Goal: Task Accomplishment & Management: Manage account settings

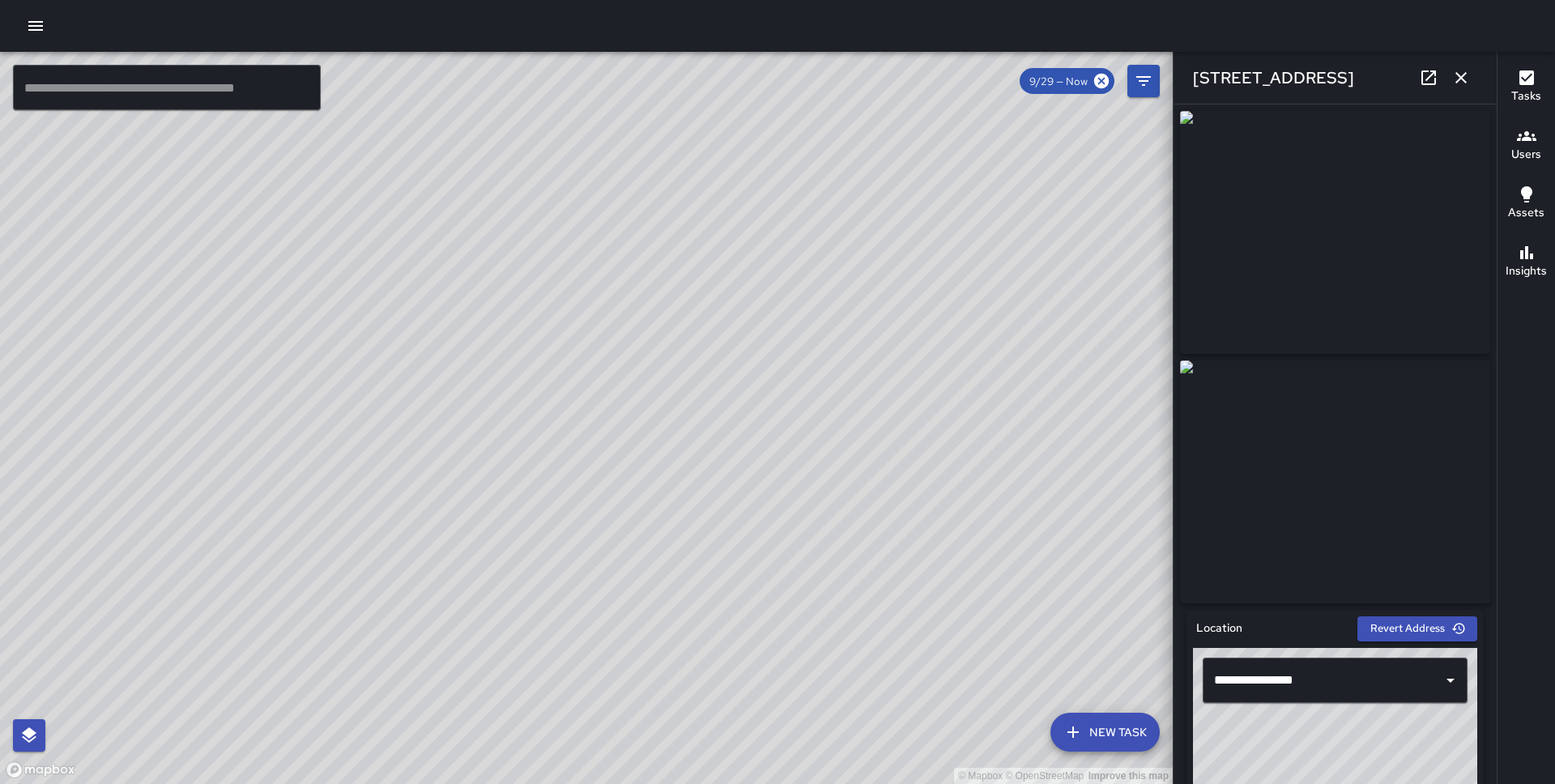
click at [35, 33] on icon "button" at bounding box center [35, 26] width 20 height 20
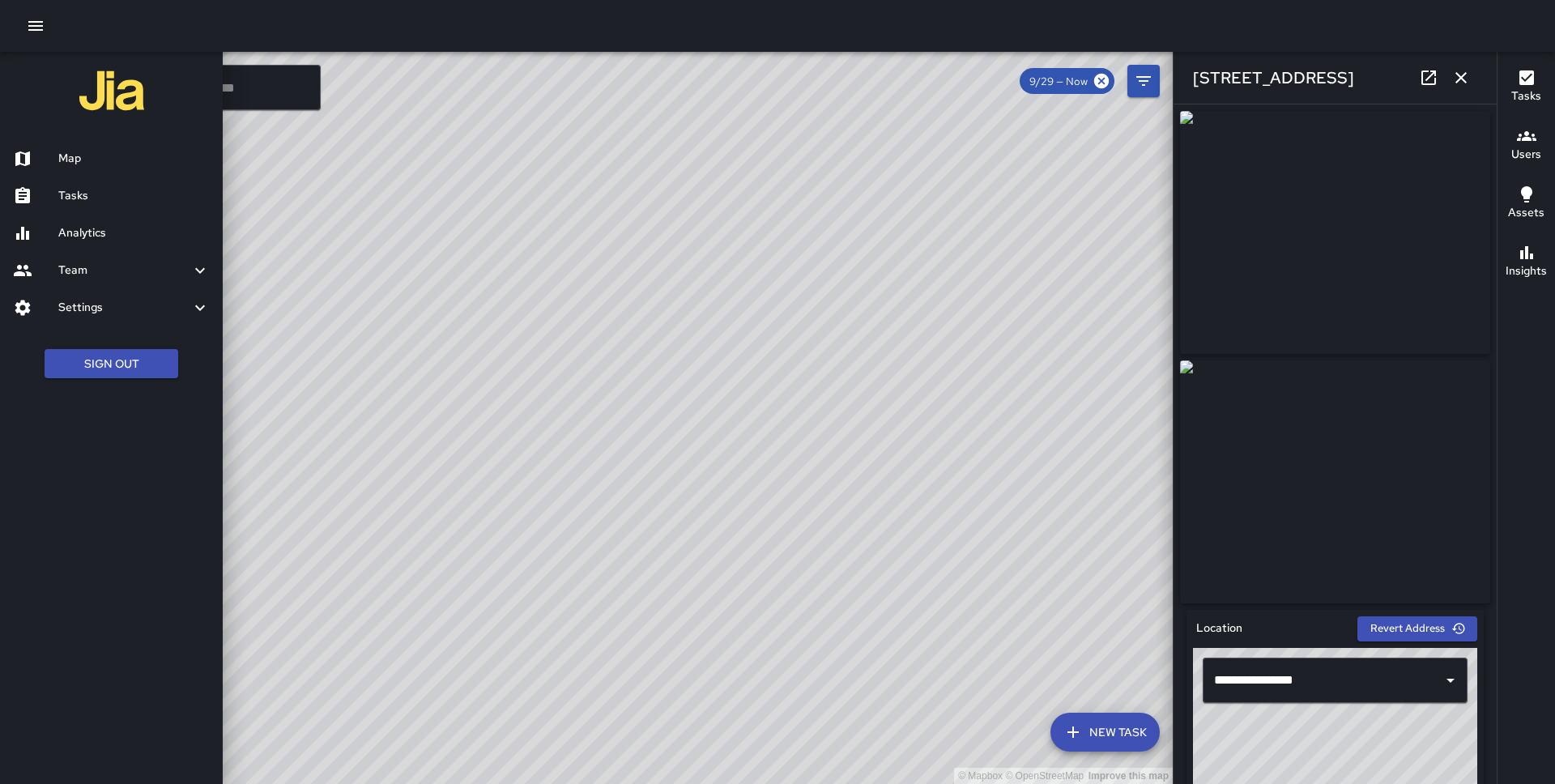
click at [78, 226] on h6 "Analytics" at bounding box center [134, 233] width 152 height 18
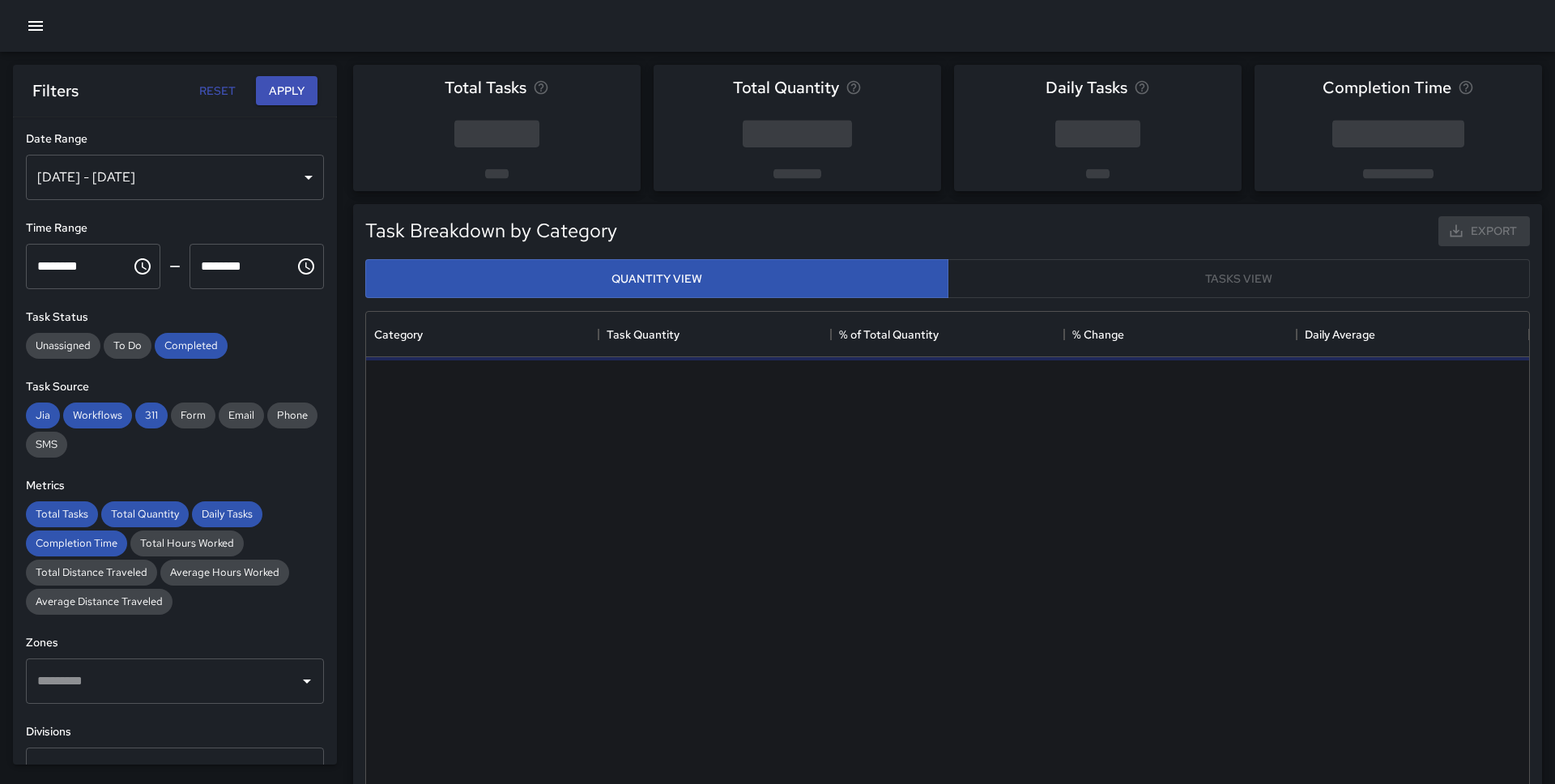
scroll to position [484, 1163]
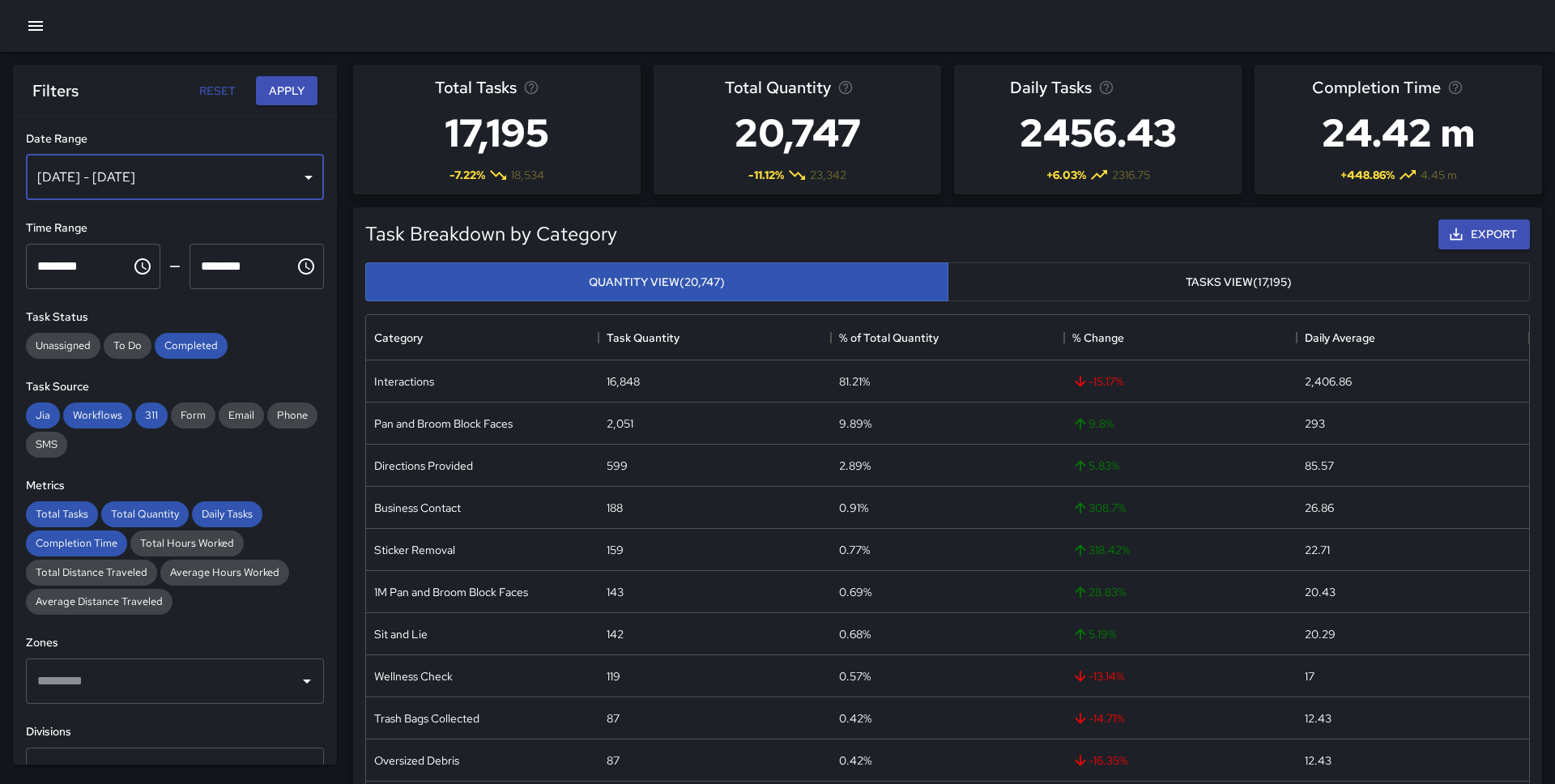
click at [256, 166] on div "[DATE] - [DATE]" at bounding box center [175, 177] width 298 height 46
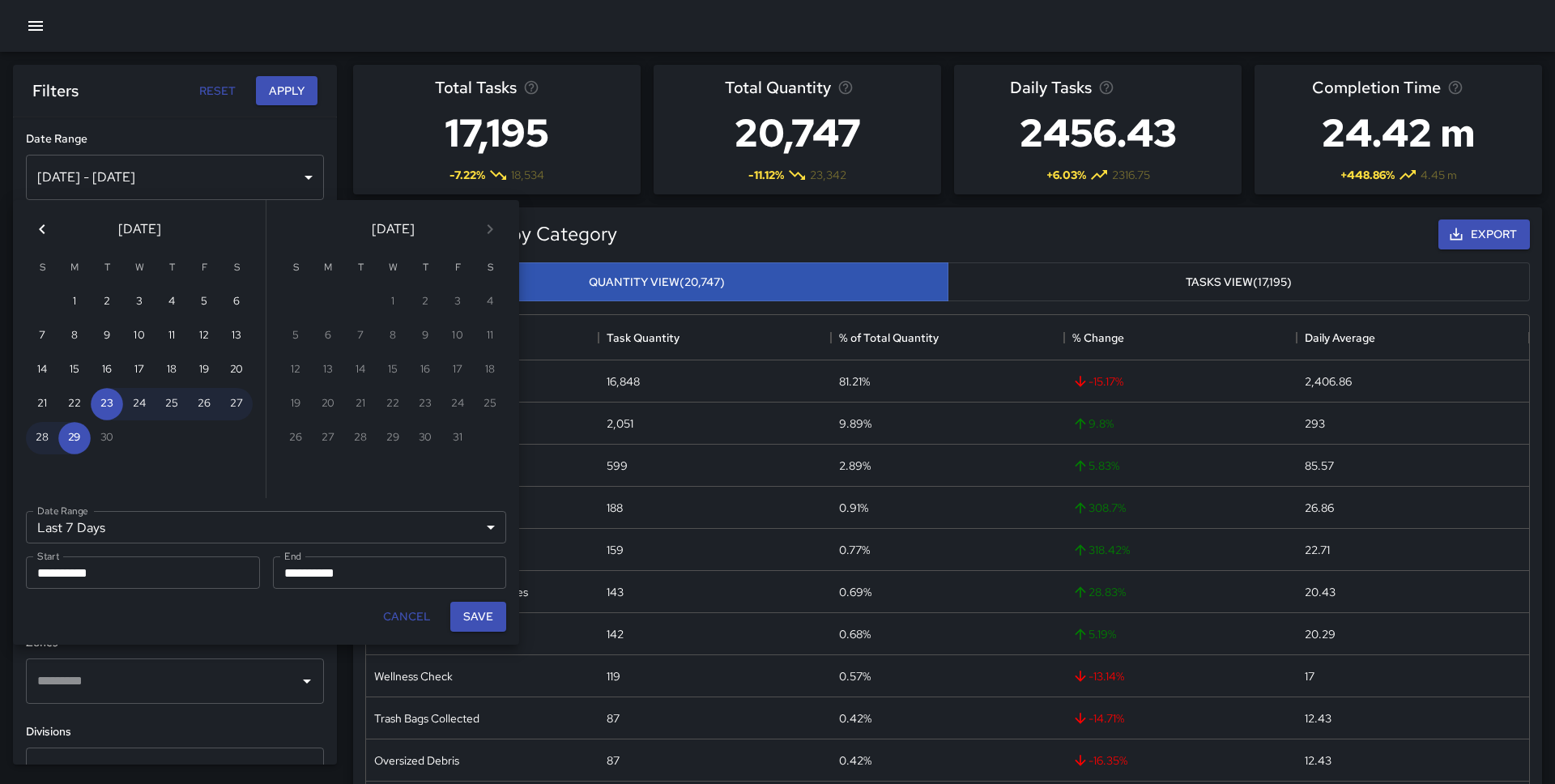
click at [46, 229] on icon "Previous month" at bounding box center [42, 229] width 20 height 20
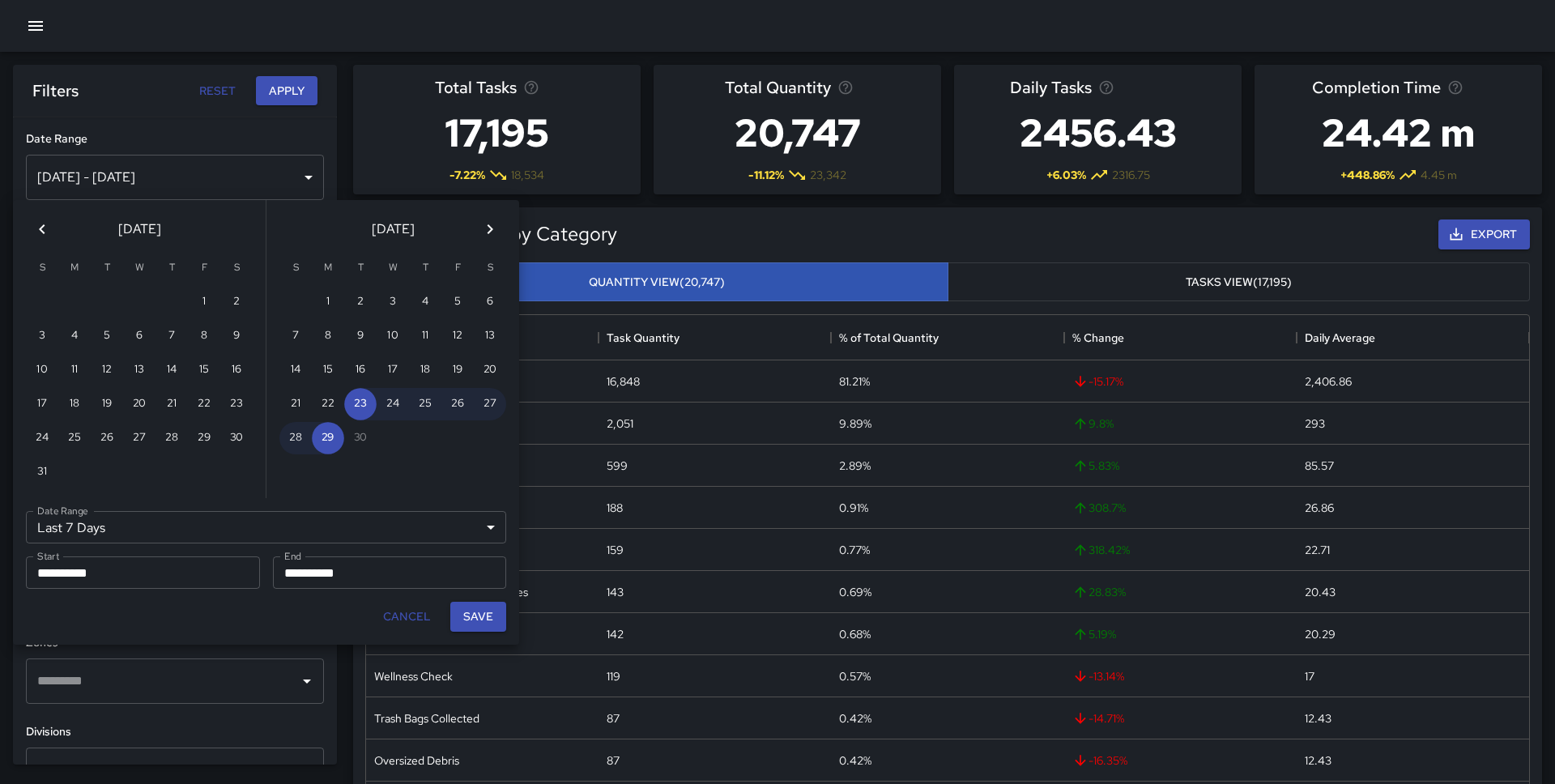
click at [46, 229] on icon "Previous month" at bounding box center [42, 229] width 20 height 20
click at [68, 432] on button "28" at bounding box center [75, 439] width 33 height 33
type input "******"
type input "**********"
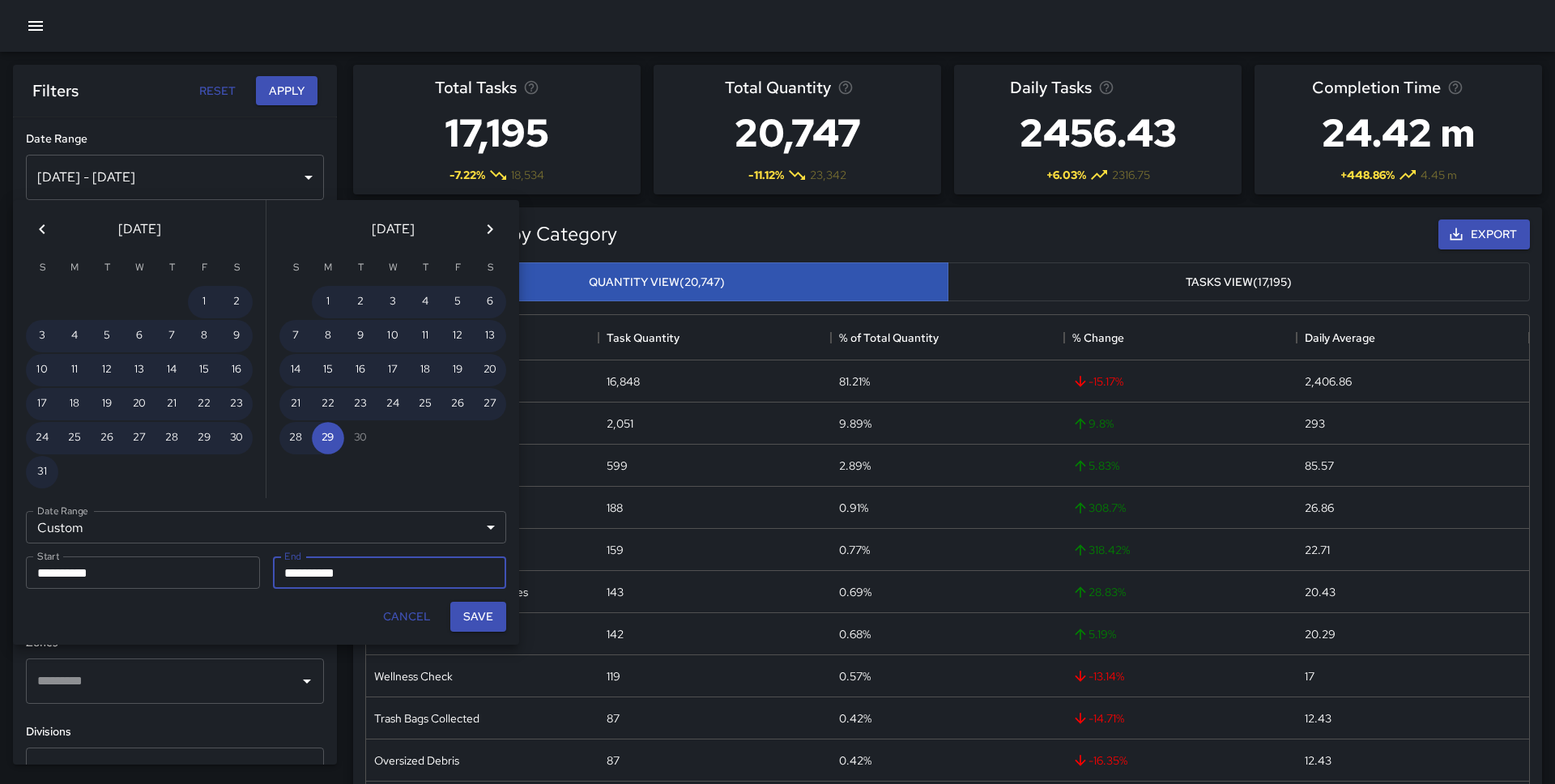
click at [45, 226] on icon "Previous month" at bounding box center [42, 229] width 20 height 20
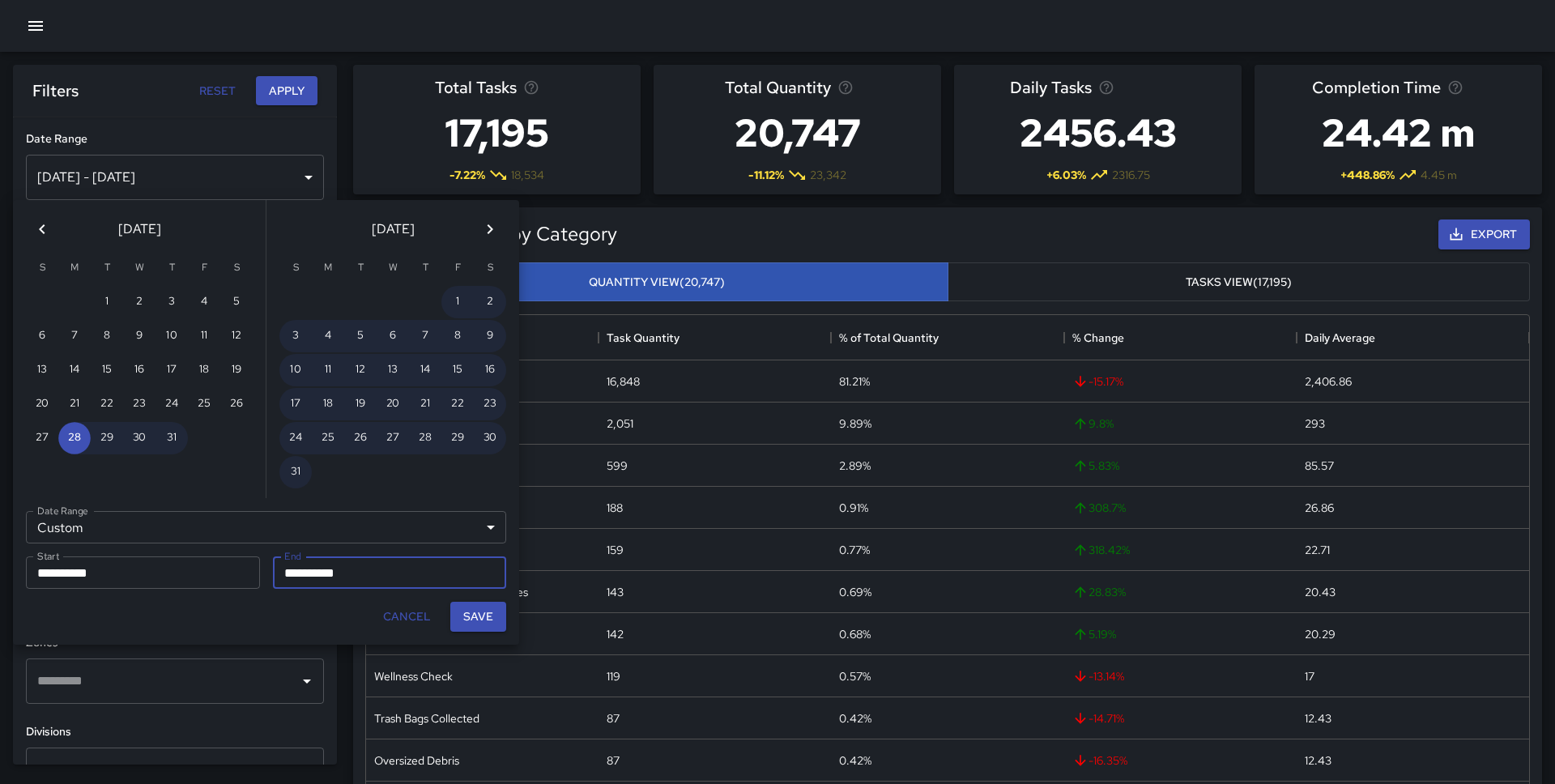
click at [45, 226] on icon "Previous month" at bounding box center [42, 229] width 20 height 20
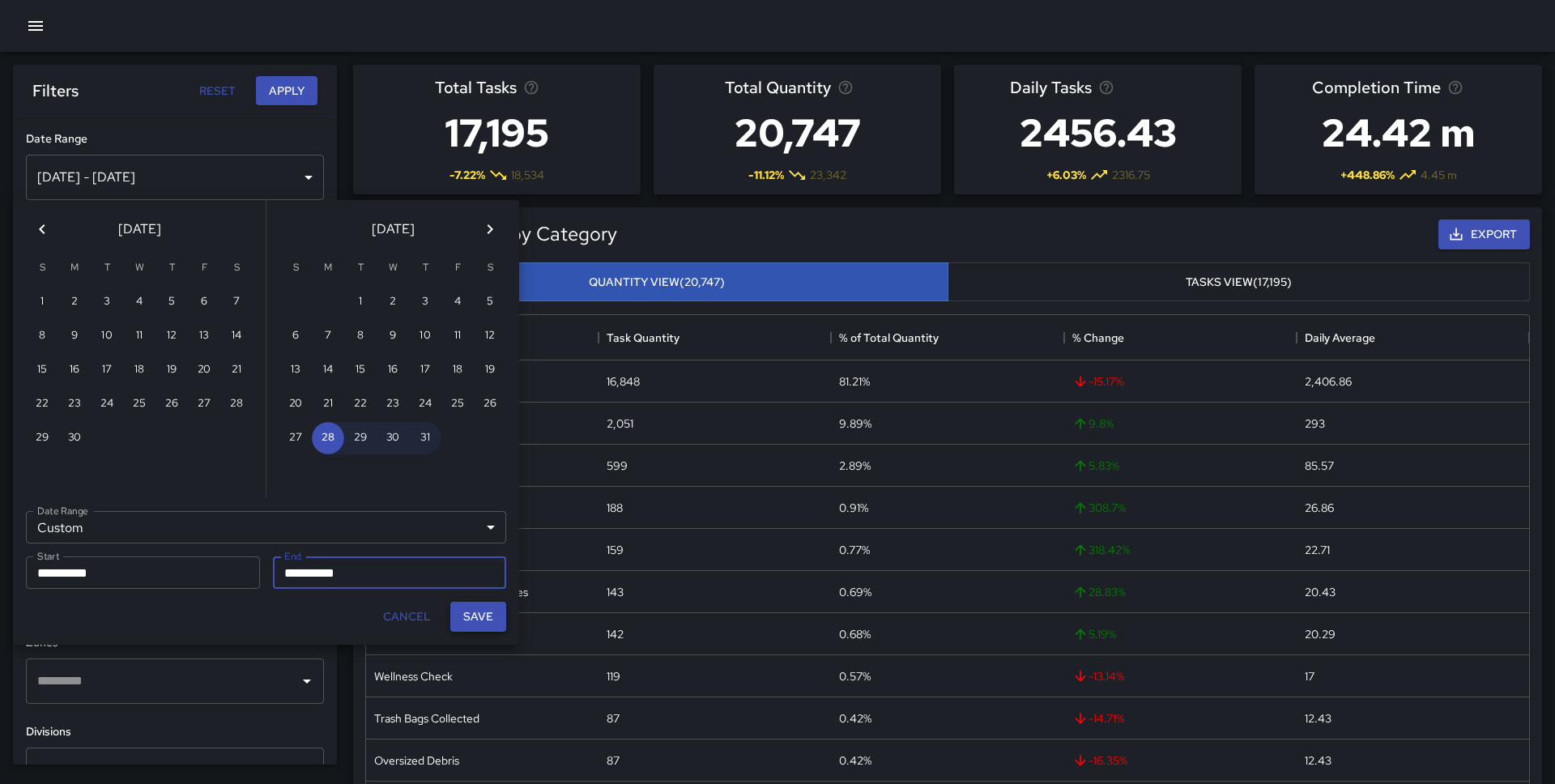
click at [469, 610] on button "Save" at bounding box center [478, 616] width 56 height 30
type input "**********"
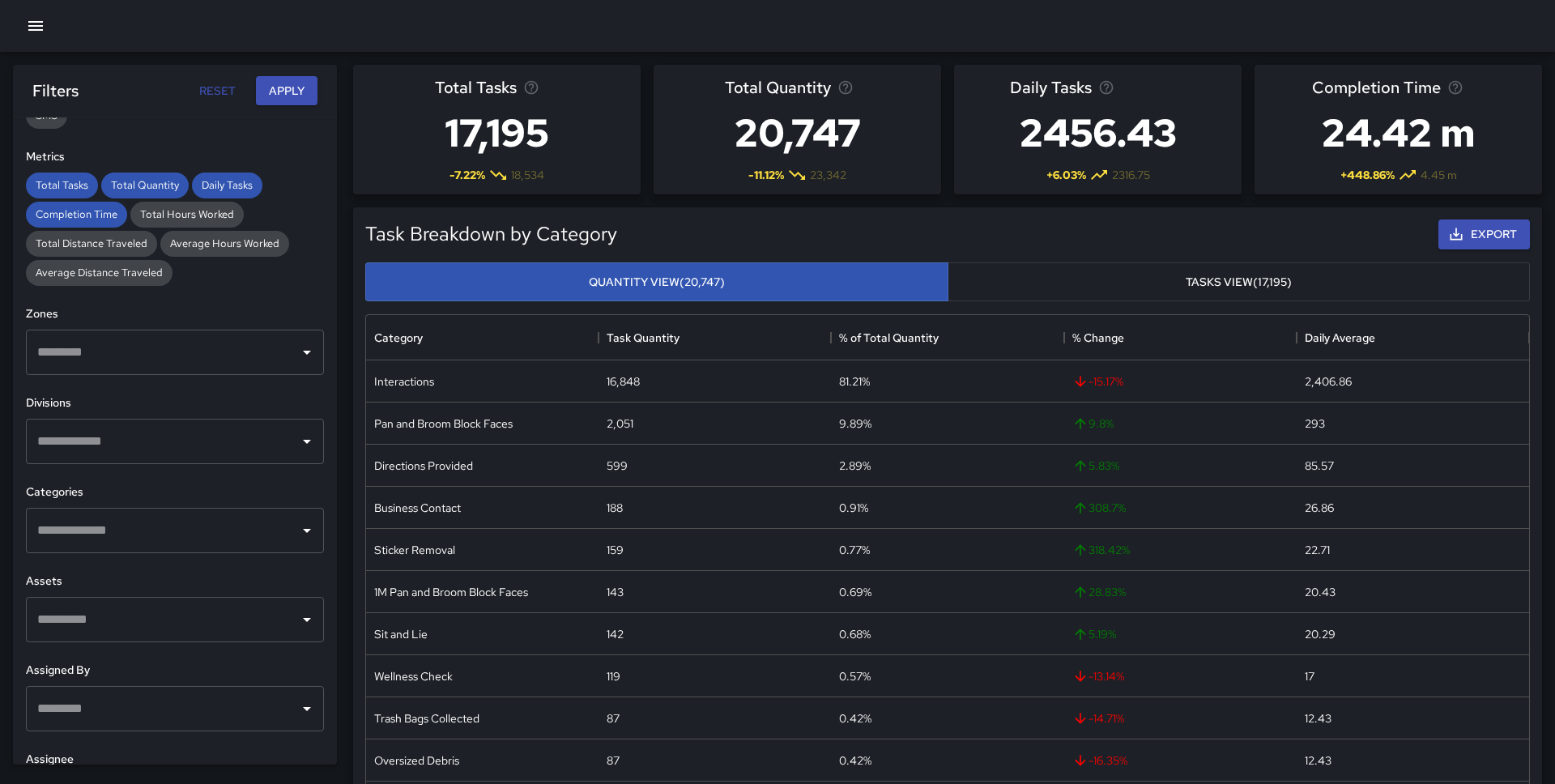
scroll to position [333, 0]
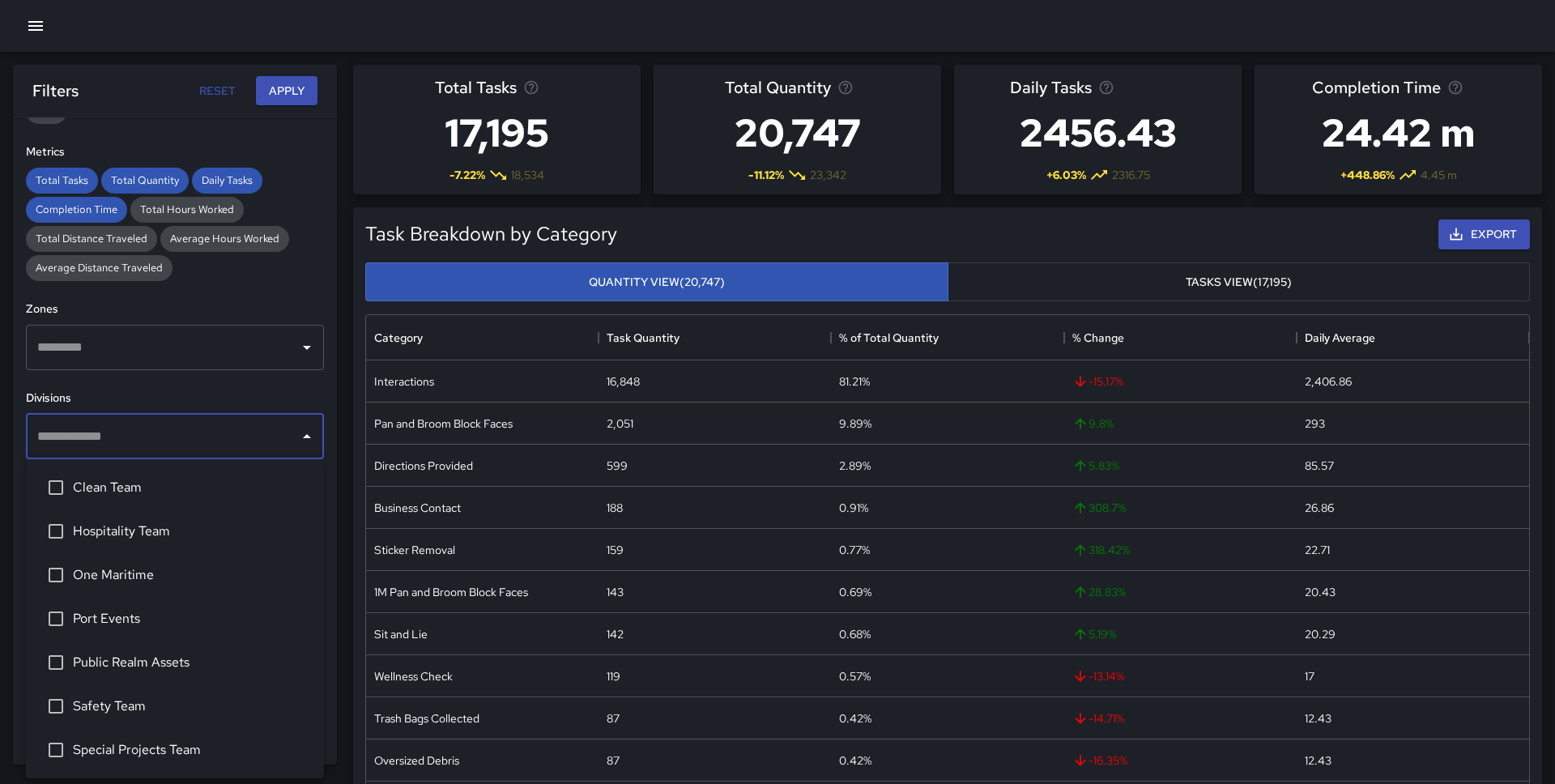
click at [194, 437] on input "text" at bounding box center [163, 437] width 259 height 31
click at [107, 688] on li "Safety Team" at bounding box center [175, 706] width 298 height 44
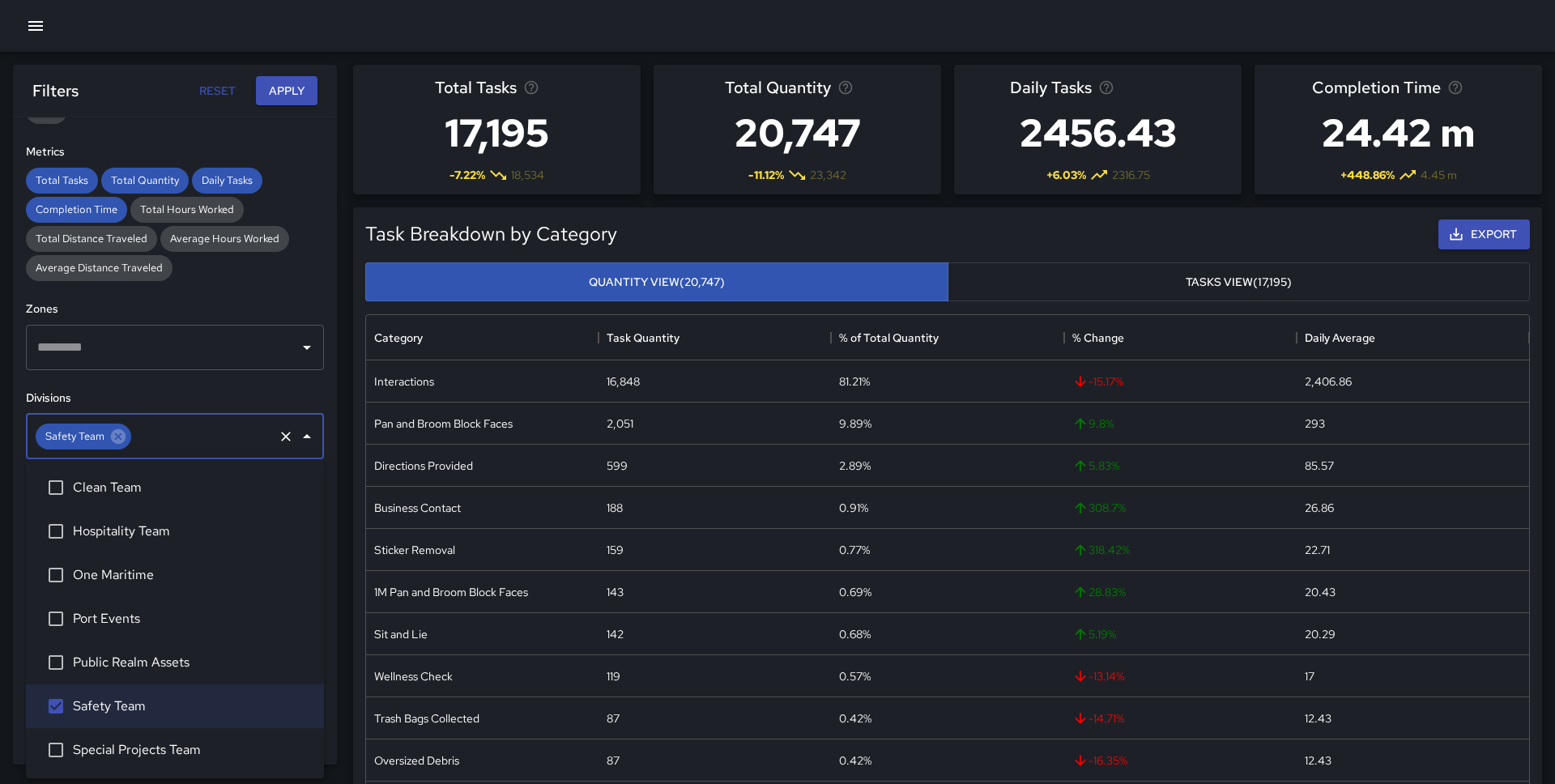
click at [200, 384] on div "**********" at bounding box center [175, 440] width 324 height 647
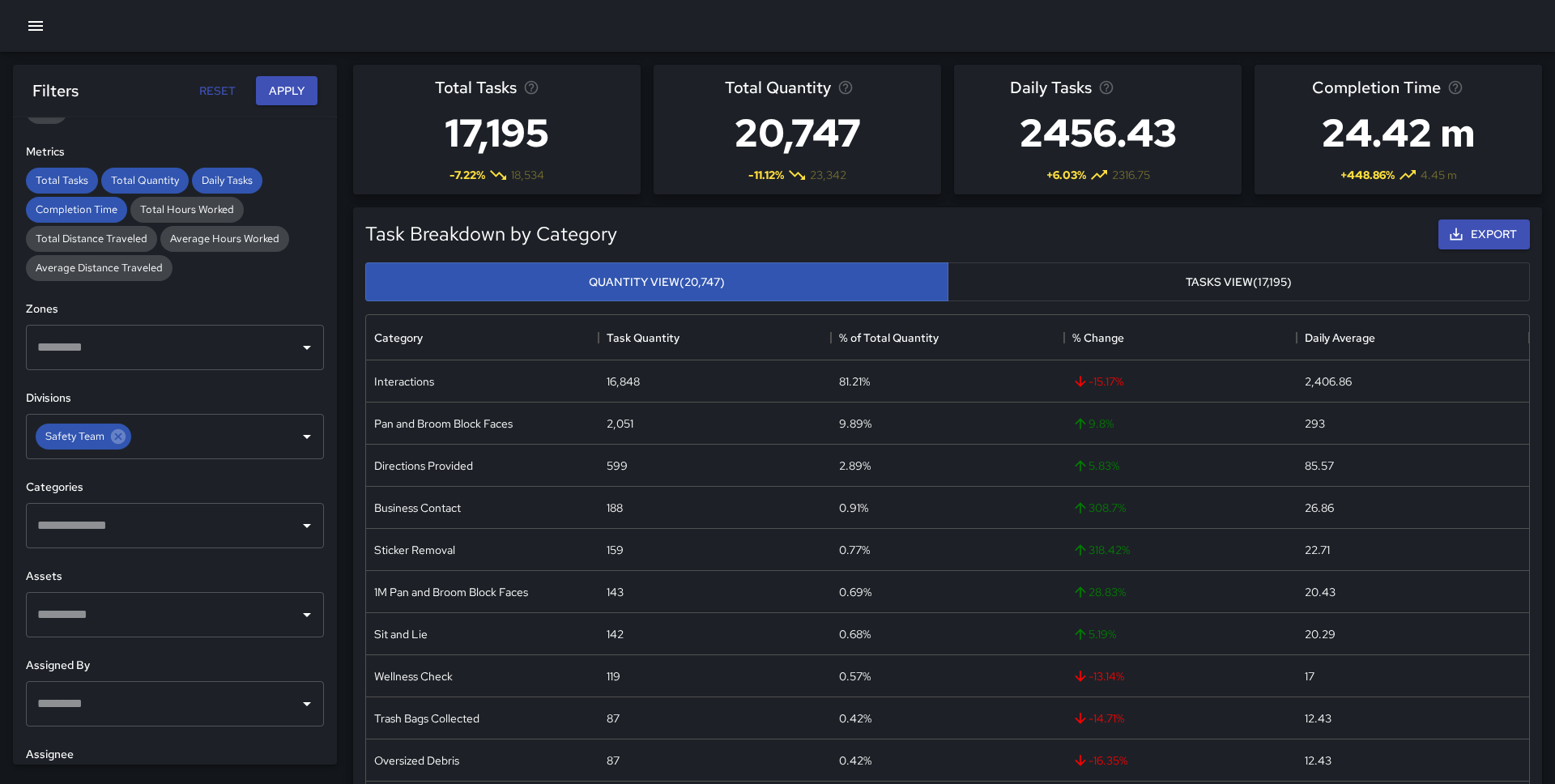
scroll to position [397, 0]
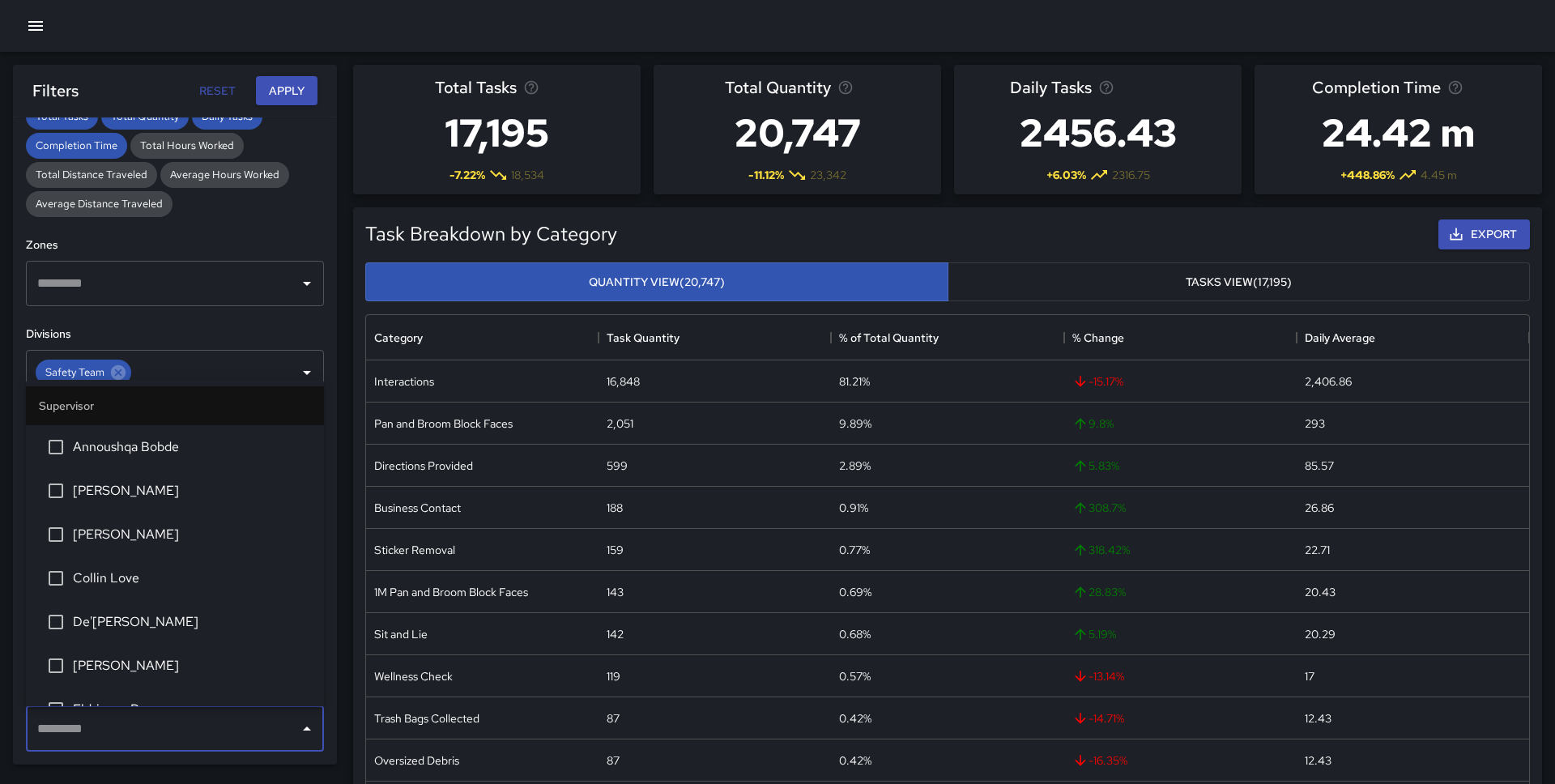
click at [132, 734] on input "text" at bounding box center [163, 729] width 259 height 31
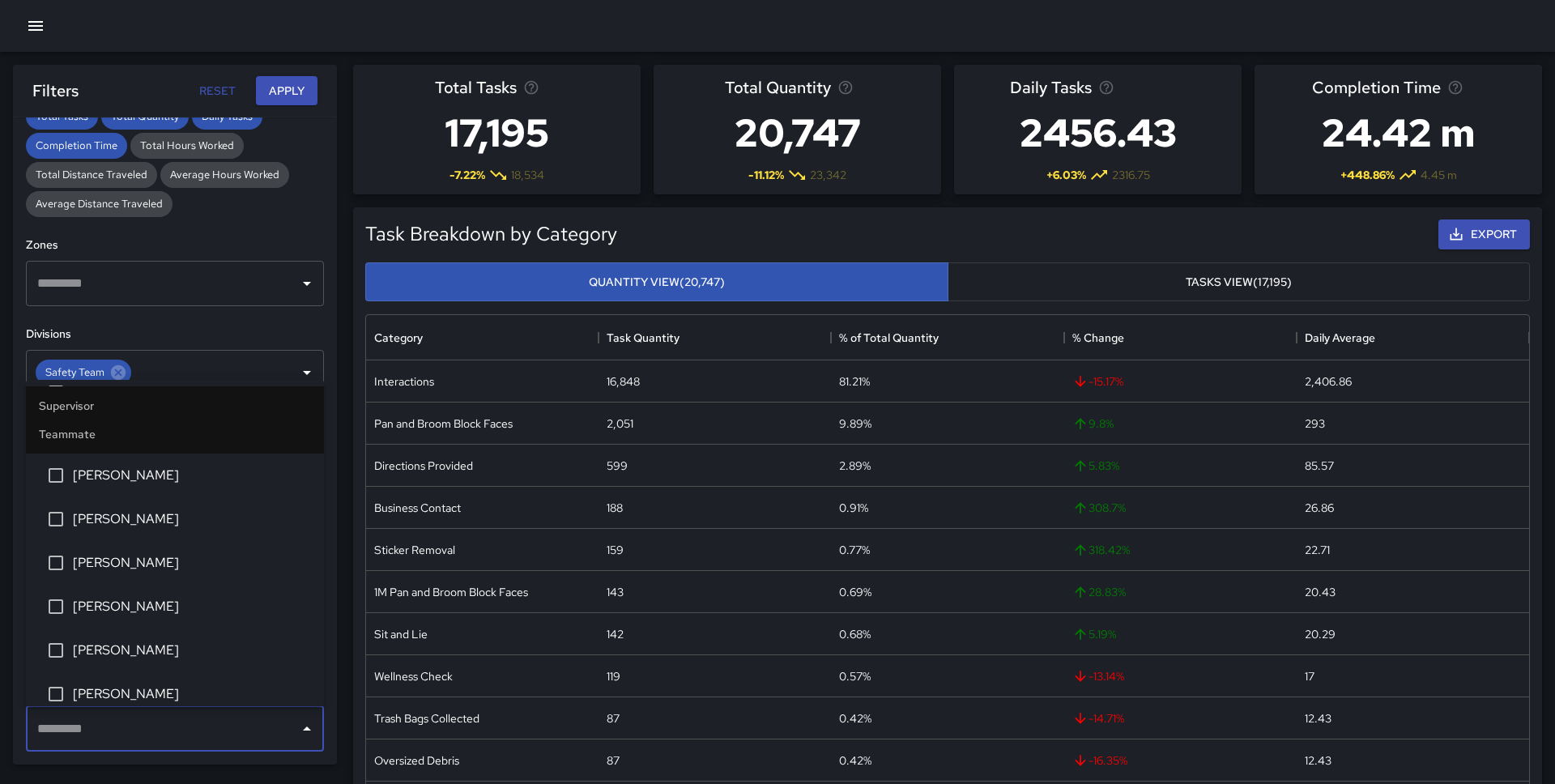
scroll to position [758, 0]
click at [168, 606] on span "[PERSON_NAME]" at bounding box center [192, 602] width 238 height 20
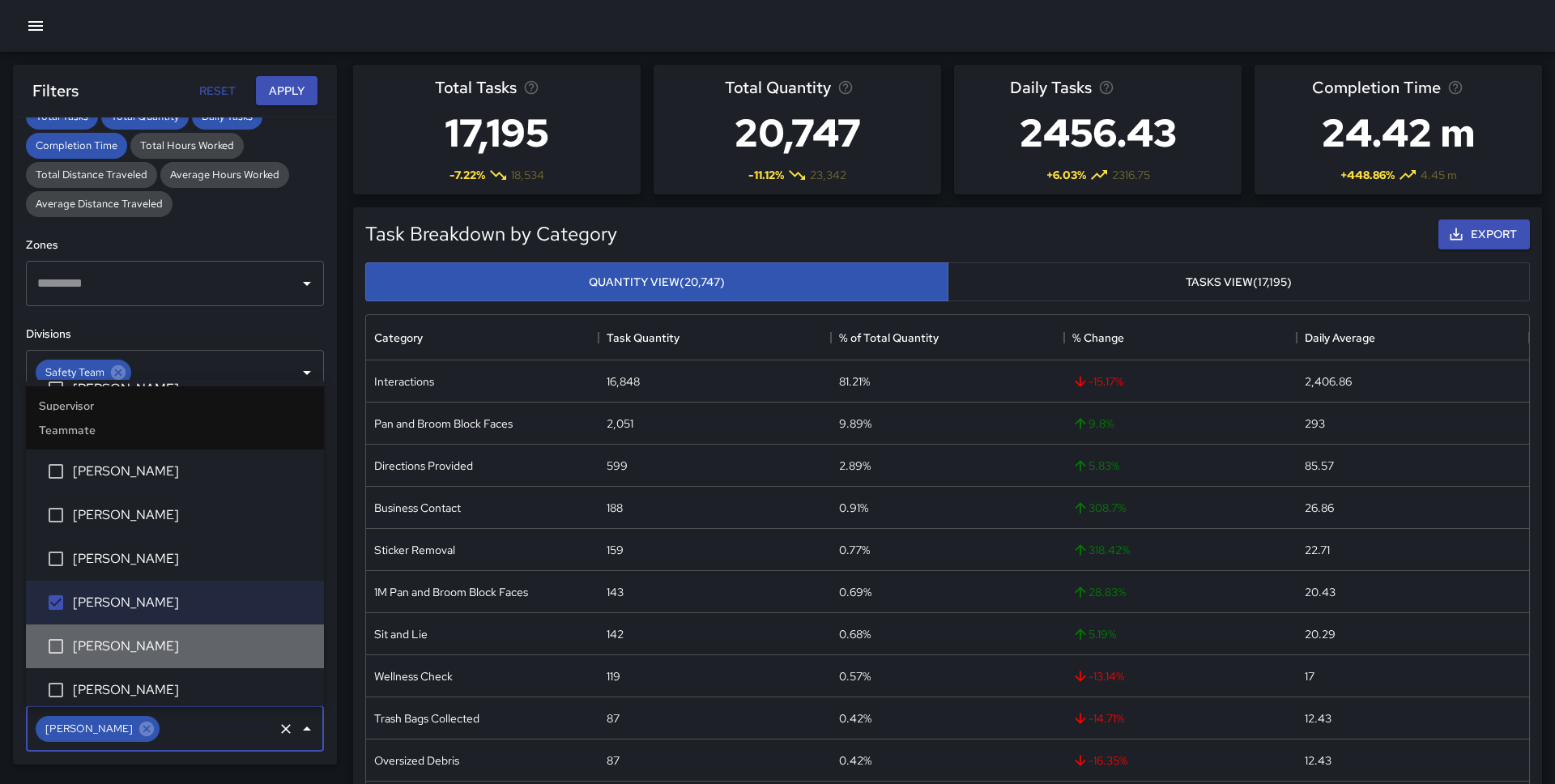
click at [165, 636] on li "[PERSON_NAME]" at bounding box center [175, 646] width 298 height 44
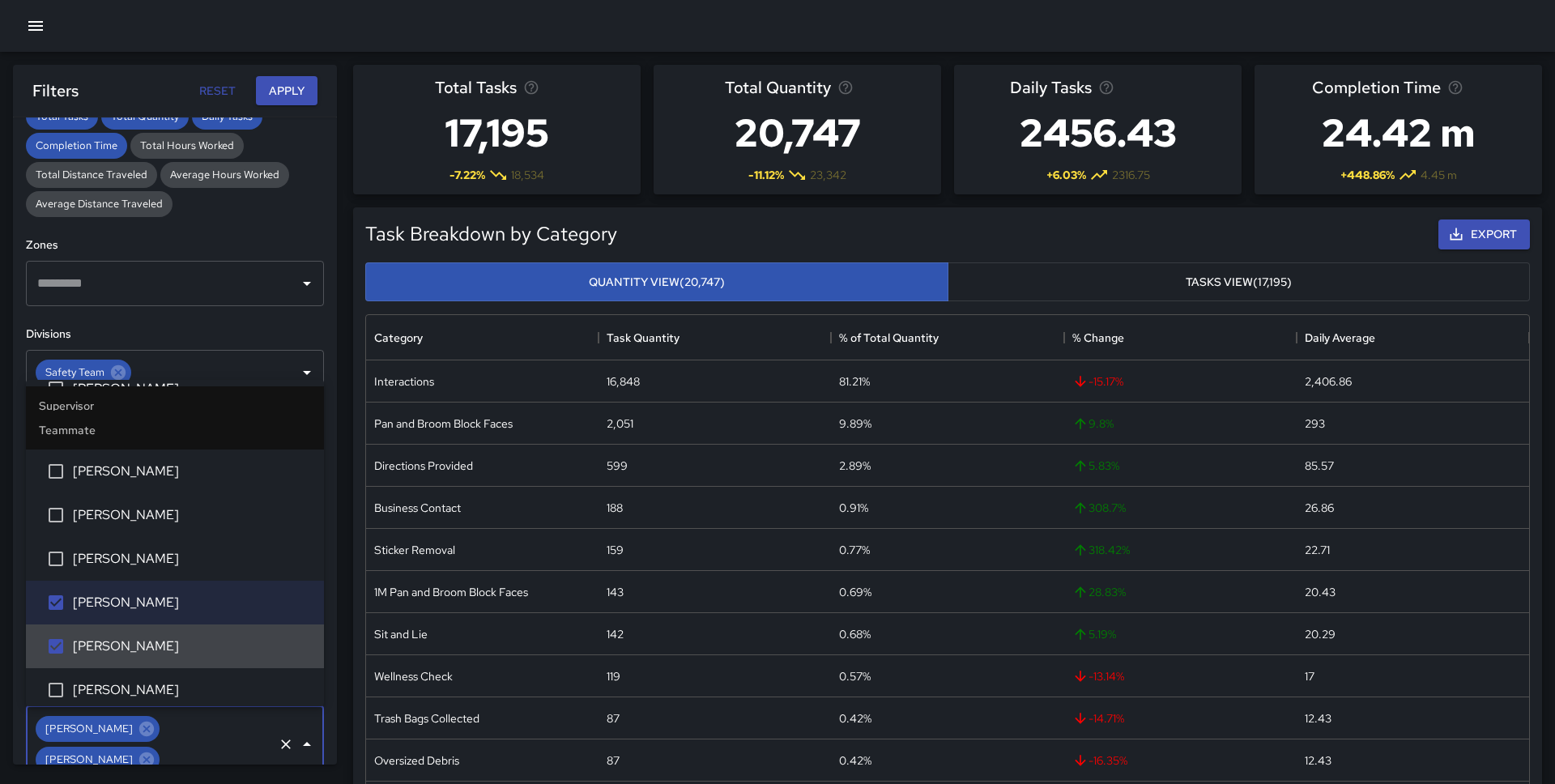
click at [163, 692] on span "[PERSON_NAME]" at bounding box center [192, 689] width 238 height 20
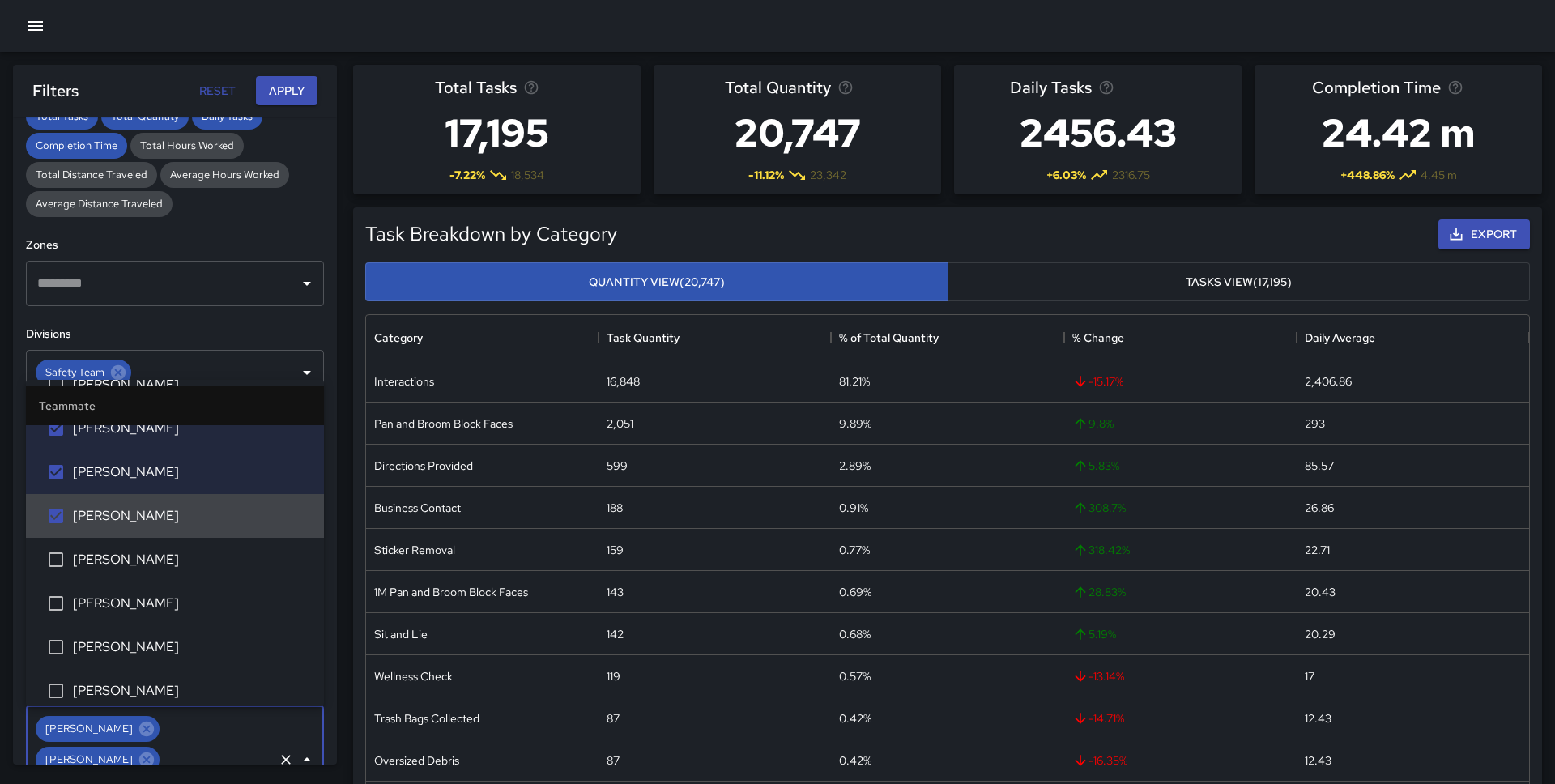
scroll to position [936, 0]
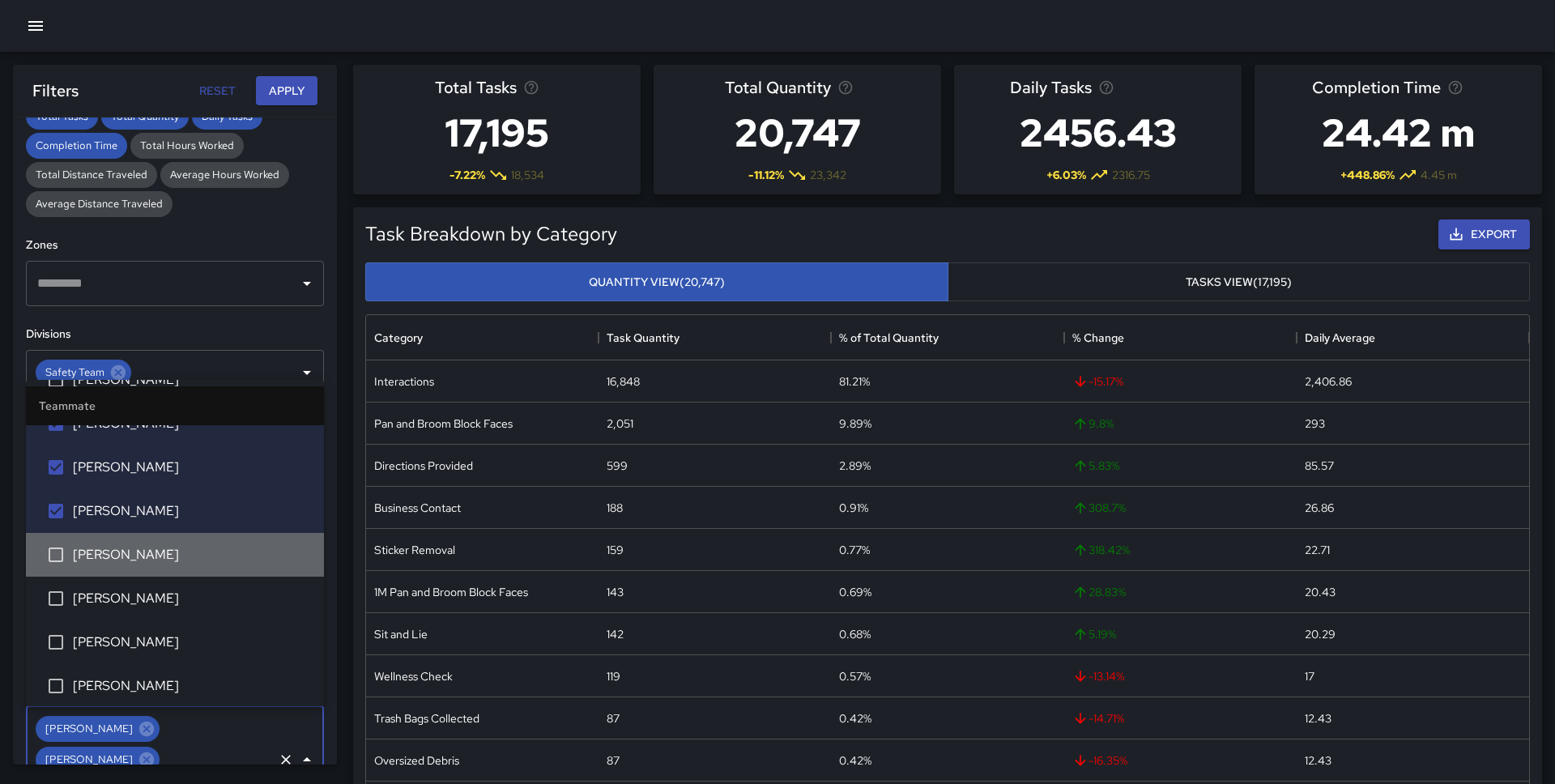
click at [172, 544] on span "[PERSON_NAME]" at bounding box center [192, 554] width 238 height 20
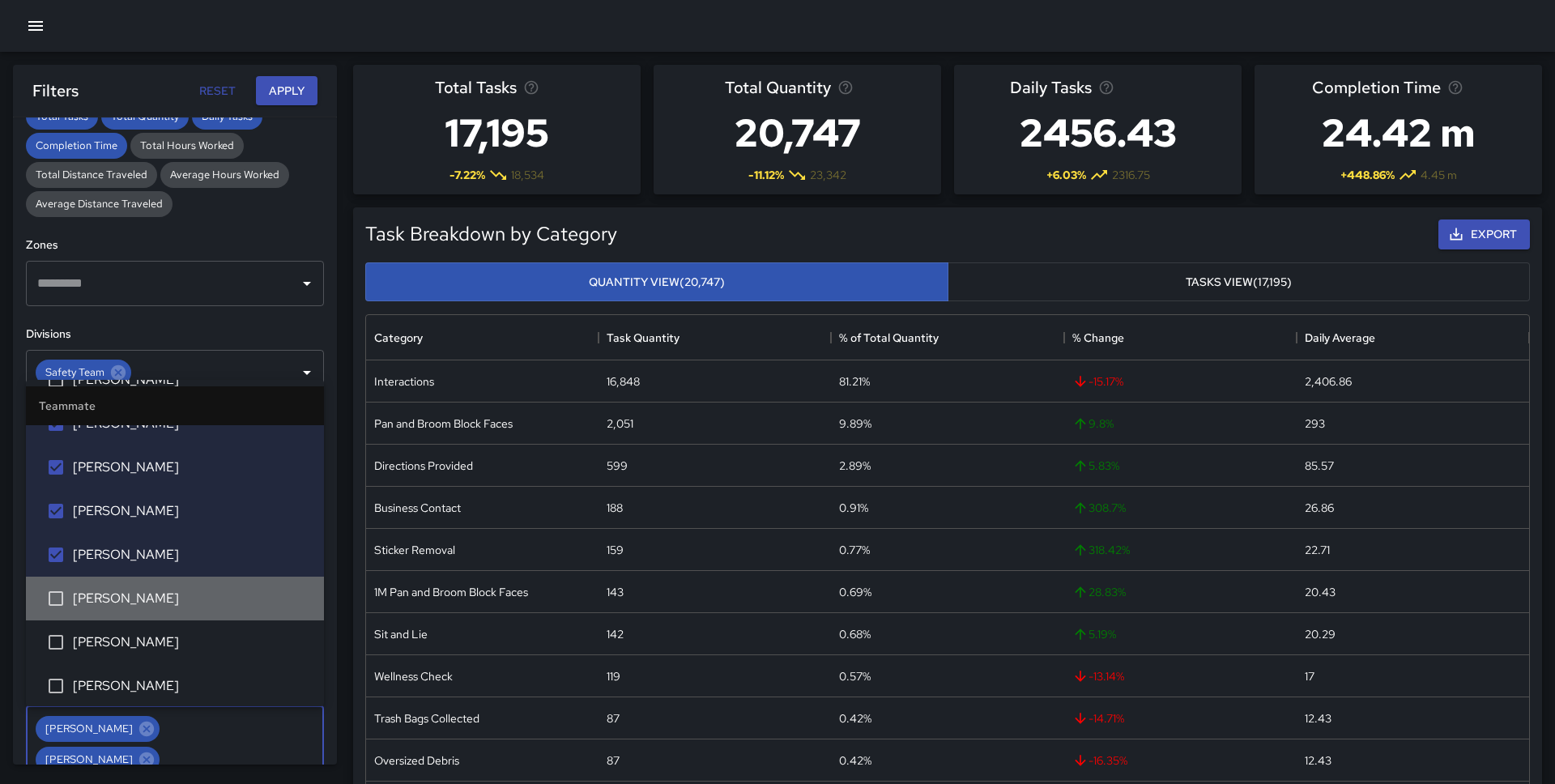
click at [170, 600] on span "[PERSON_NAME]" at bounding box center [192, 598] width 238 height 20
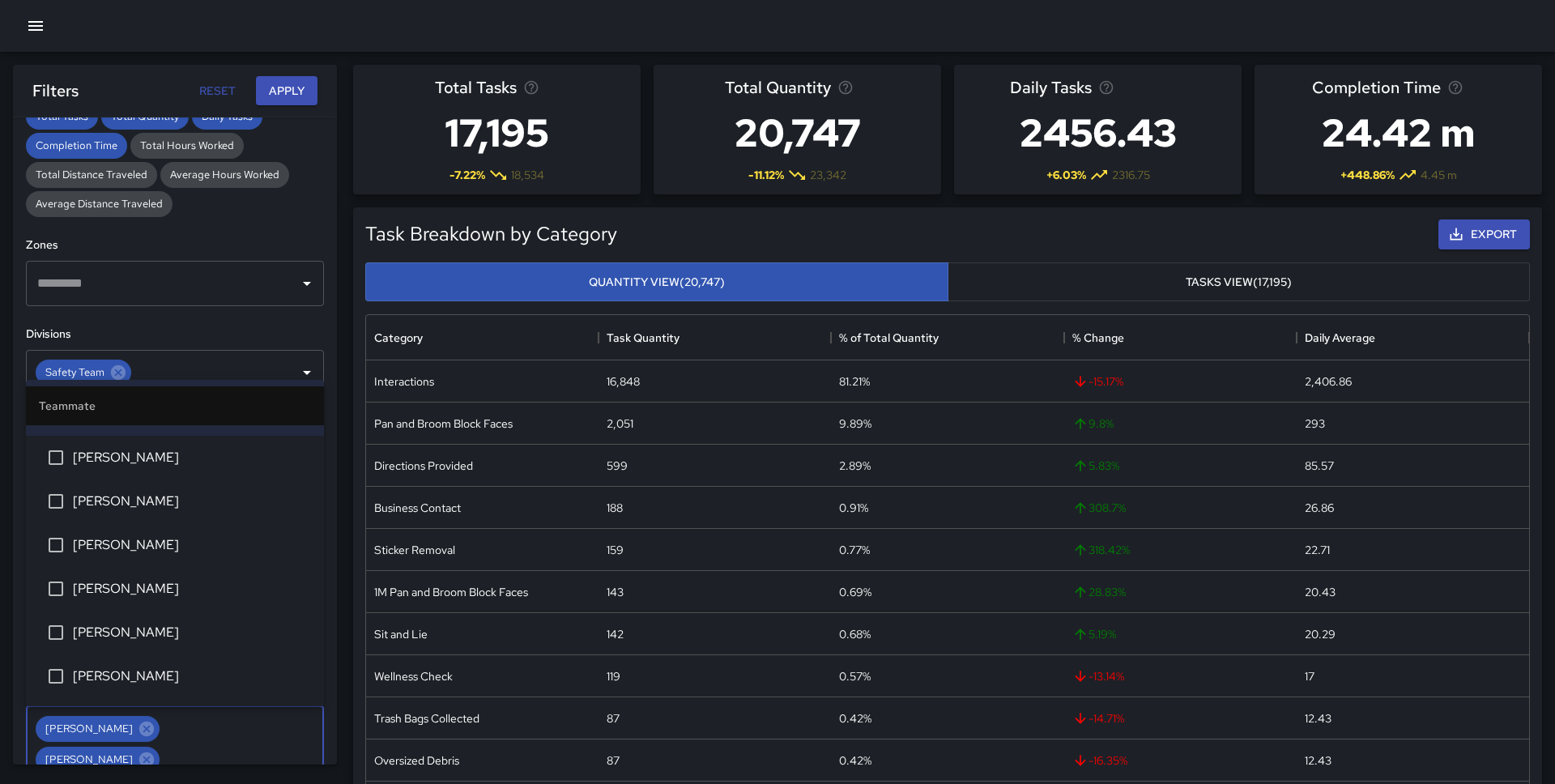
click at [174, 552] on span "[PERSON_NAME]" at bounding box center [192, 544] width 238 height 20
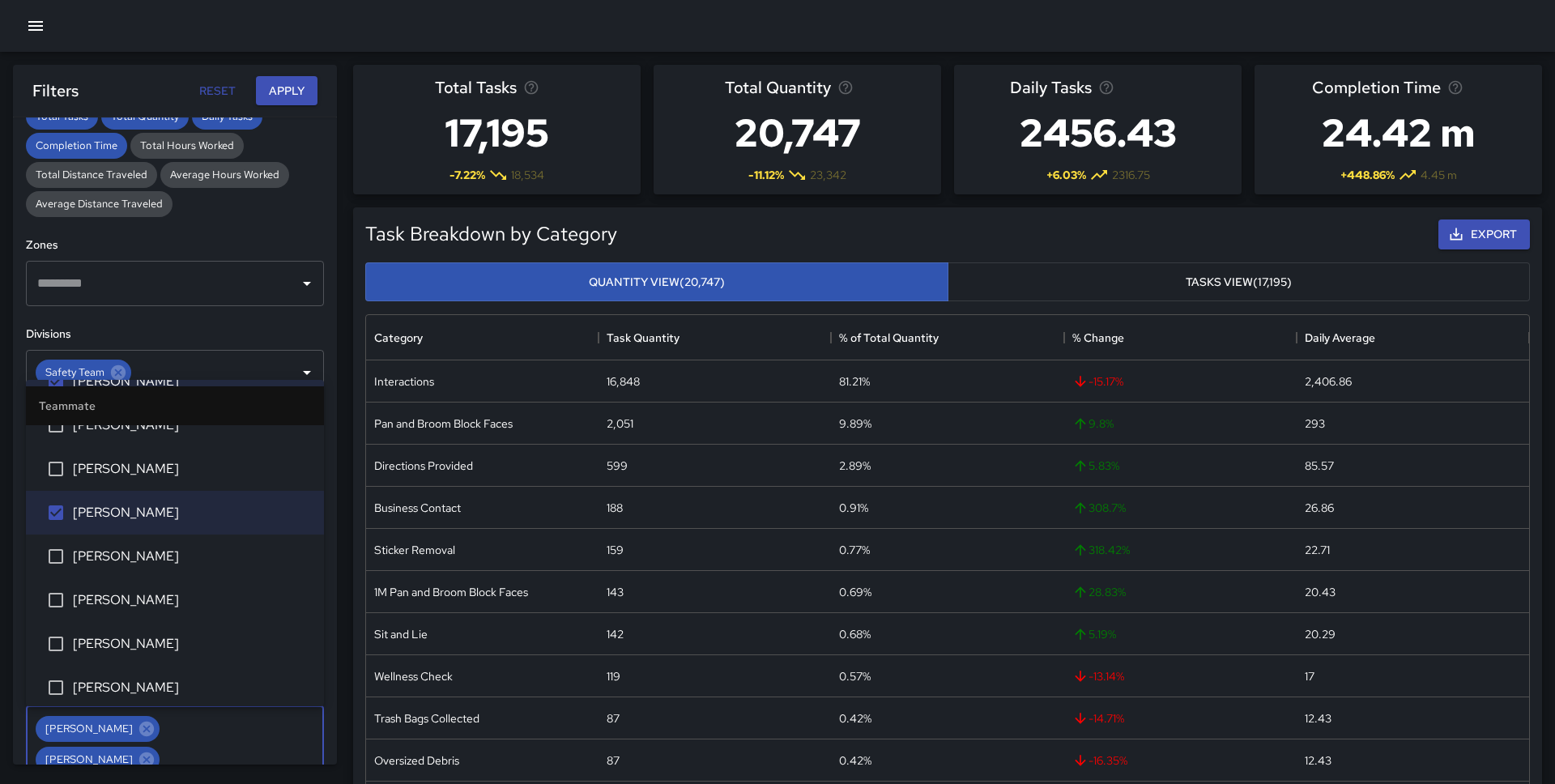
click at [177, 607] on span "[PERSON_NAME]" at bounding box center [192, 600] width 238 height 20
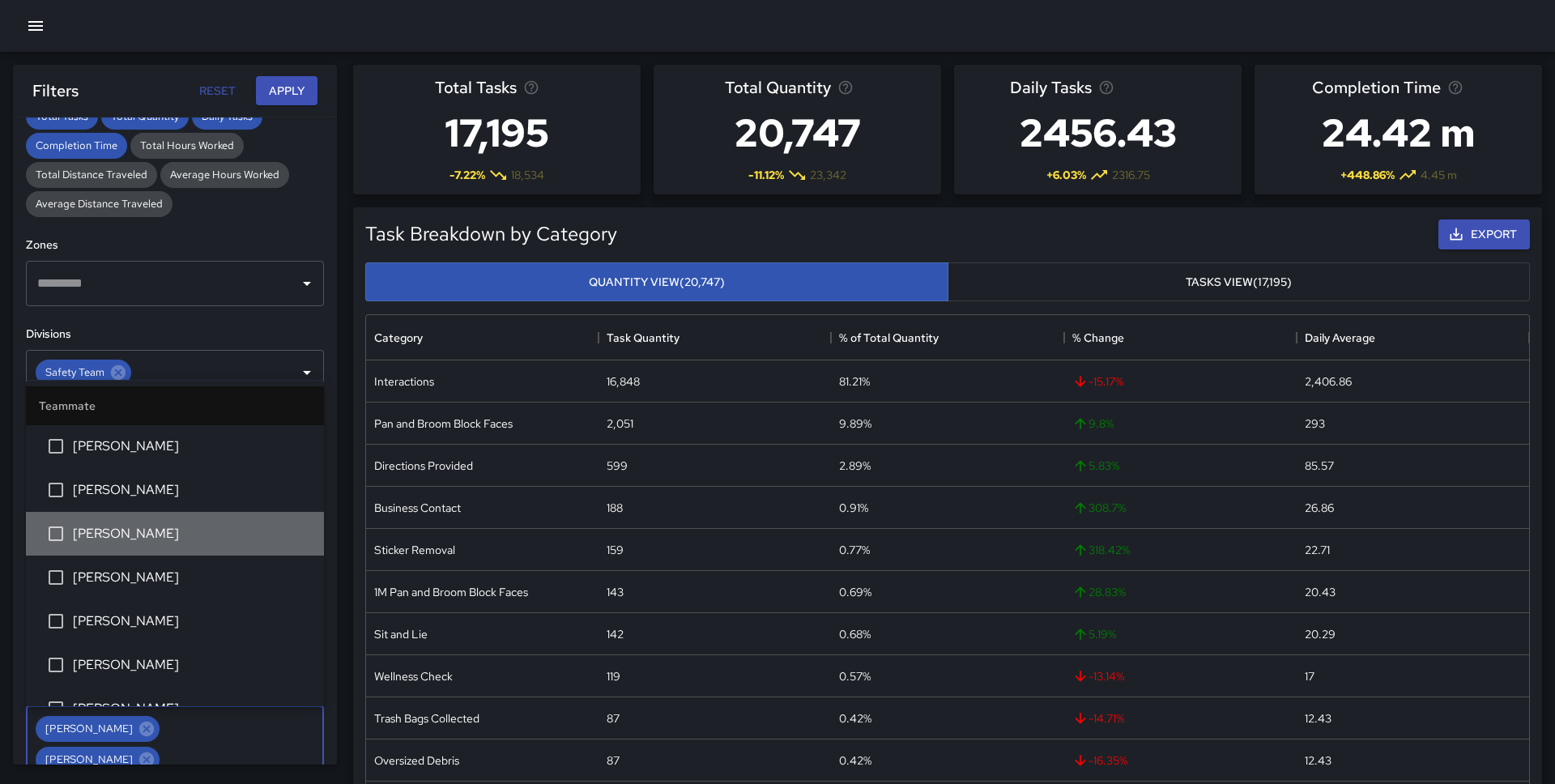
click at [170, 531] on span "[PERSON_NAME]" at bounding box center [192, 533] width 238 height 20
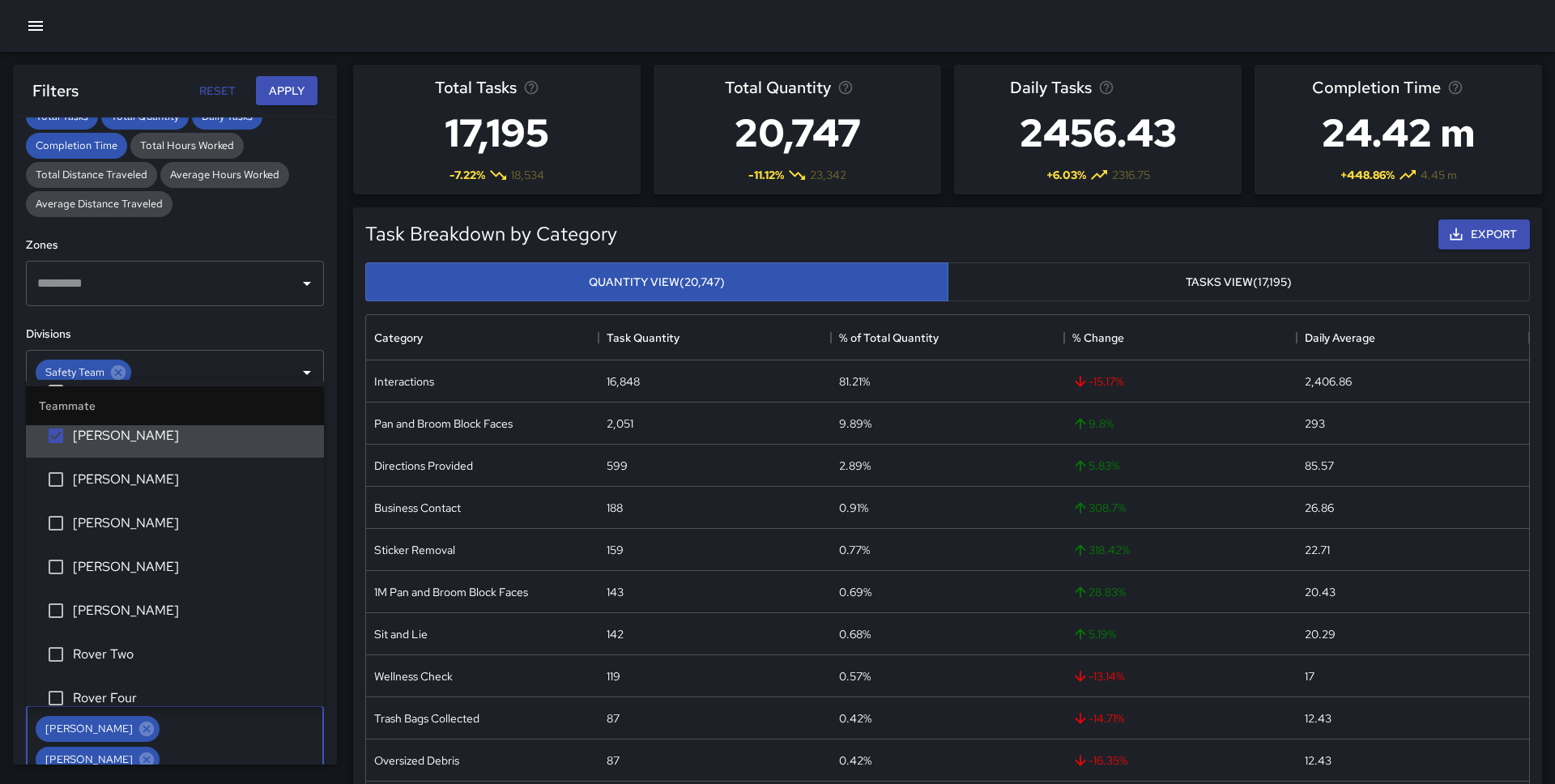
scroll to position [1496, 0]
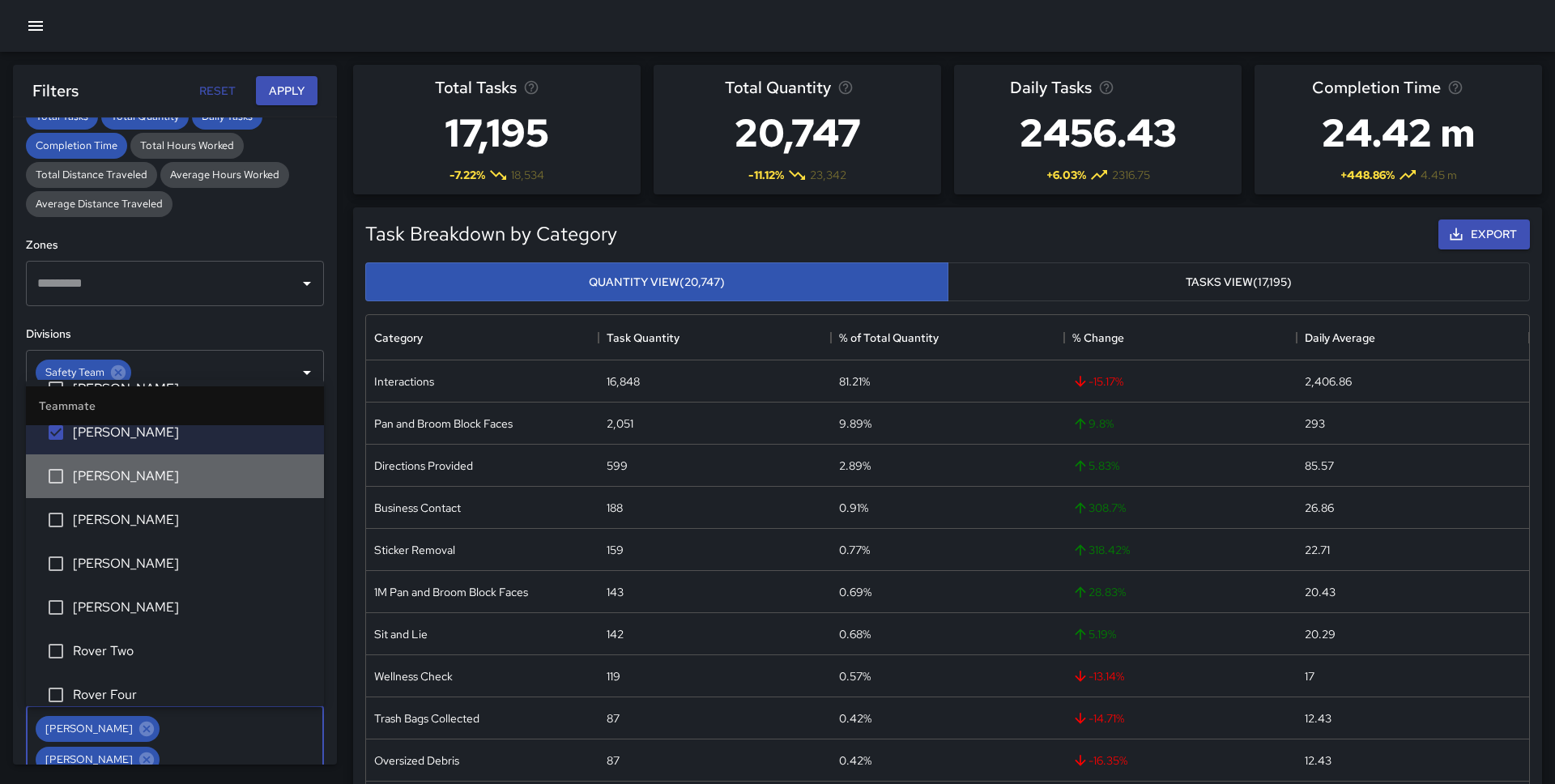
click at [168, 478] on span "[PERSON_NAME]" at bounding box center [192, 476] width 238 height 20
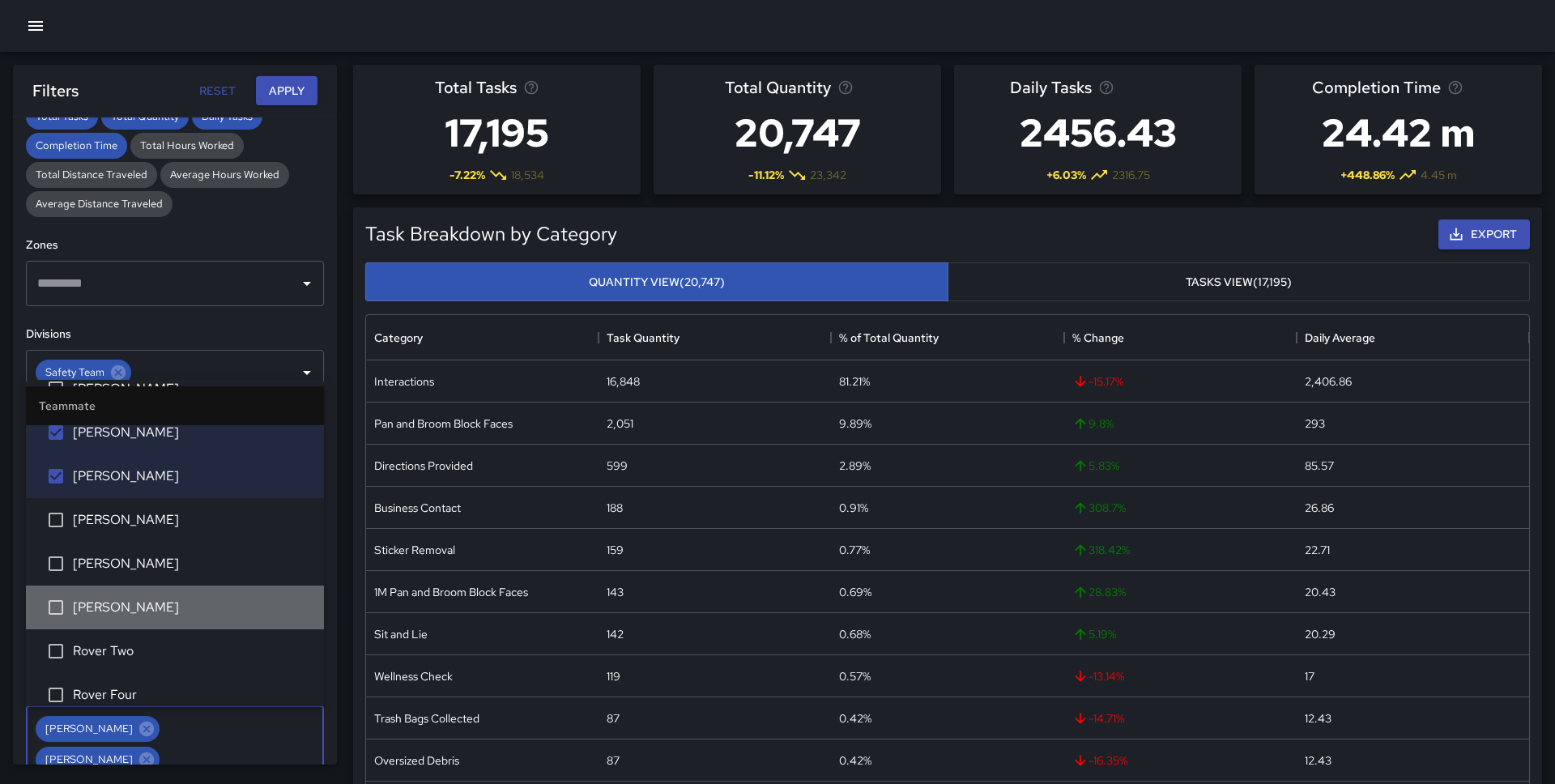
click at [175, 617] on li "[PERSON_NAME]" at bounding box center [175, 607] width 298 height 44
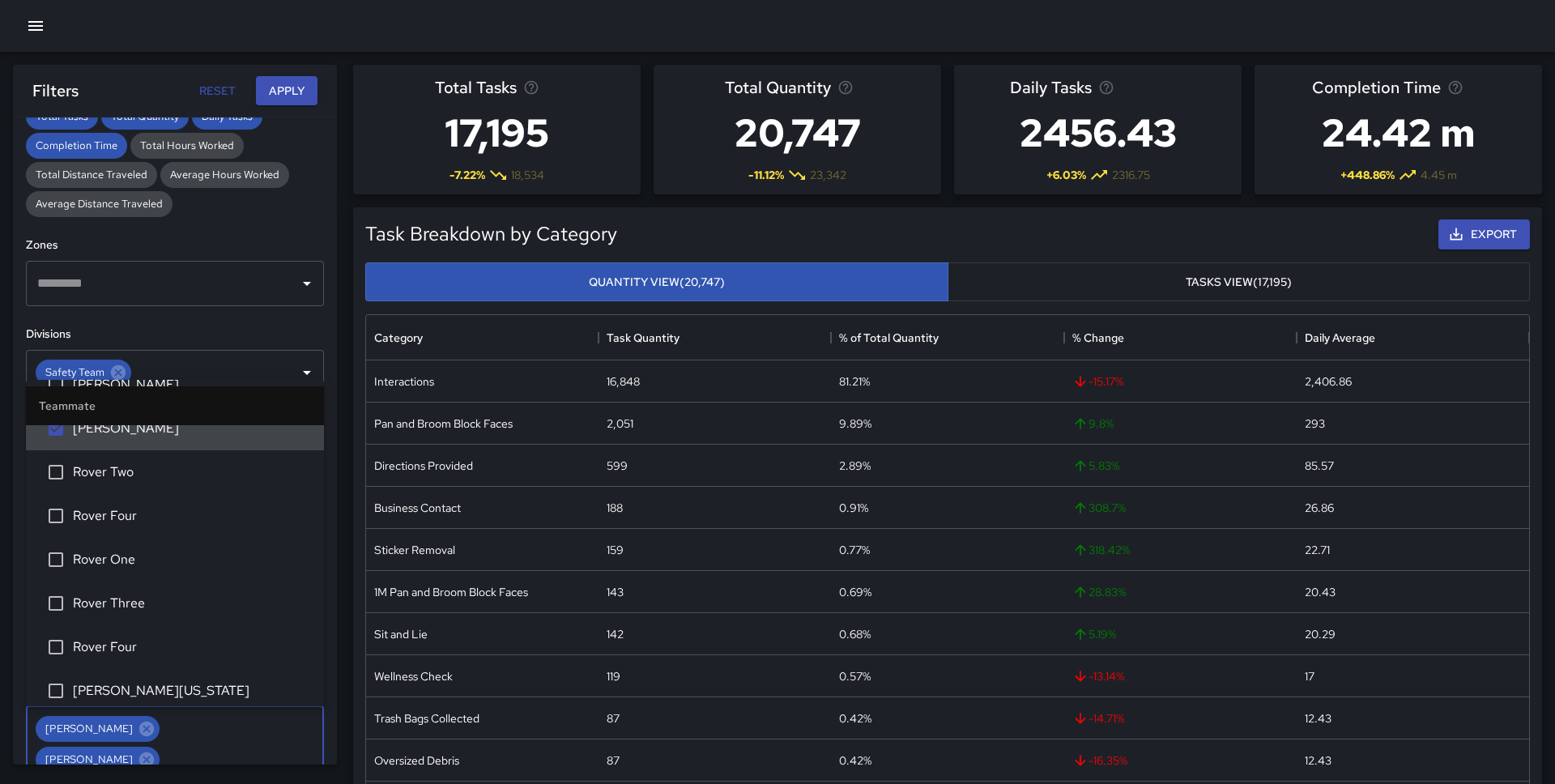
scroll to position [1676, 0]
click at [167, 464] on span "Rover Two" at bounding box center [192, 471] width 238 height 20
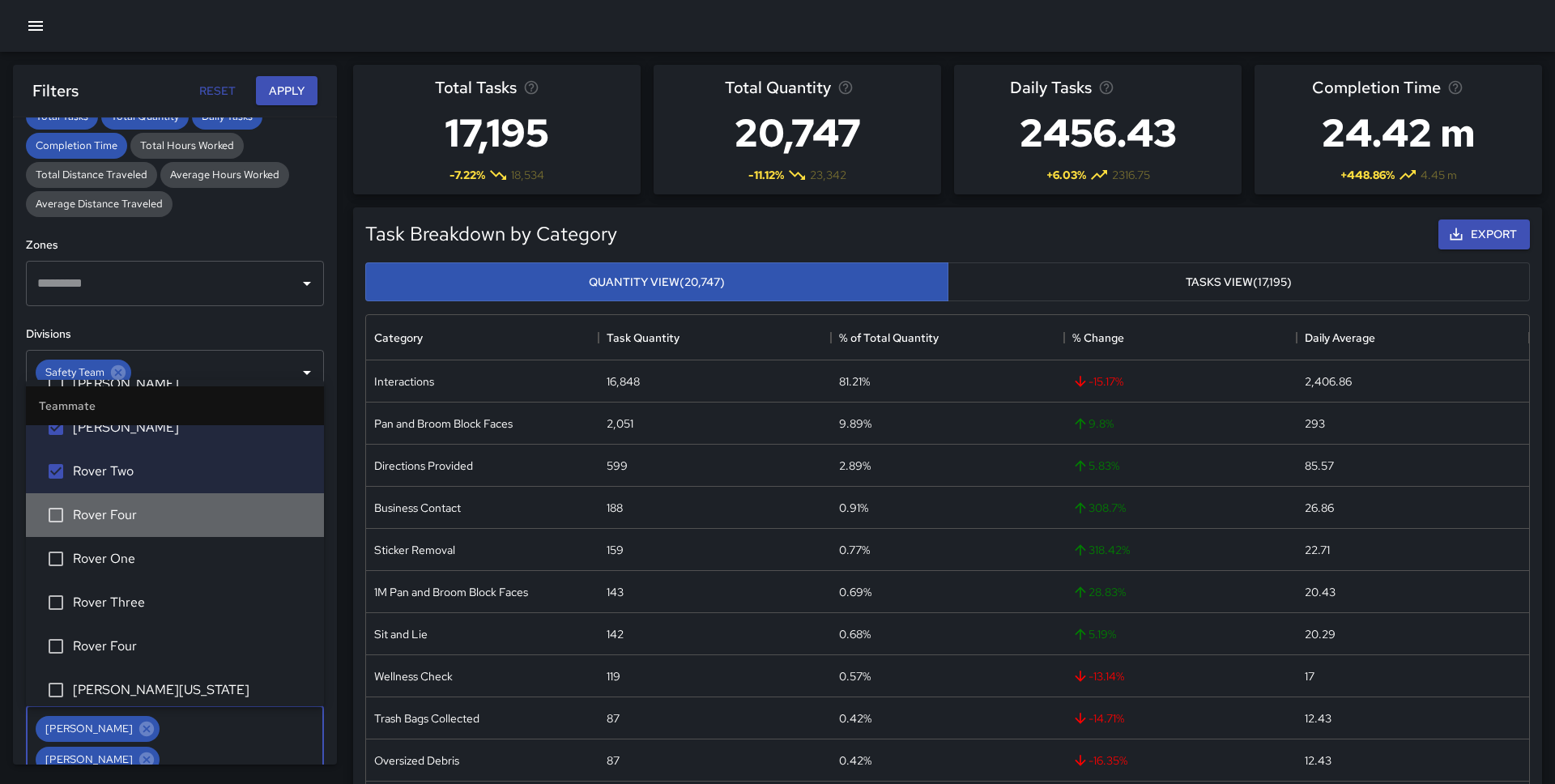
click at [166, 516] on span "Rover Four" at bounding box center [192, 514] width 238 height 20
click at [155, 570] on li "Rover One" at bounding box center [175, 558] width 298 height 44
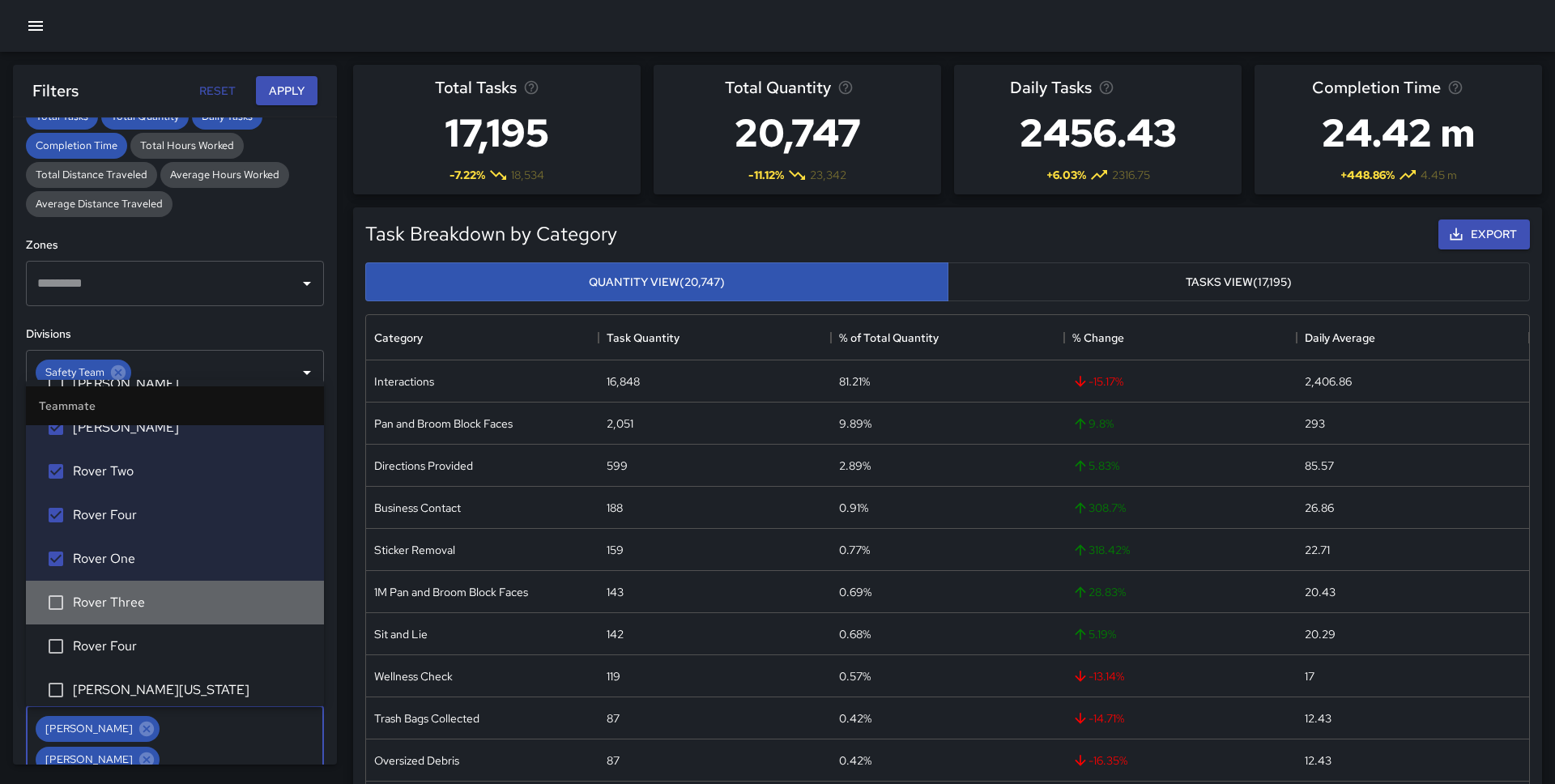
click at [154, 601] on span "Rover Three" at bounding box center [192, 602] width 238 height 20
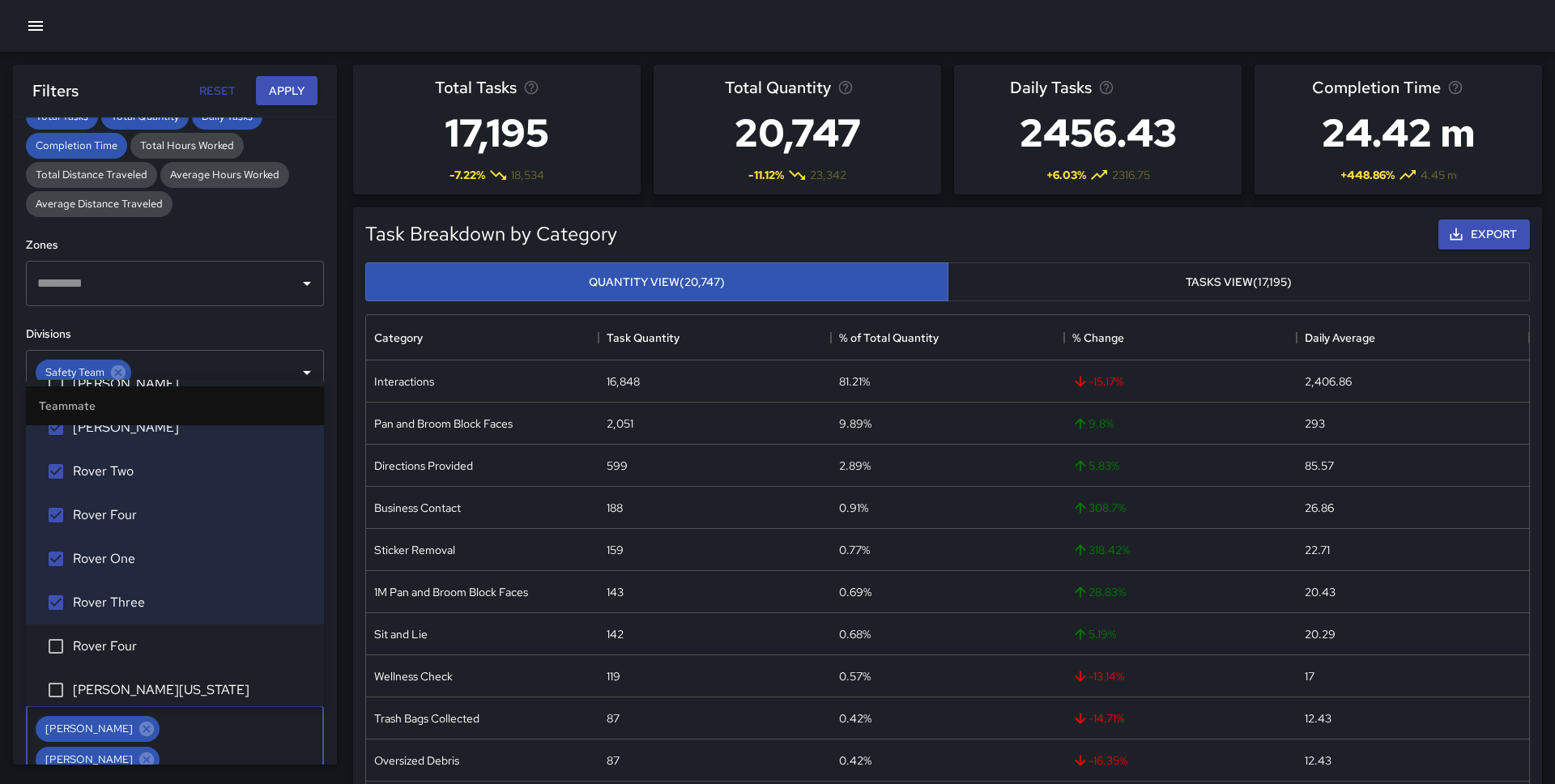
click at [154, 644] on span "Rover Four" at bounding box center [192, 646] width 238 height 20
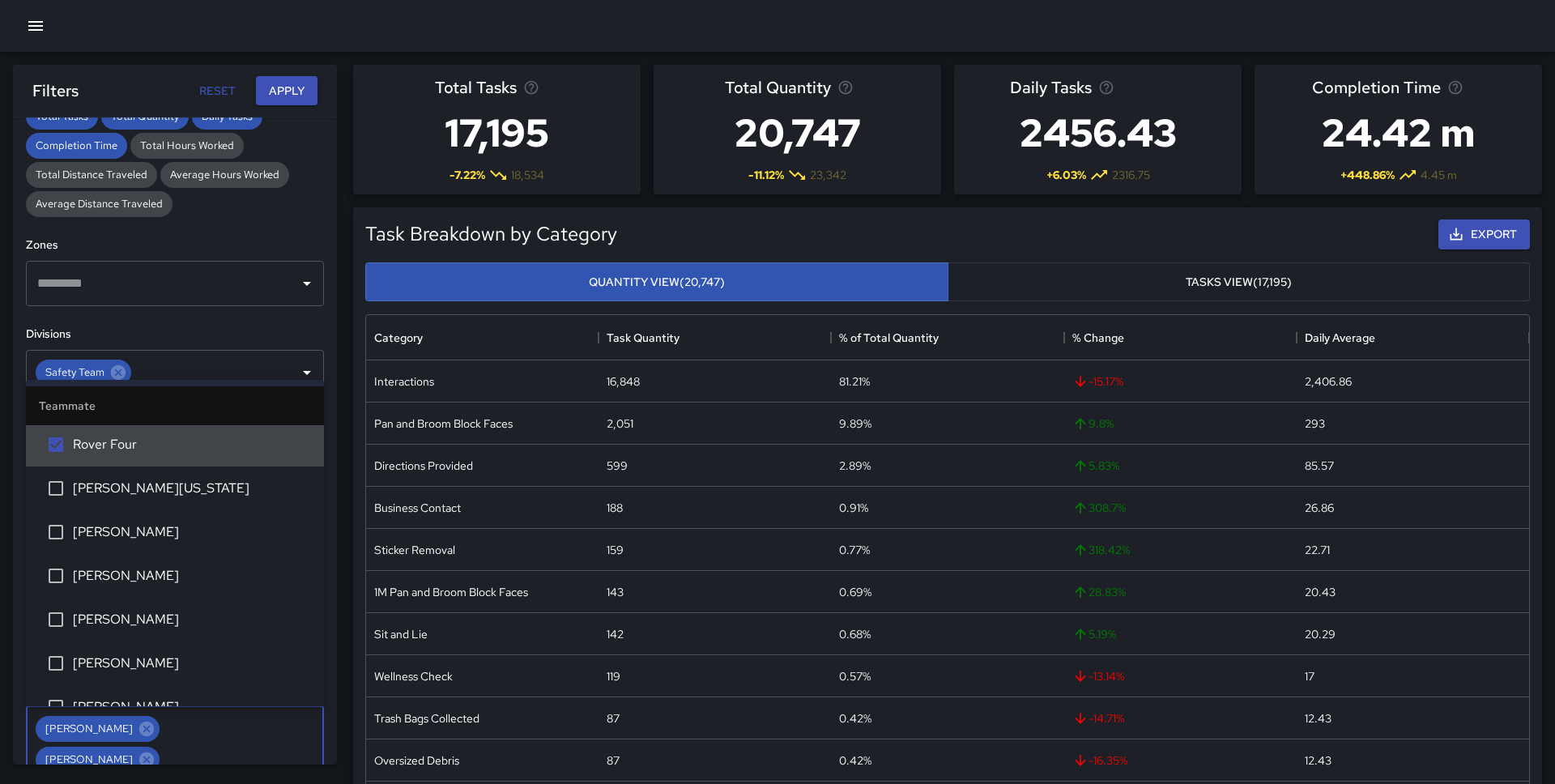
scroll to position [1887, 0]
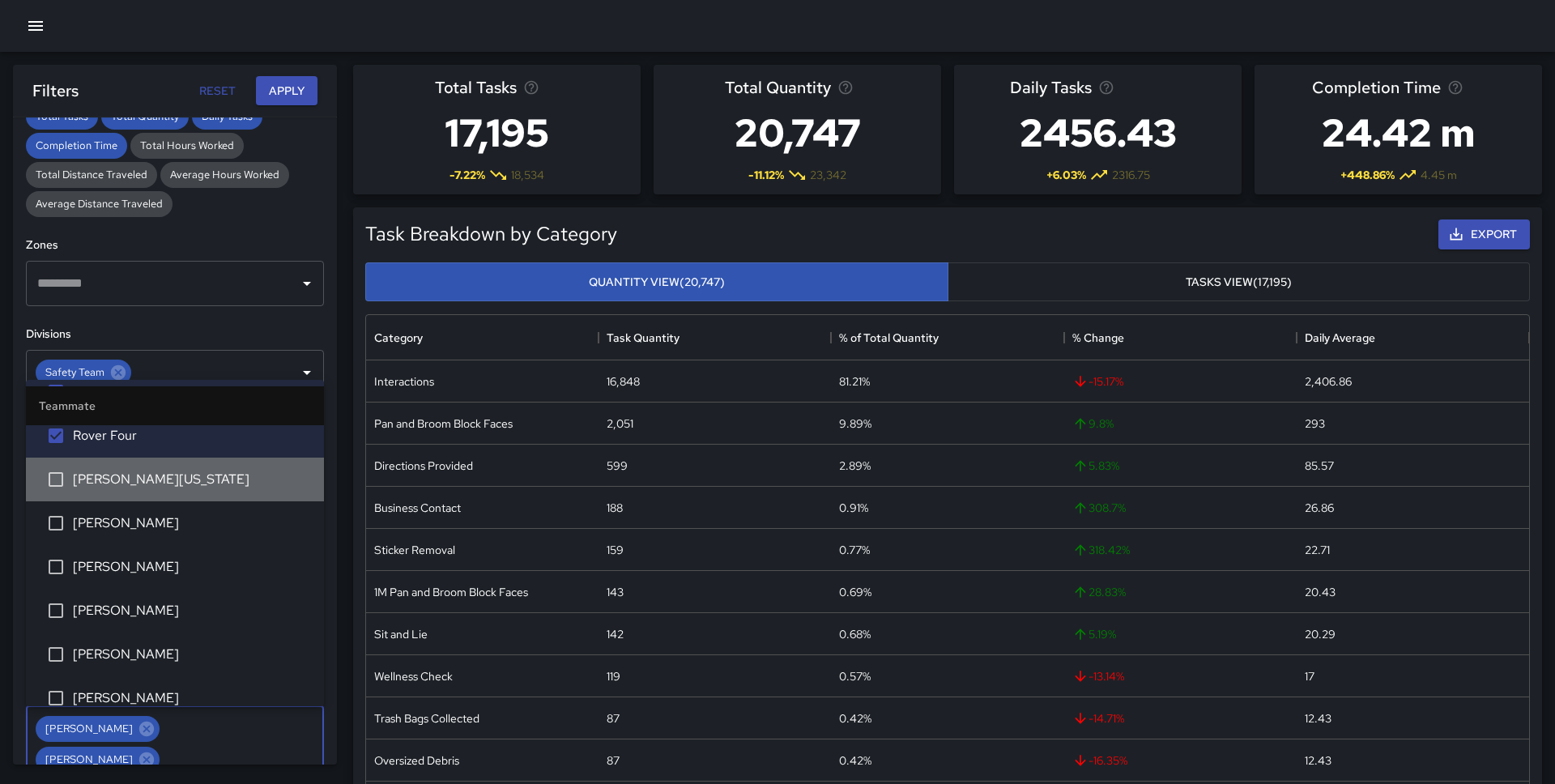
click at [159, 484] on span "[PERSON_NAME][US_STATE]" at bounding box center [192, 479] width 238 height 20
click at [159, 528] on span "[PERSON_NAME]" at bounding box center [192, 523] width 238 height 20
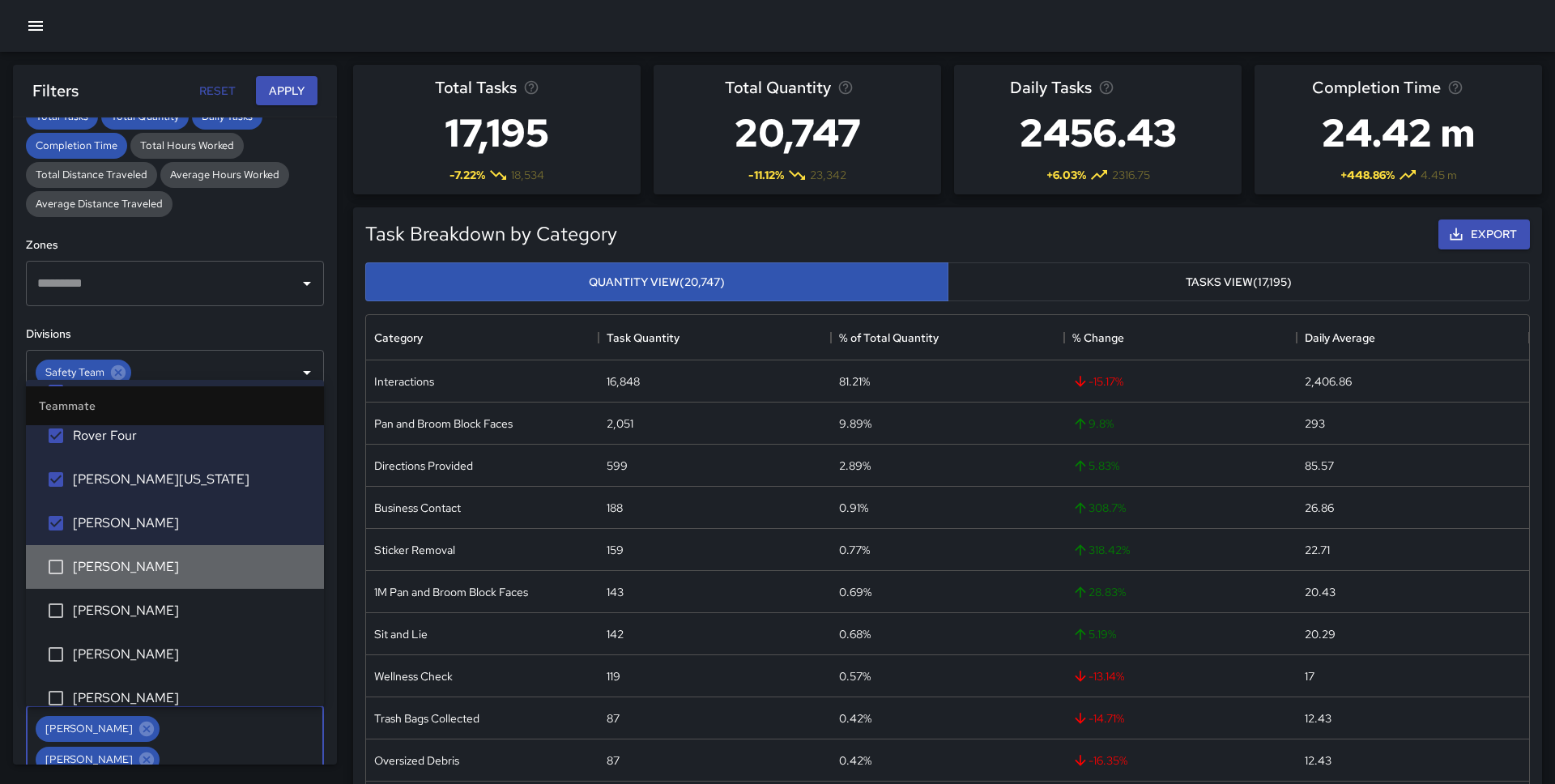
click at [156, 568] on span "[PERSON_NAME]" at bounding box center [192, 567] width 238 height 20
click at [154, 608] on span "[PERSON_NAME]" at bounding box center [192, 610] width 238 height 20
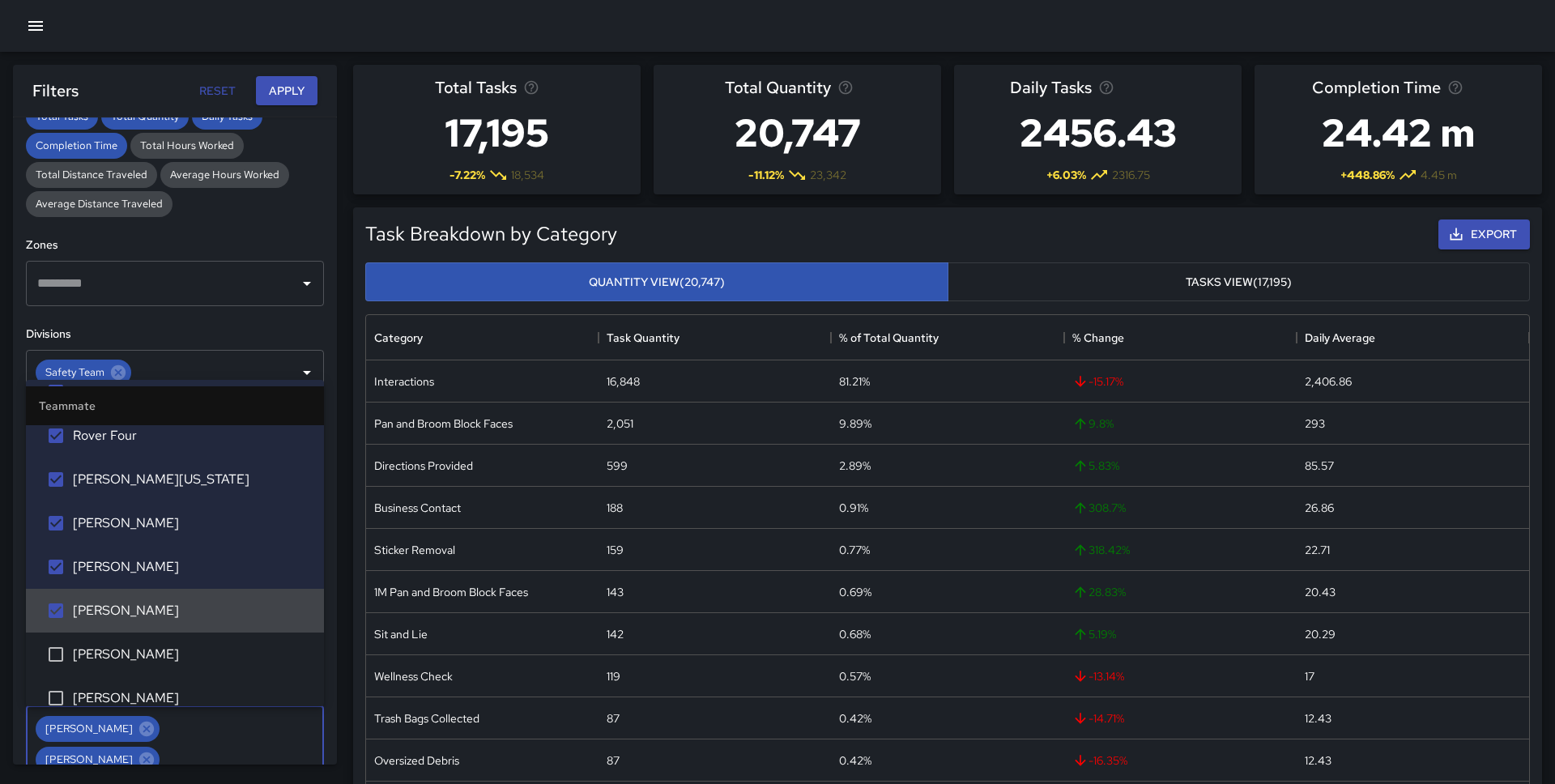
scroll to position [1907, 0]
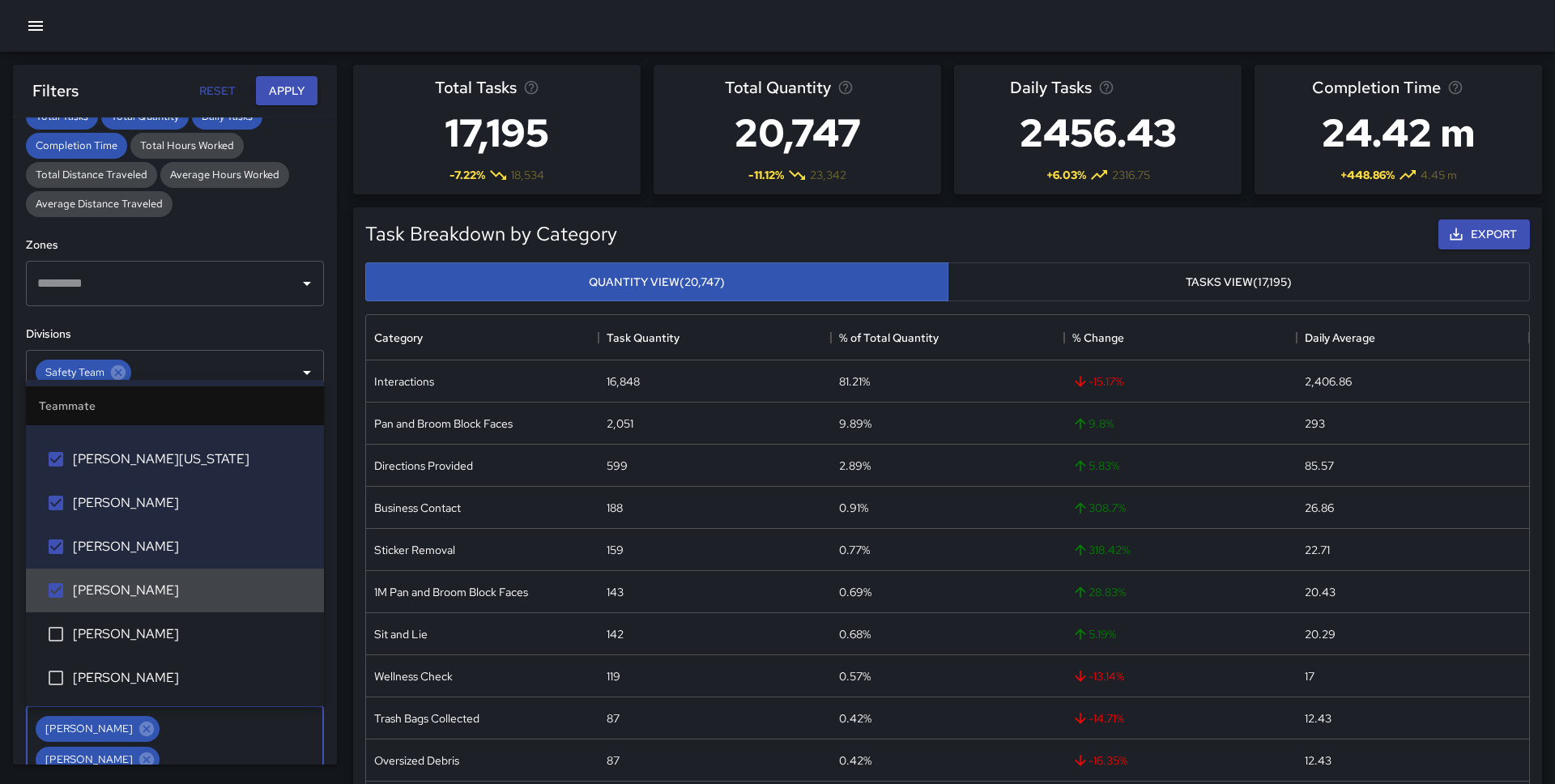
click at [154, 591] on span "[PERSON_NAME]" at bounding box center [192, 590] width 238 height 20
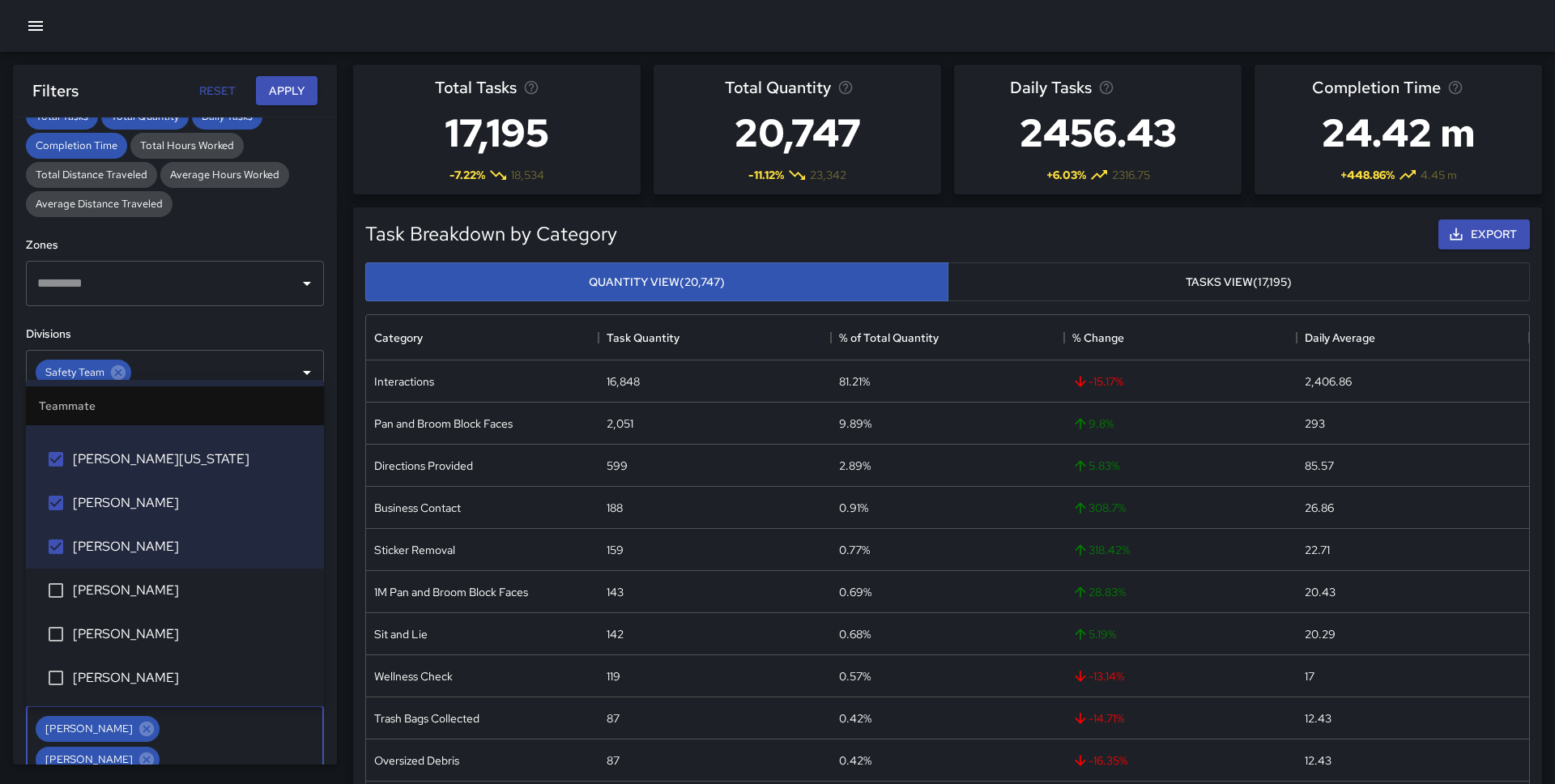
click at [150, 627] on span "[PERSON_NAME]" at bounding box center [192, 634] width 238 height 20
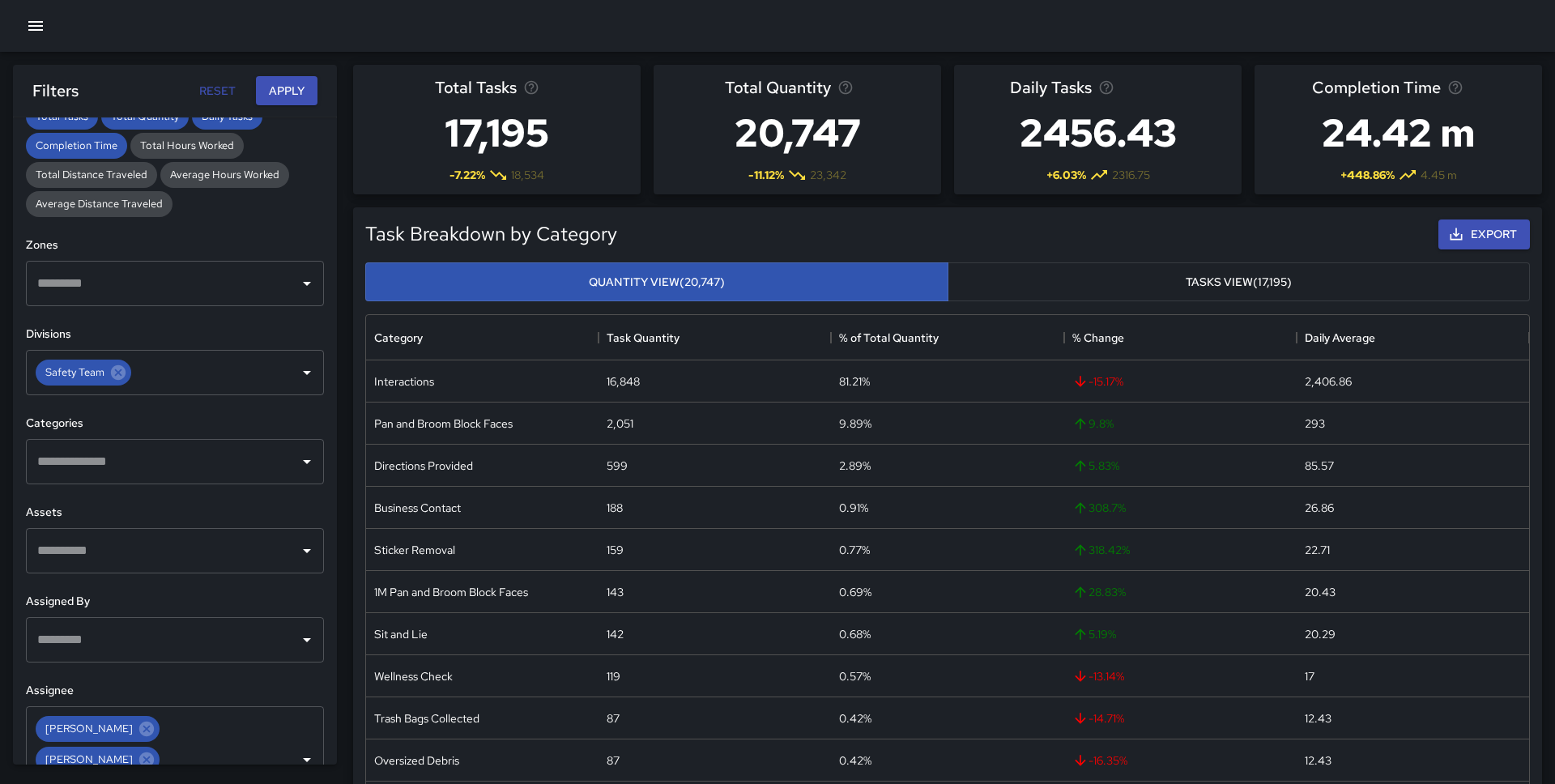
click at [186, 329] on h6 "Divisions" at bounding box center [175, 334] width 298 height 18
click at [294, 95] on button "Apply" at bounding box center [286, 90] width 61 height 30
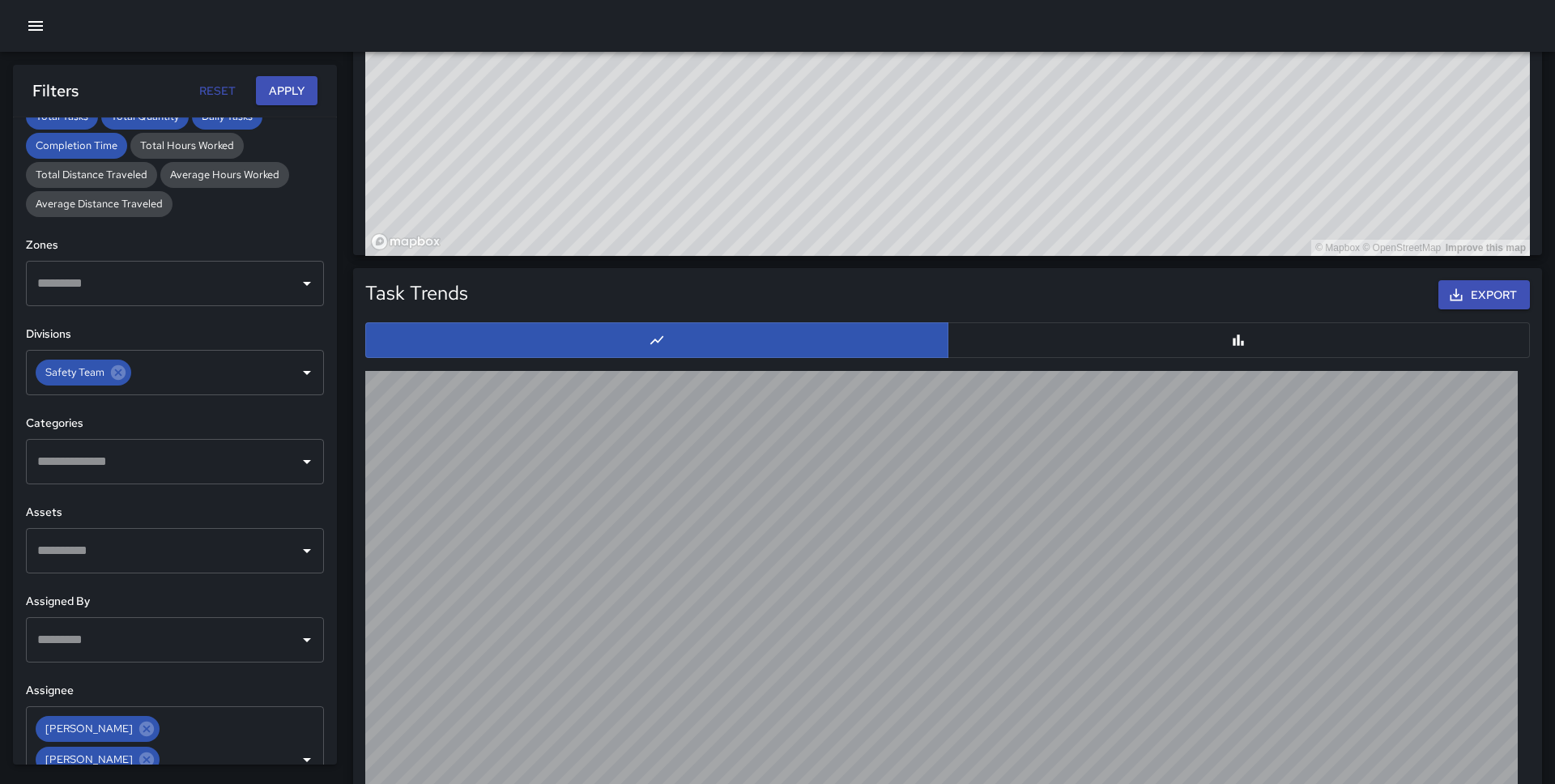
scroll to position [1250, 0]
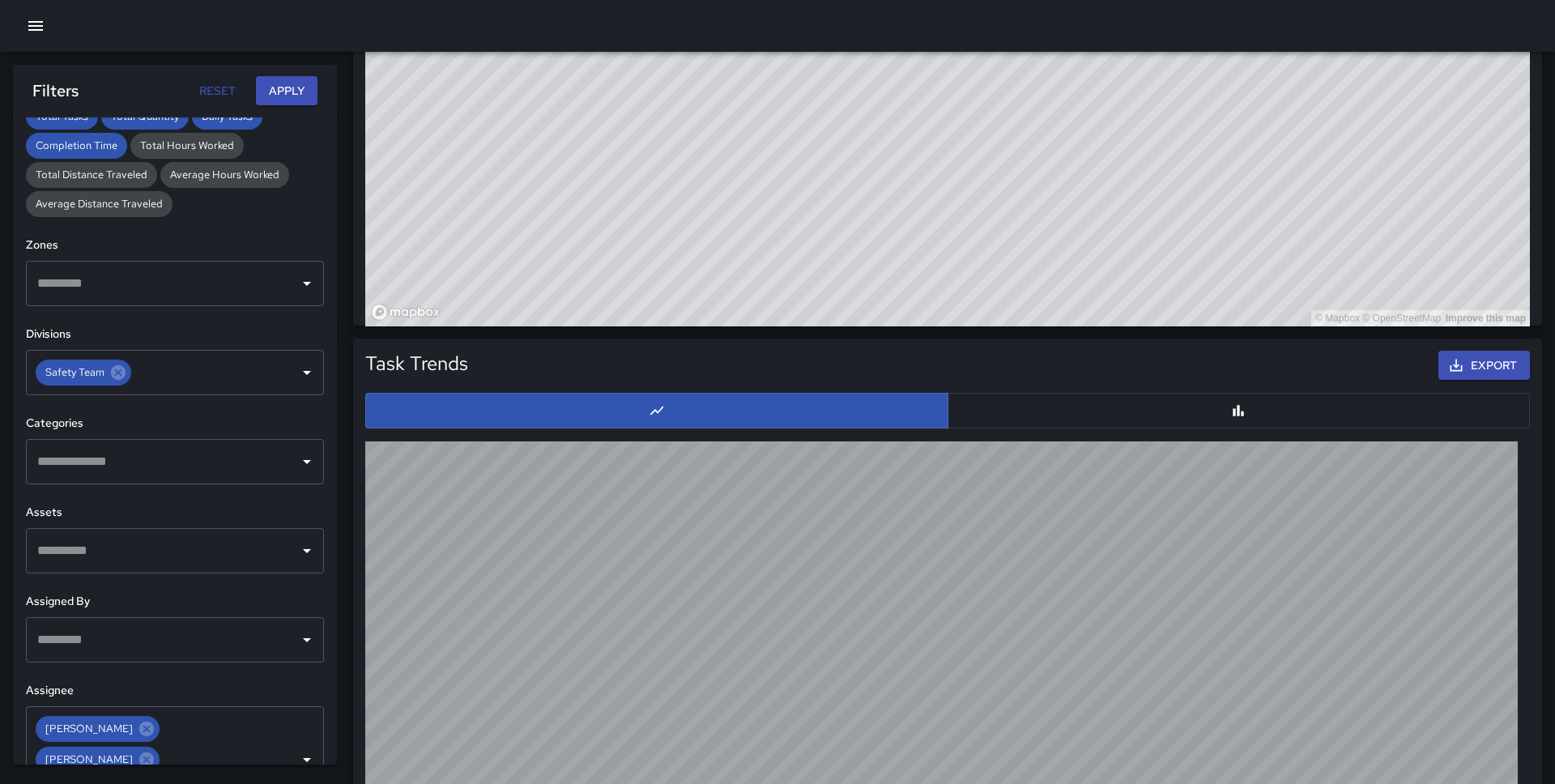
click at [1114, 402] on button "button" at bounding box center [1239, 410] width 584 height 35
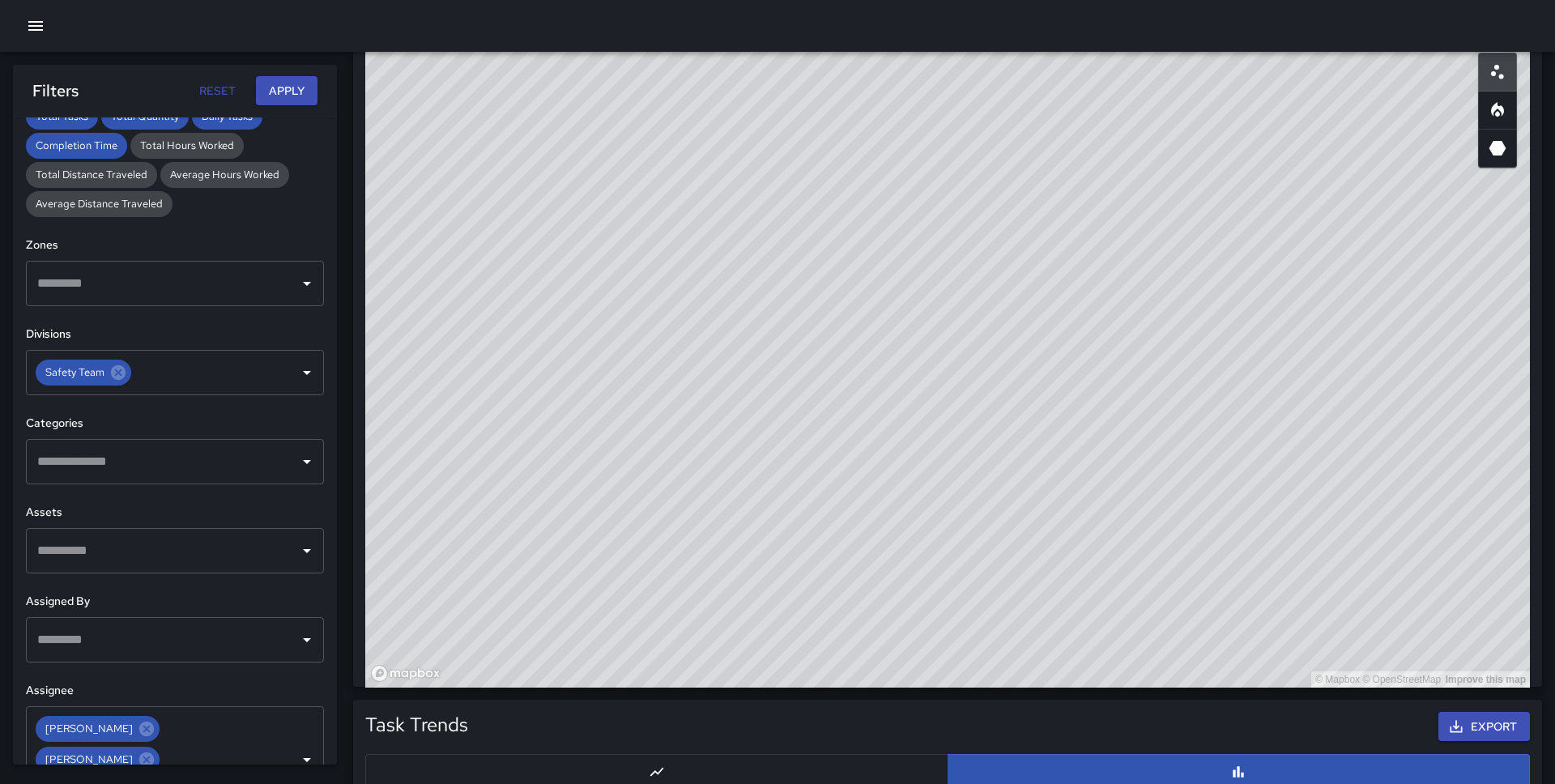
scroll to position [887, 0]
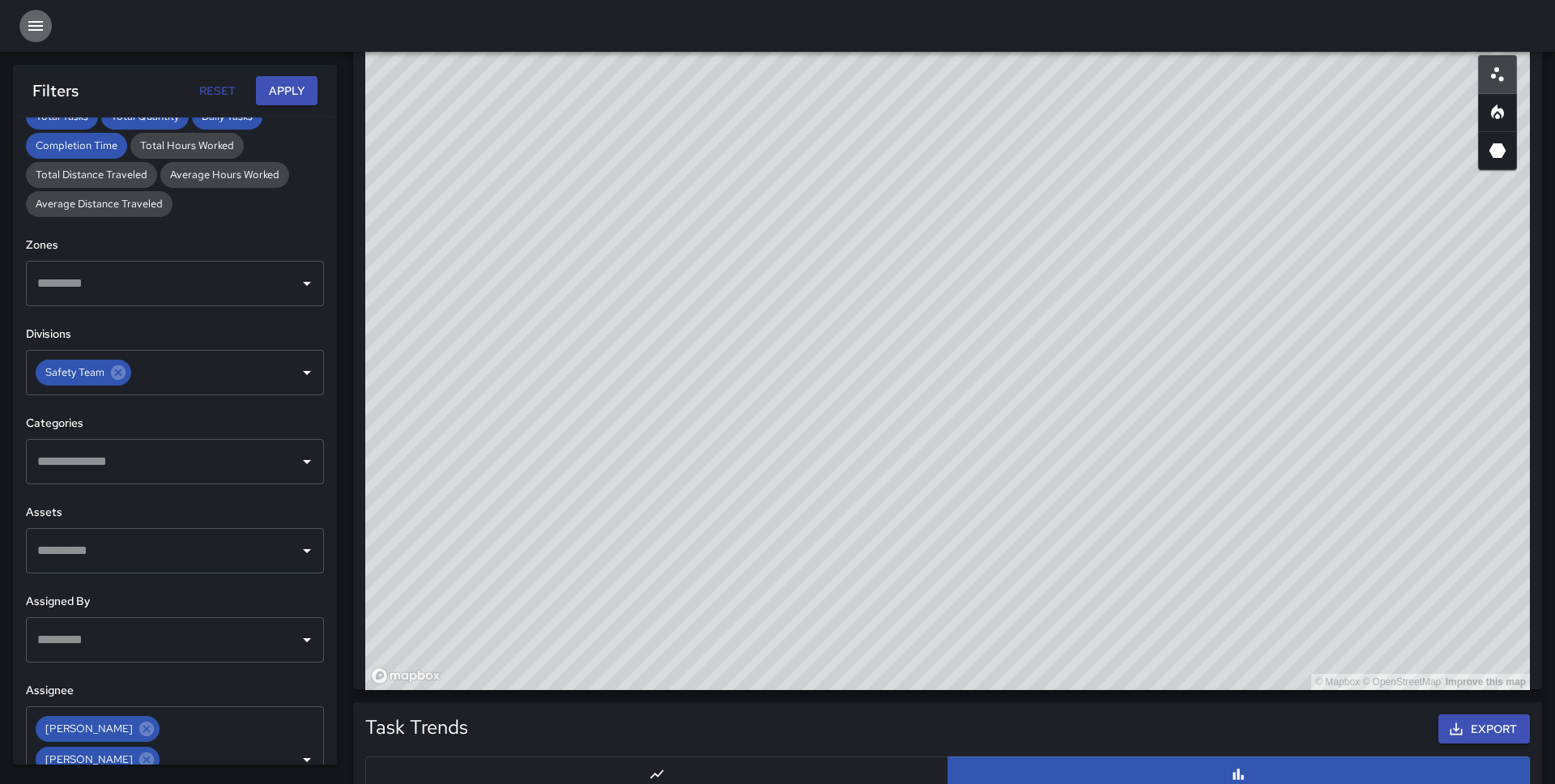
click at [32, 26] on icon "button" at bounding box center [35, 25] width 15 height 9
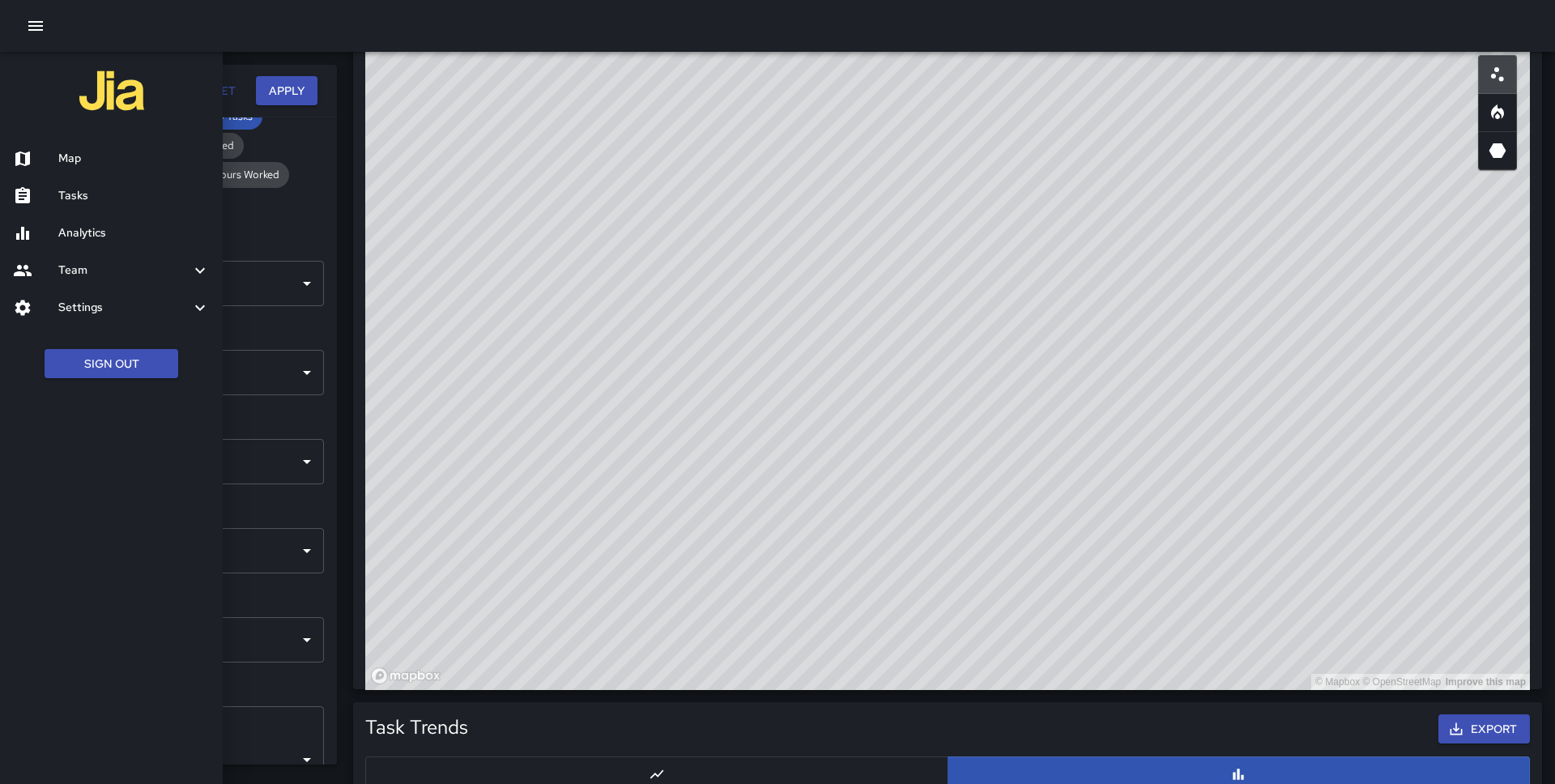
click at [105, 159] on h6 "Map" at bounding box center [134, 159] width 152 height 18
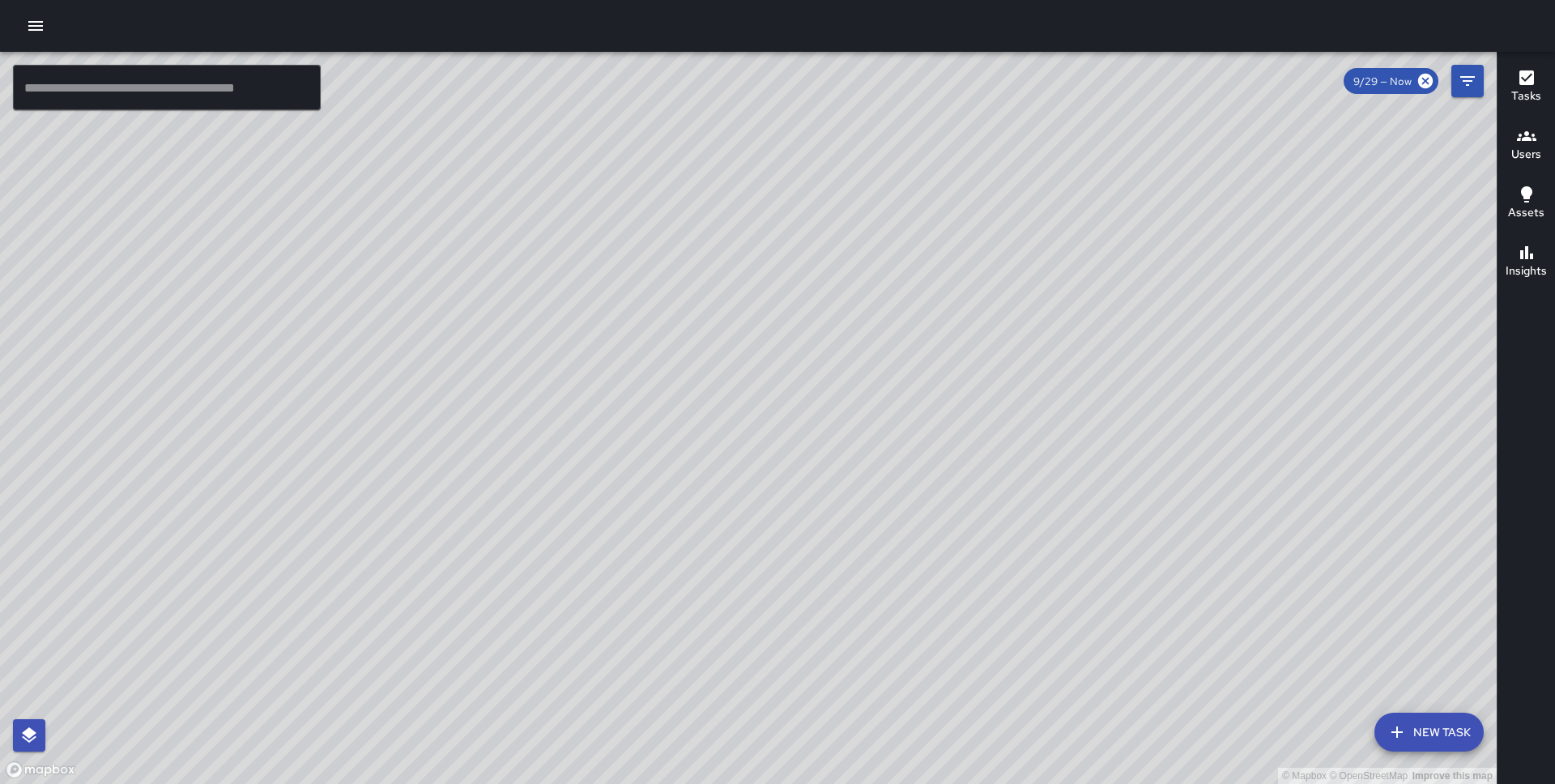
click at [28, 30] on icon "button" at bounding box center [35, 26] width 20 height 20
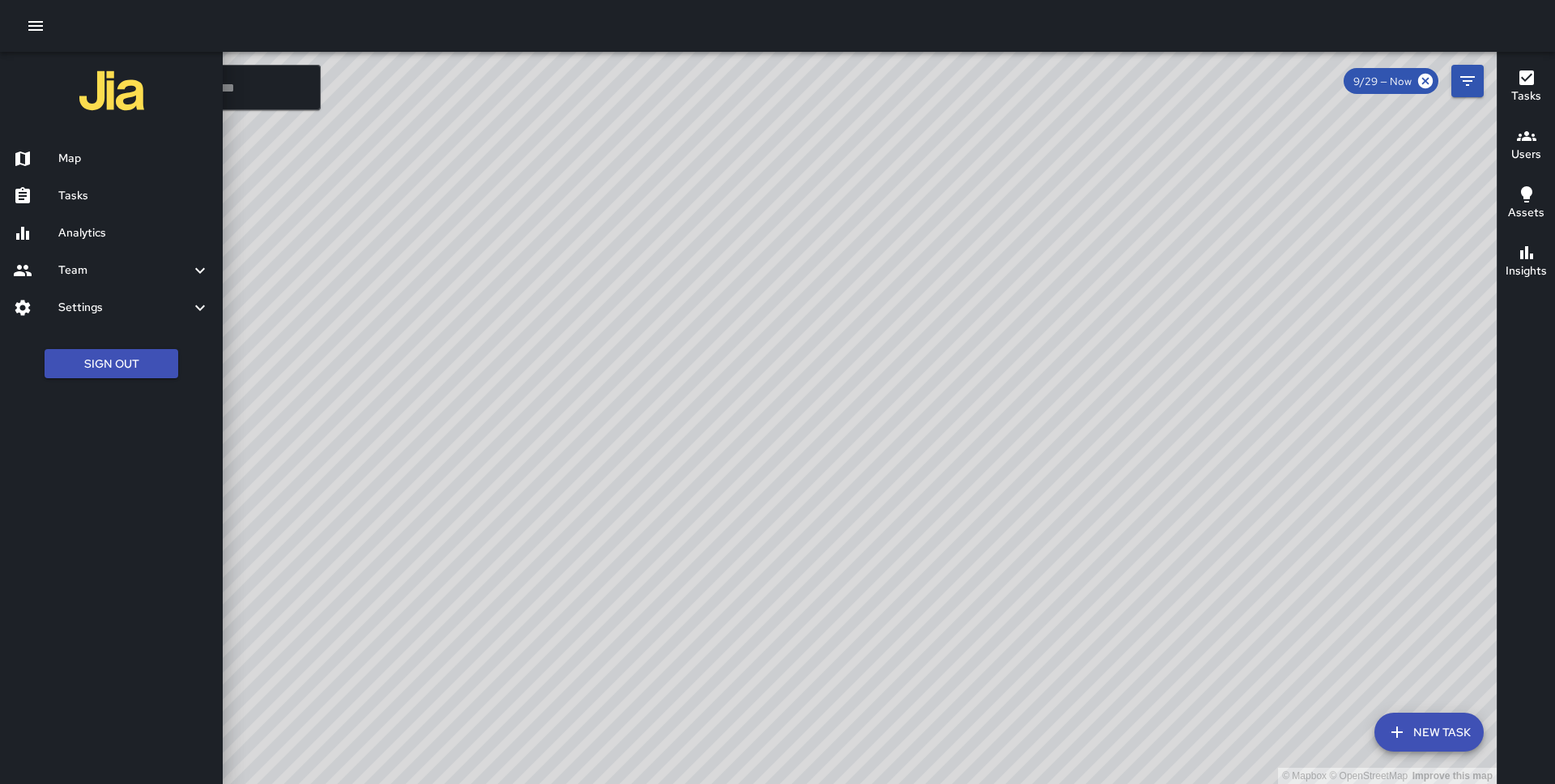
click at [87, 310] on h6 "Settings" at bounding box center [124, 308] width 132 height 18
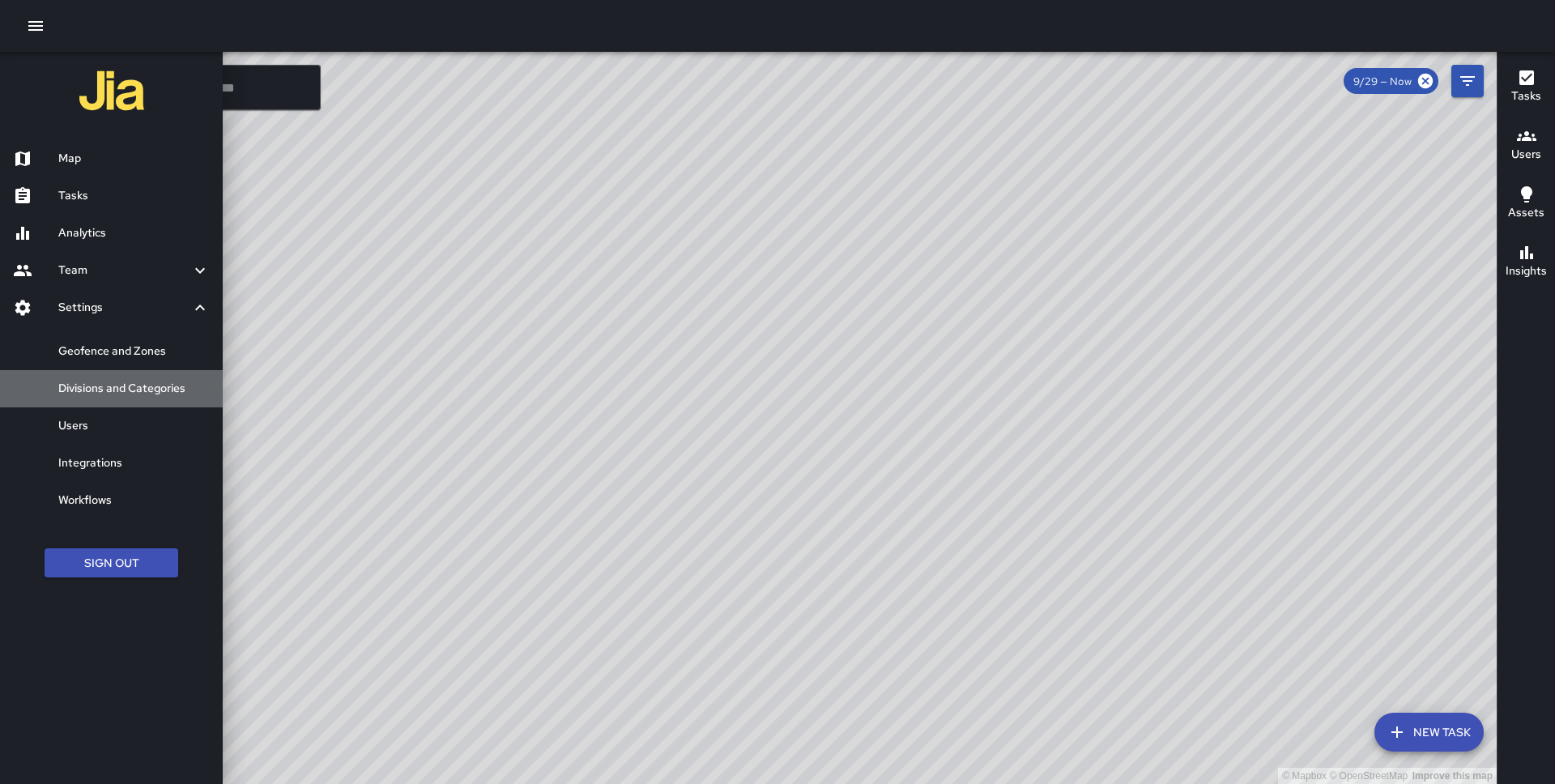
click at [93, 398] on div "Divisions and Categories" at bounding box center [111, 388] width 222 height 37
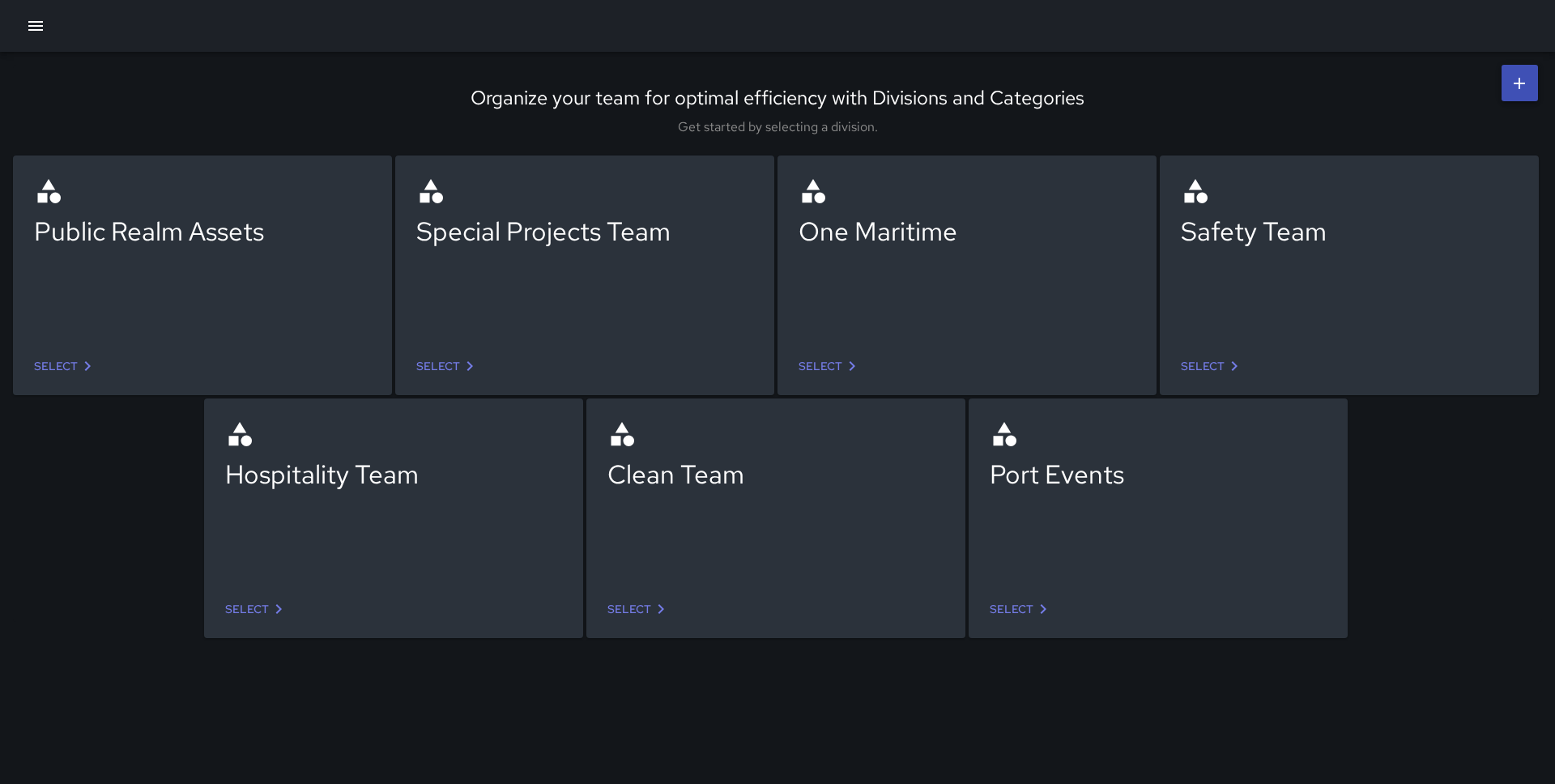
click at [1214, 369] on link "Select" at bounding box center [1213, 366] width 76 height 30
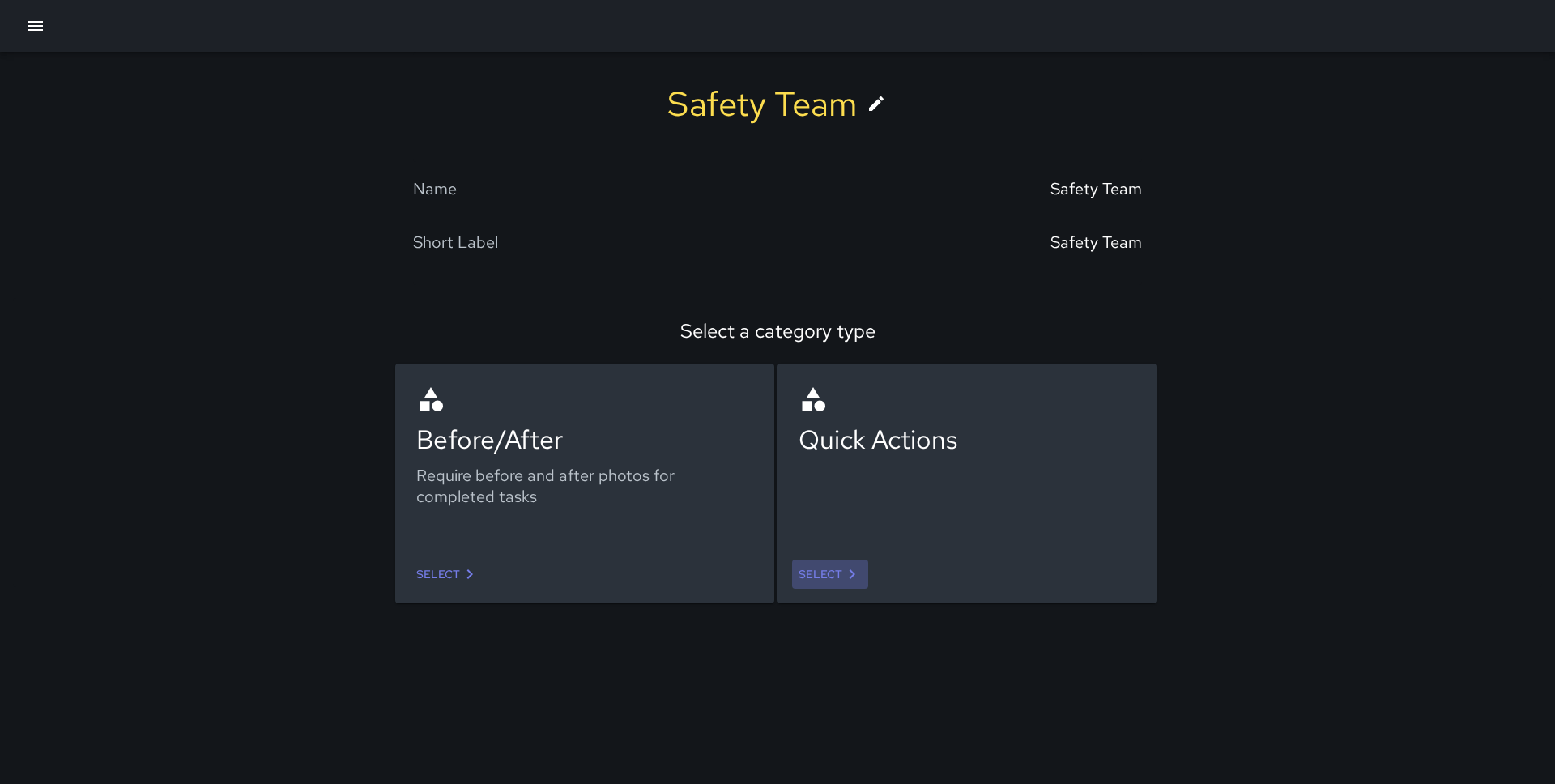
click at [845, 568] on icon at bounding box center [852, 574] width 20 height 20
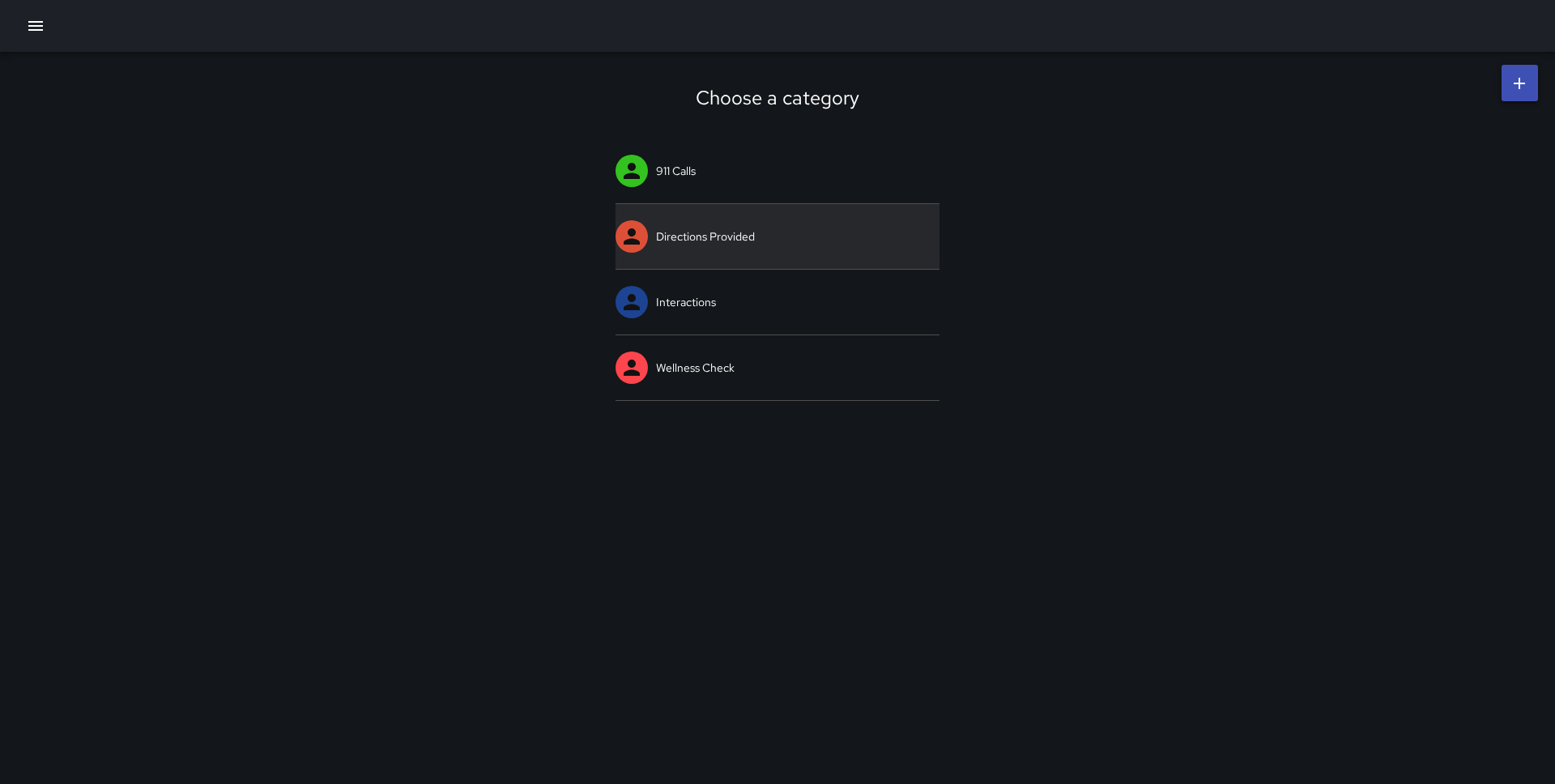
click at [715, 233] on link "Directions Provided" at bounding box center [778, 236] width 324 height 65
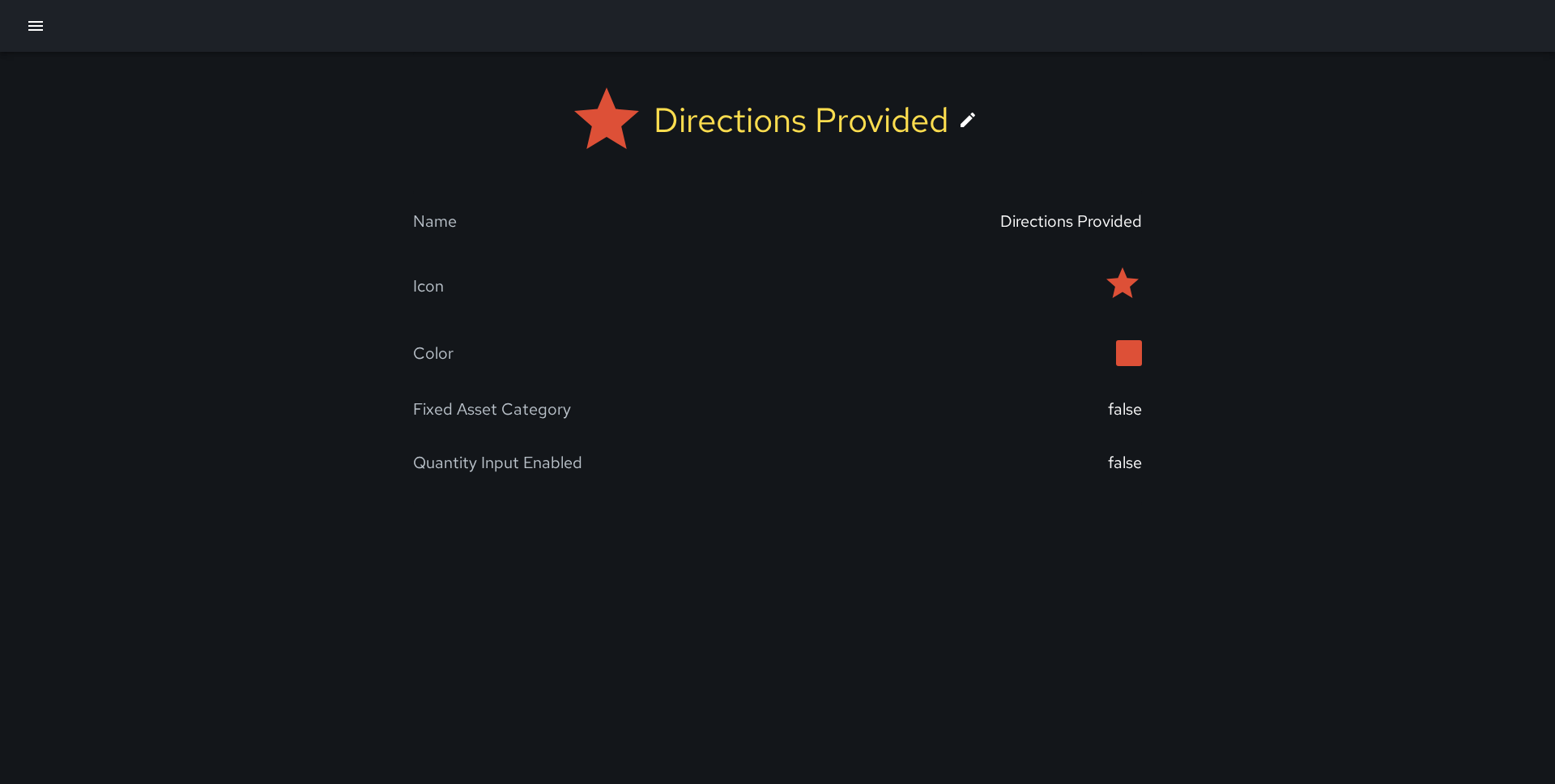
click at [562, 451] on div "Quantity Input Enabled" at bounding box center [497, 462] width 169 height 21
click at [1133, 451] on div "false" at bounding box center [1125, 462] width 34 height 21
click at [971, 121] on icon at bounding box center [968, 120] width 15 height 15
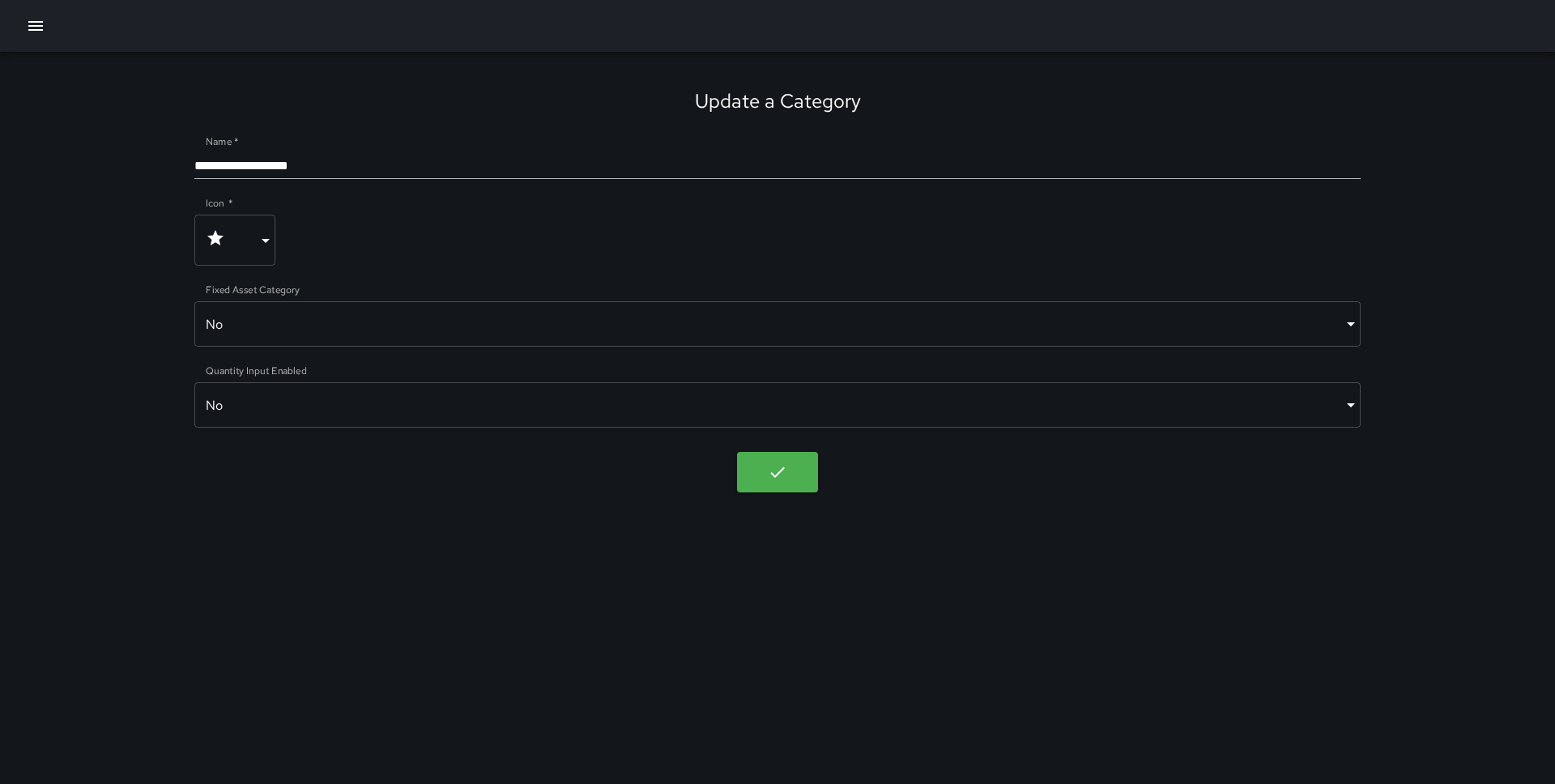
click at [885, 389] on body "**********" at bounding box center [778, 392] width 1555 height 784
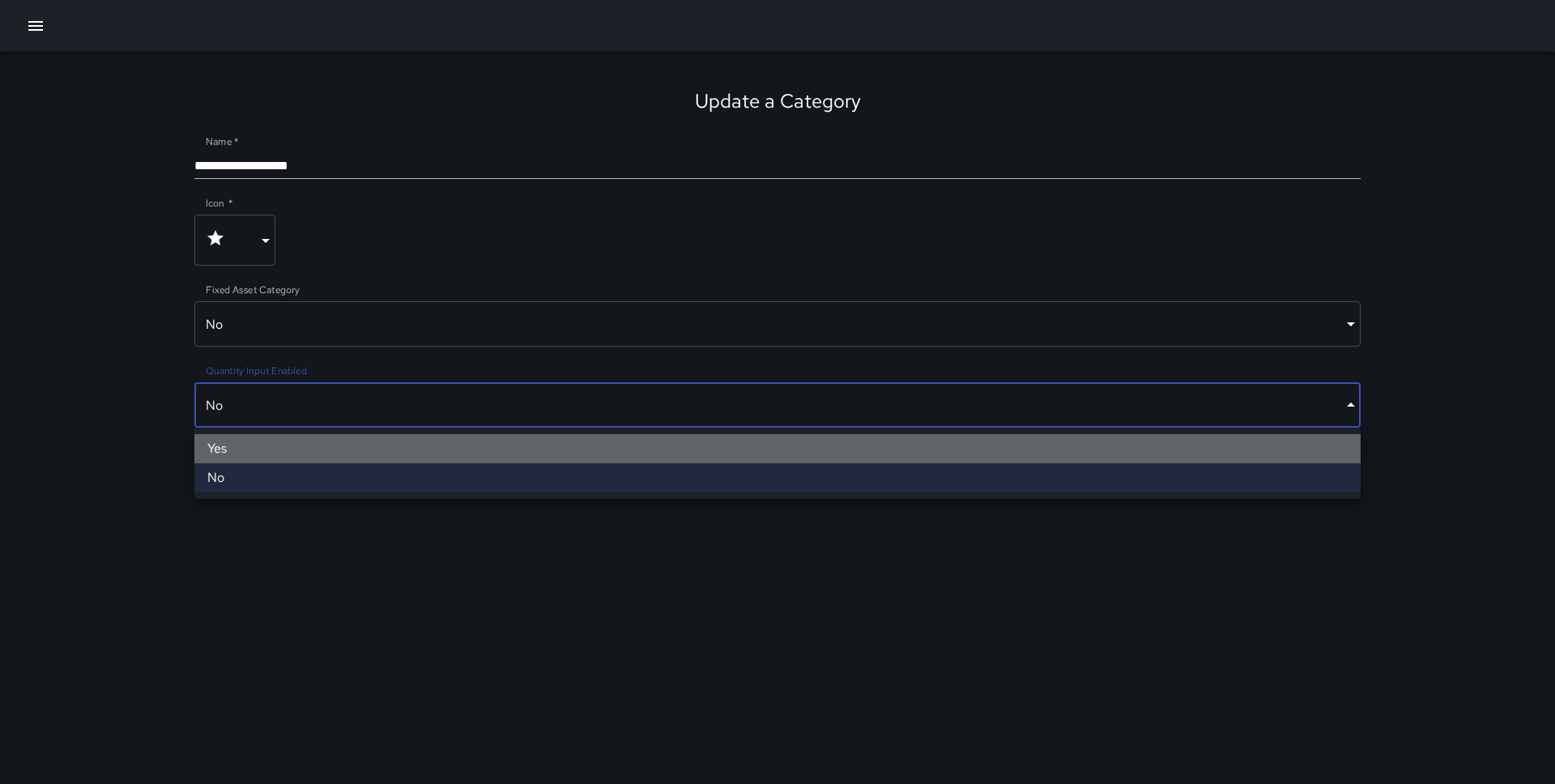
click at [722, 451] on li "Yes" at bounding box center [778, 449] width 1166 height 29
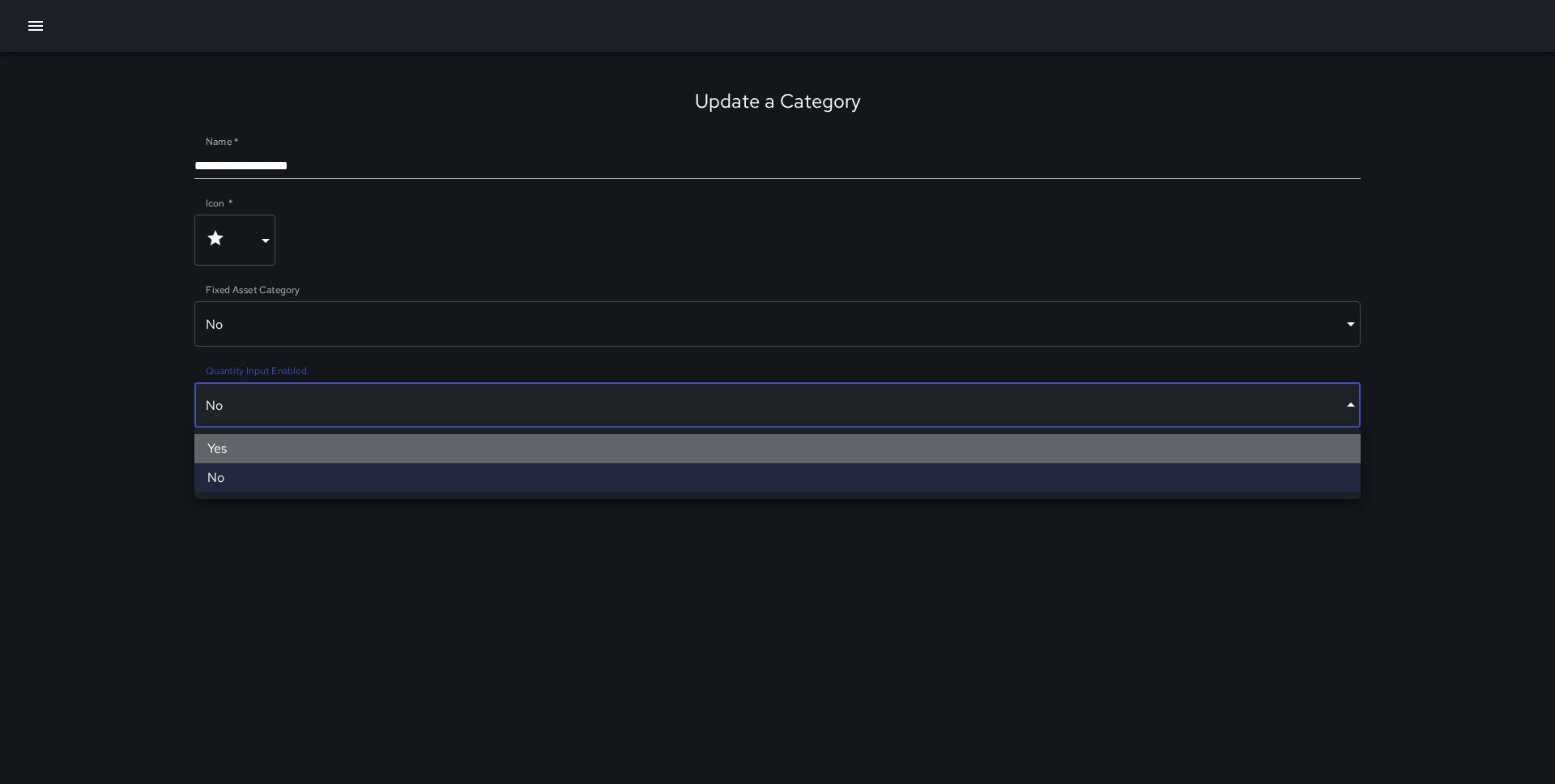
type input "****"
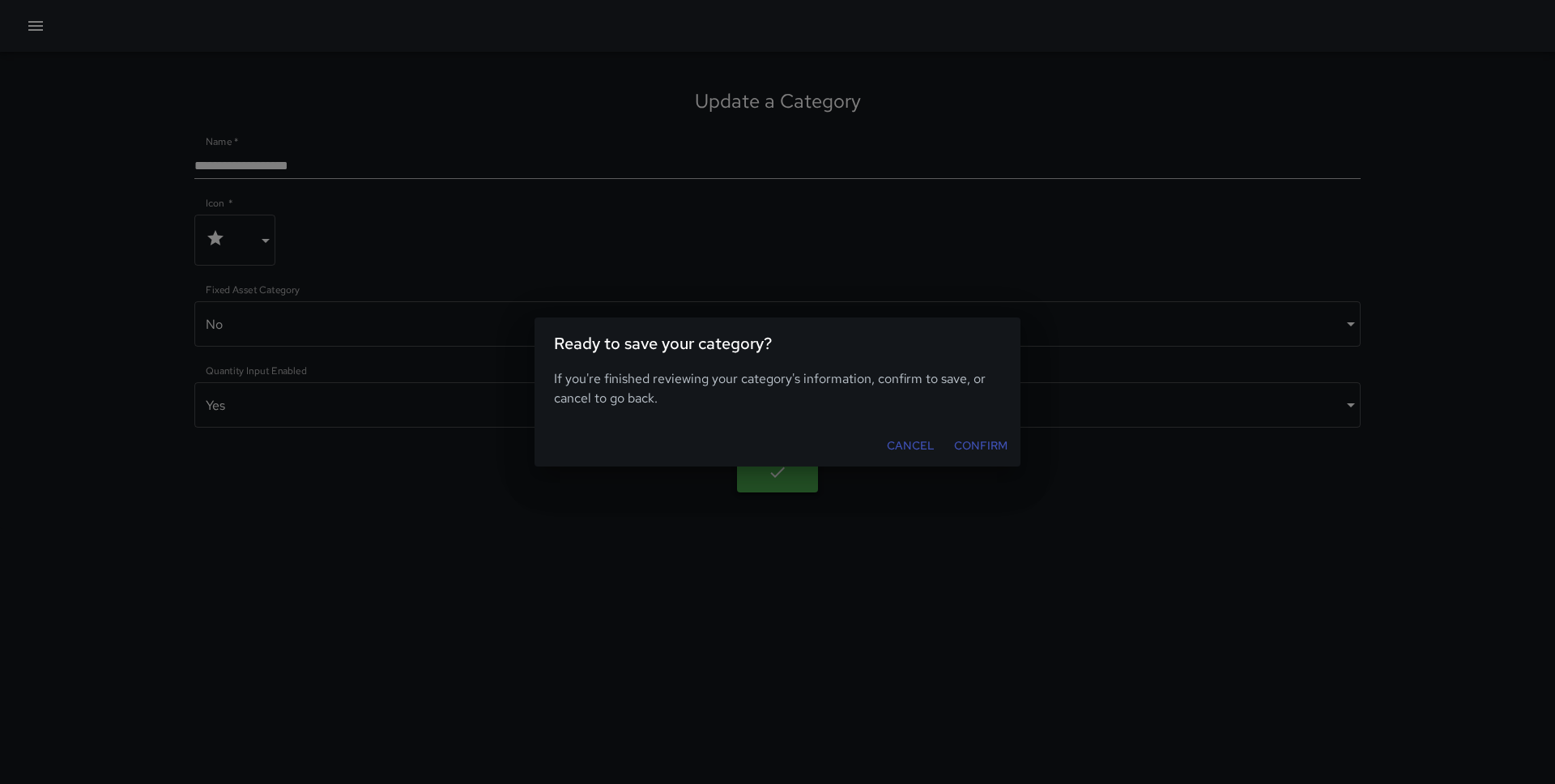
click at [778, 472] on body "**********" at bounding box center [778, 392] width 1555 height 784
click at [984, 439] on button "Confirm" at bounding box center [980, 445] width 66 height 30
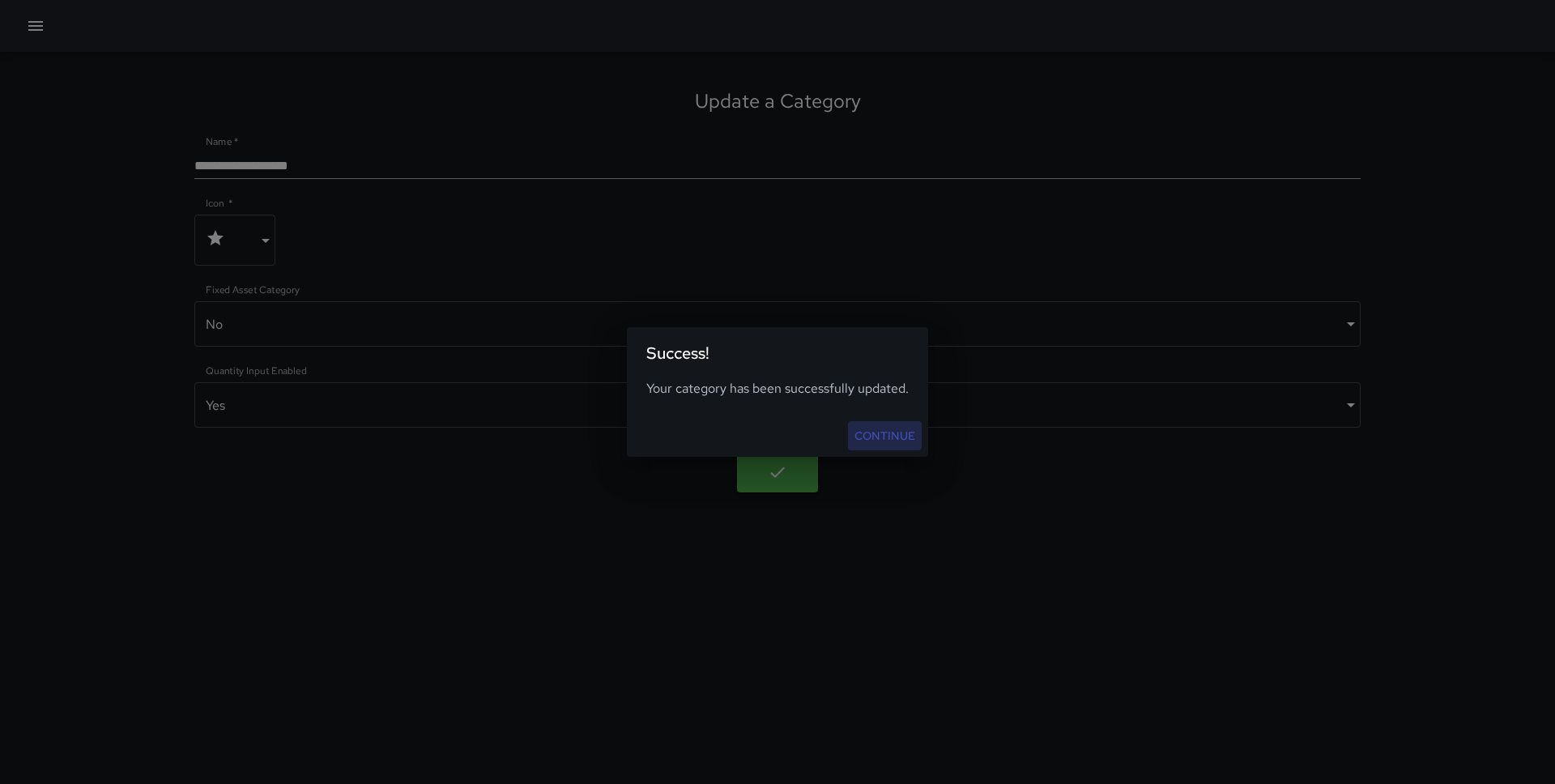
click at [865, 429] on link "Continue" at bounding box center [885, 436] width 74 height 30
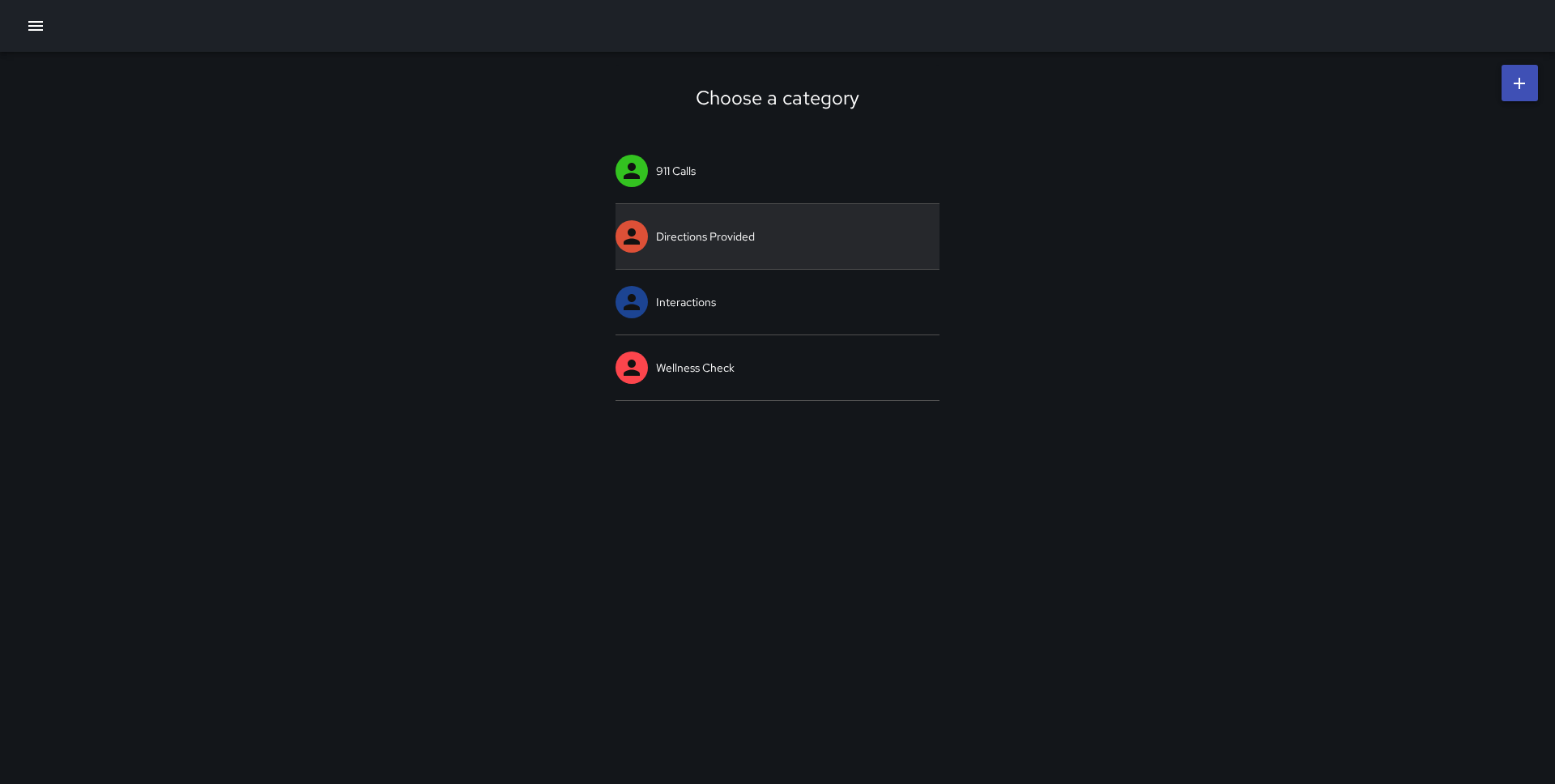
click at [753, 238] on link "Directions Provided" at bounding box center [778, 236] width 324 height 65
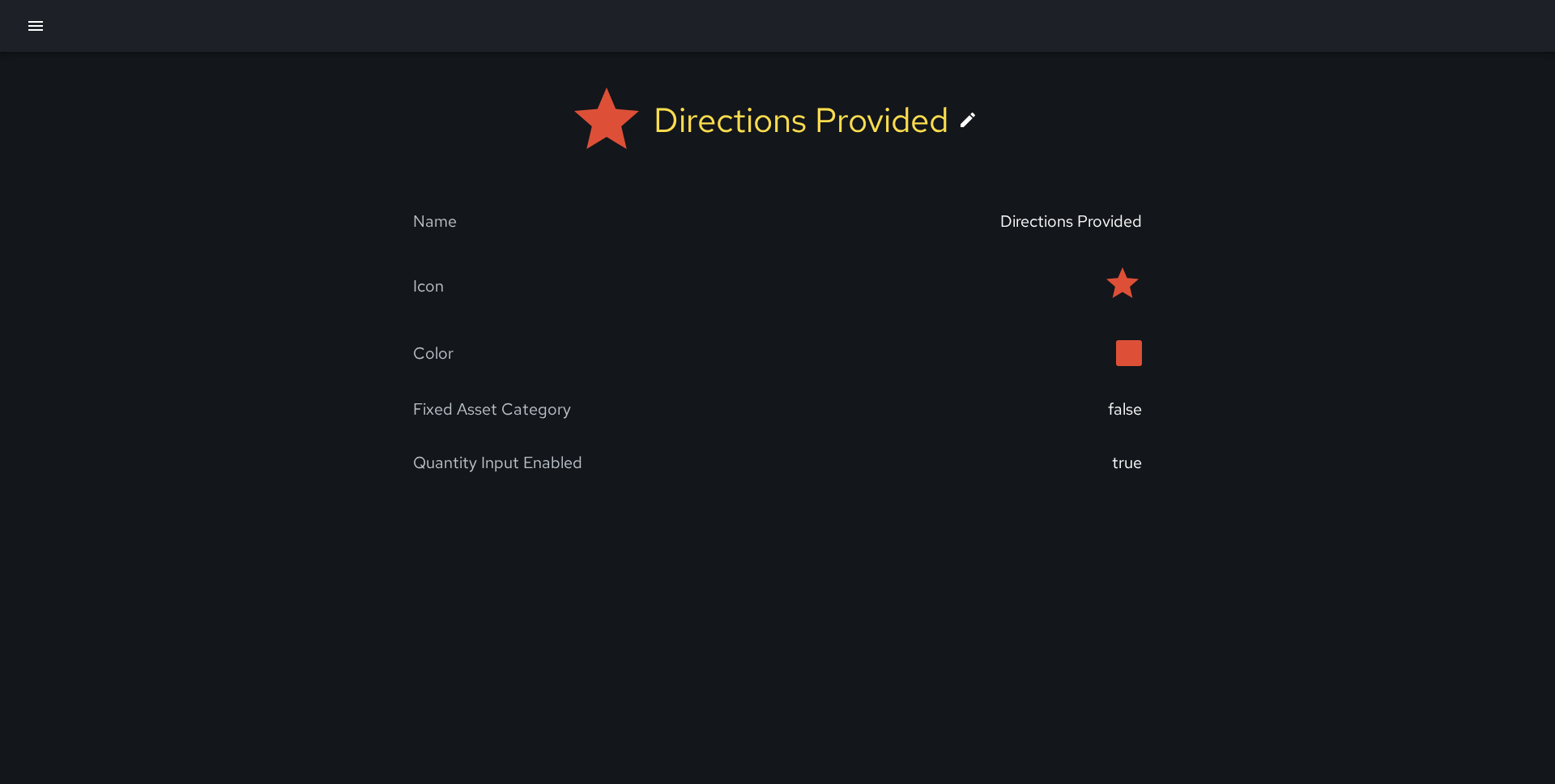
click at [724, 118] on div "Directions Provided" at bounding box center [801, 120] width 295 height 46
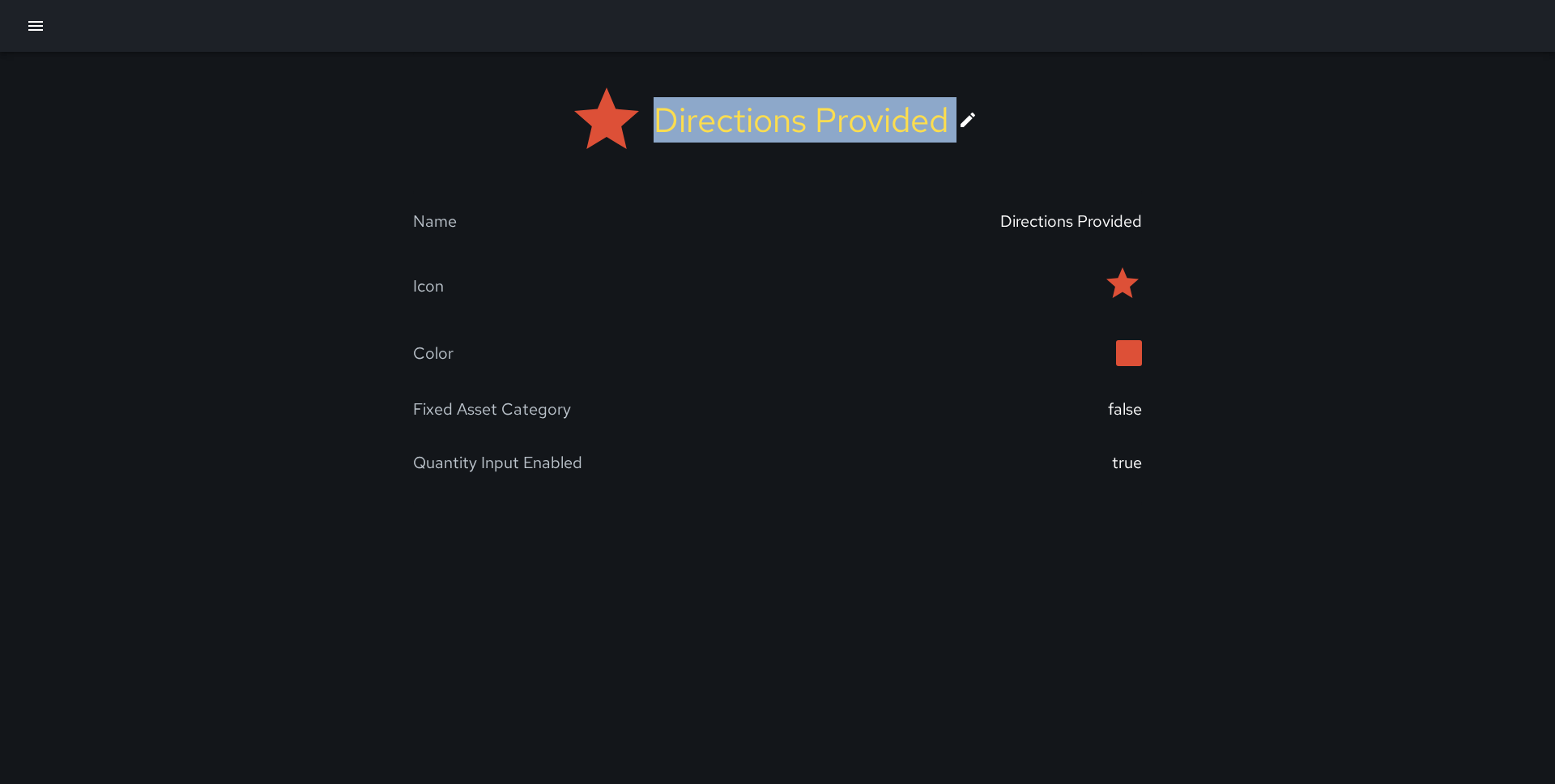
click at [724, 118] on div "Directions Provided" at bounding box center [801, 120] width 295 height 46
copy div "Directions Provided"
click at [38, 23] on icon "button" at bounding box center [35, 26] width 20 height 20
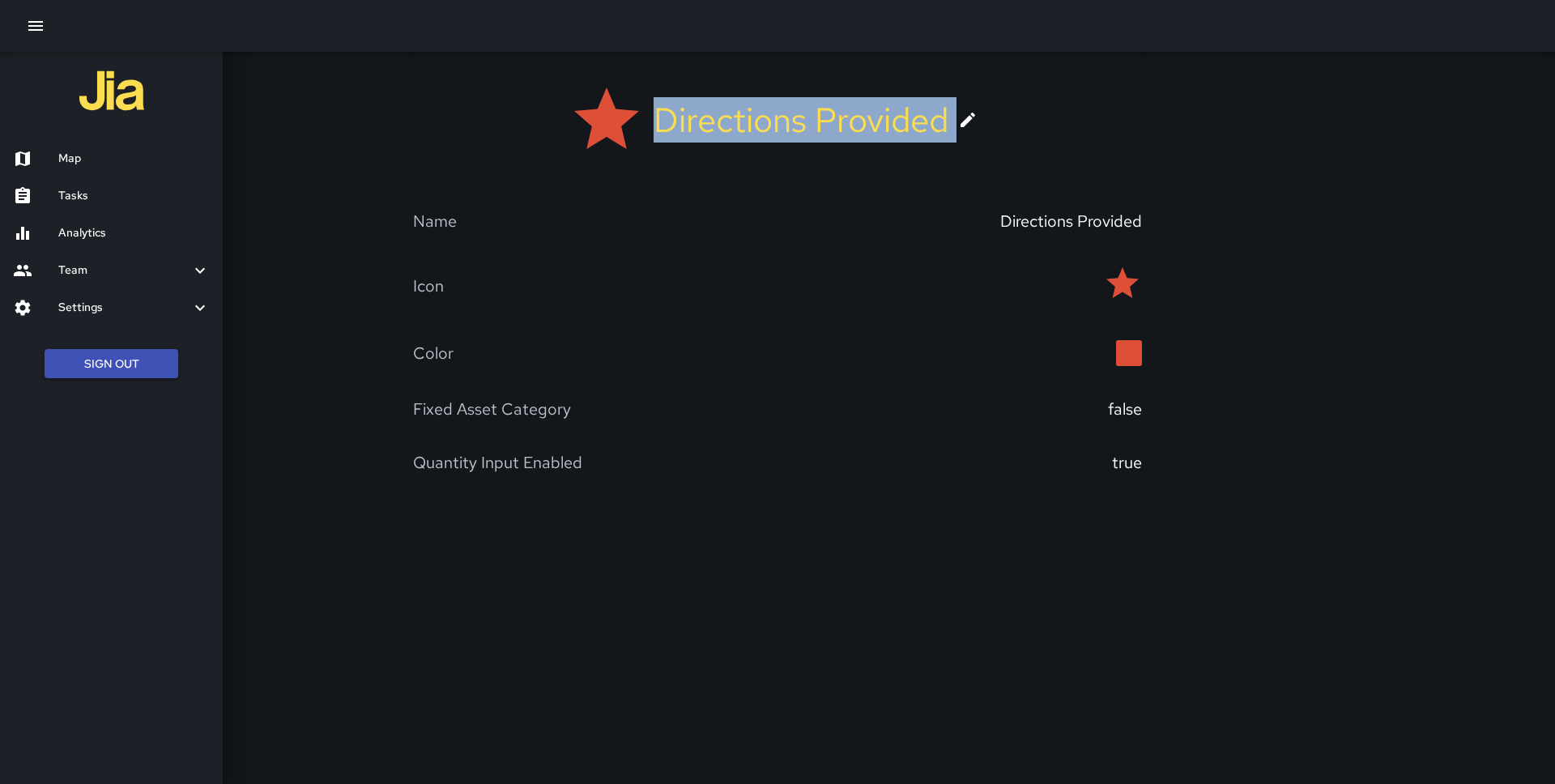
click at [123, 299] on h6 "Settings" at bounding box center [124, 308] width 132 height 18
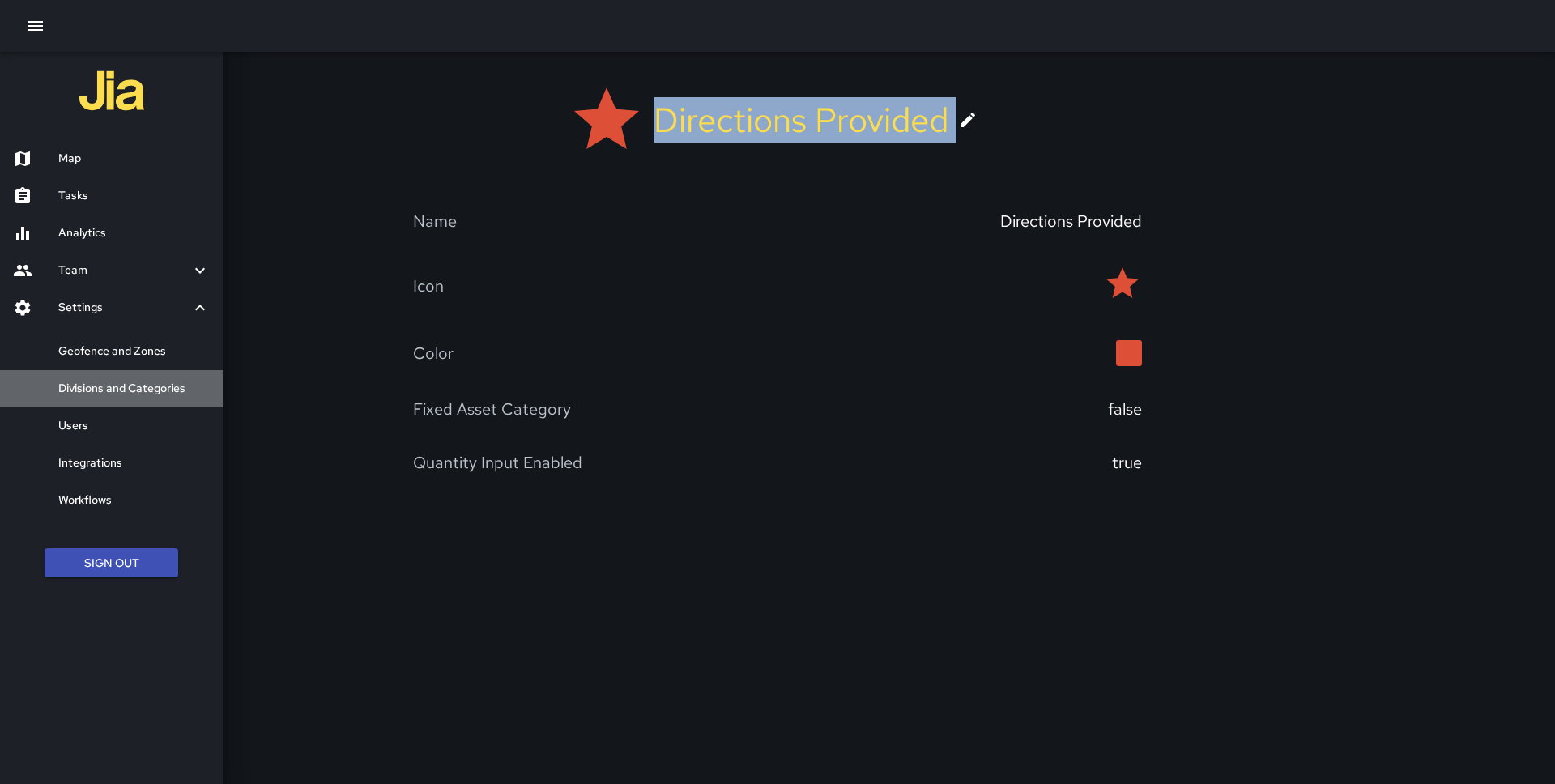
click at [109, 386] on h6 "Divisions and Categories" at bounding box center [134, 389] width 152 height 18
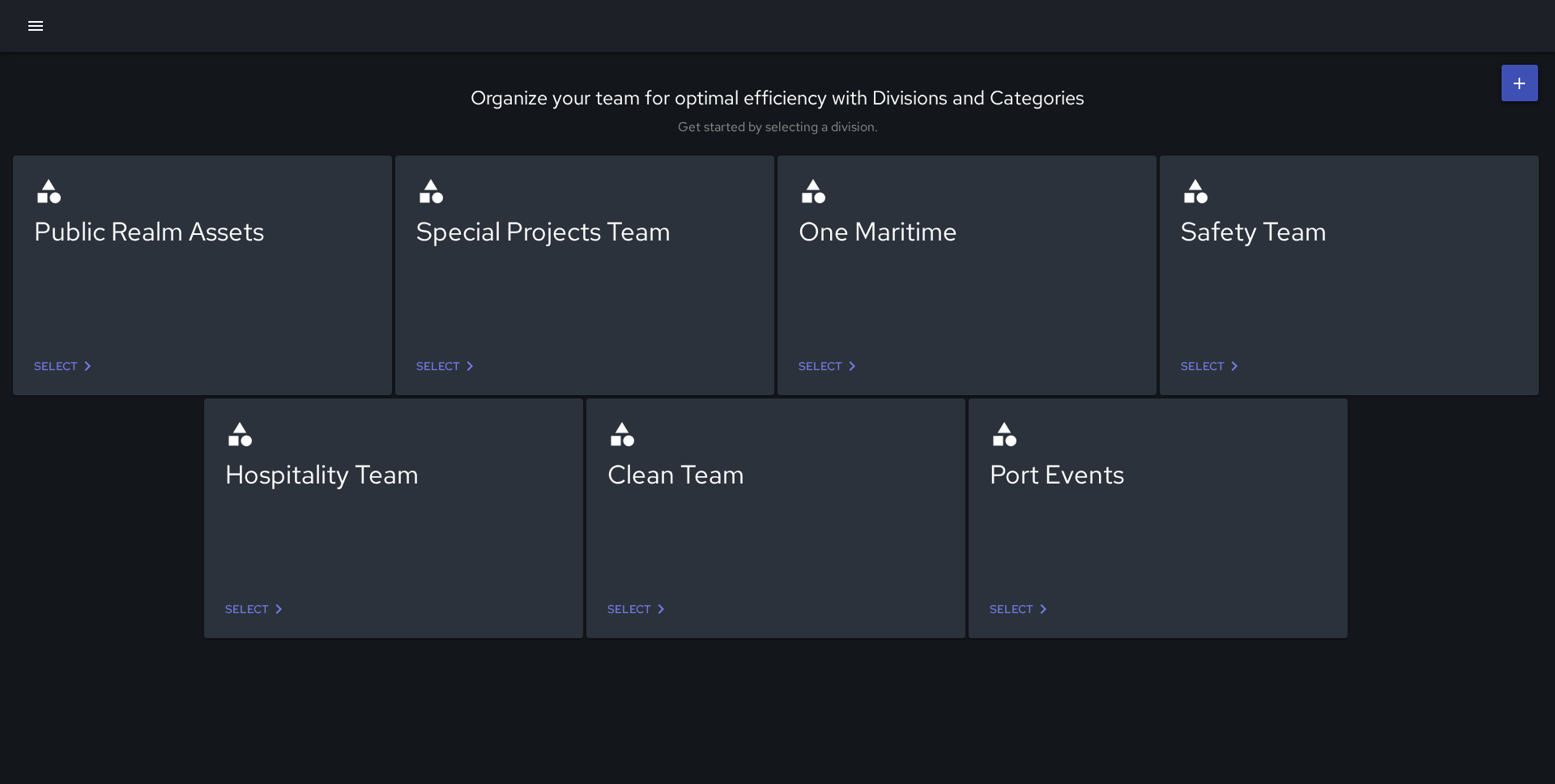
click at [1215, 359] on link "Select" at bounding box center [1213, 366] width 76 height 30
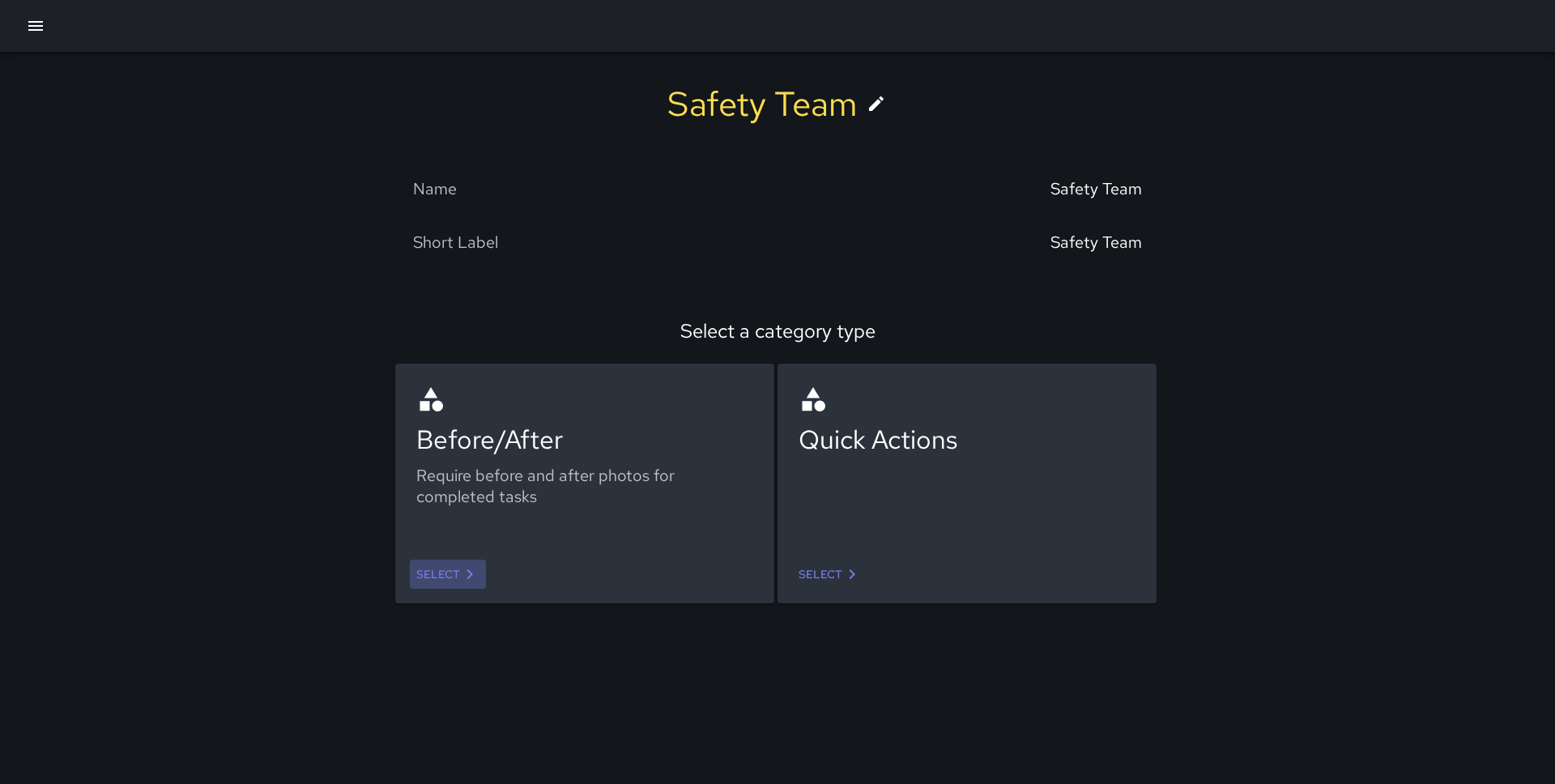
click at [459, 570] on link "Select" at bounding box center [448, 574] width 76 height 30
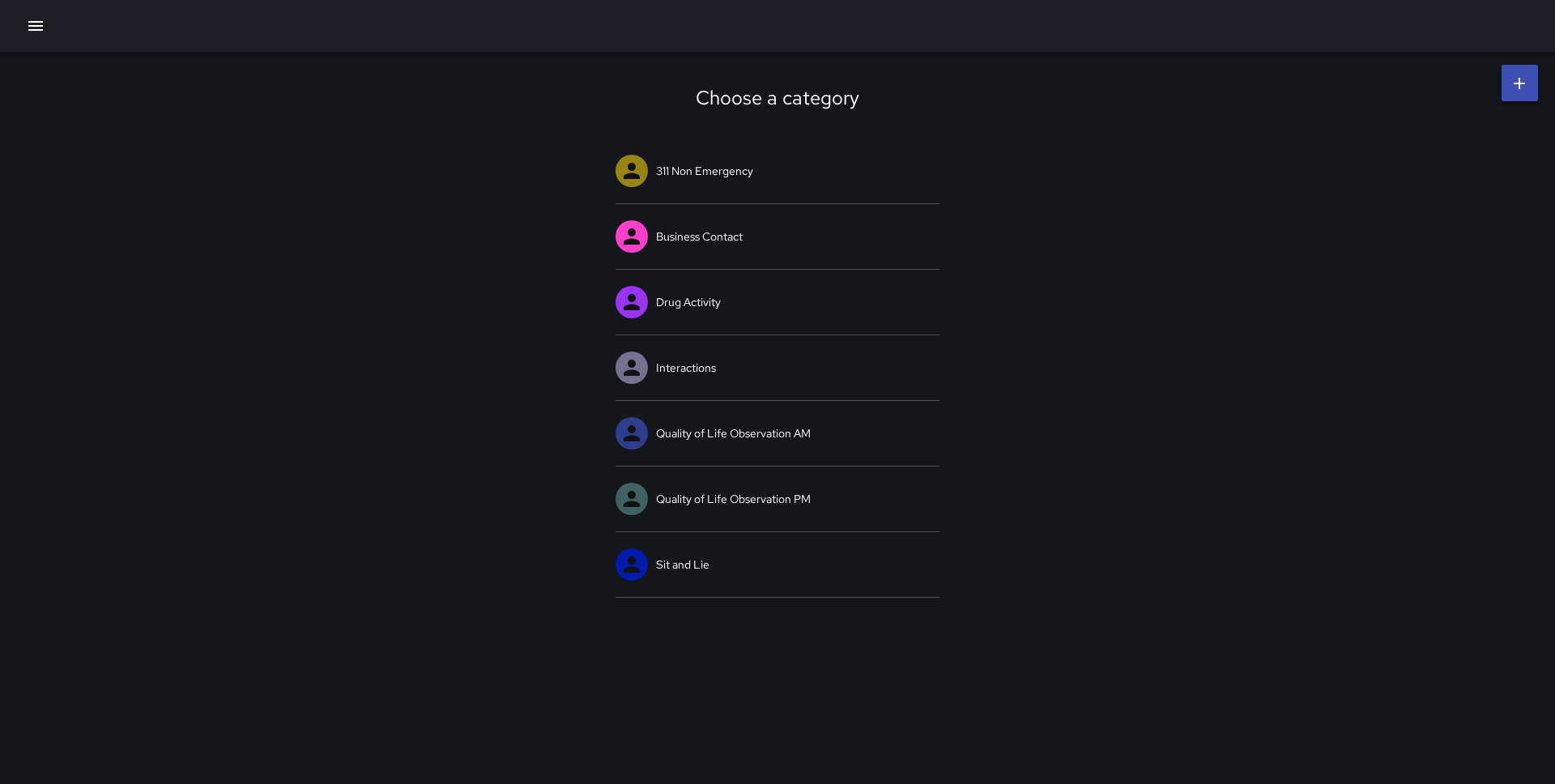
click at [1502, 82] on link at bounding box center [1520, 83] width 36 height 36
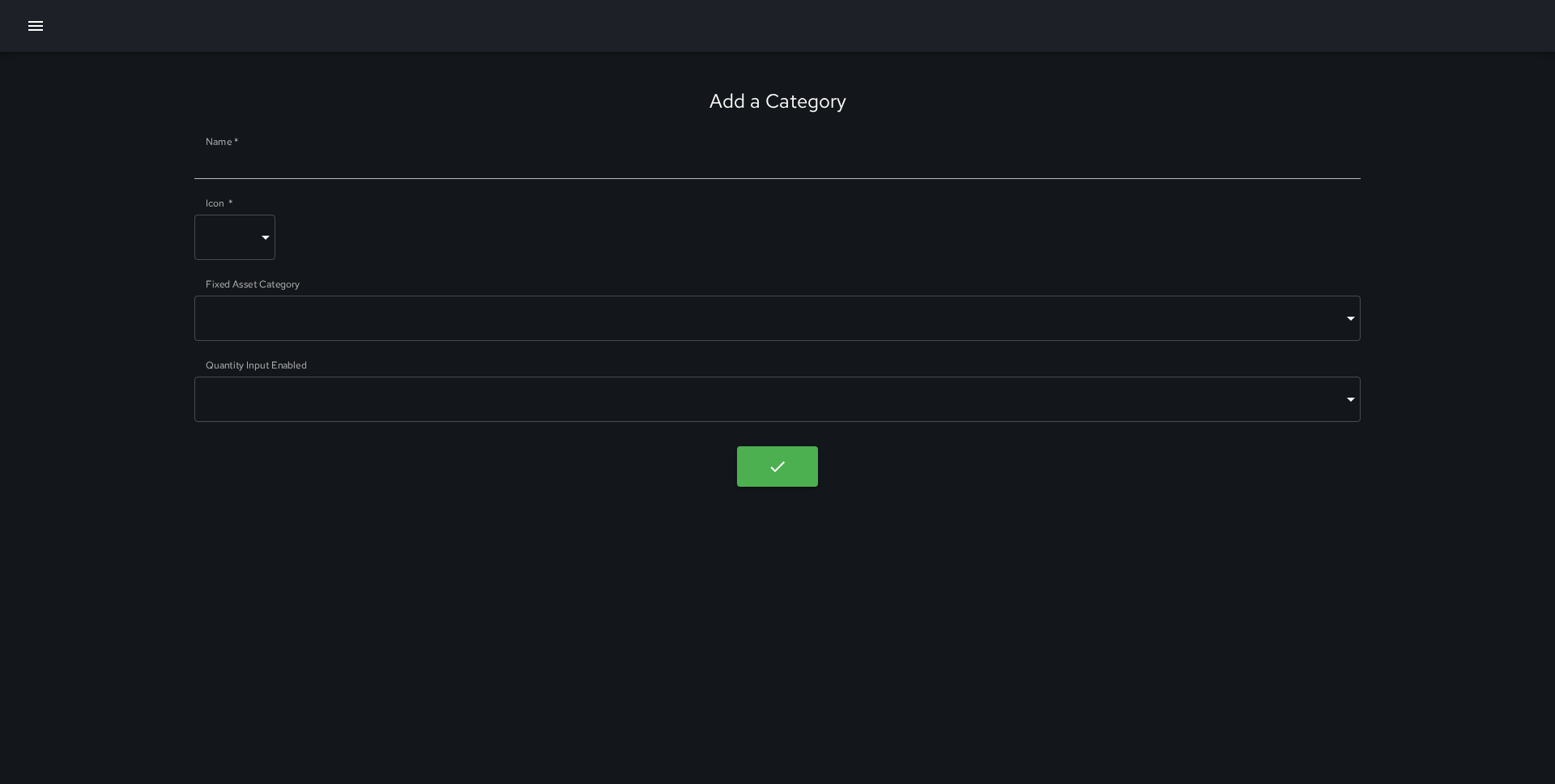
click at [662, 156] on input "Name   *" at bounding box center [778, 166] width 1166 height 26
paste input "**********"
type input "**********"
click at [273, 236] on body "**********" at bounding box center [778, 392] width 1555 height 784
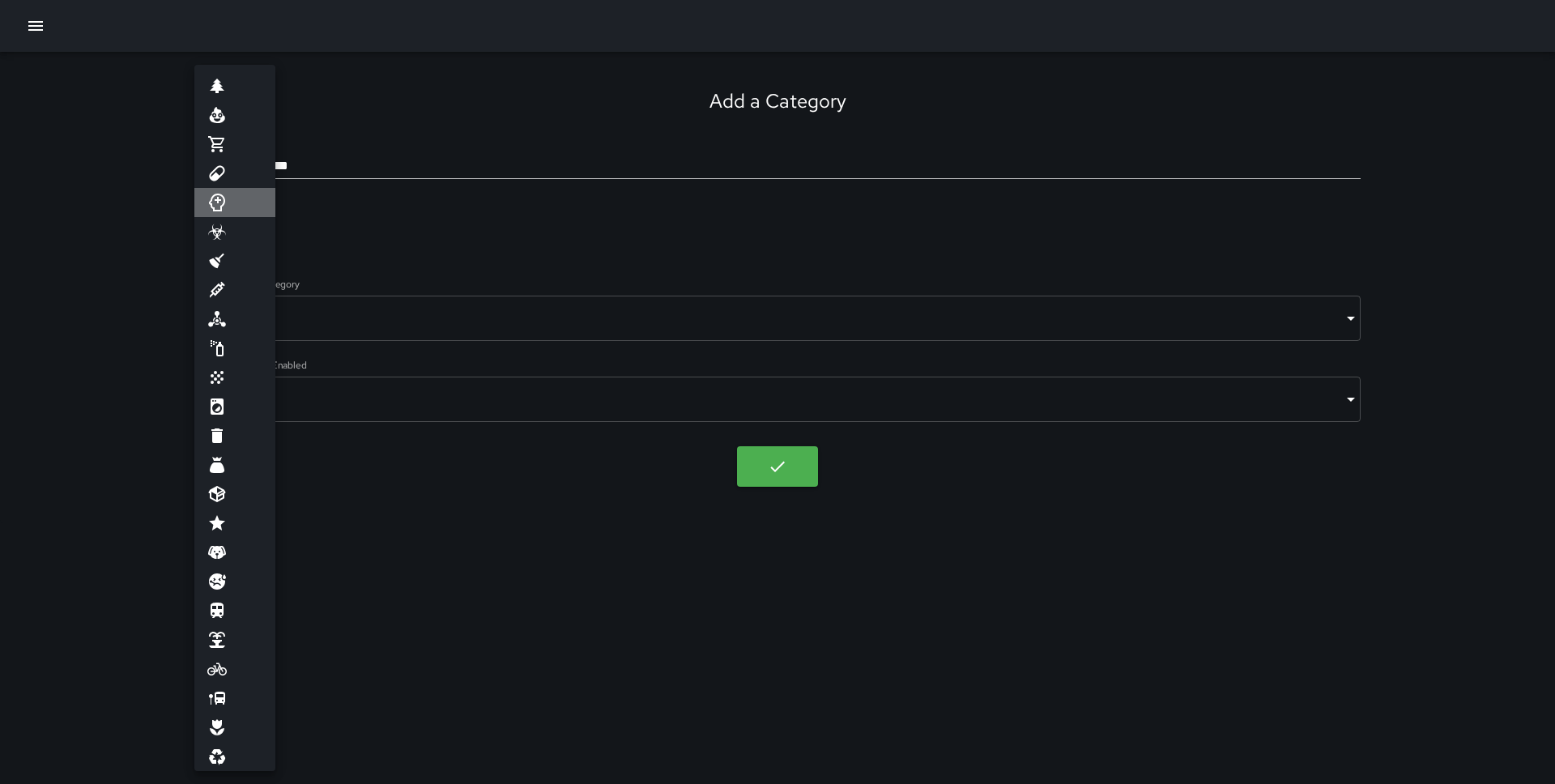
click at [246, 208] on li at bounding box center [235, 202] width 81 height 29
type input "**********"
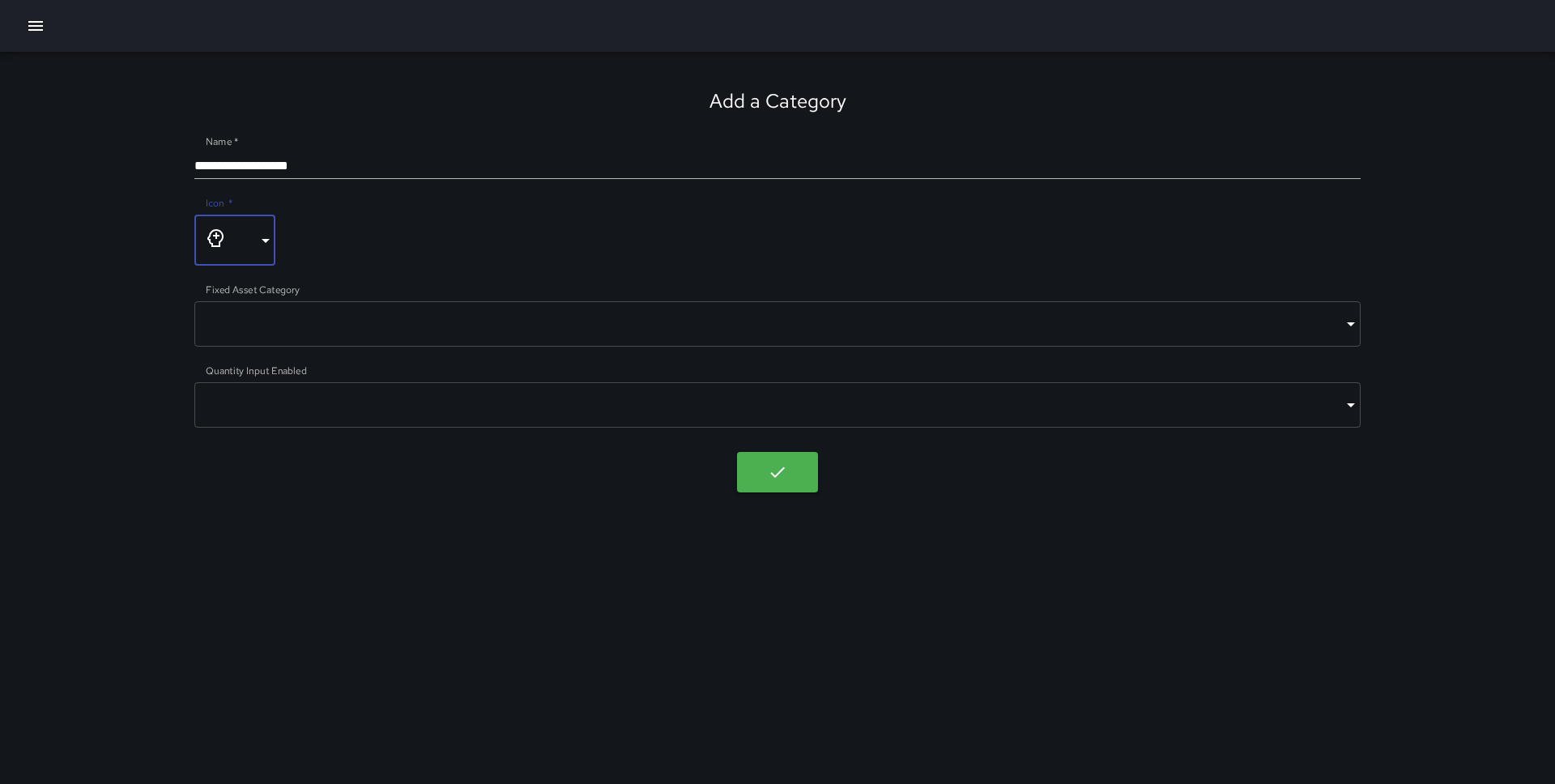
click at [314, 319] on body "**********" at bounding box center [778, 392] width 1555 height 784
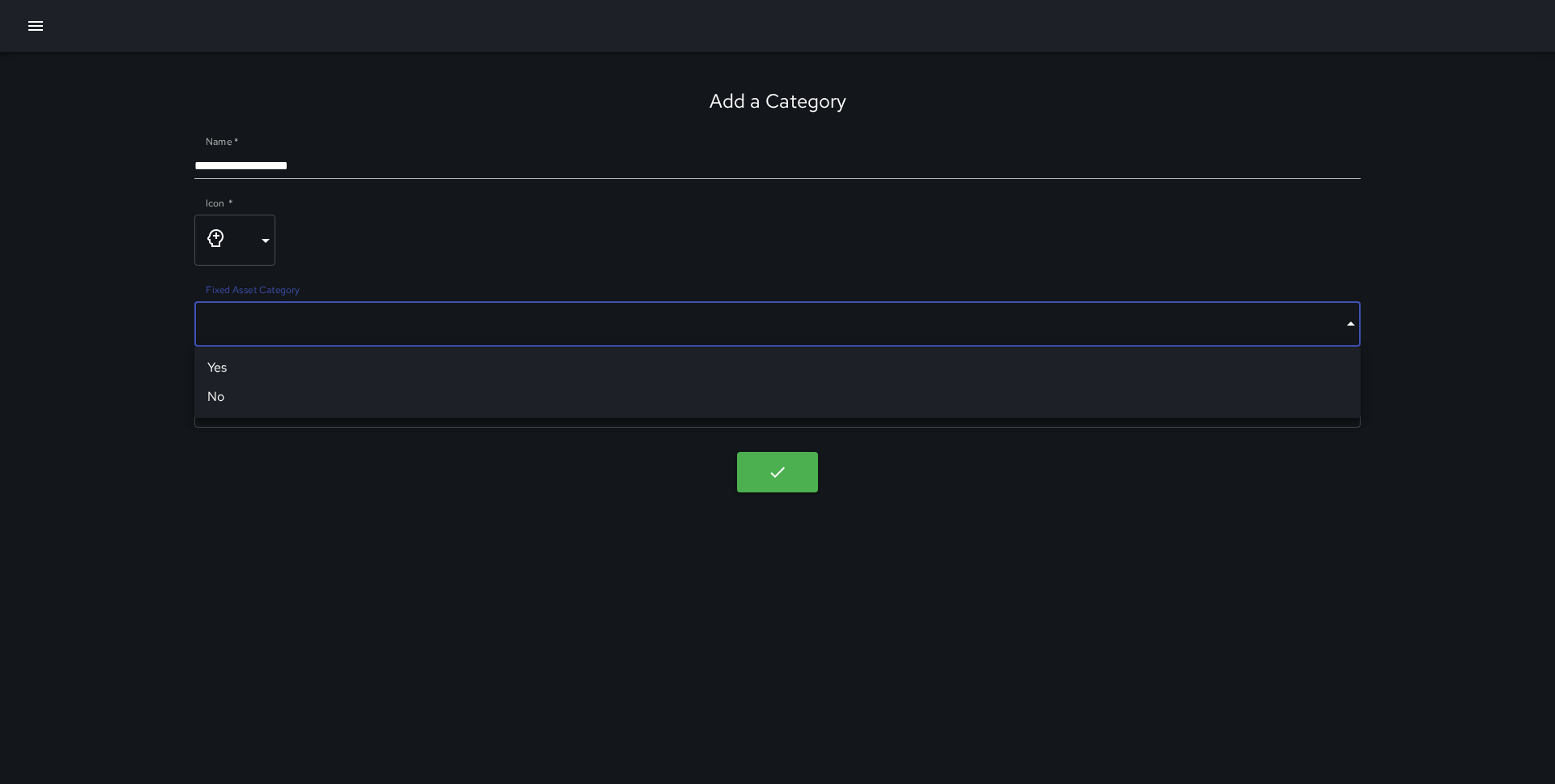
click at [299, 401] on li "No" at bounding box center [778, 397] width 1166 height 29
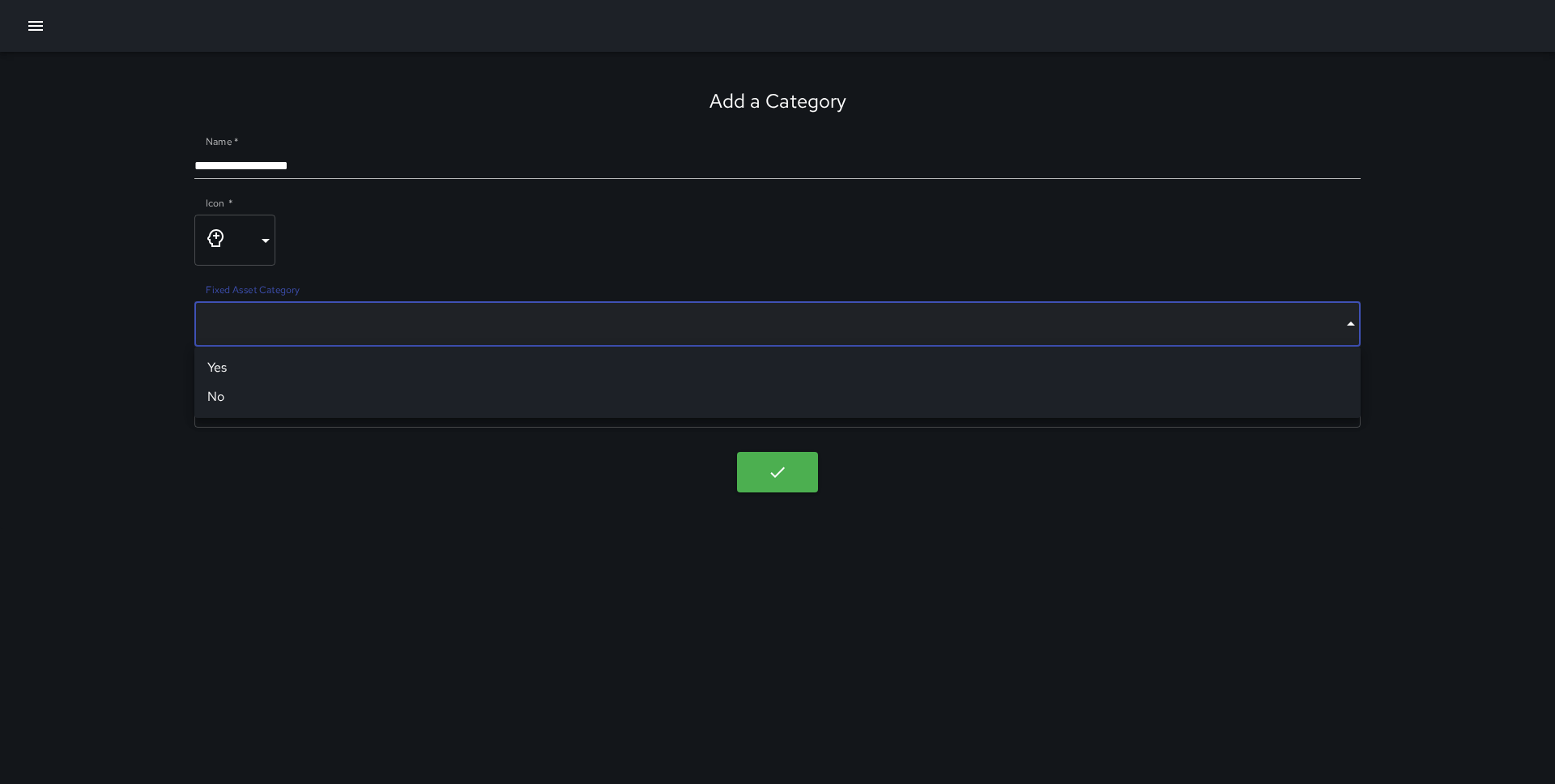
type input "*****"
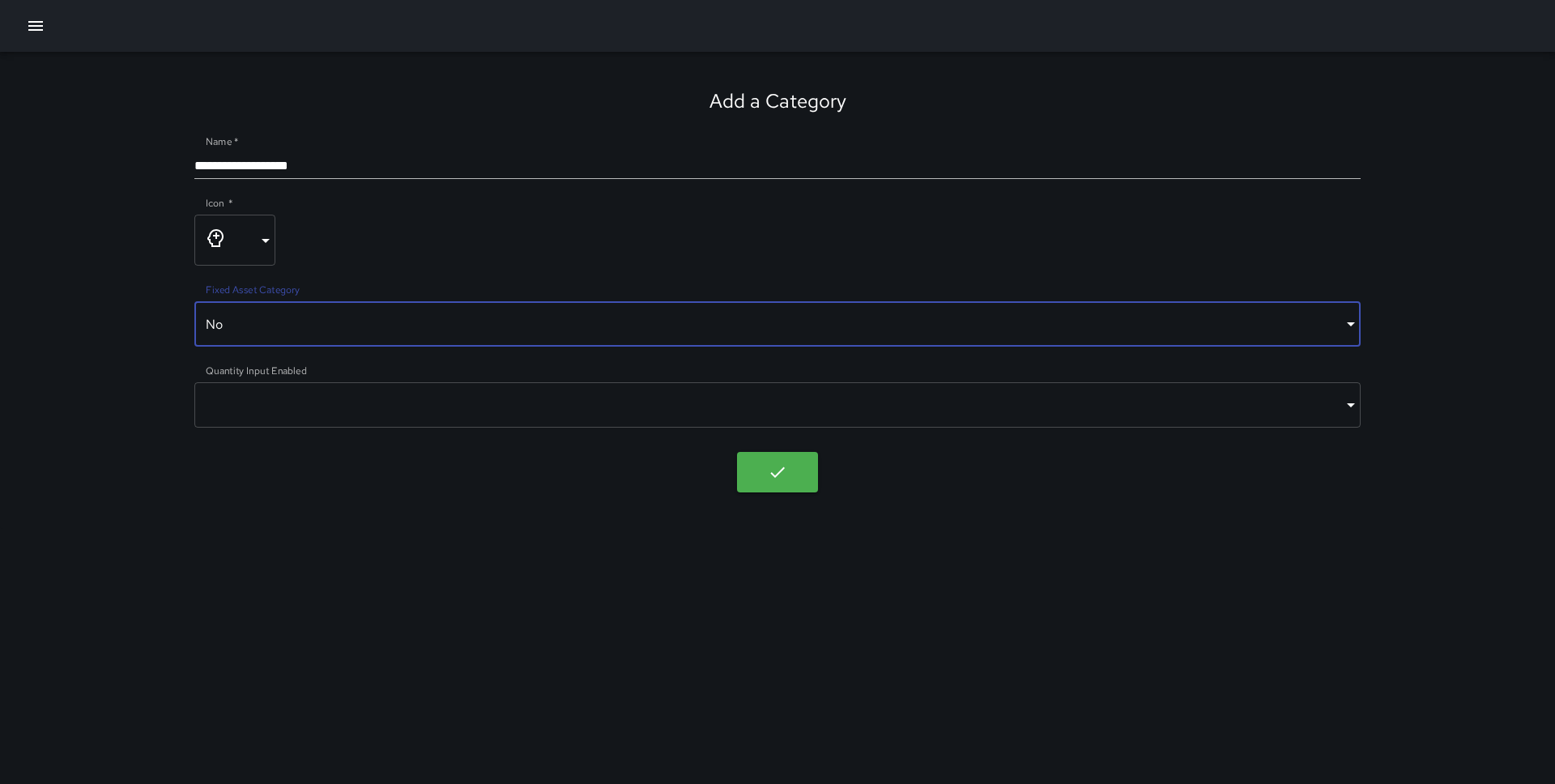
click at [303, 406] on body "**********" at bounding box center [778, 392] width 1555 height 784
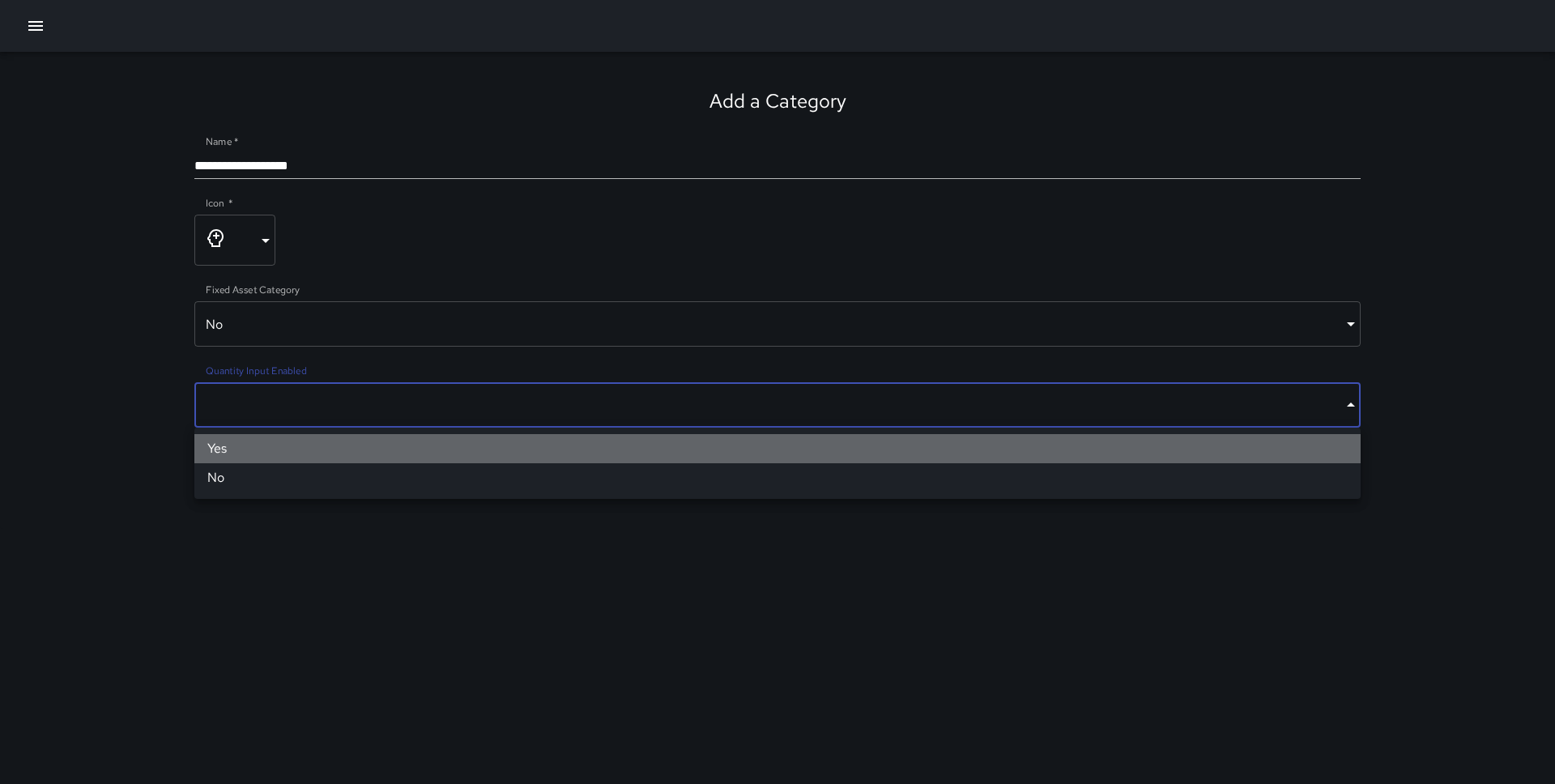
click at [289, 451] on li "Yes" at bounding box center [778, 449] width 1166 height 29
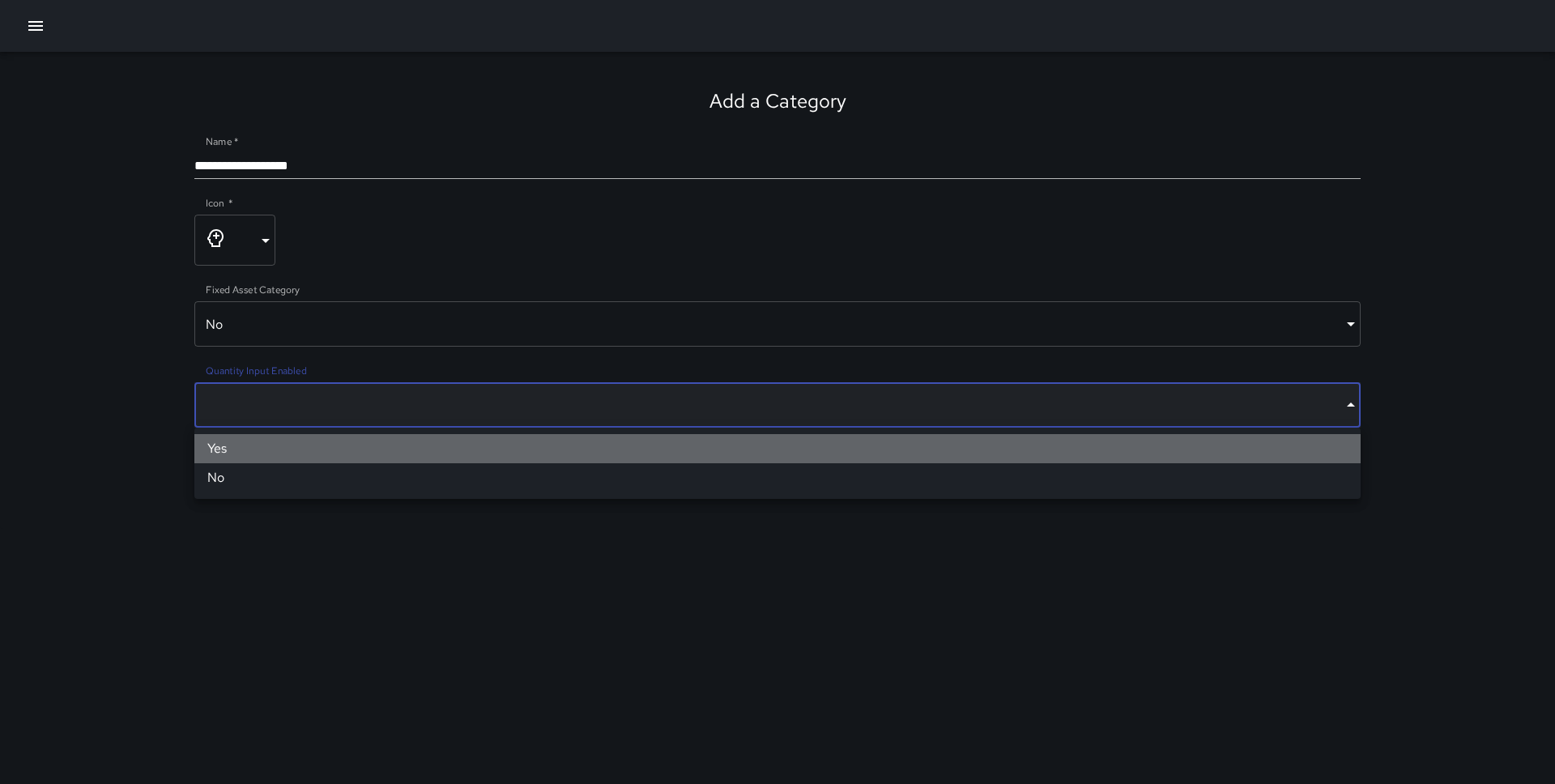
type input "****"
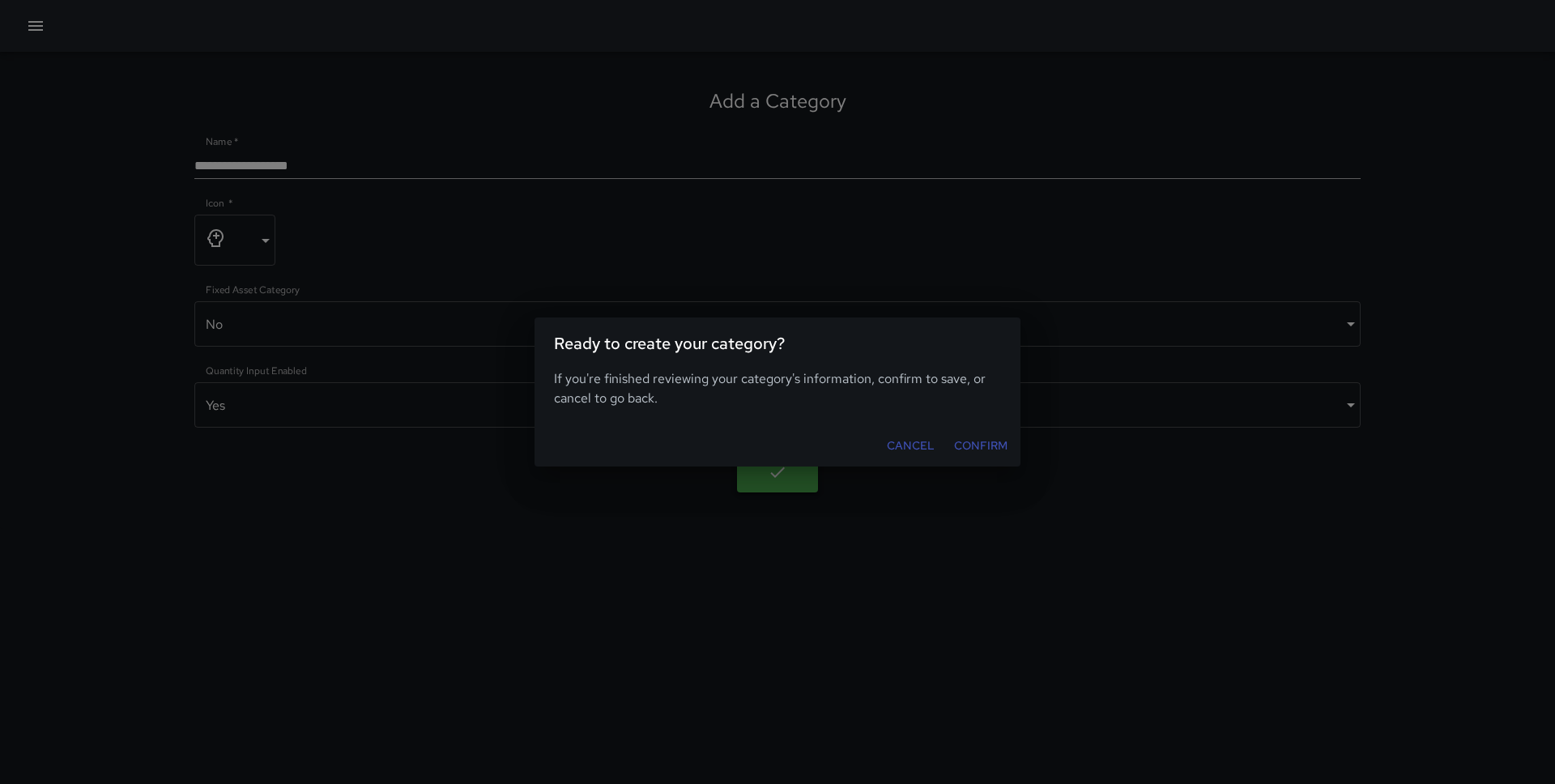
click at [770, 476] on body "**********" at bounding box center [778, 392] width 1555 height 784
click at [971, 437] on button "Confirm" at bounding box center [980, 445] width 66 height 30
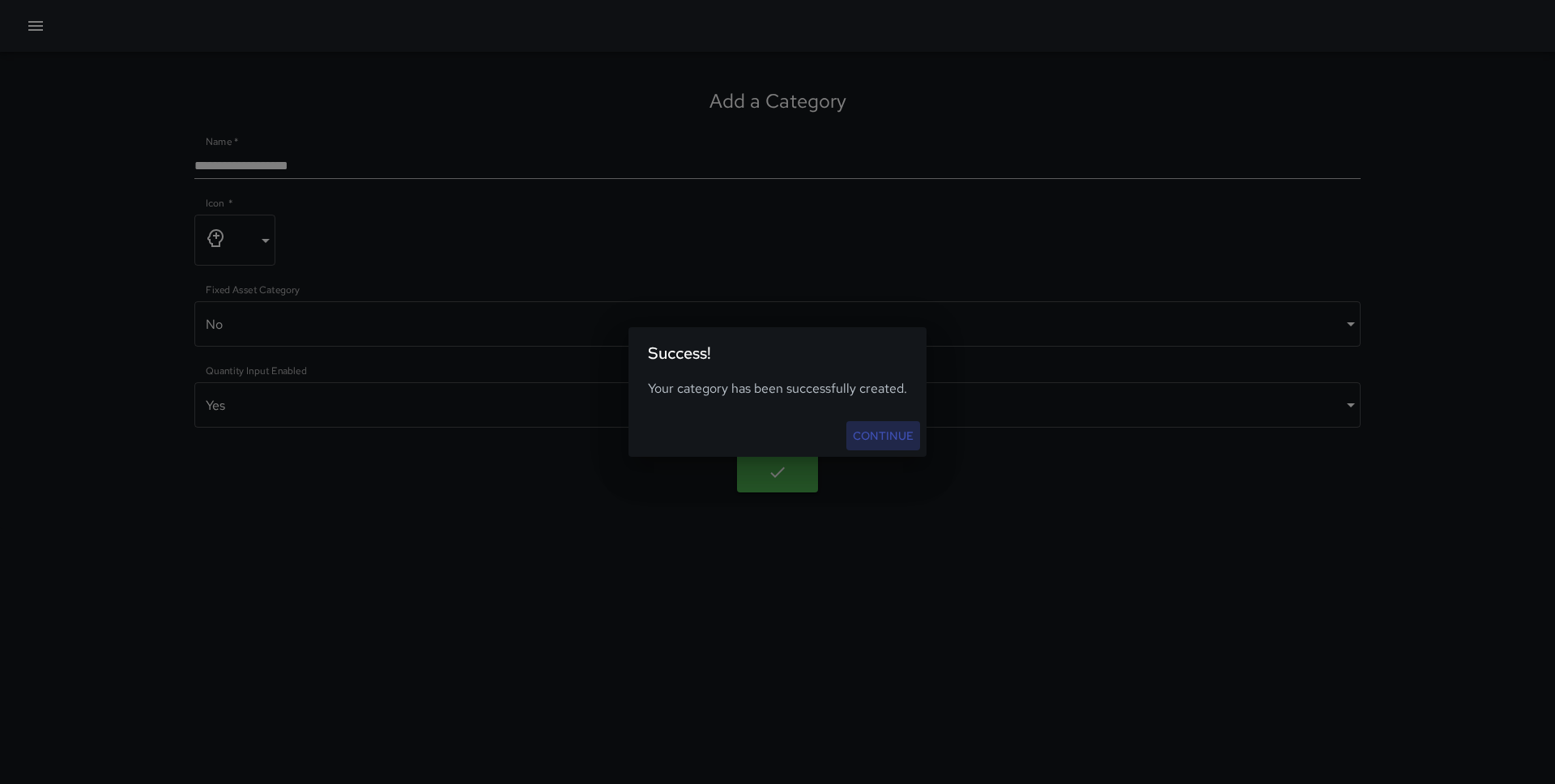
click at [889, 423] on link "Continue" at bounding box center [884, 436] width 74 height 30
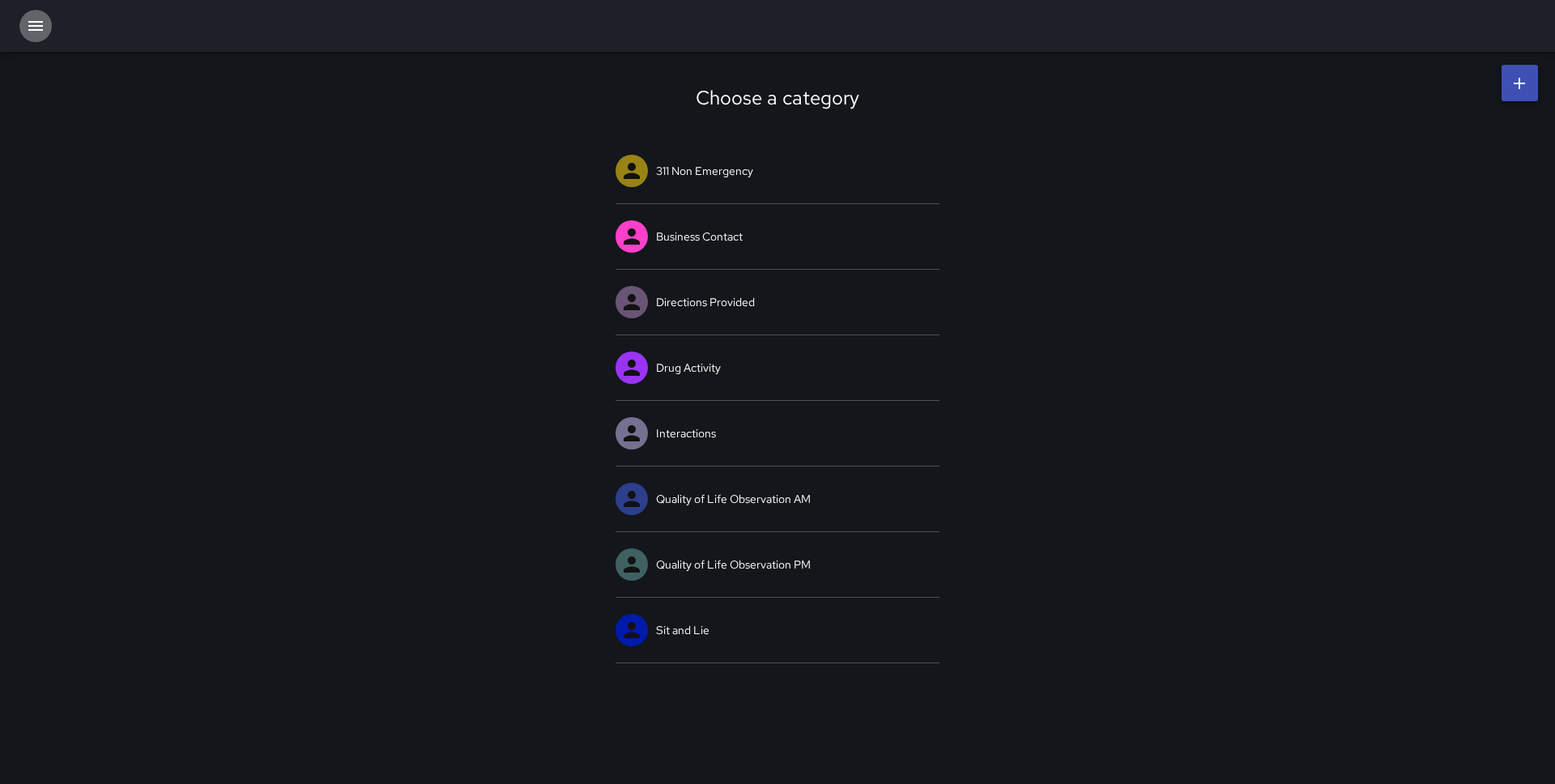
click at [32, 20] on icon "button" at bounding box center [35, 26] width 20 height 20
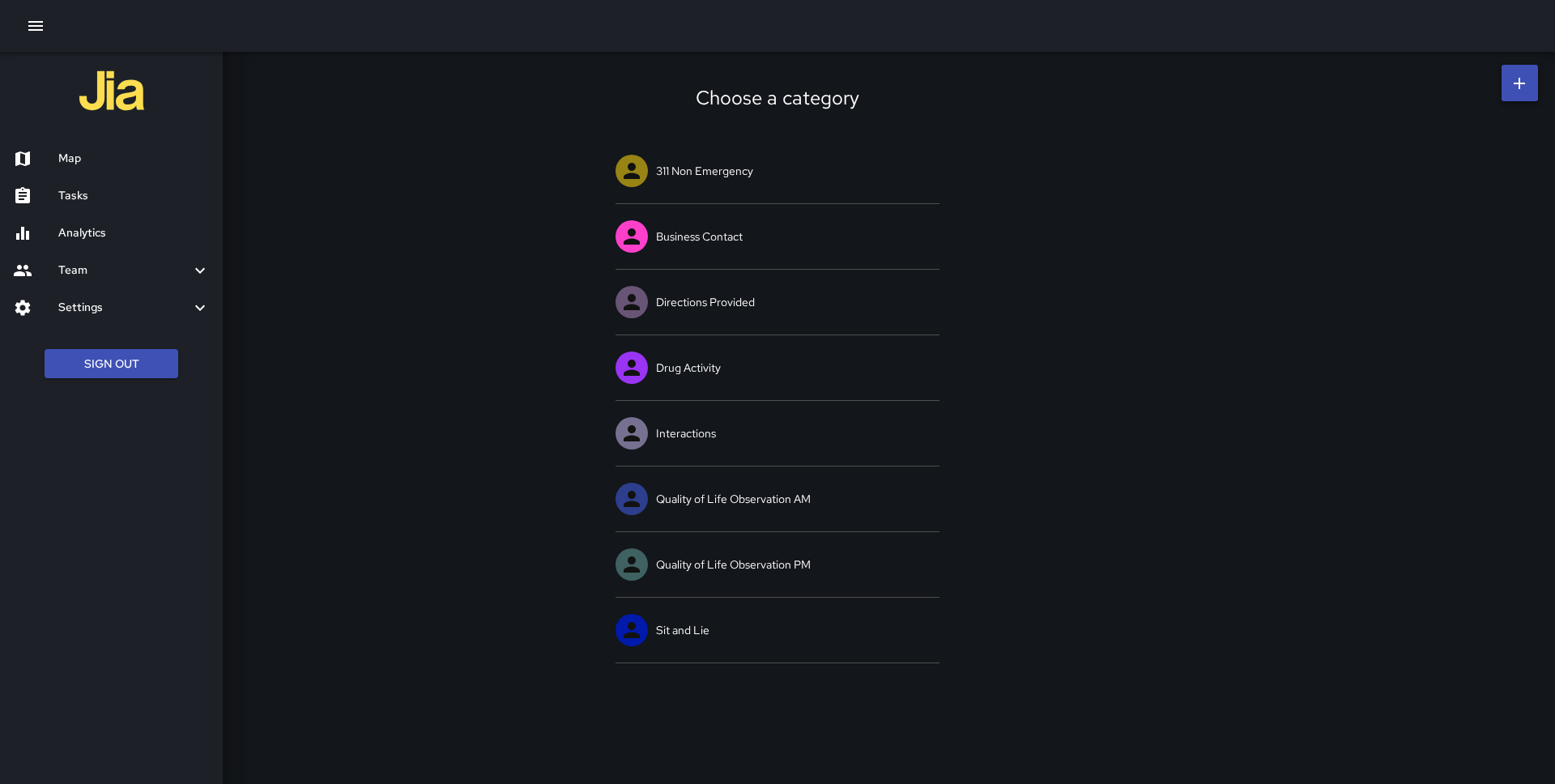
click at [105, 299] on h6 "Settings" at bounding box center [124, 308] width 132 height 18
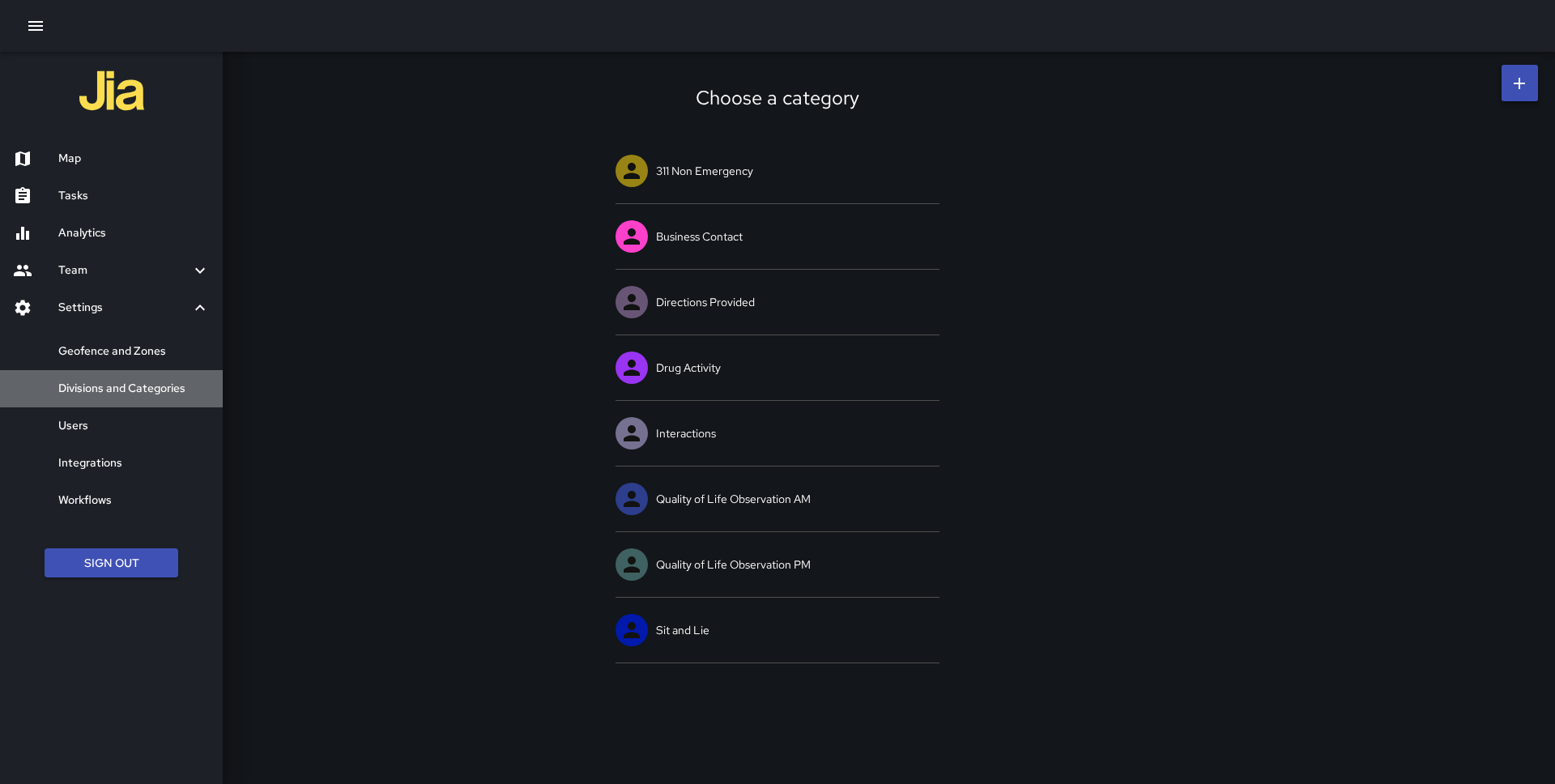
click at [109, 394] on h6 "Divisions and Categories" at bounding box center [134, 389] width 152 height 18
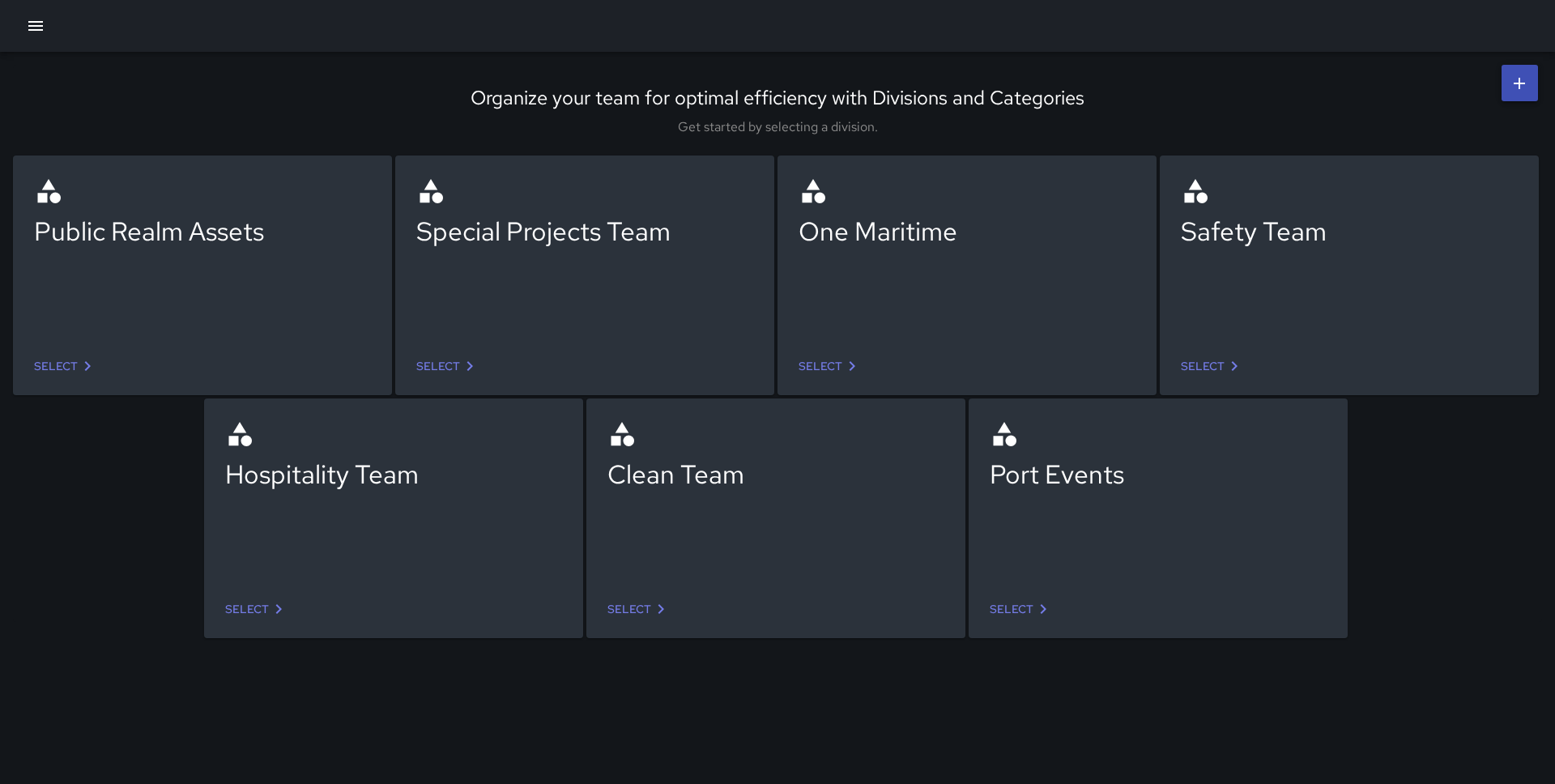
click at [289, 594] on link "Select" at bounding box center [257, 609] width 76 height 30
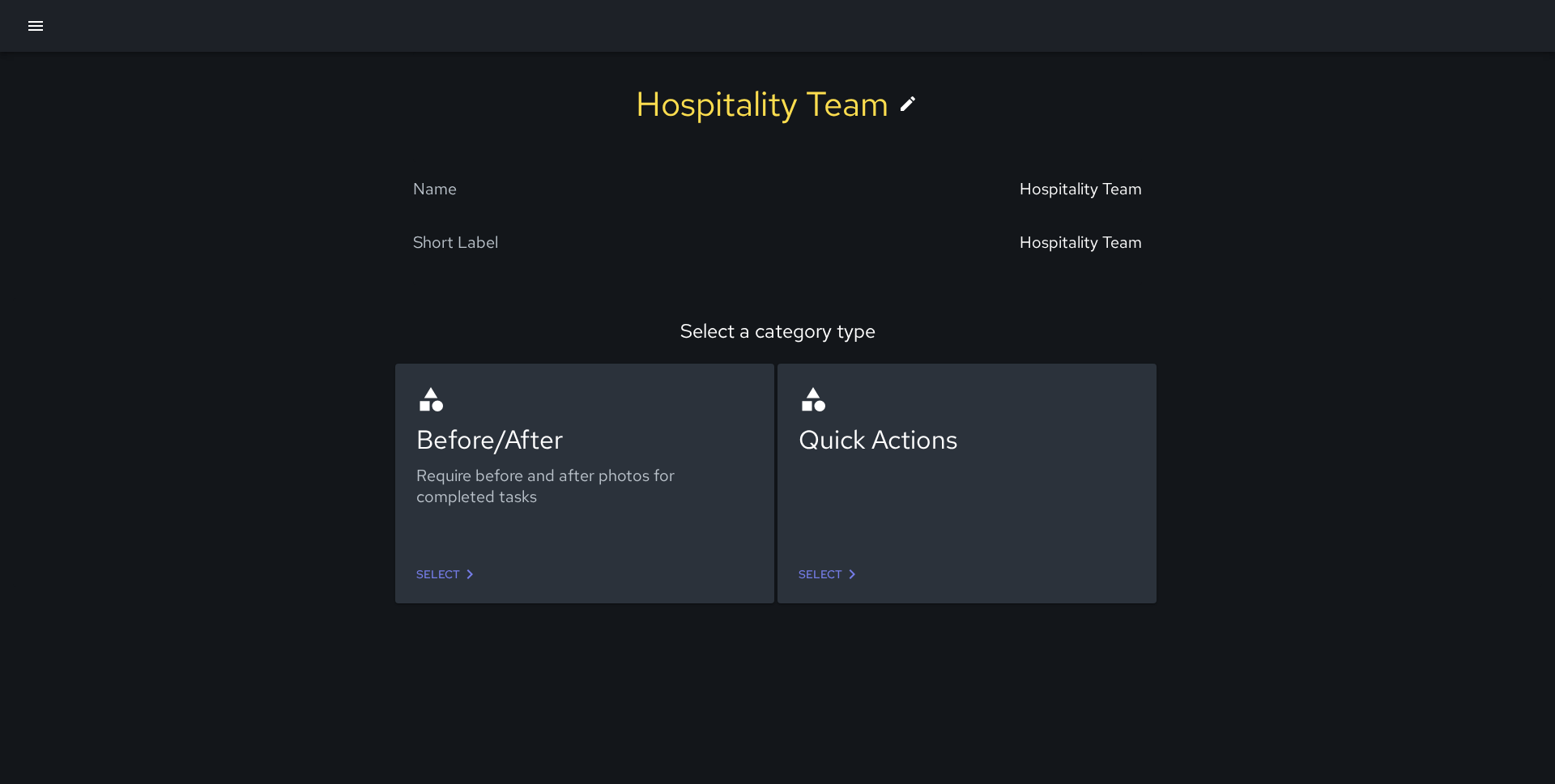
click at [451, 557] on div "Select" at bounding box center [584, 575] width 363 height 43
click at [451, 566] on link "Select" at bounding box center [448, 574] width 76 height 30
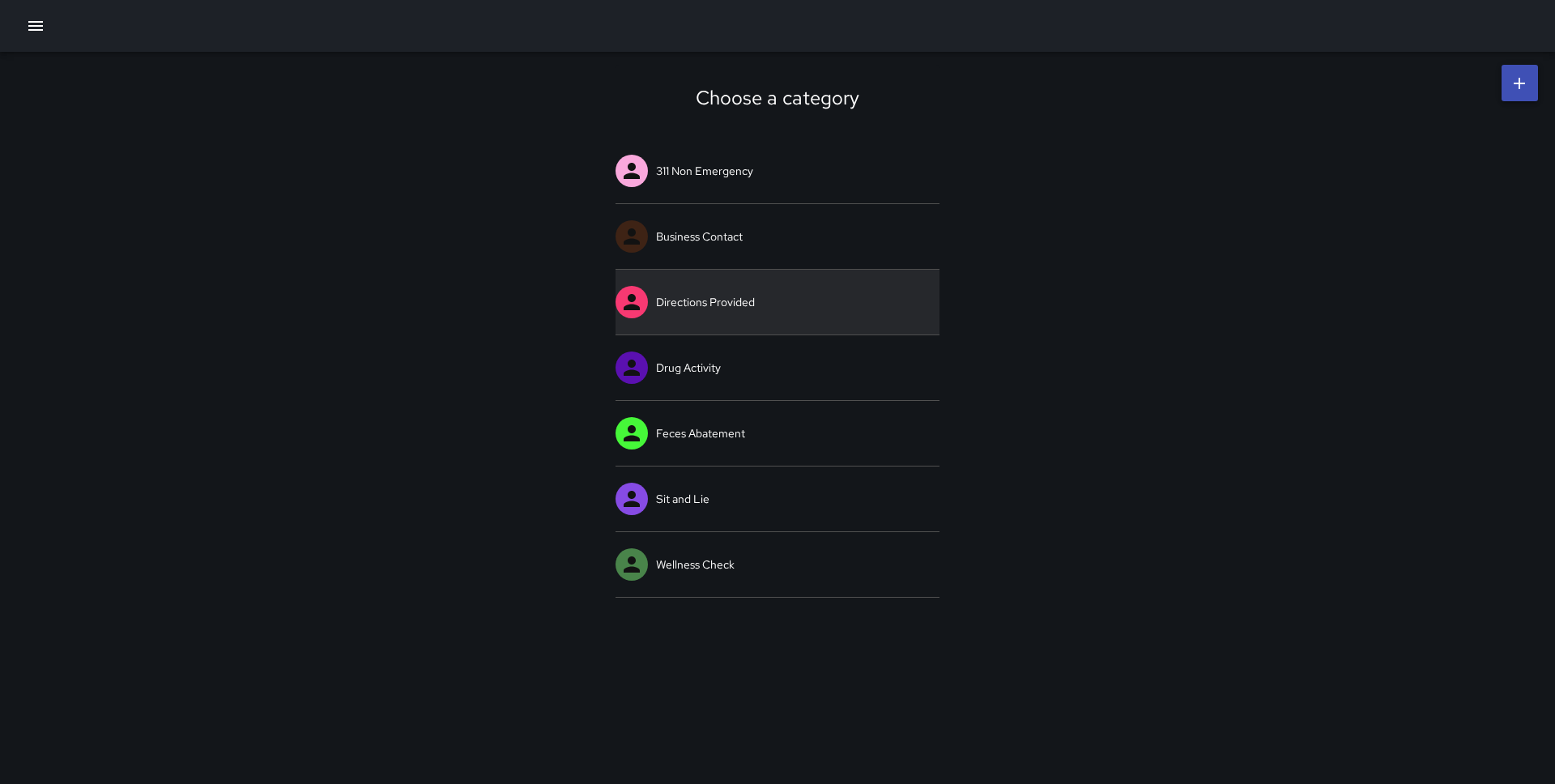
click at [702, 303] on link "Directions Provided" at bounding box center [778, 302] width 324 height 65
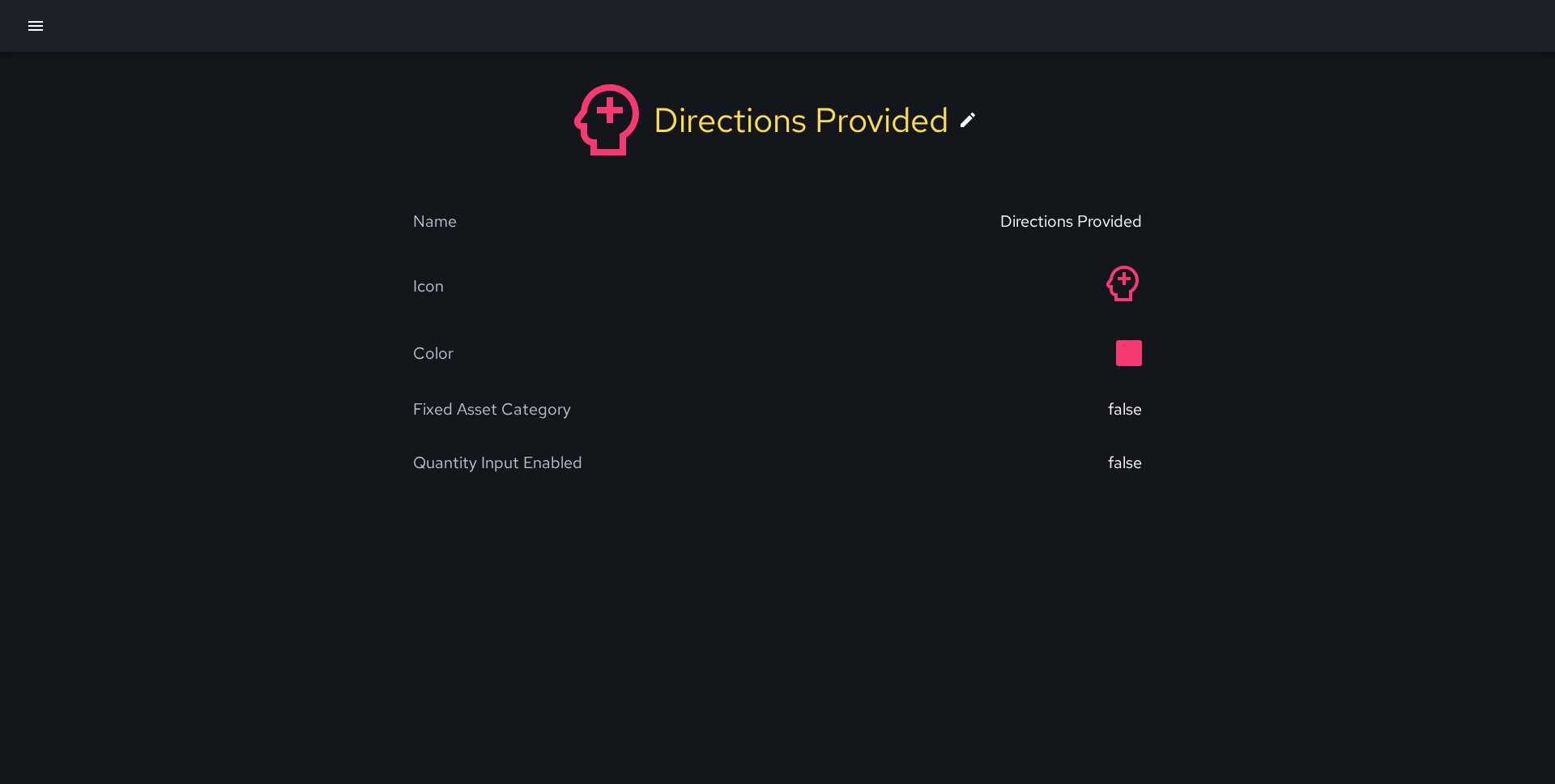
click at [977, 119] on icon at bounding box center [968, 120] width 20 height 20
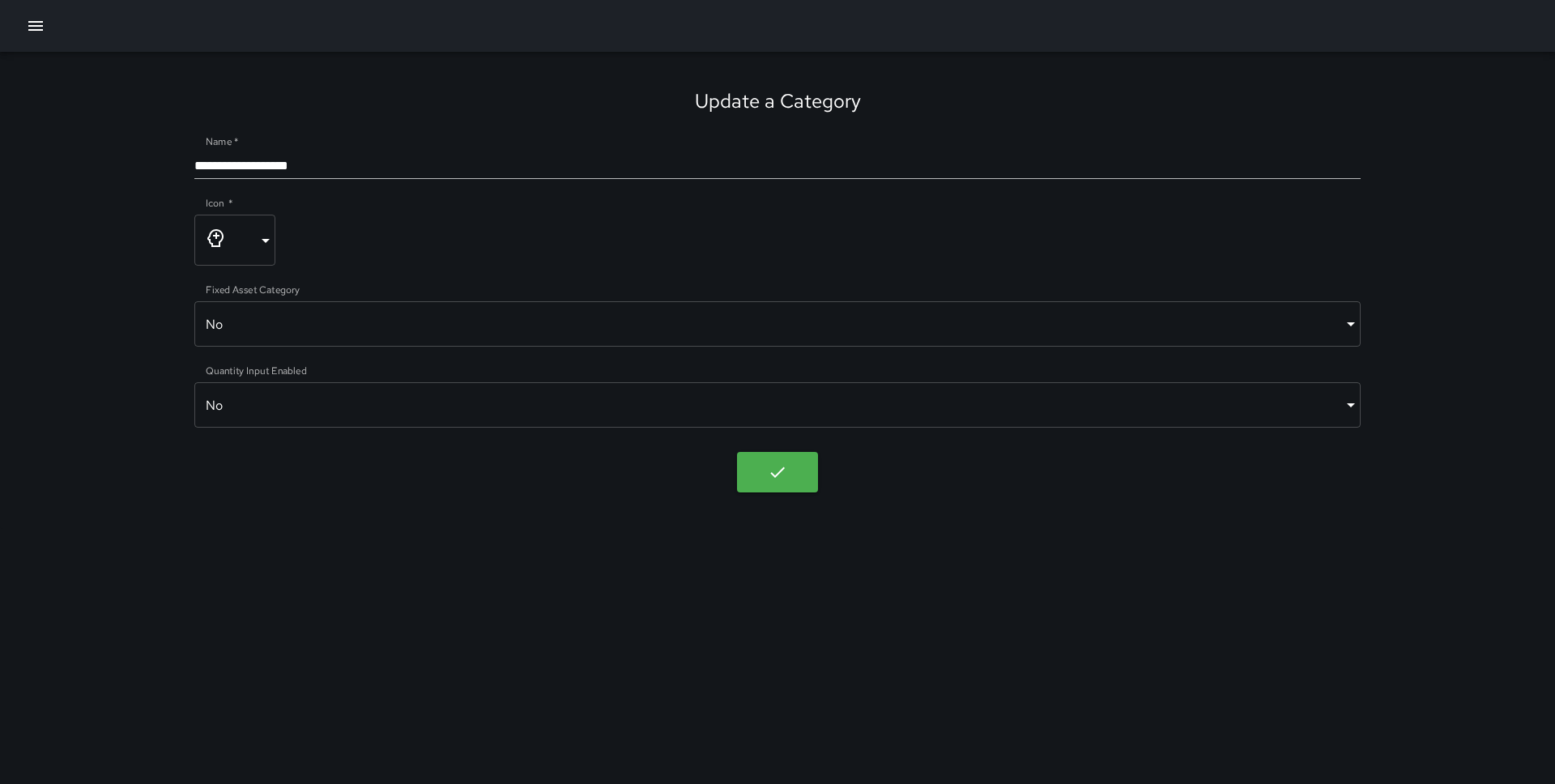
click at [638, 410] on body "**********" at bounding box center [778, 392] width 1555 height 784
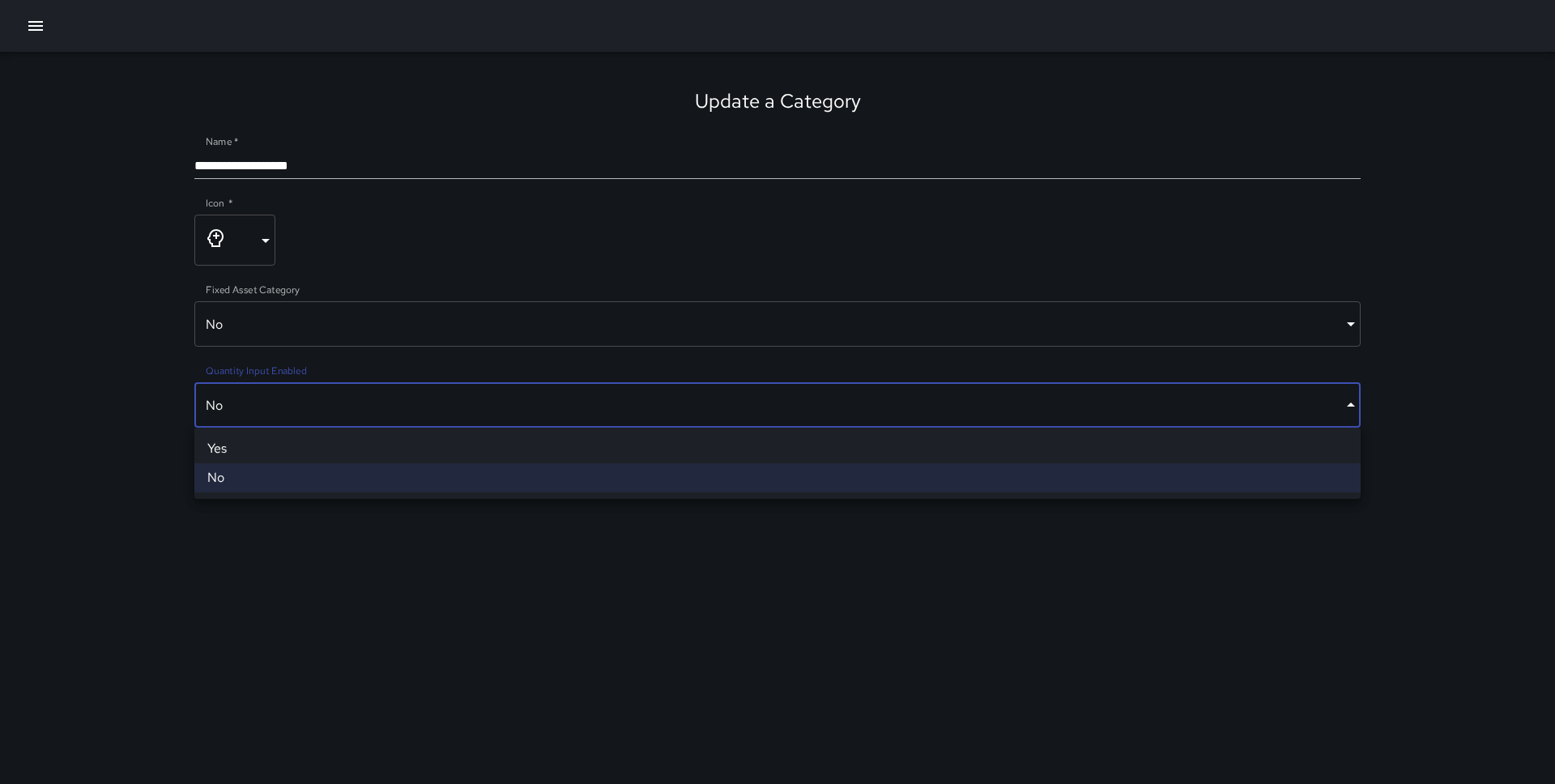
click at [571, 450] on li "Yes" at bounding box center [778, 449] width 1166 height 29
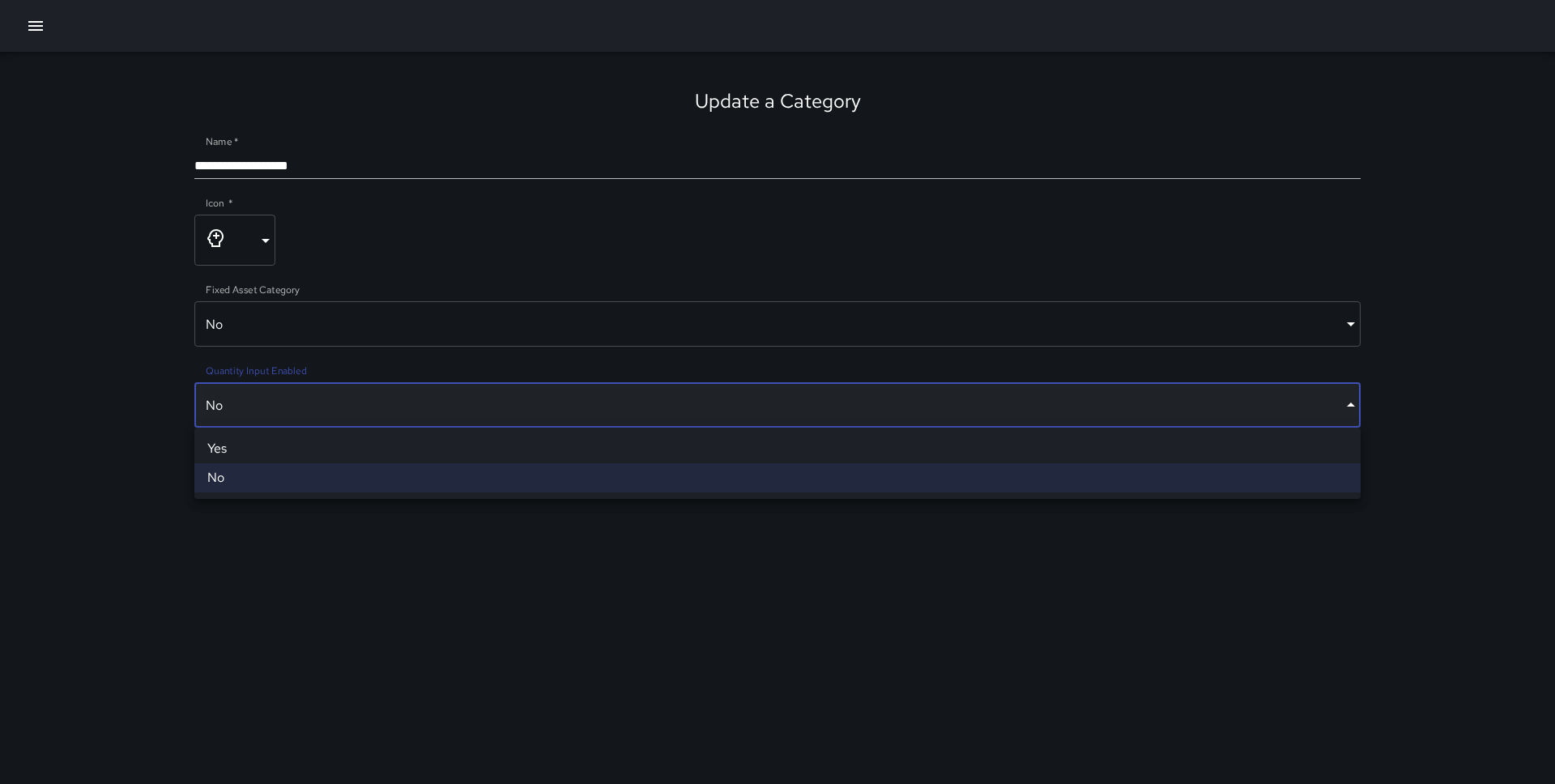
type input "****"
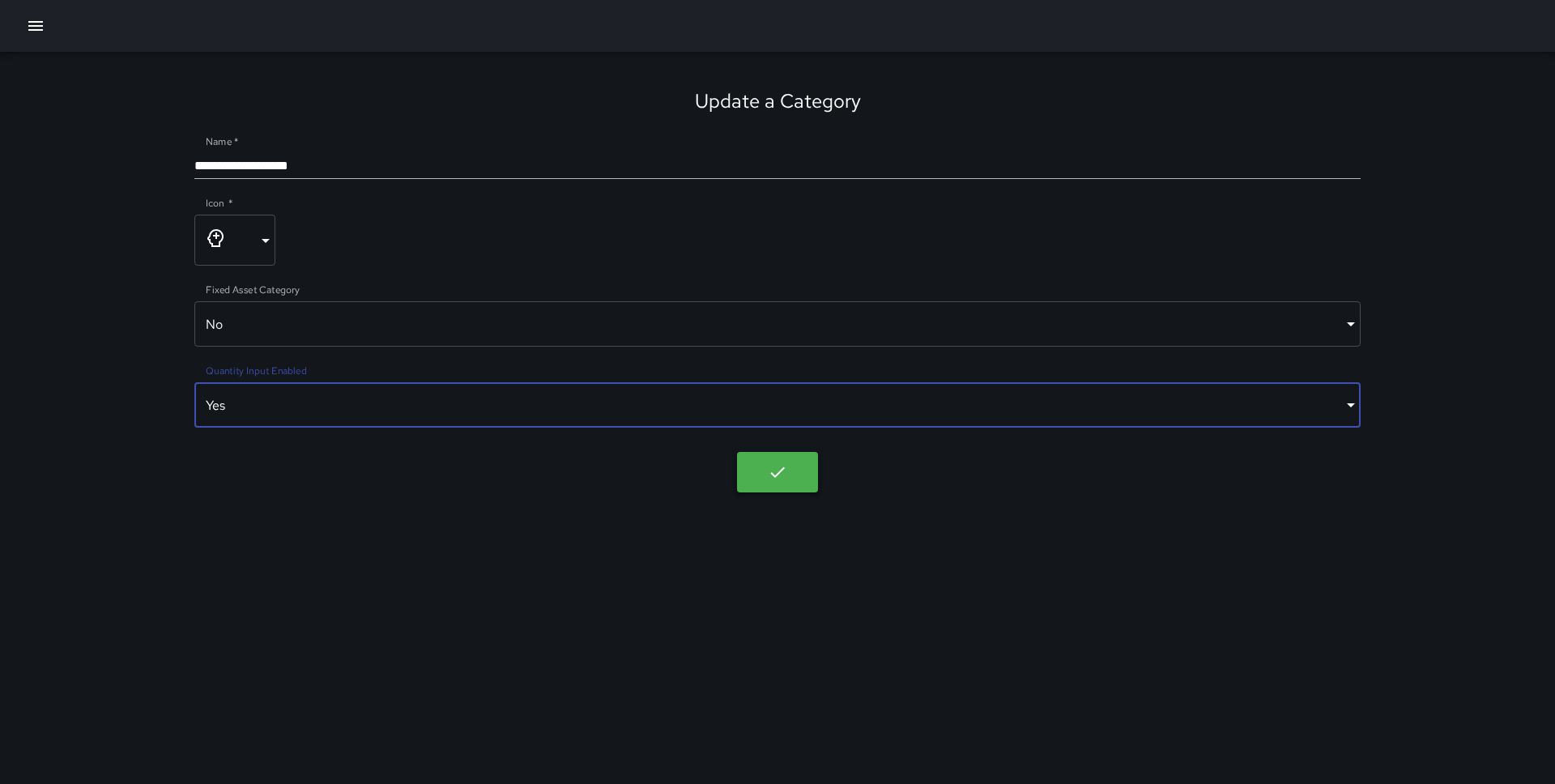
click at [779, 470] on body "**********" at bounding box center [778, 392] width 1555 height 784
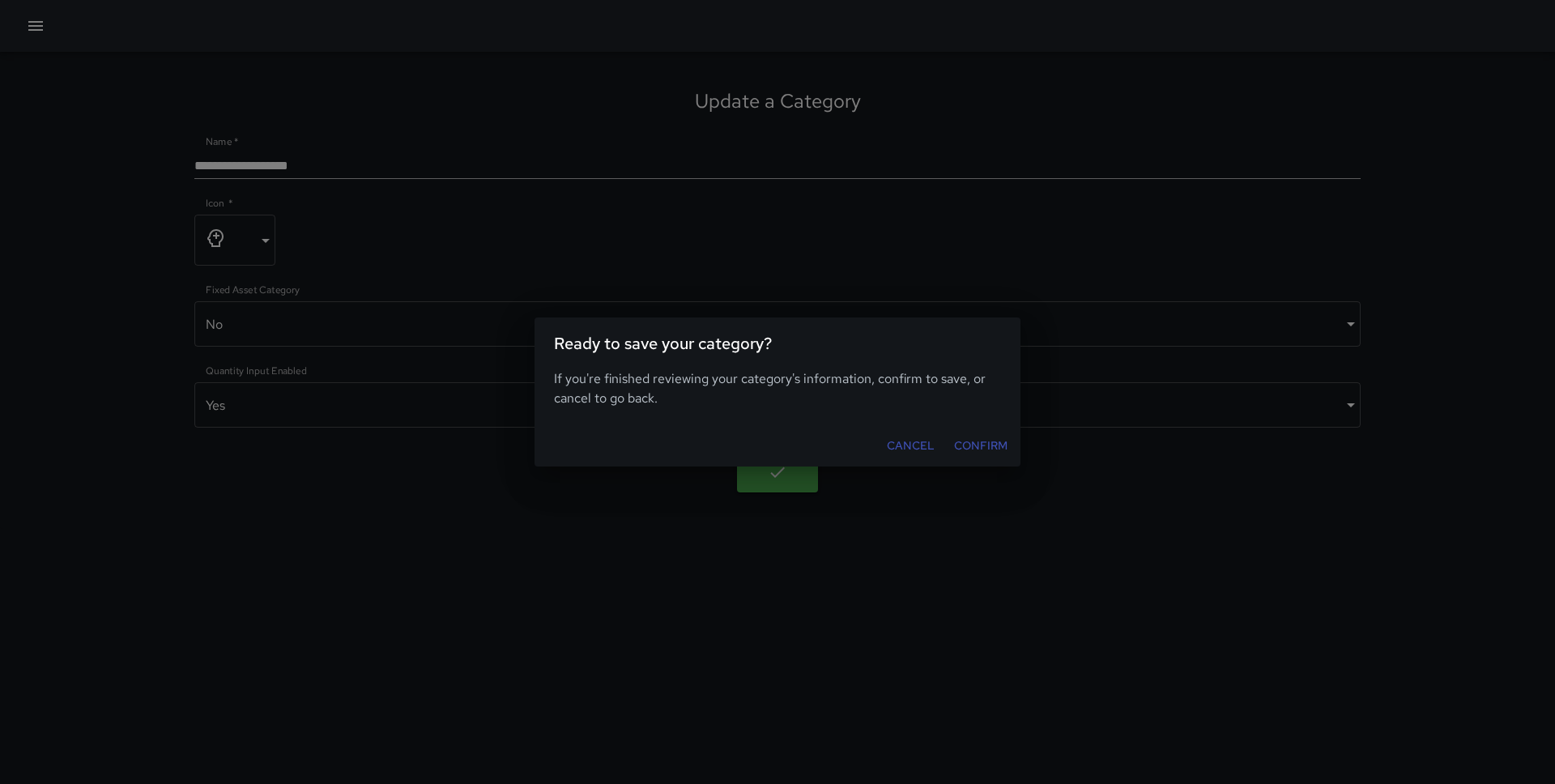
click at [978, 446] on button "Confirm" at bounding box center [980, 445] width 66 height 30
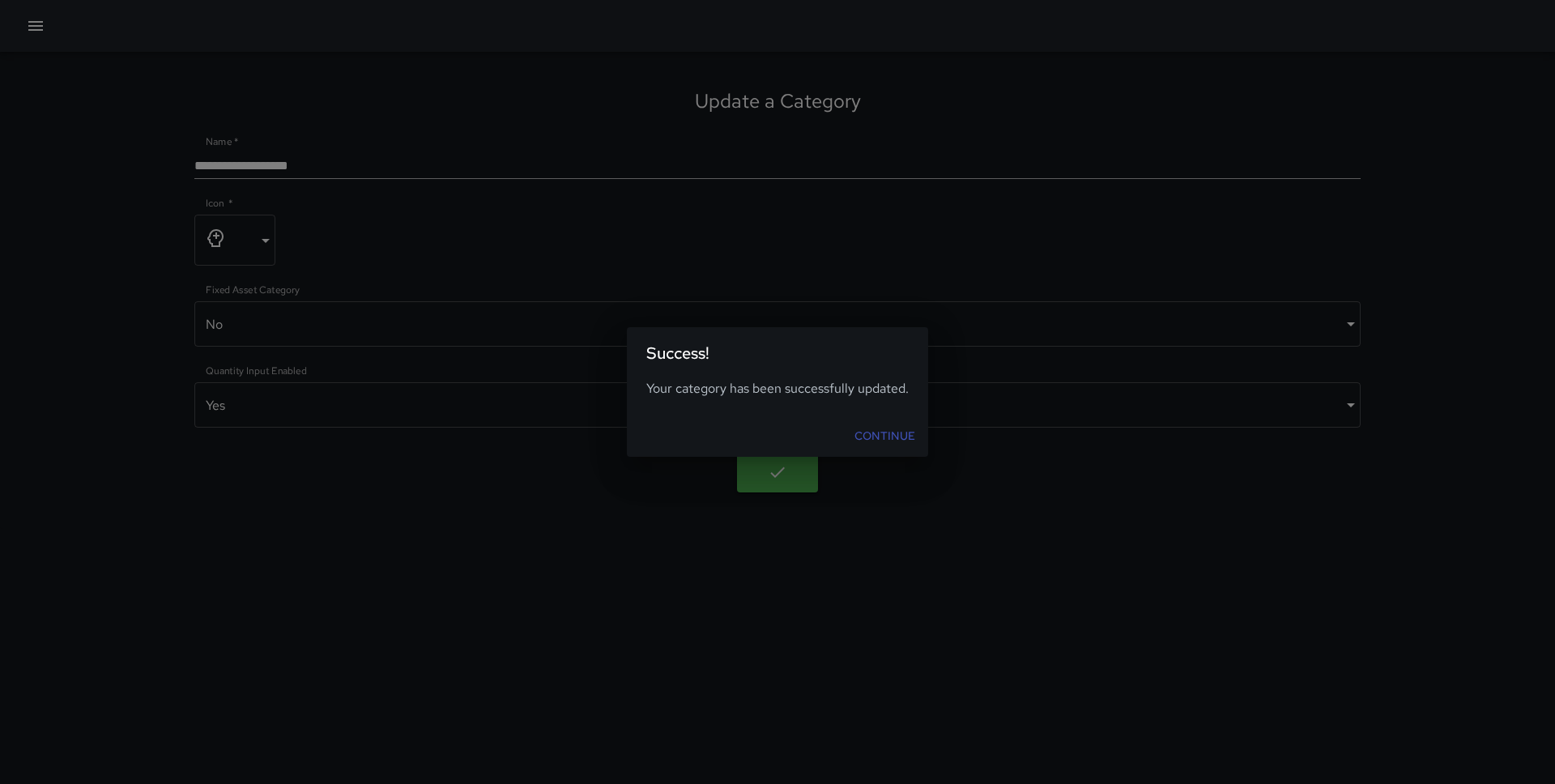
click at [853, 432] on link "Continue" at bounding box center [885, 436] width 74 height 30
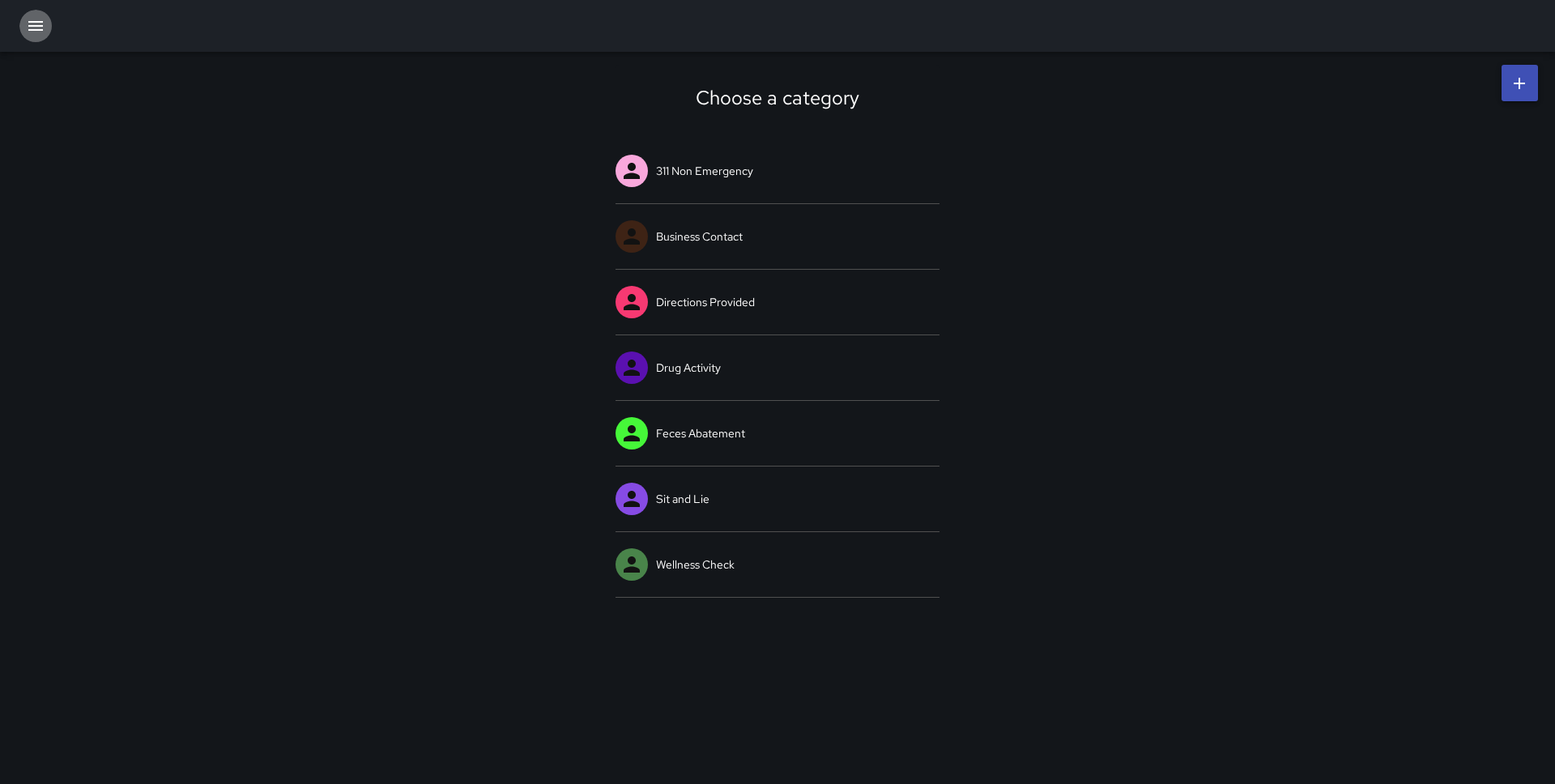
click at [26, 22] on icon "button" at bounding box center [35, 26] width 20 height 20
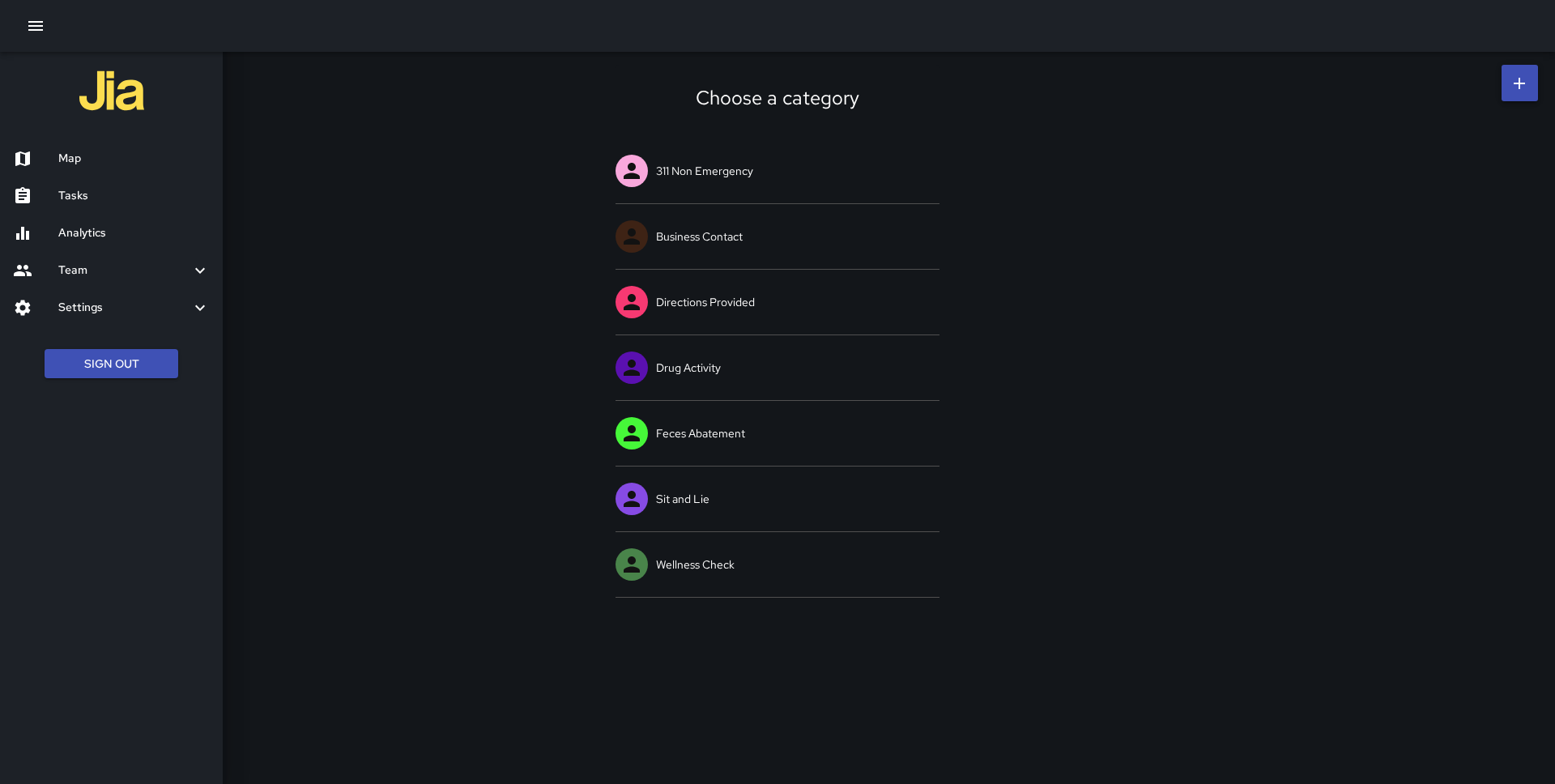
click at [95, 289] on div "Settings" at bounding box center [111, 307] width 222 height 37
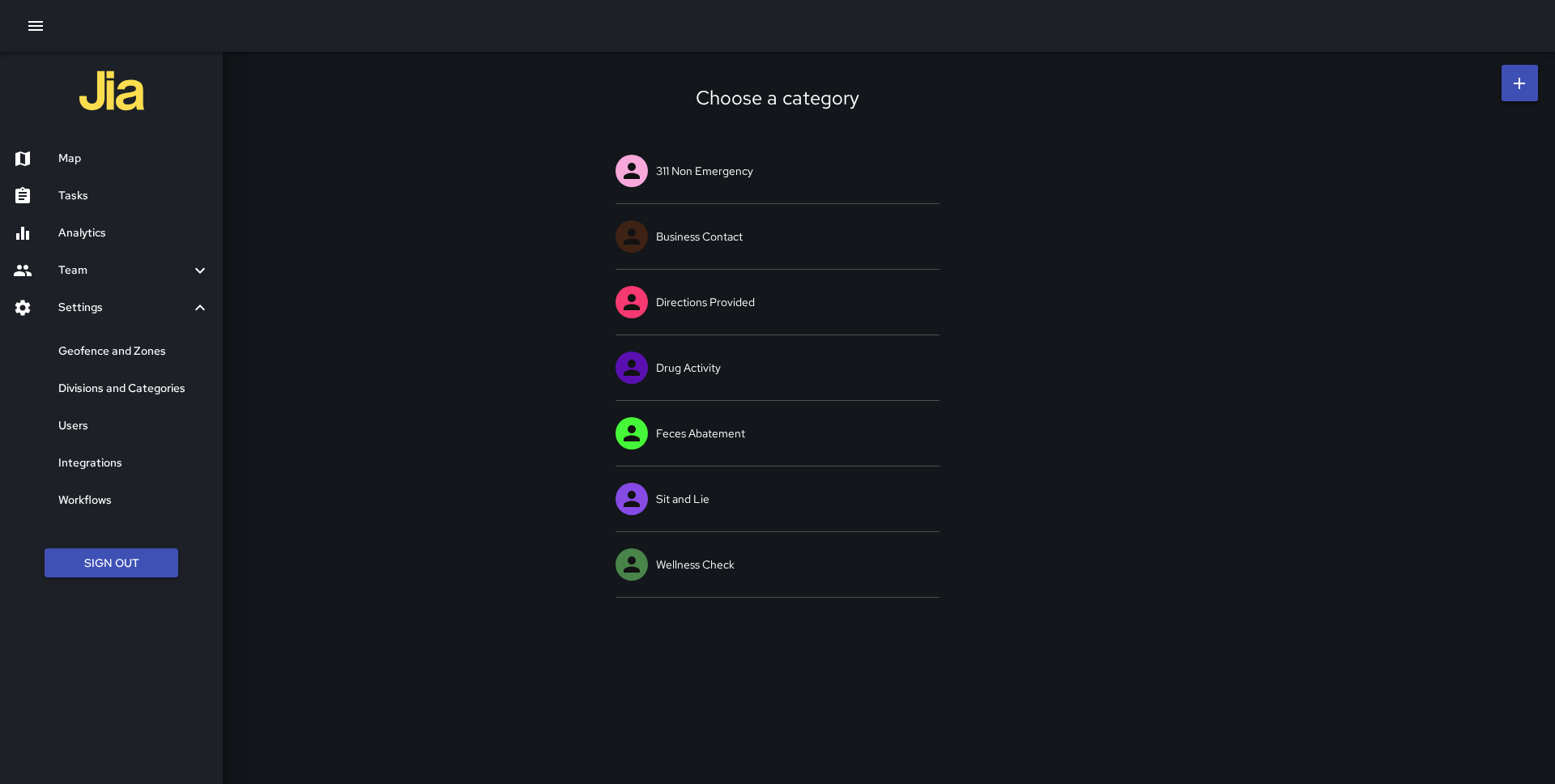
click at [110, 389] on h6 "Divisions and Categories" at bounding box center [134, 389] width 152 height 18
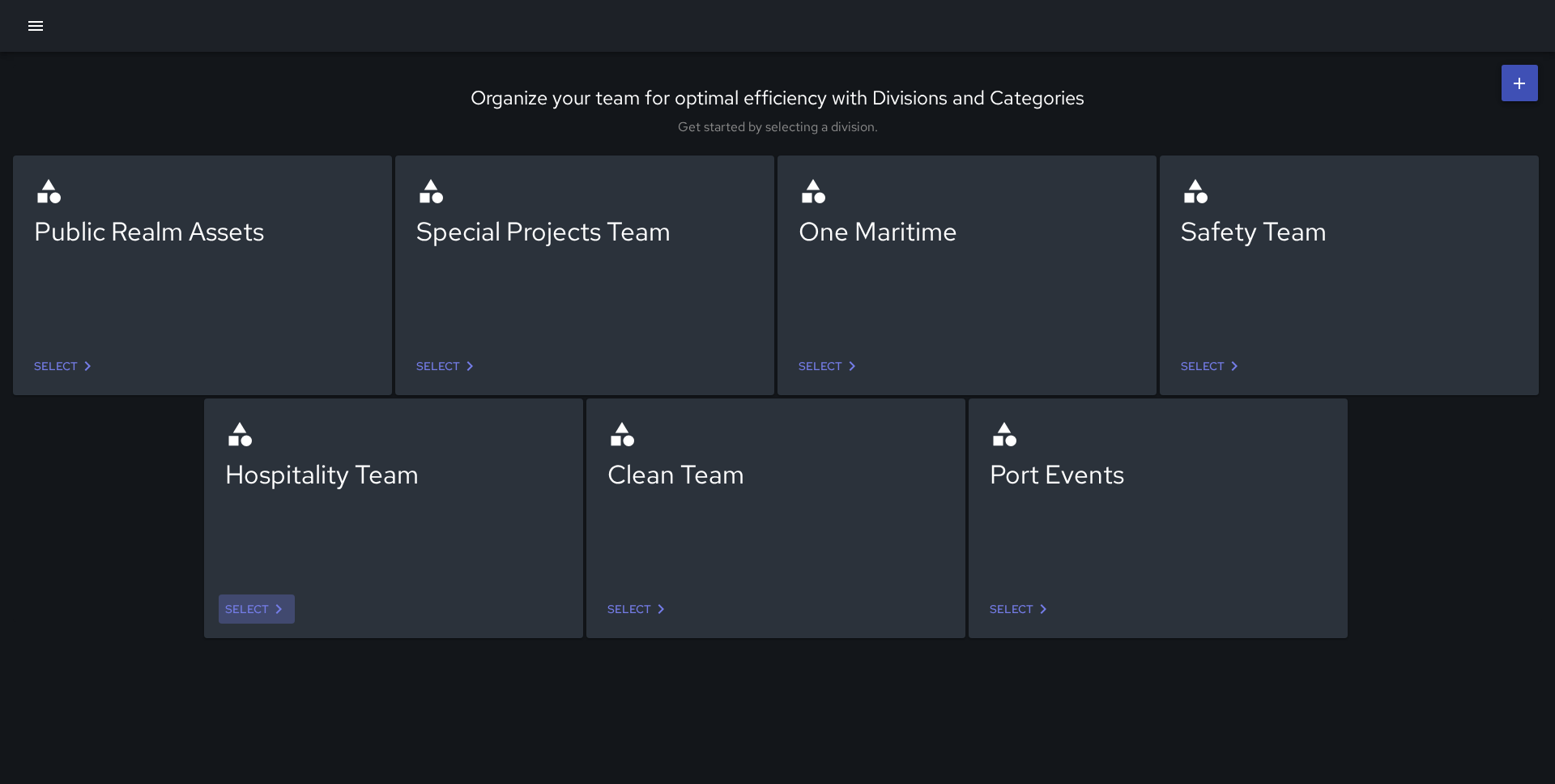
click at [275, 611] on icon at bounding box center [278, 608] width 20 height 20
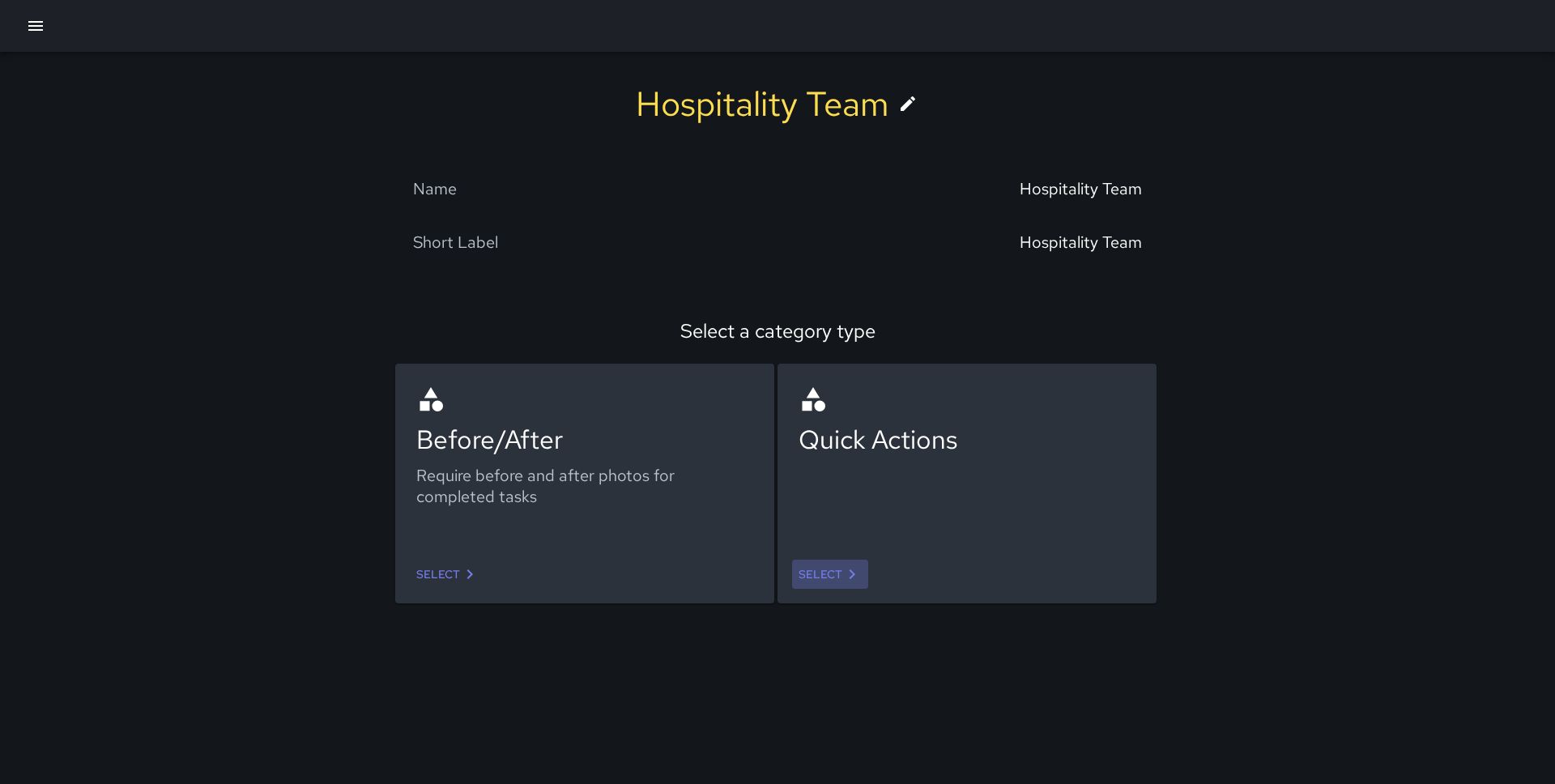
click at [843, 576] on icon at bounding box center [852, 574] width 20 height 20
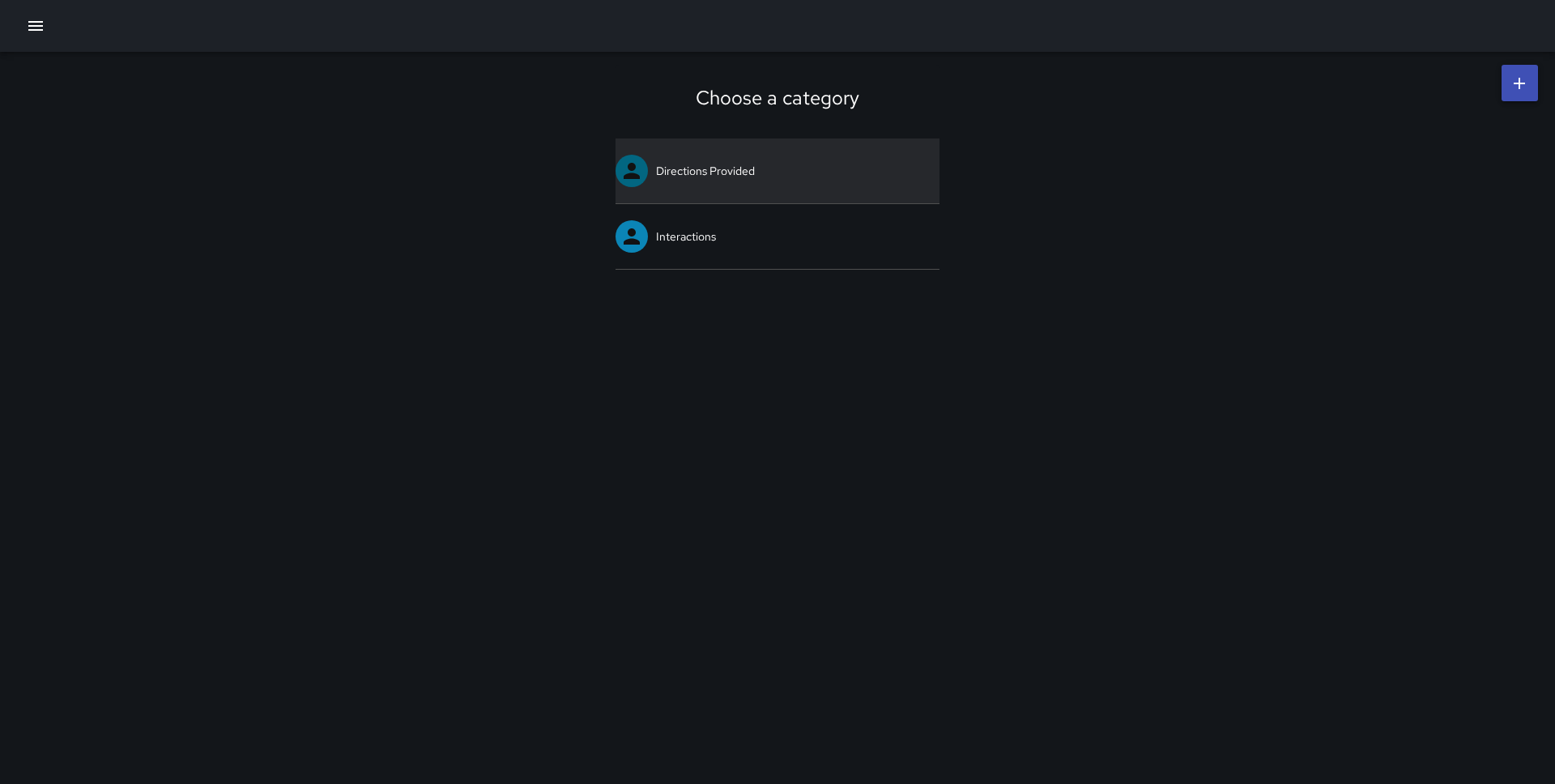
click at [740, 168] on link "Directions Provided" at bounding box center [778, 171] width 324 height 65
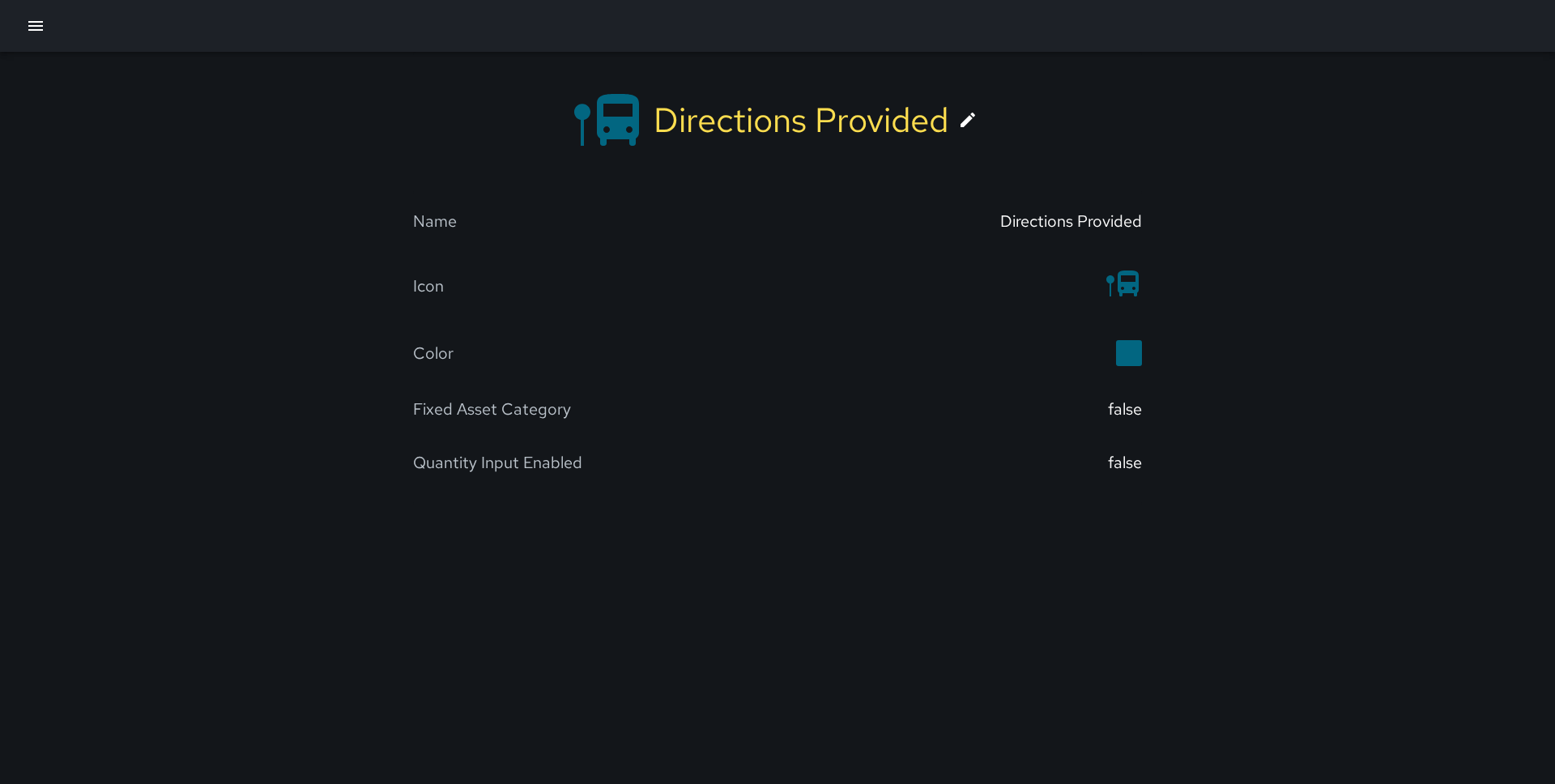
click at [981, 119] on link at bounding box center [967, 120] width 39 height 39
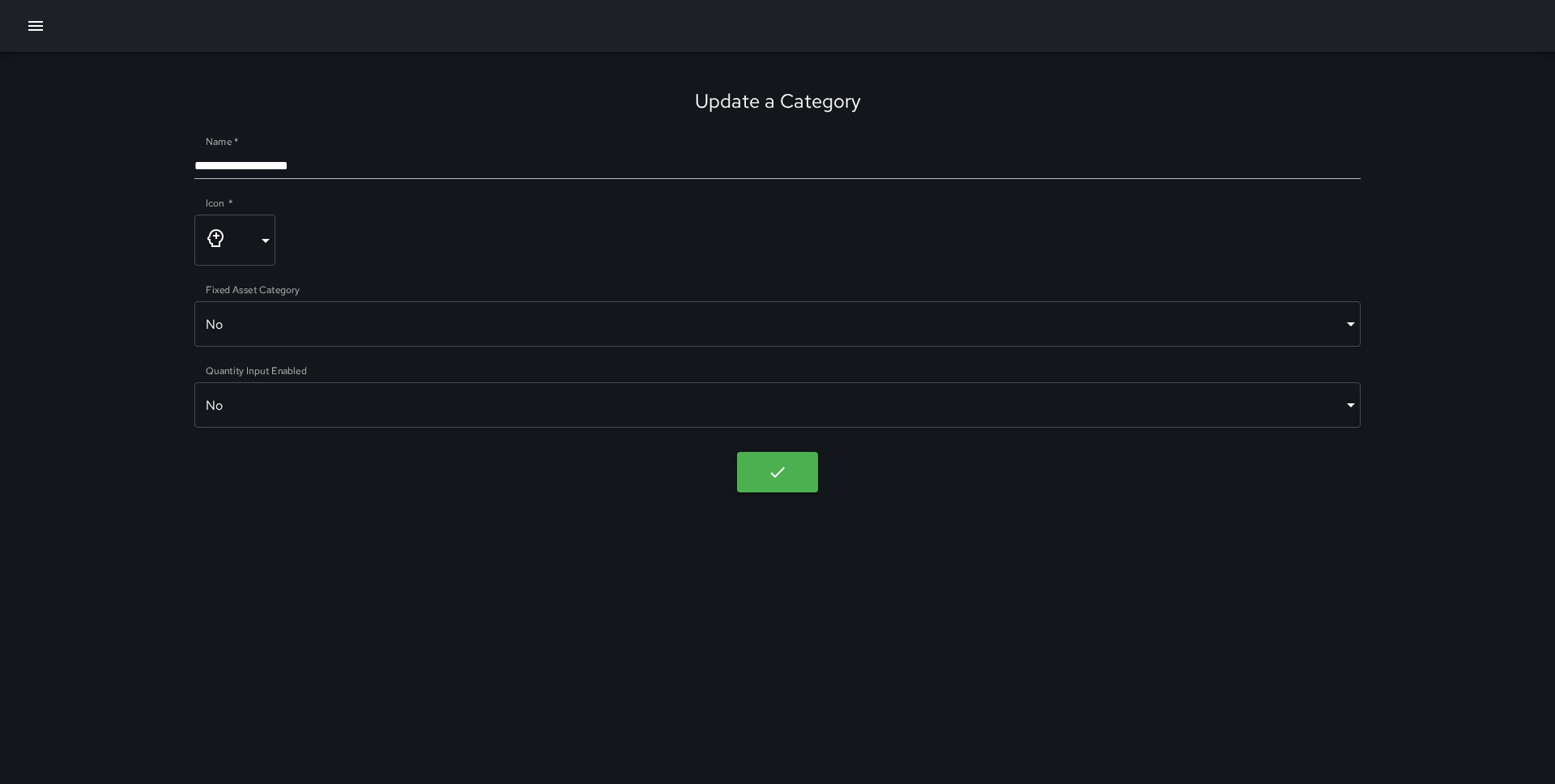
click at [843, 407] on body "**********" at bounding box center [778, 392] width 1555 height 784
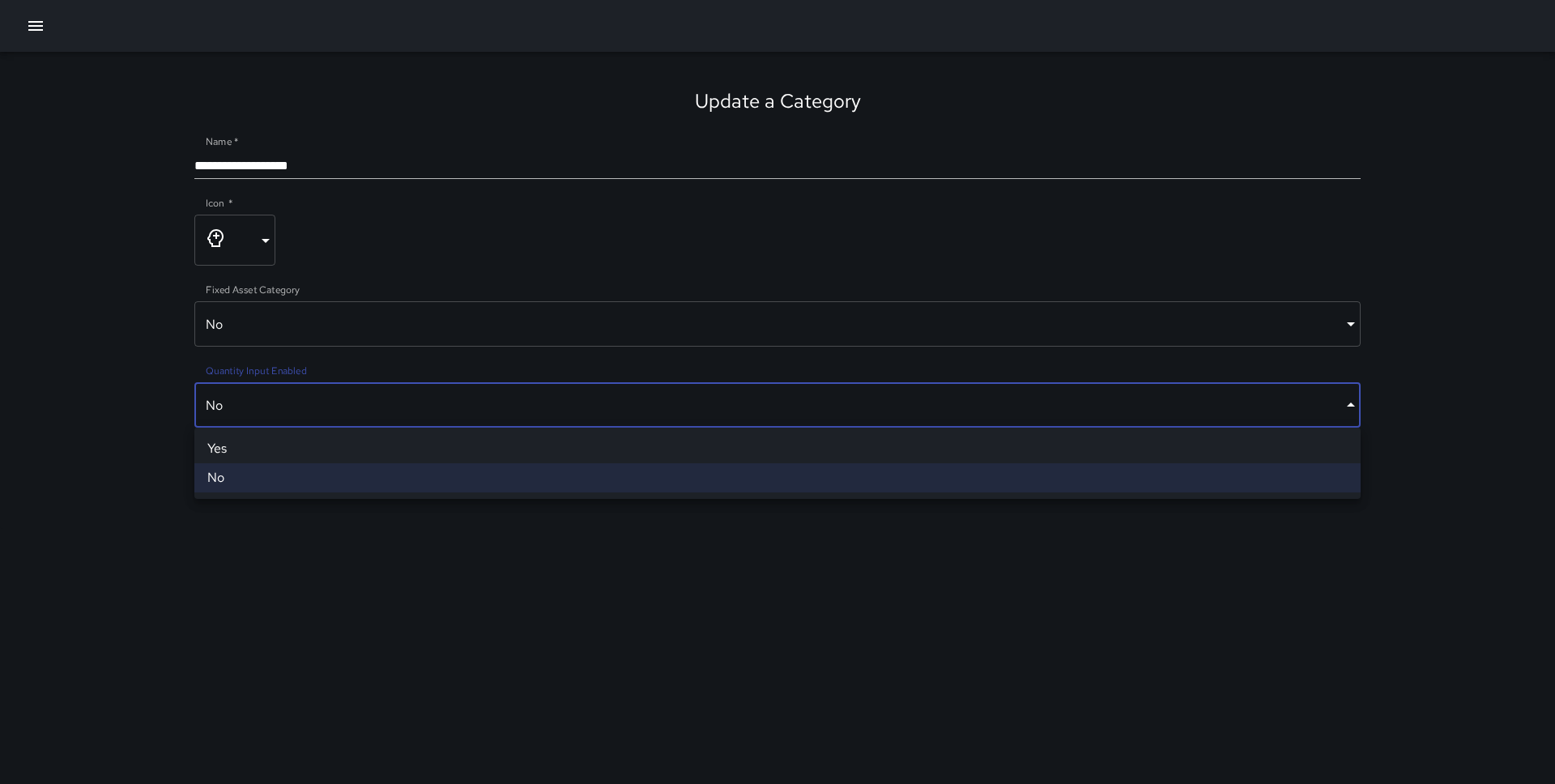
click at [778, 445] on li "Yes" at bounding box center [778, 449] width 1166 height 29
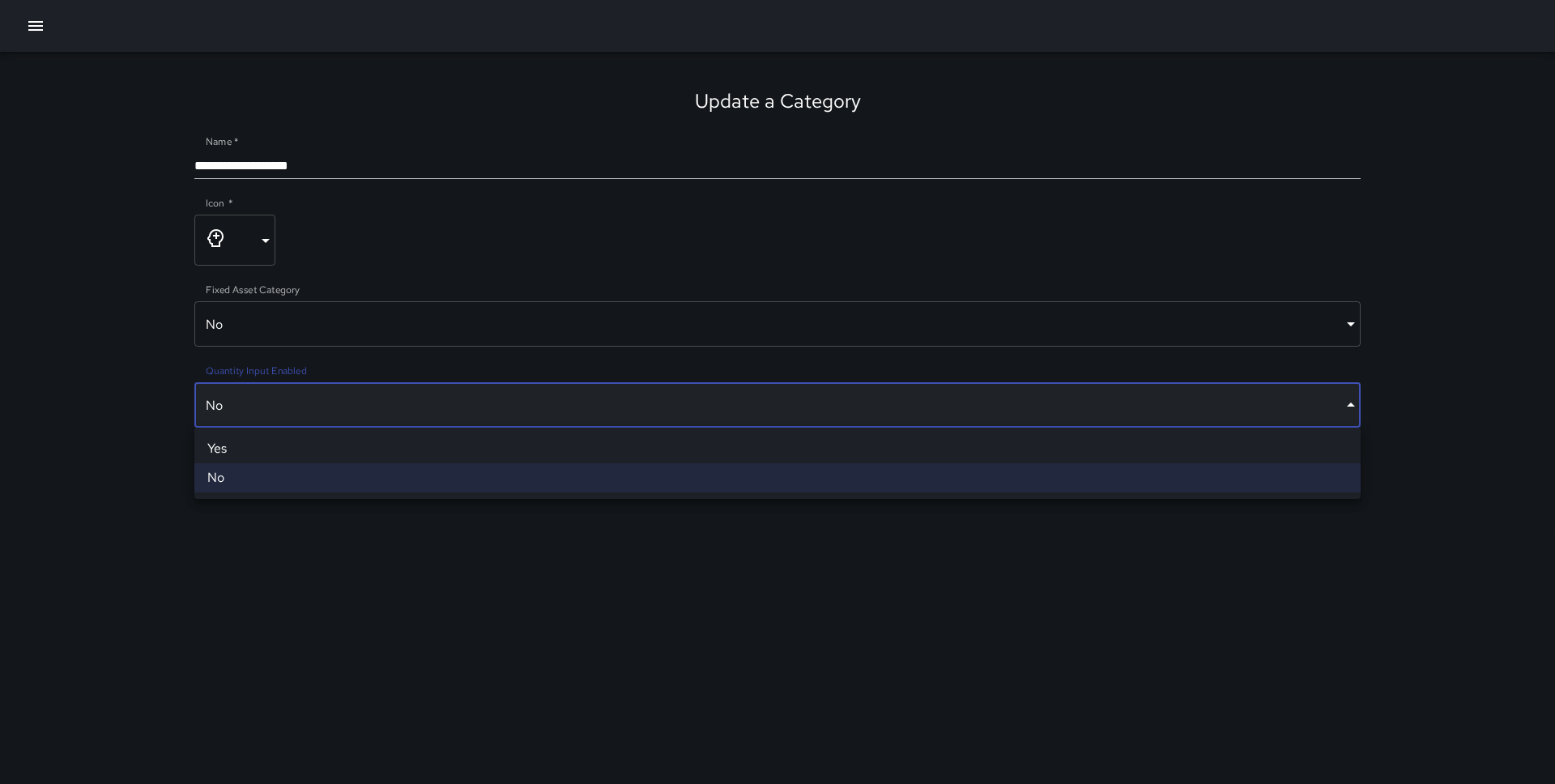
type input "****"
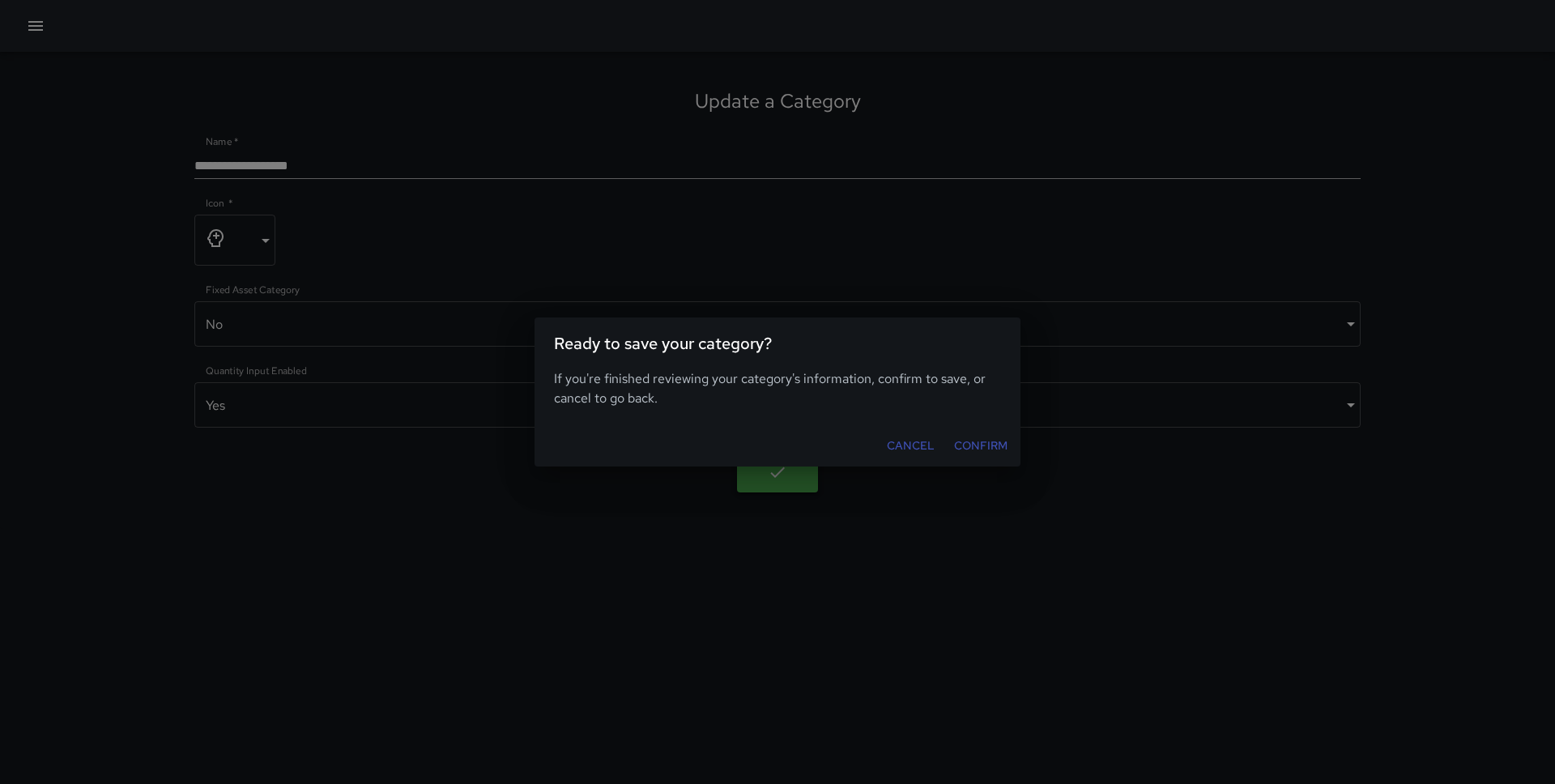
click at [767, 462] on body "**********" at bounding box center [778, 392] width 1555 height 784
click at [986, 440] on button "Confirm" at bounding box center [980, 445] width 66 height 30
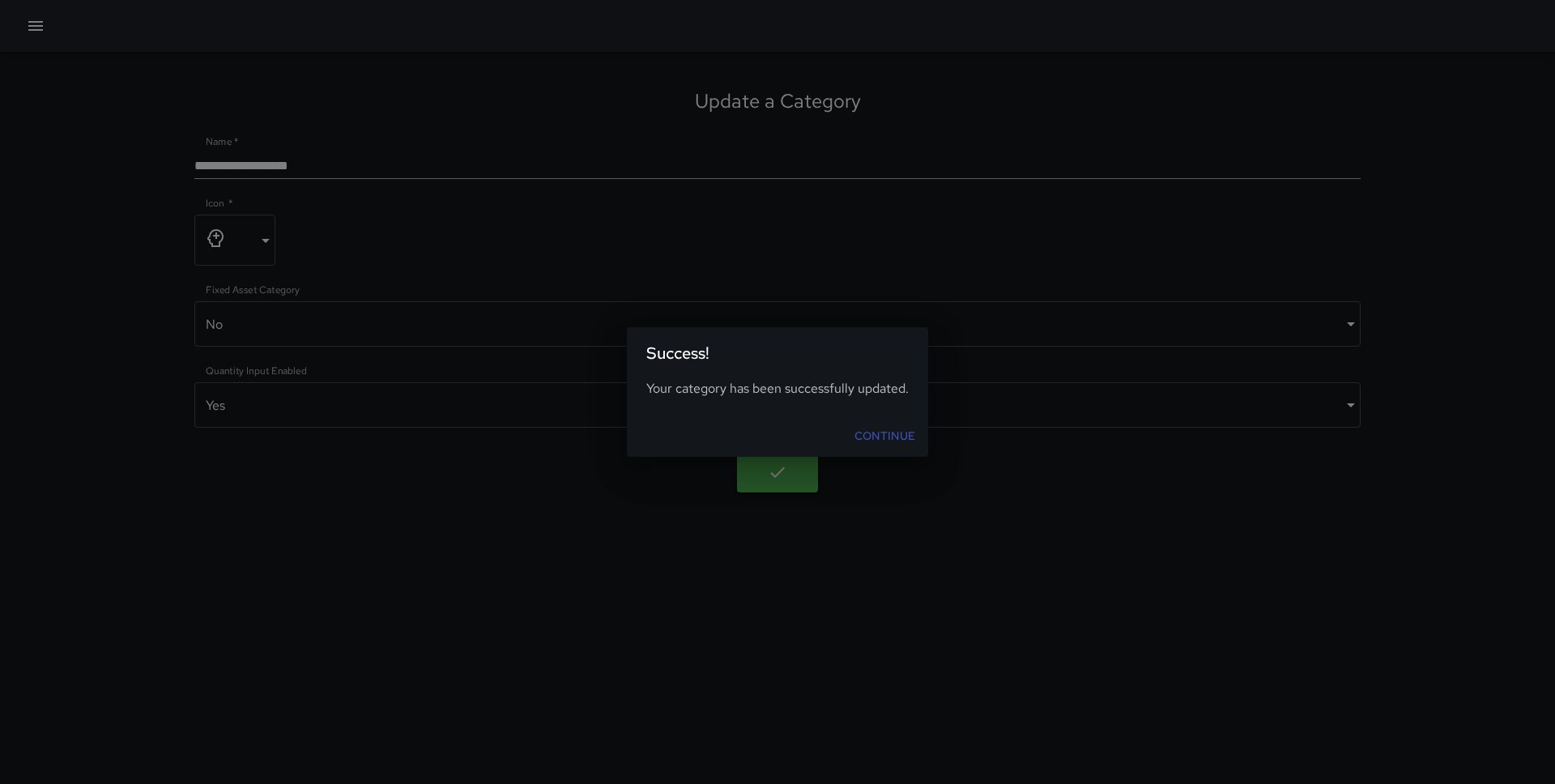
click at [878, 439] on link "Continue" at bounding box center [885, 436] width 74 height 30
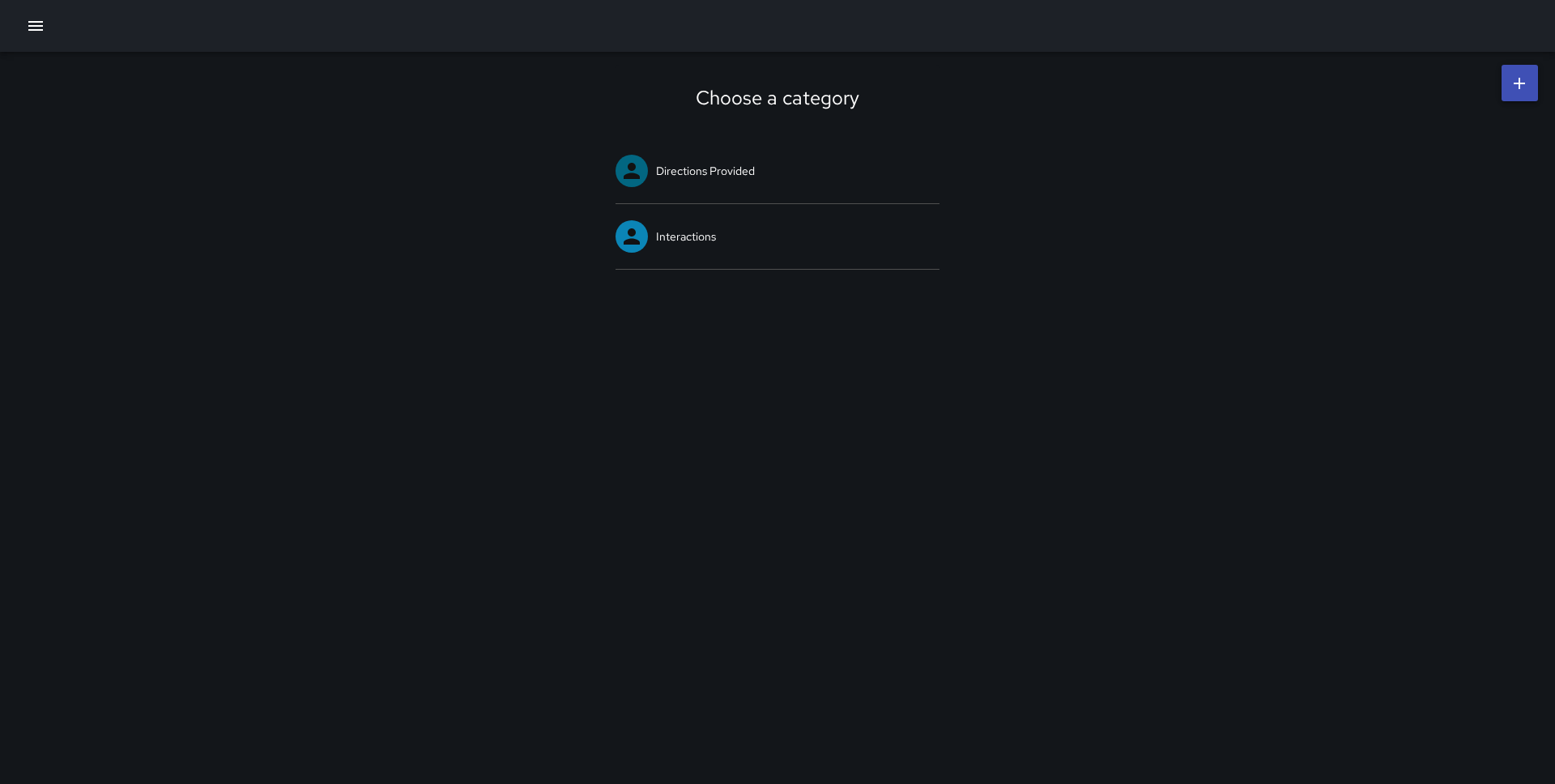
click at [18, 28] on div at bounding box center [778, 26] width 1555 height 52
click at [25, 9] on div at bounding box center [778, 26] width 1555 height 52
click at [37, 28] on icon "button" at bounding box center [35, 26] width 20 height 20
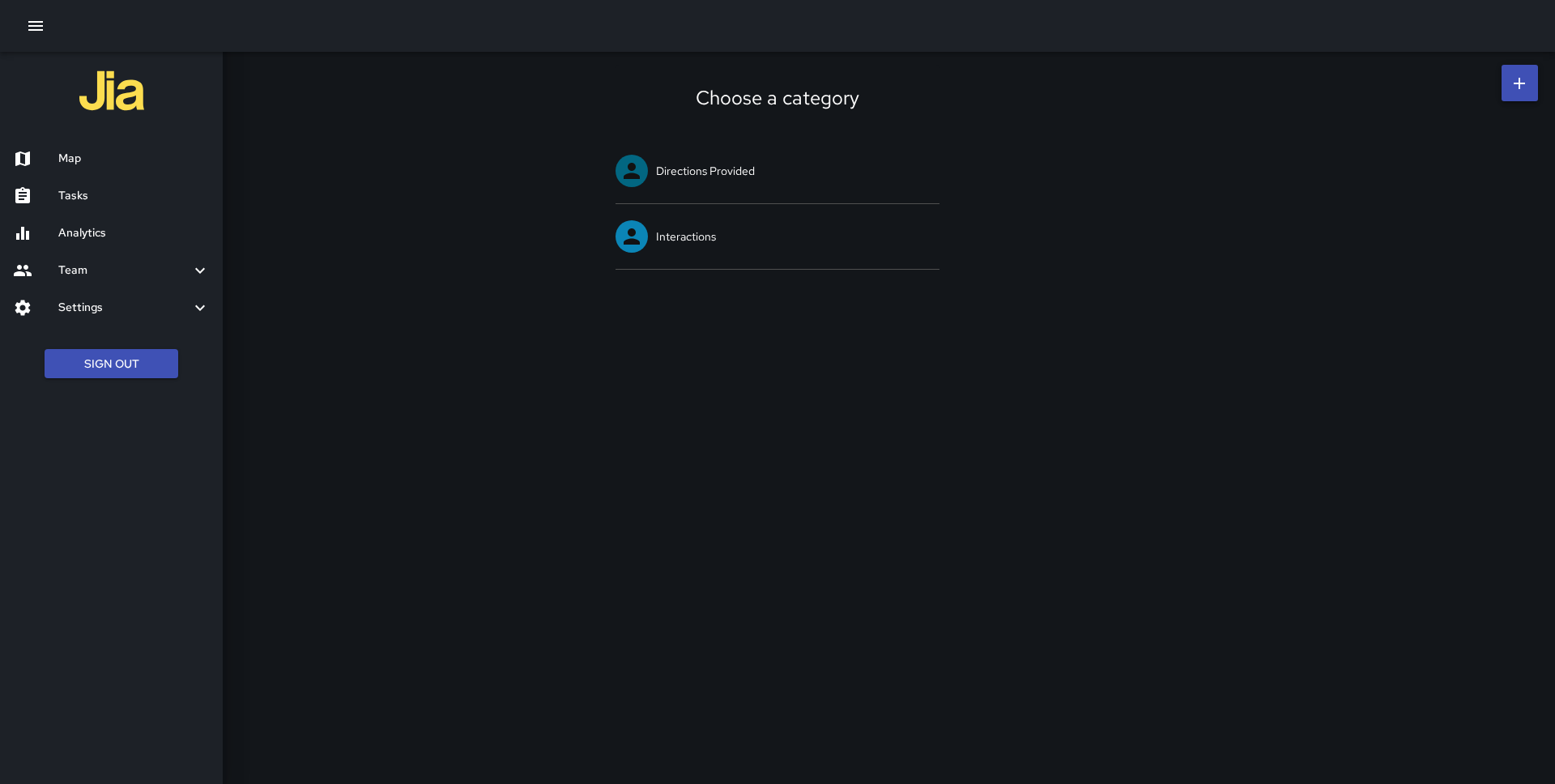
click at [109, 155] on h6 "Map" at bounding box center [134, 159] width 152 height 18
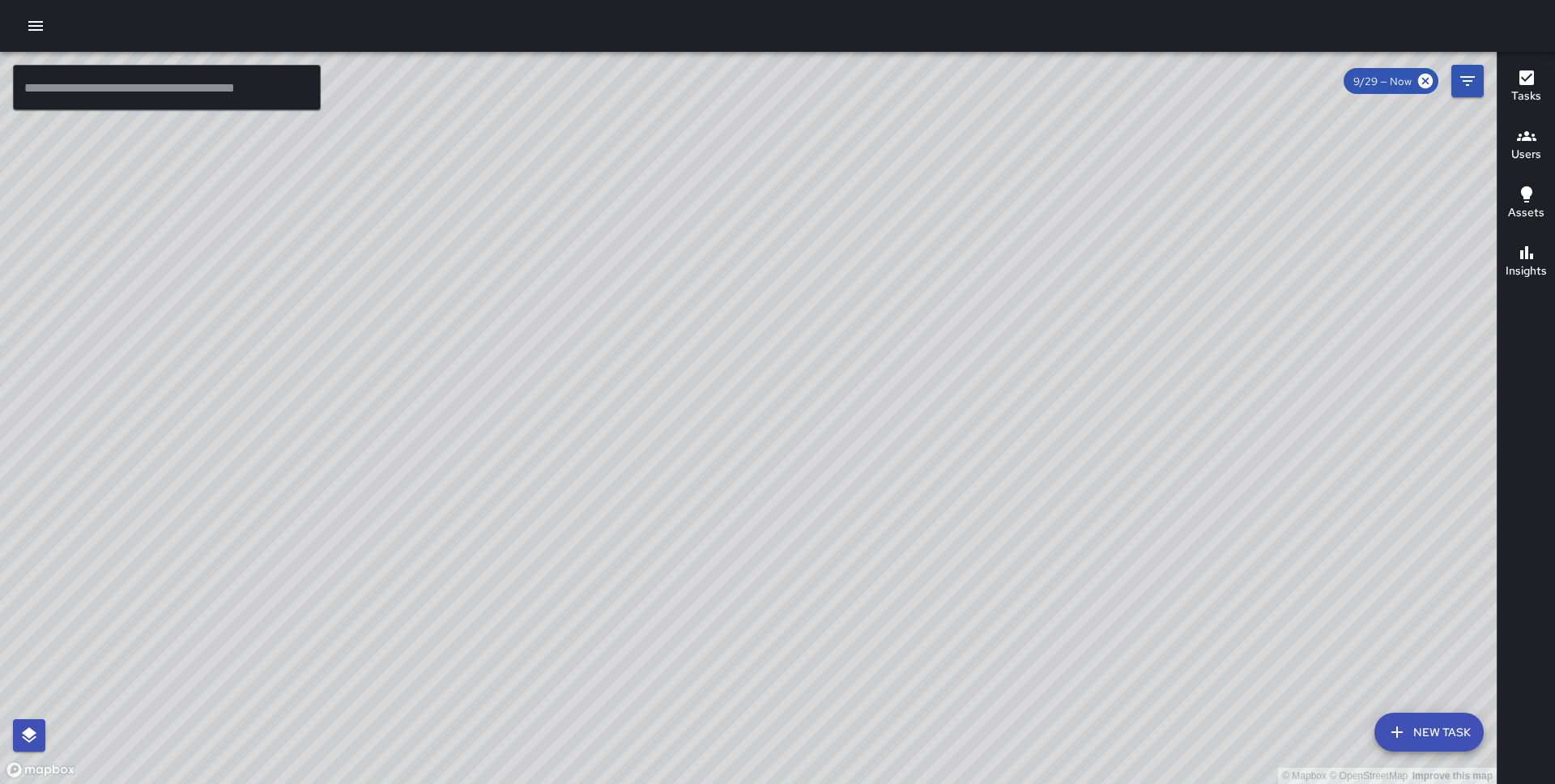
click at [41, 29] on icon "button" at bounding box center [35, 25] width 15 height 9
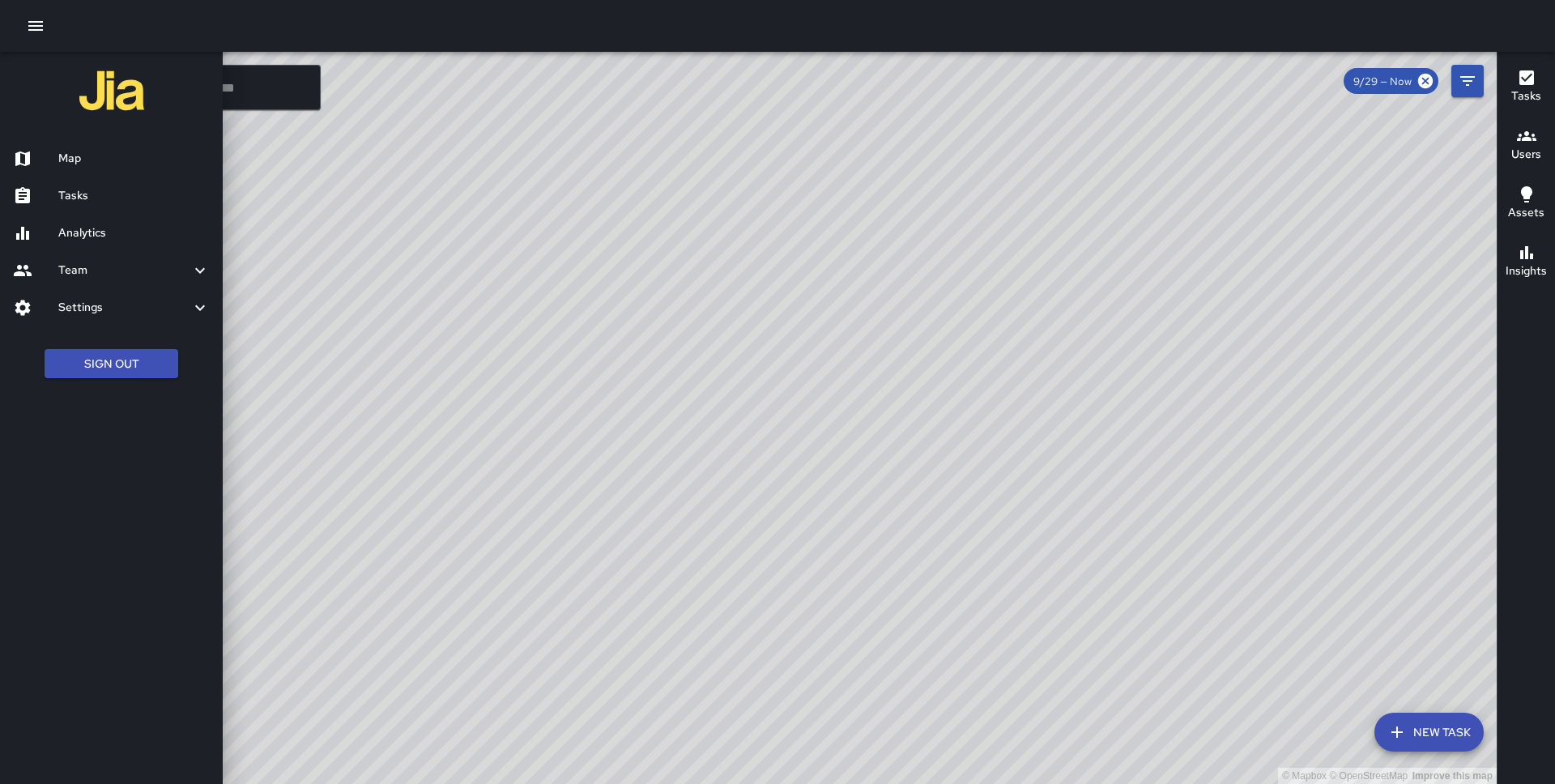
click at [89, 265] on h6 "Team" at bounding box center [124, 271] width 132 height 18
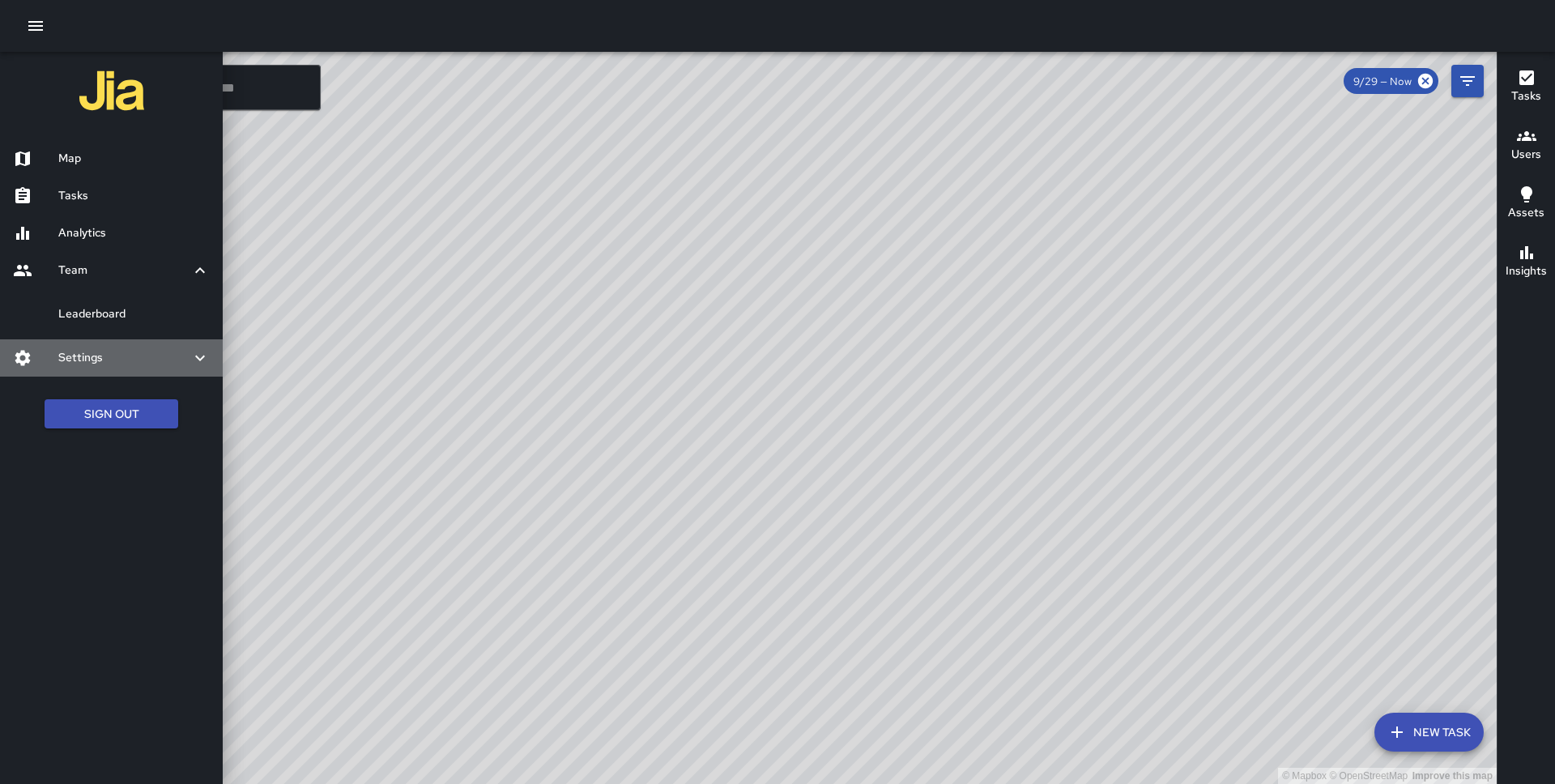
click at [129, 359] on h6 "Settings" at bounding box center [124, 358] width 132 height 18
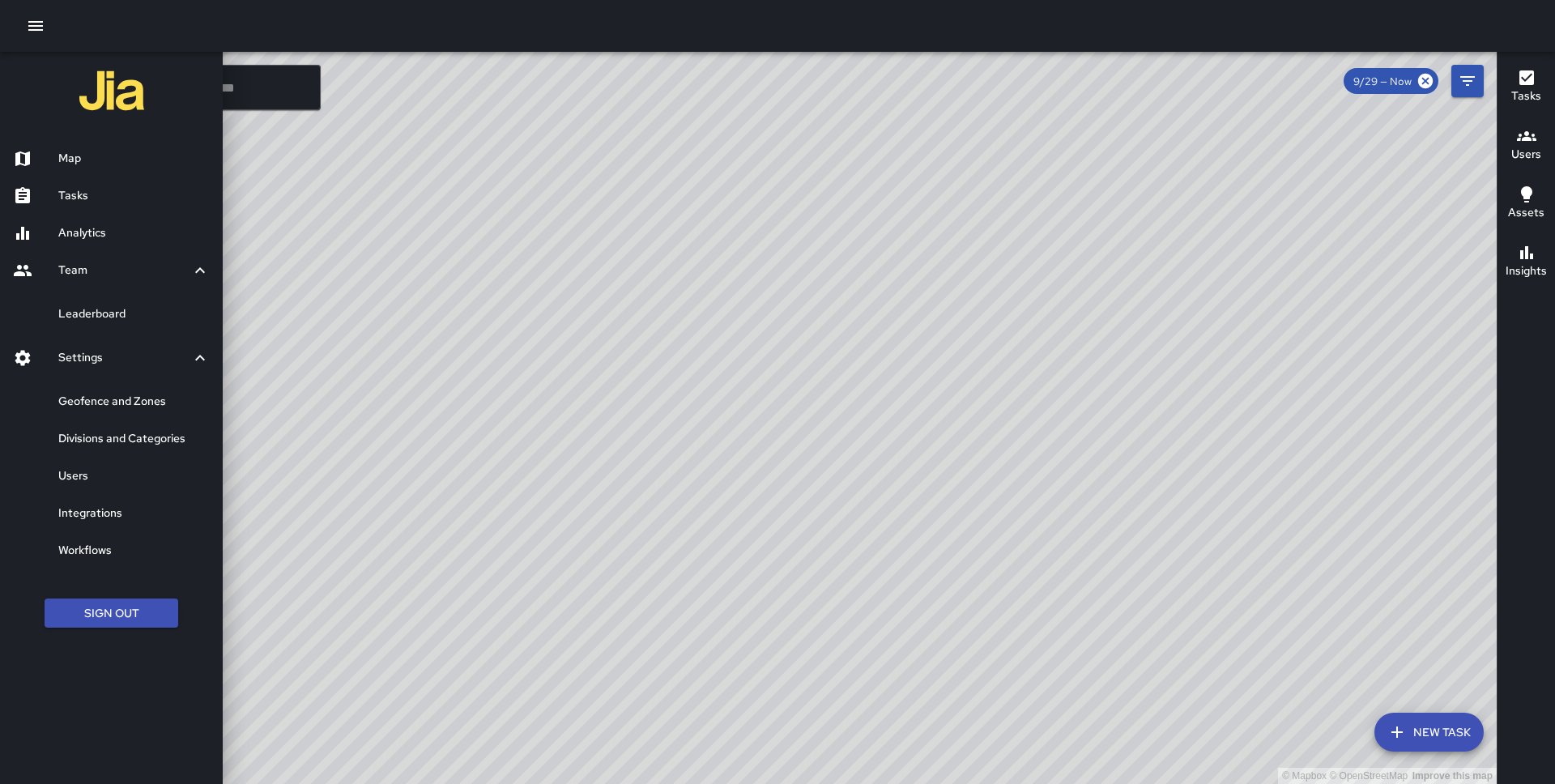
click at [130, 438] on h6 "Divisions and Categories" at bounding box center [134, 439] width 152 height 18
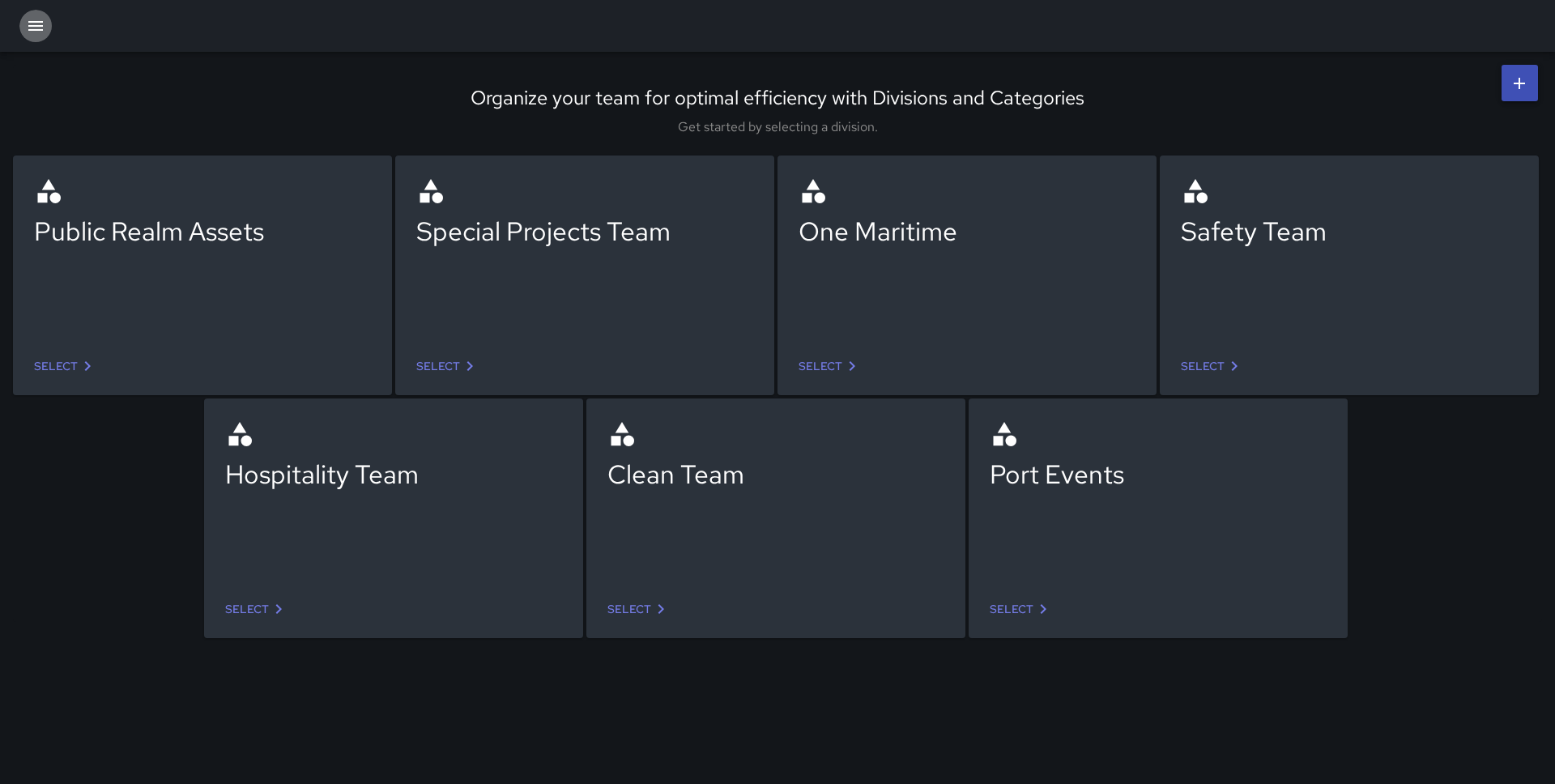
click at [35, 22] on icon "button" at bounding box center [35, 25] width 15 height 9
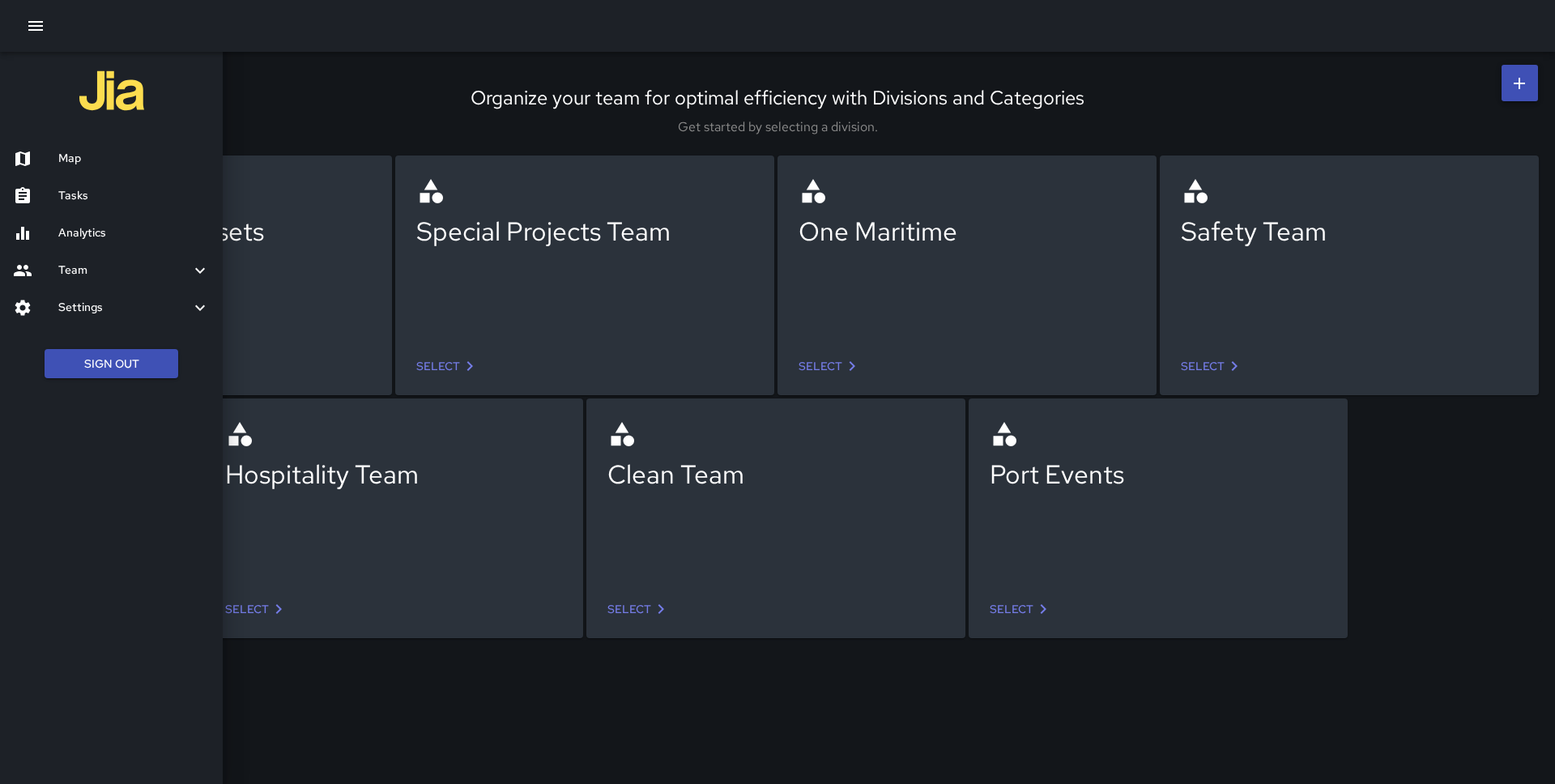
click at [89, 240] on h6 "Analytics" at bounding box center [134, 233] width 152 height 18
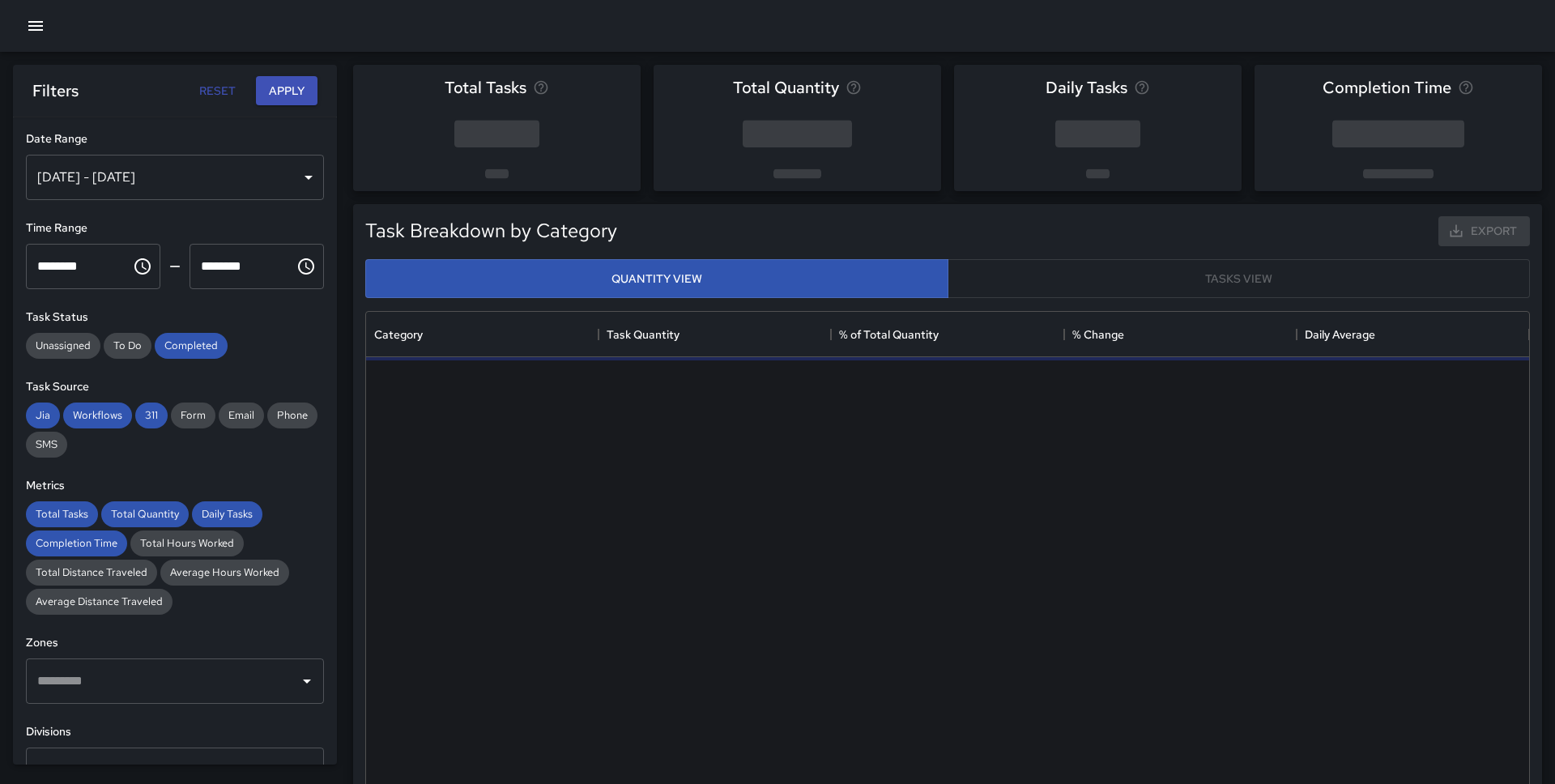
scroll to position [484, 1163]
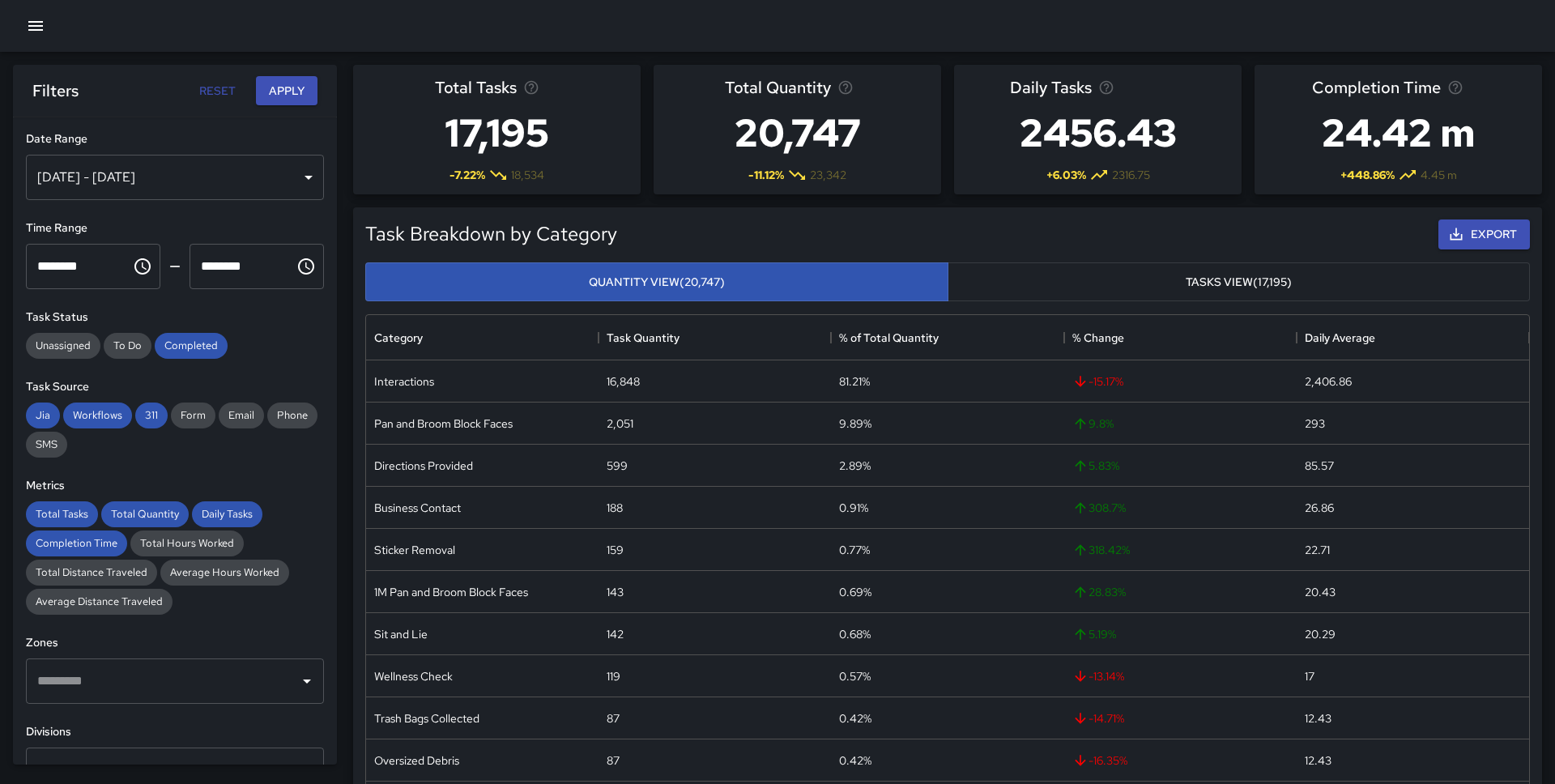
click at [219, 164] on div "[DATE] - [DATE]" at bounding box center [175, 177] width 298 height 46
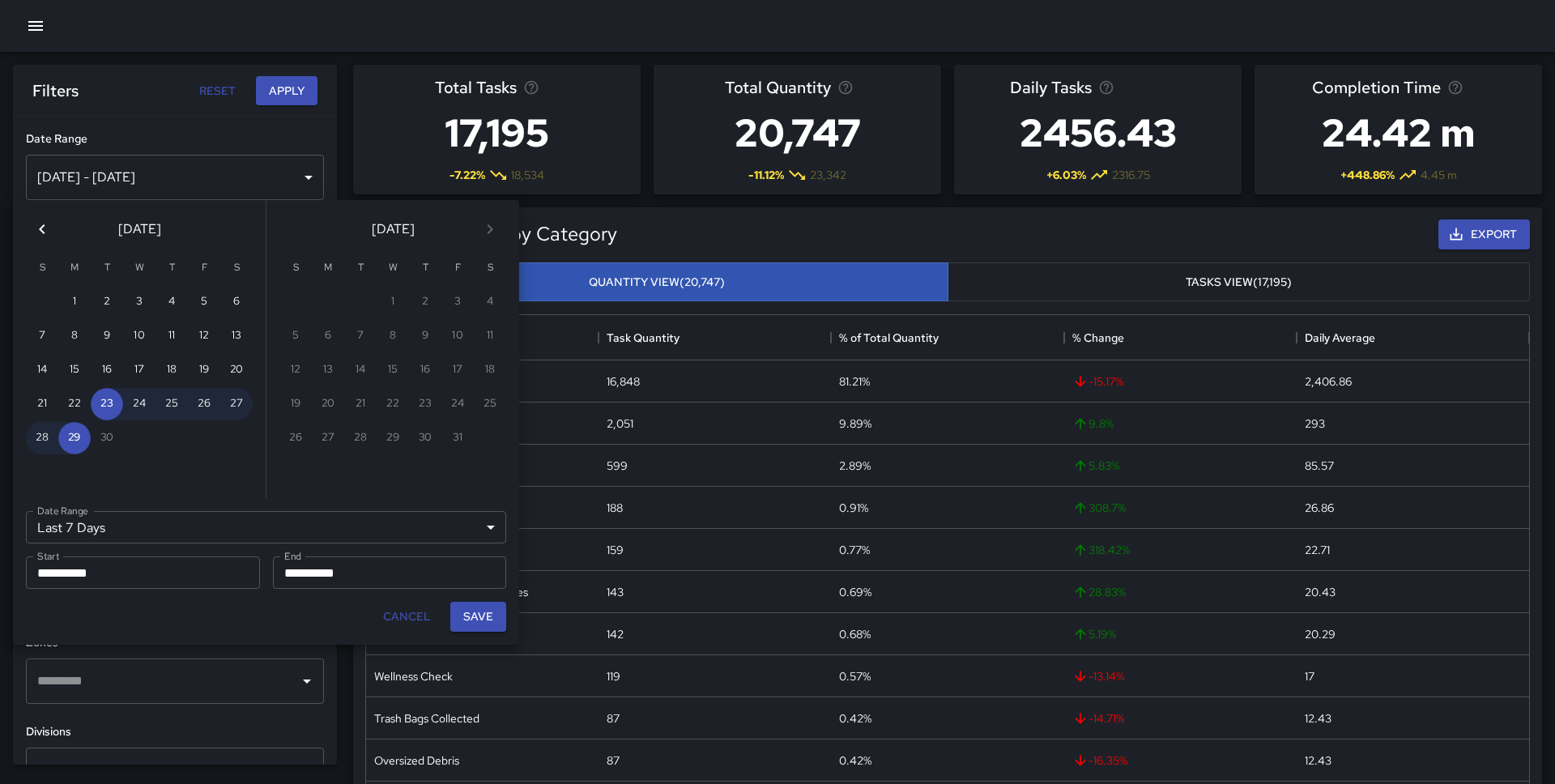
click at [49, 231] on icon "Previous month" at bounding box center [42, 229] width 20 height 20
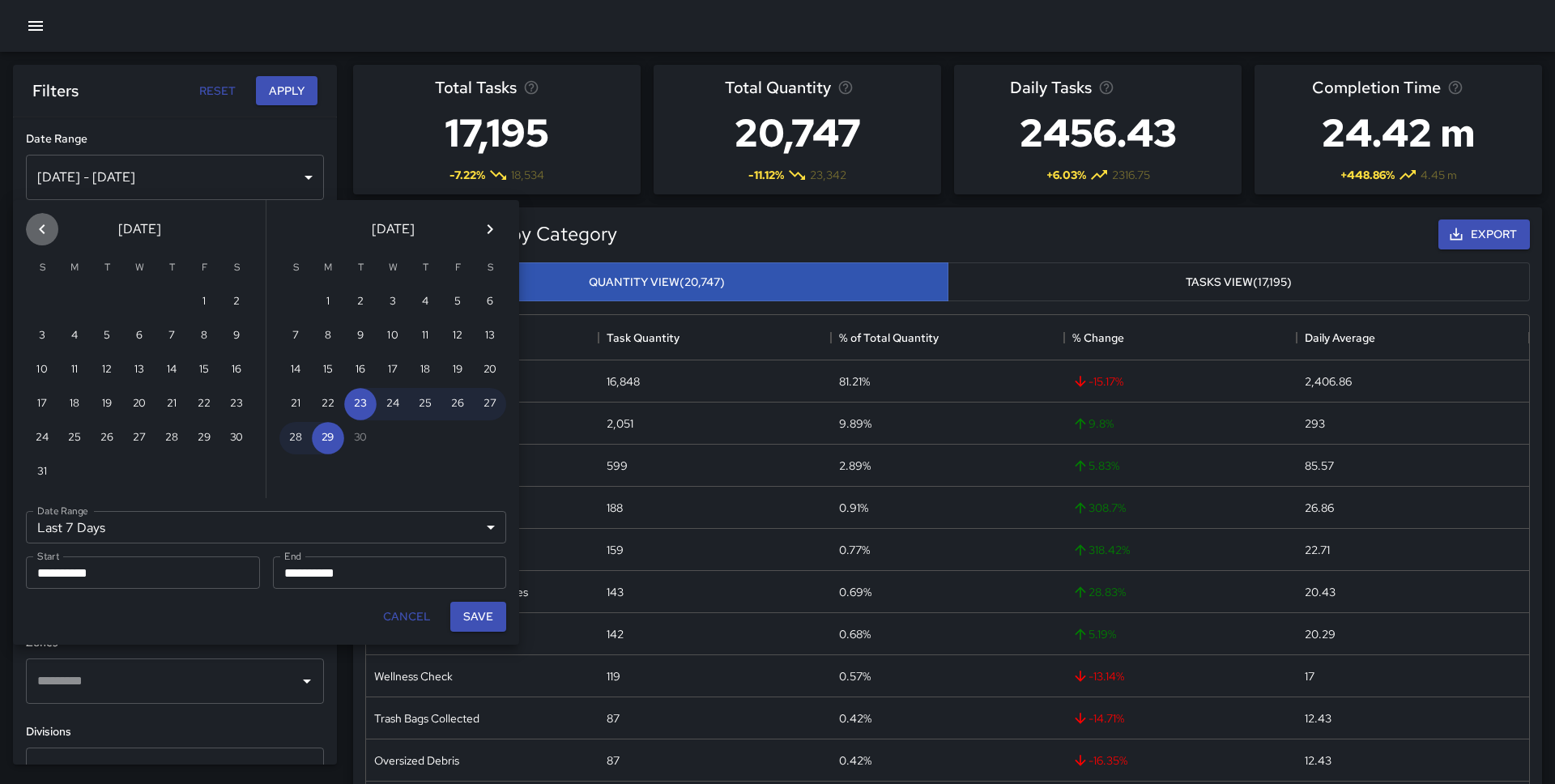
click at [49, 231] on icon "Previous month" at bounding box center [42, 229] width 20 height 20
click at [87, 430] on button "28" at bounding box center [75, 439] width 33 height 33
type input "******"
type input "**********"
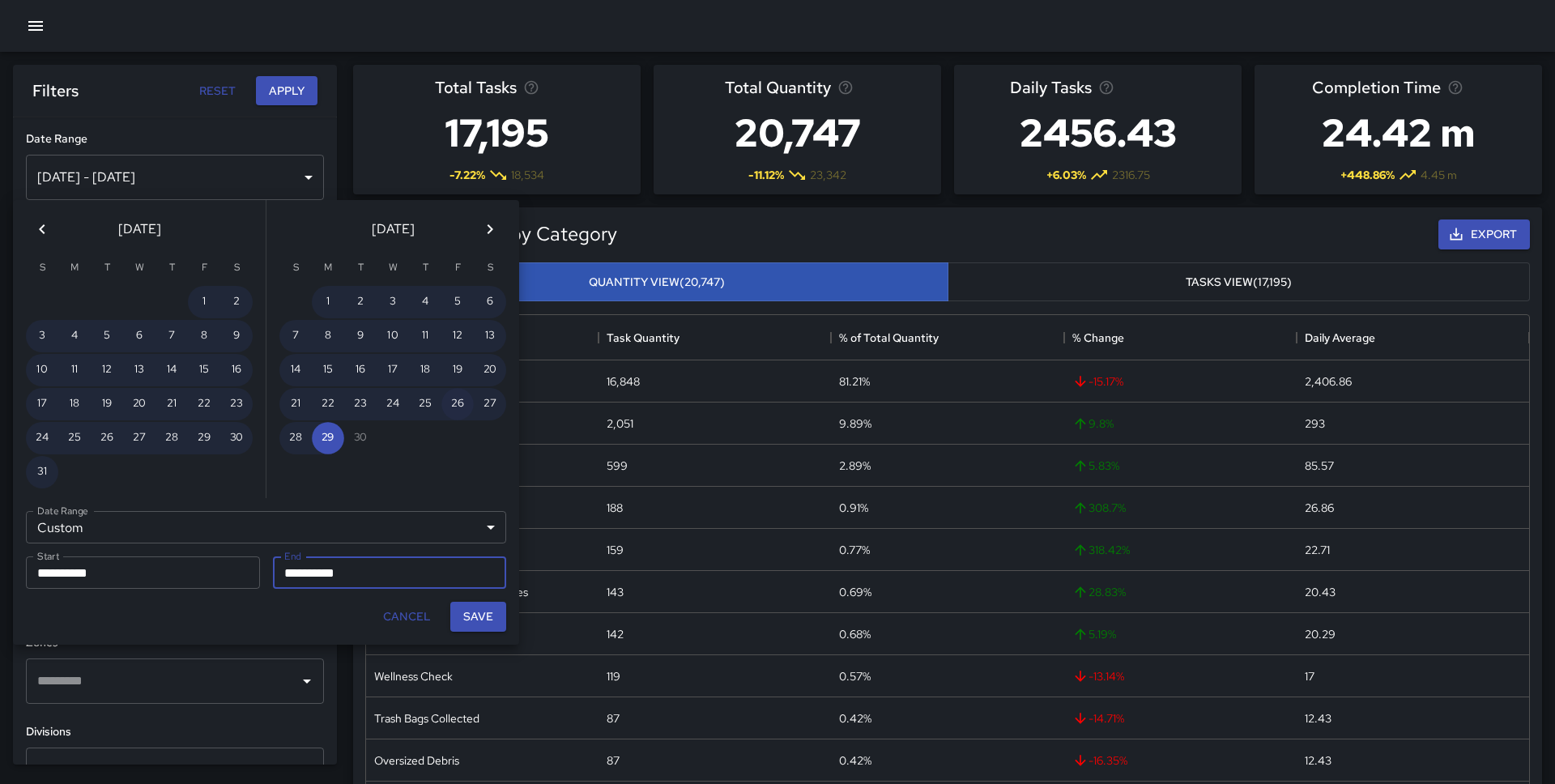
click at [459, 402] on button "26" at bounding box center [458, 404] width 33 height 33
type input "**********"
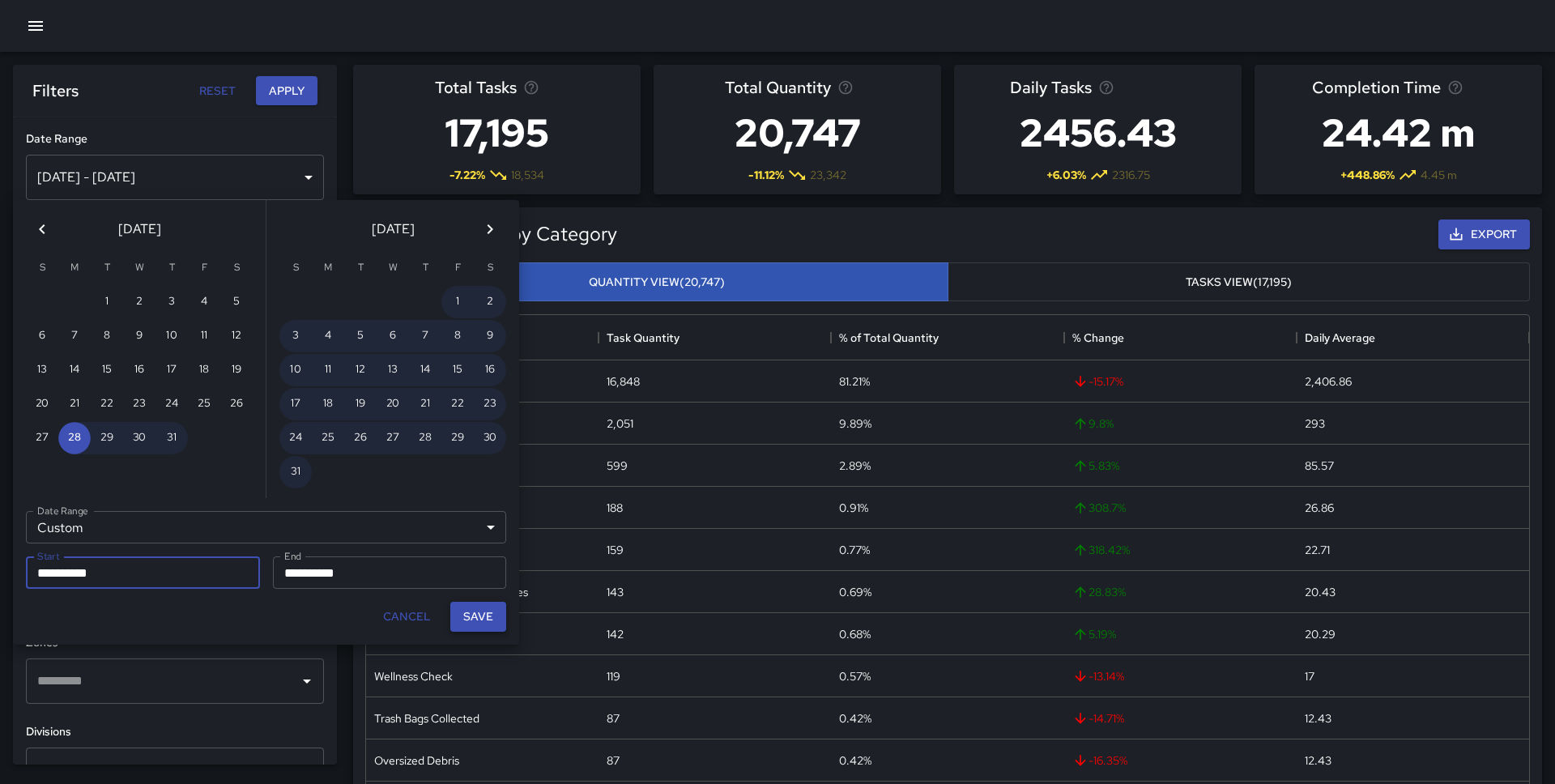
click at [478, 616] on button "Save" at bounding box center [478, 616] width 56 height 30
type input "**********"
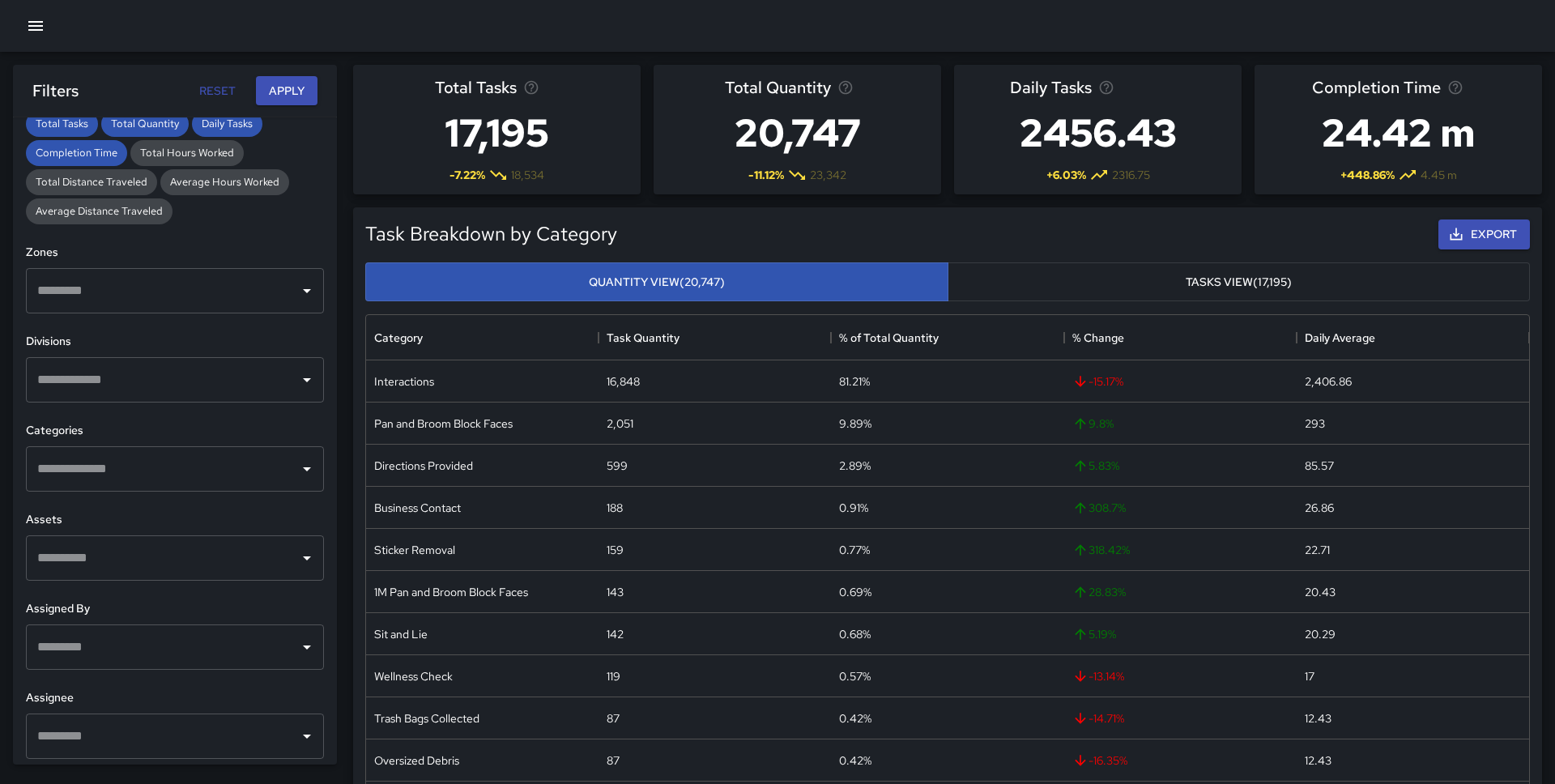
scroll to position [396, 0]
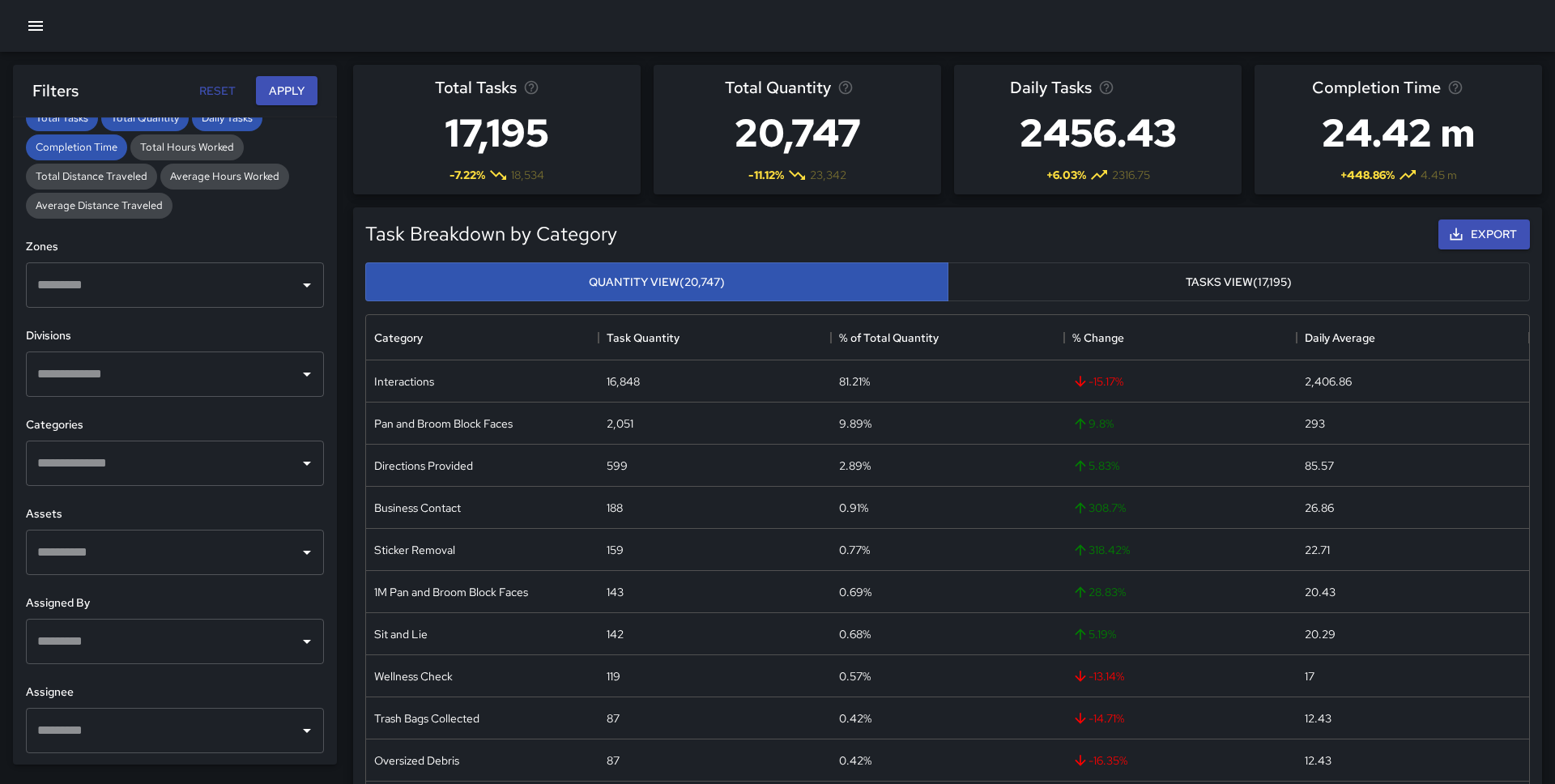
click at [147, 564] on input "text" at bounding box center [163, 552] width 259 height 31
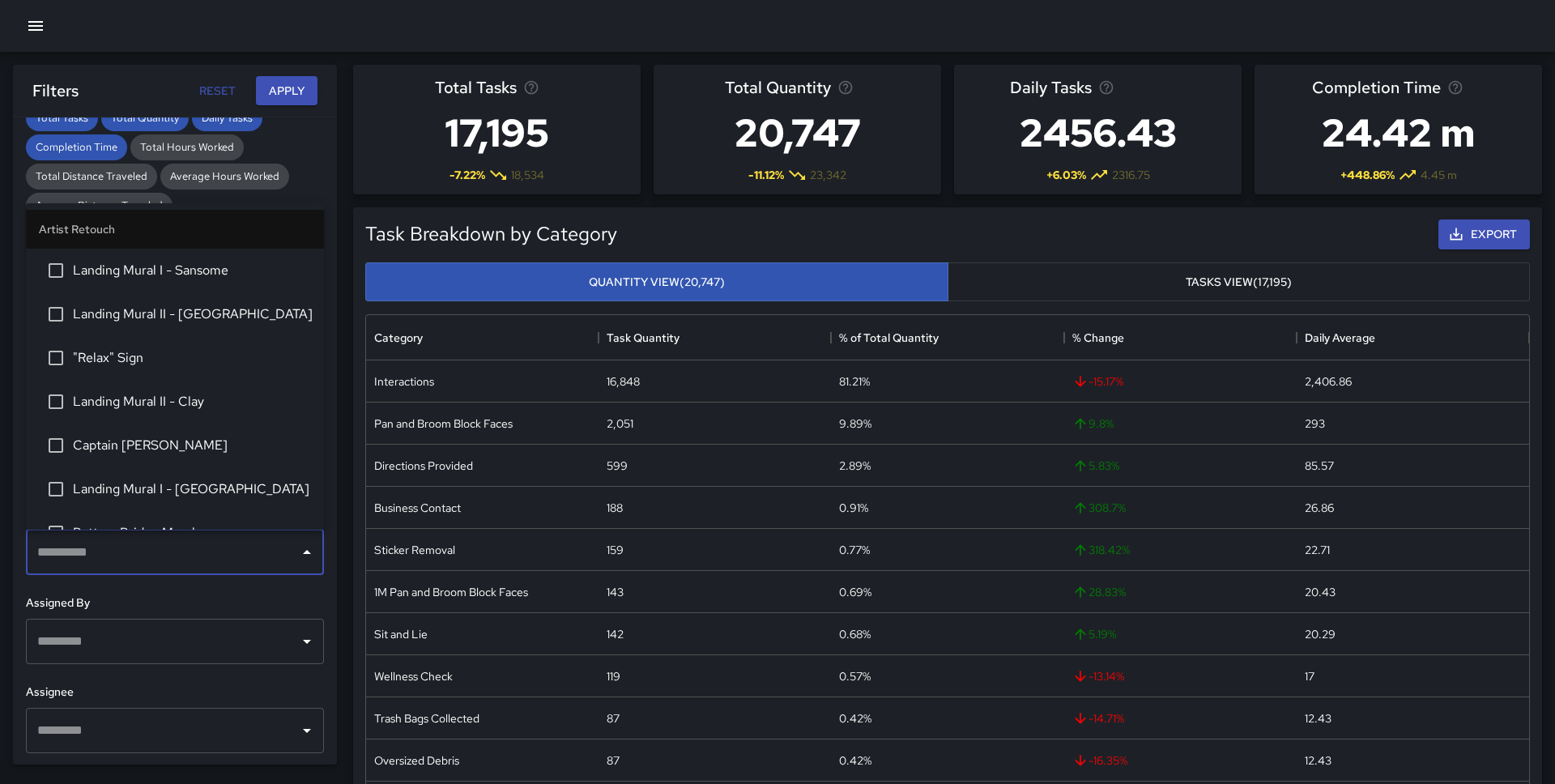
click at [225, 632] on input "text" at bounding box center [163, 641] width 259 height 31
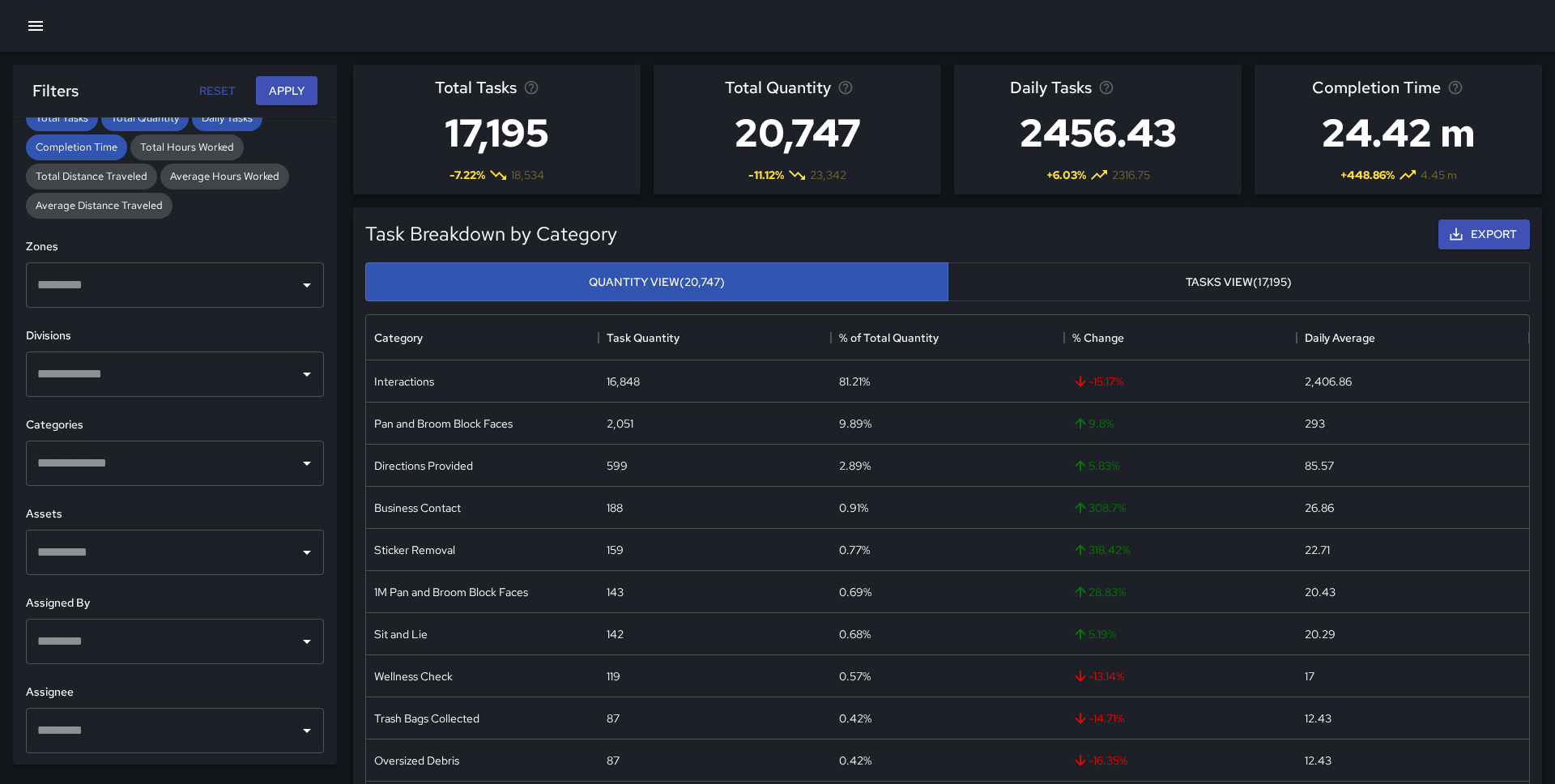
click at [209, 244] on h6 "Zones" at bounding box center [175, 246] width 298 height 18
click at [158, 373] on input "text" at bounding box center [163, 374] width 259 height 31
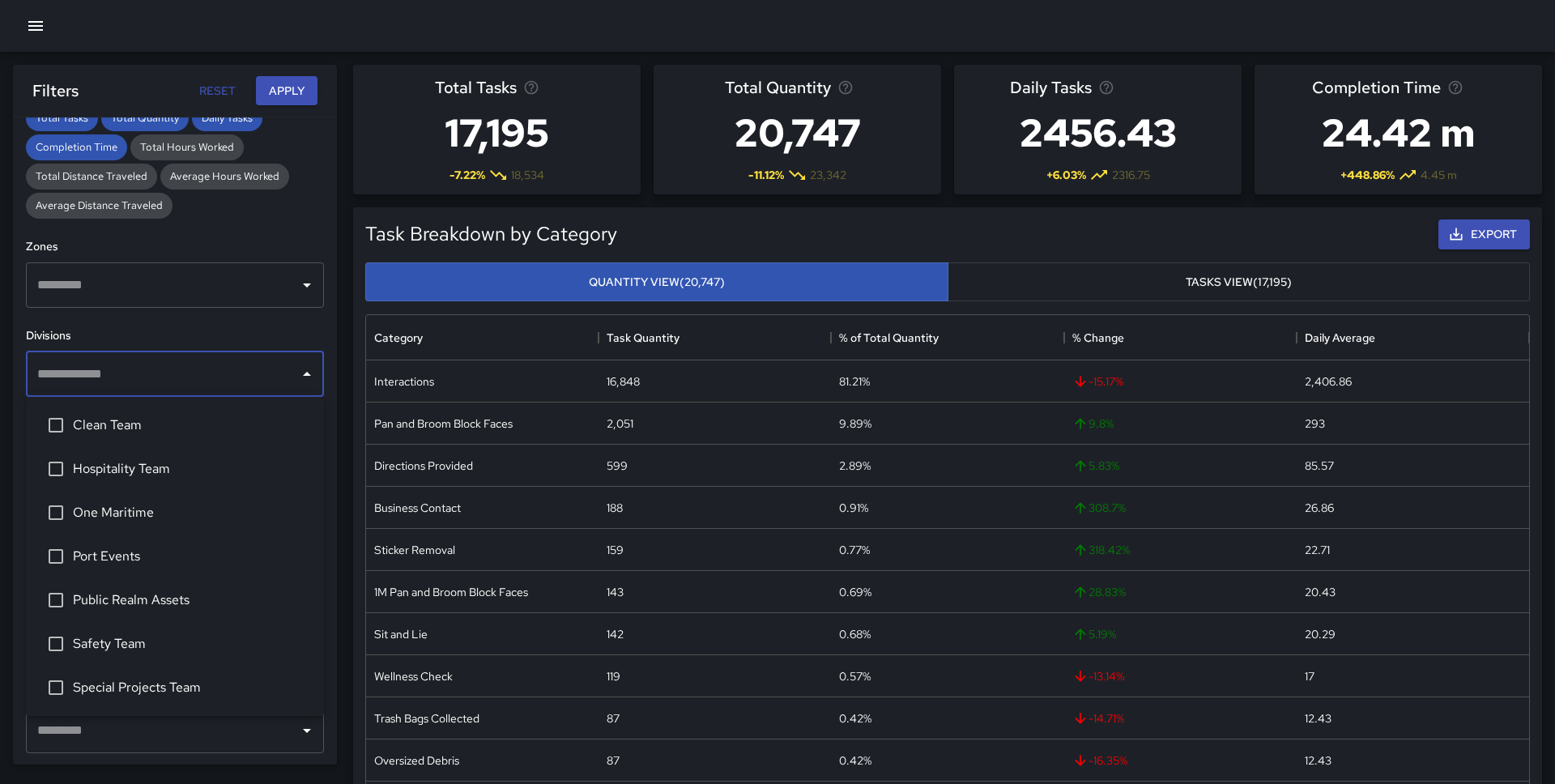
click at [110, 634] on span "Safety Team" at bounding box center [192, 644] width 238 height 20
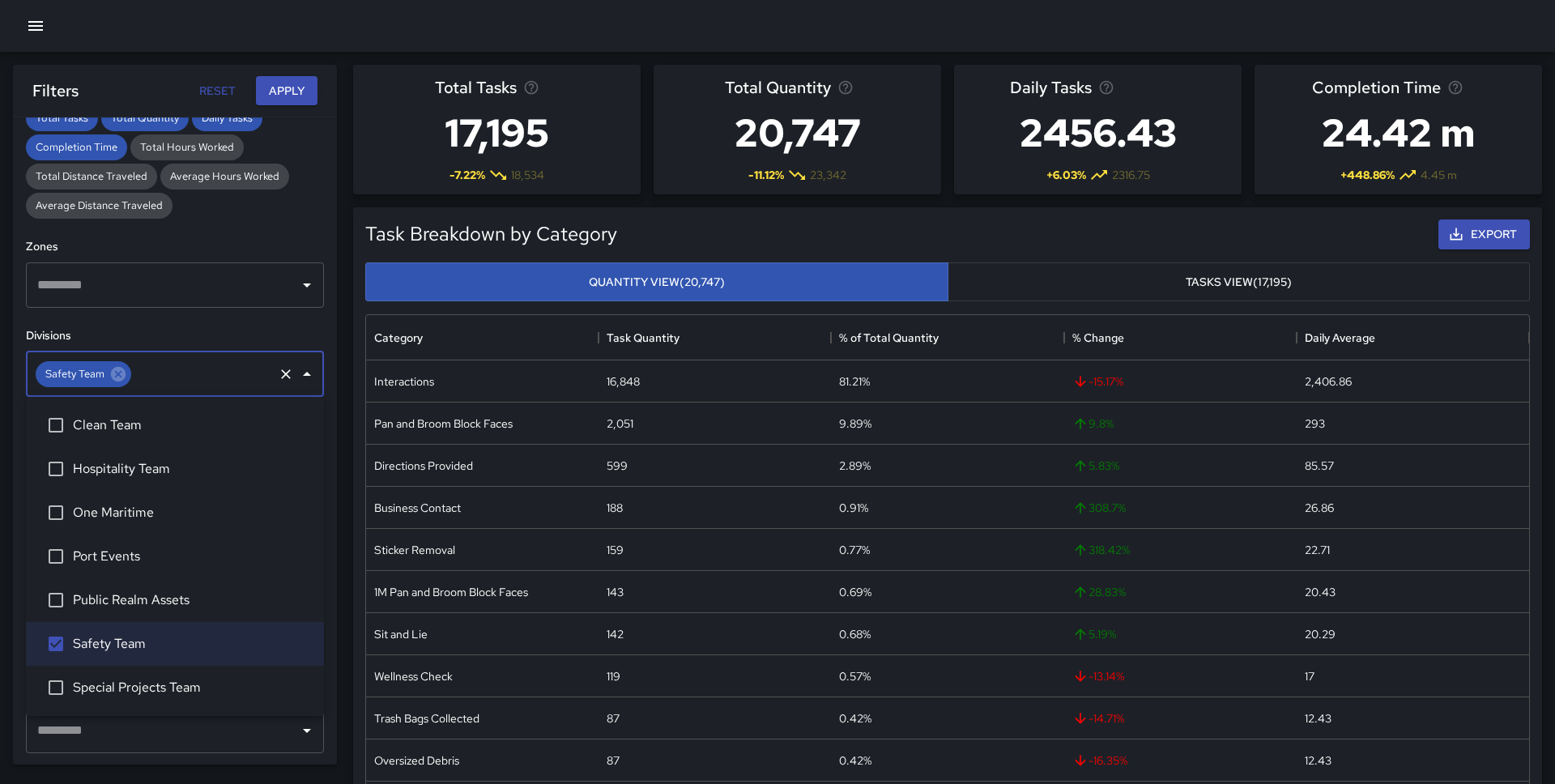
click at [211, 330] on h6 "Divisions" at bounding box center [175, 336] width 298 height 18
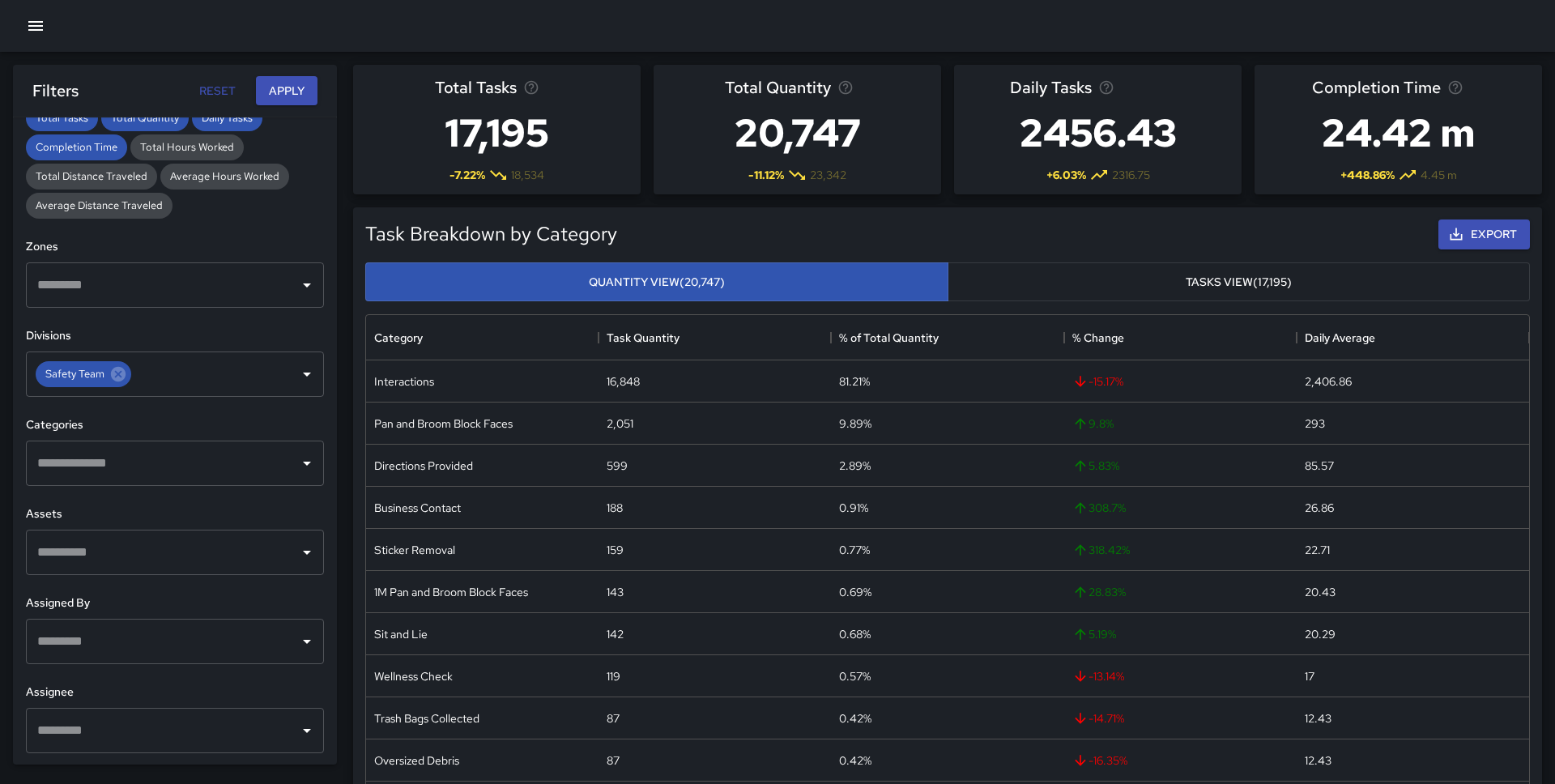
click at [169, 467] on input "text" at bounding box center [163, 464] width 259 height 31
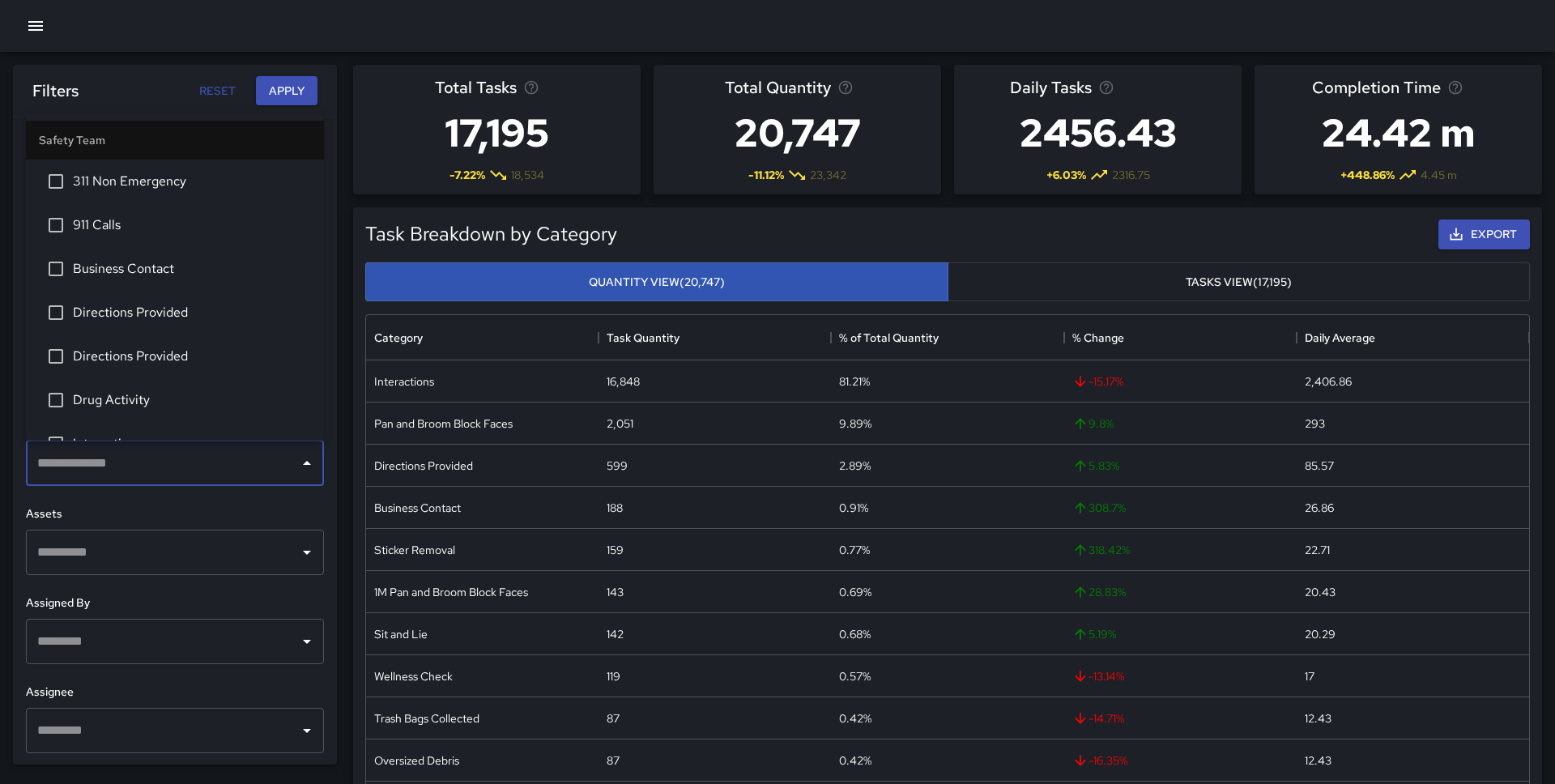
click at [159, 519] on h6 "Assets" at bounding box center [175, 513] width 298 height 18
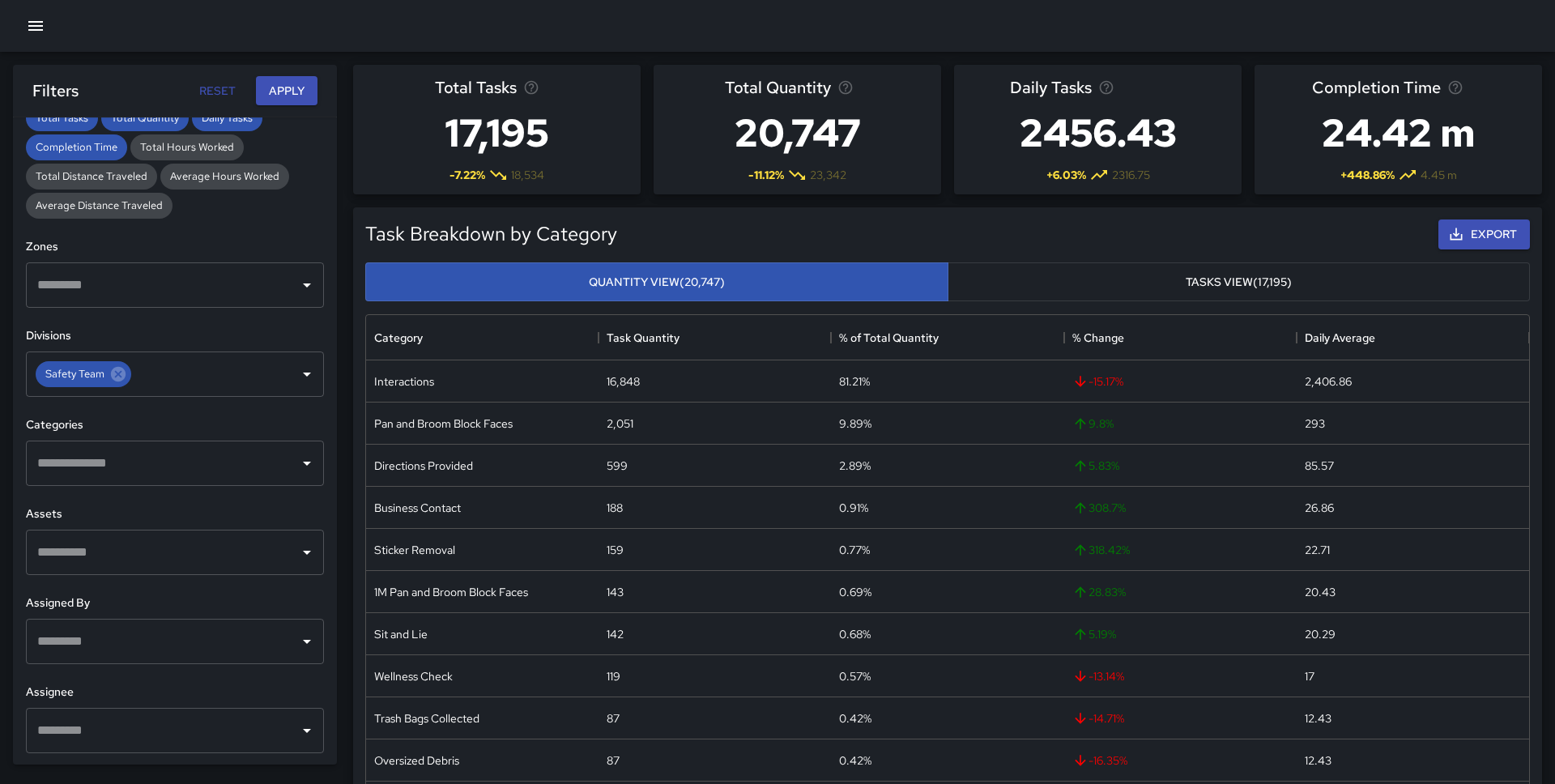
scroll to position [397, 0]
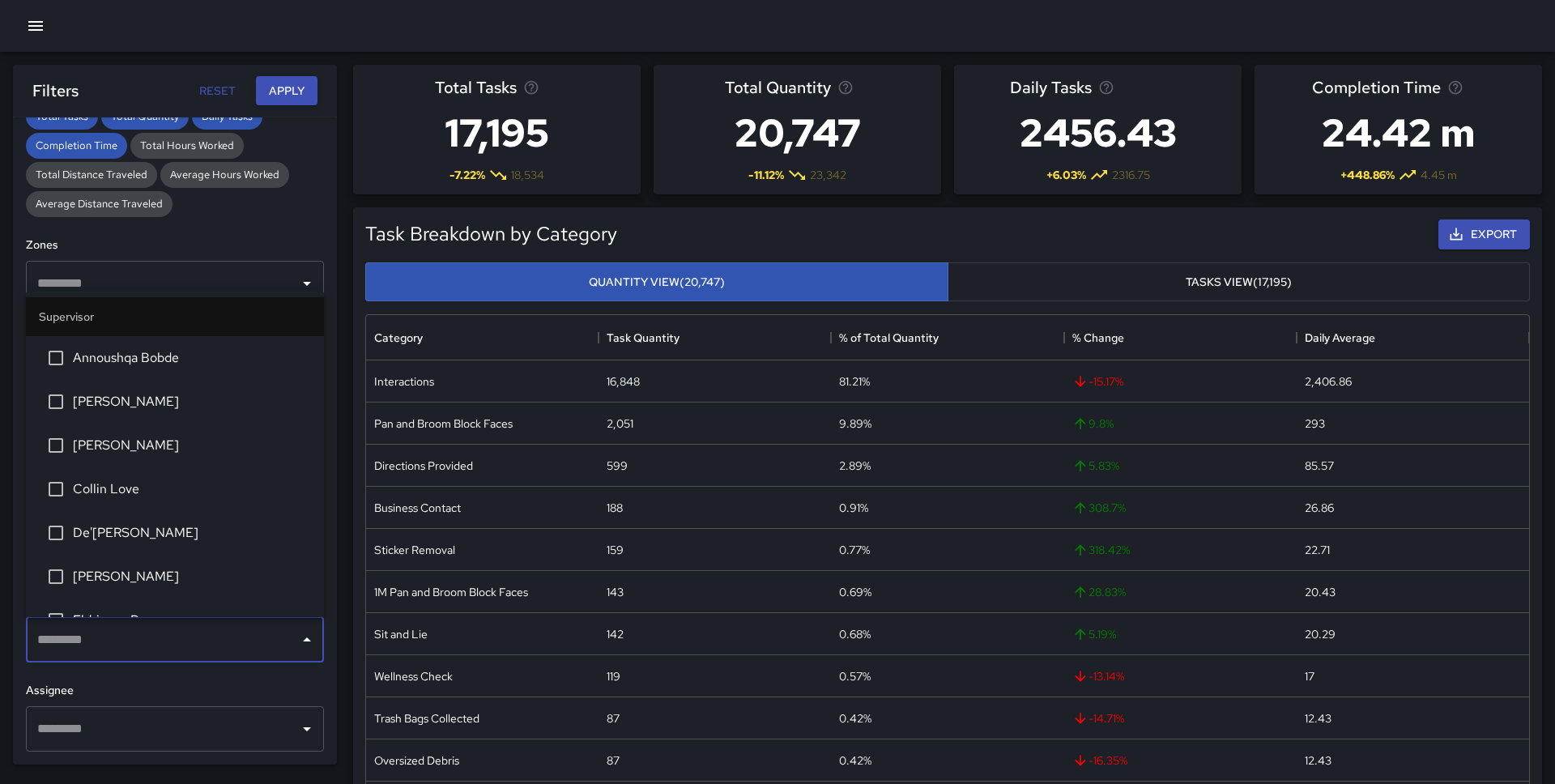
click at [148, 646] on input "text" at bounding box center [163, 640] width 259 height 31
click at [147, 722] on input "text" at bounding box center [163, 729] width 259 height 31
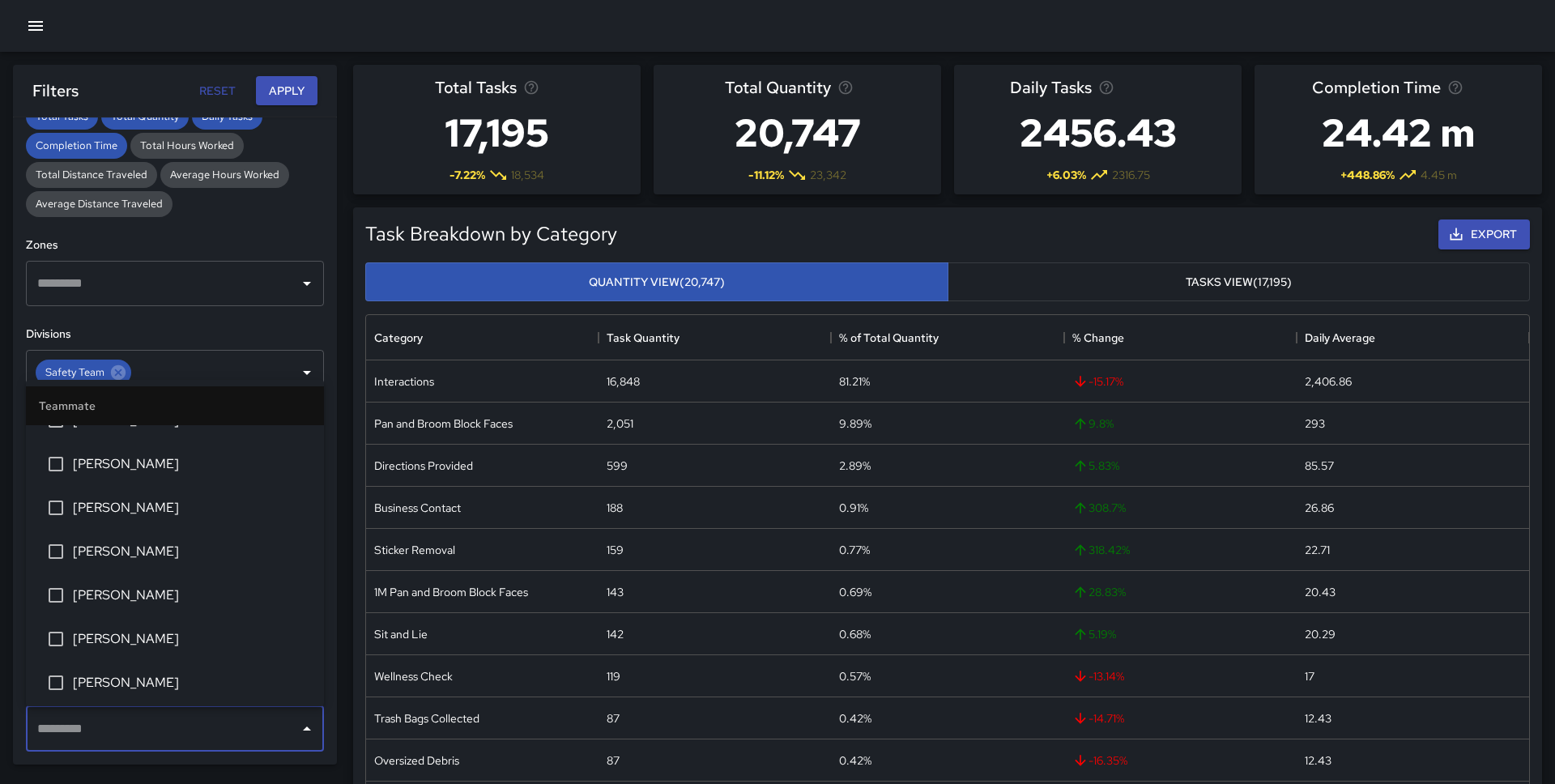
scroll to position [812, 0]
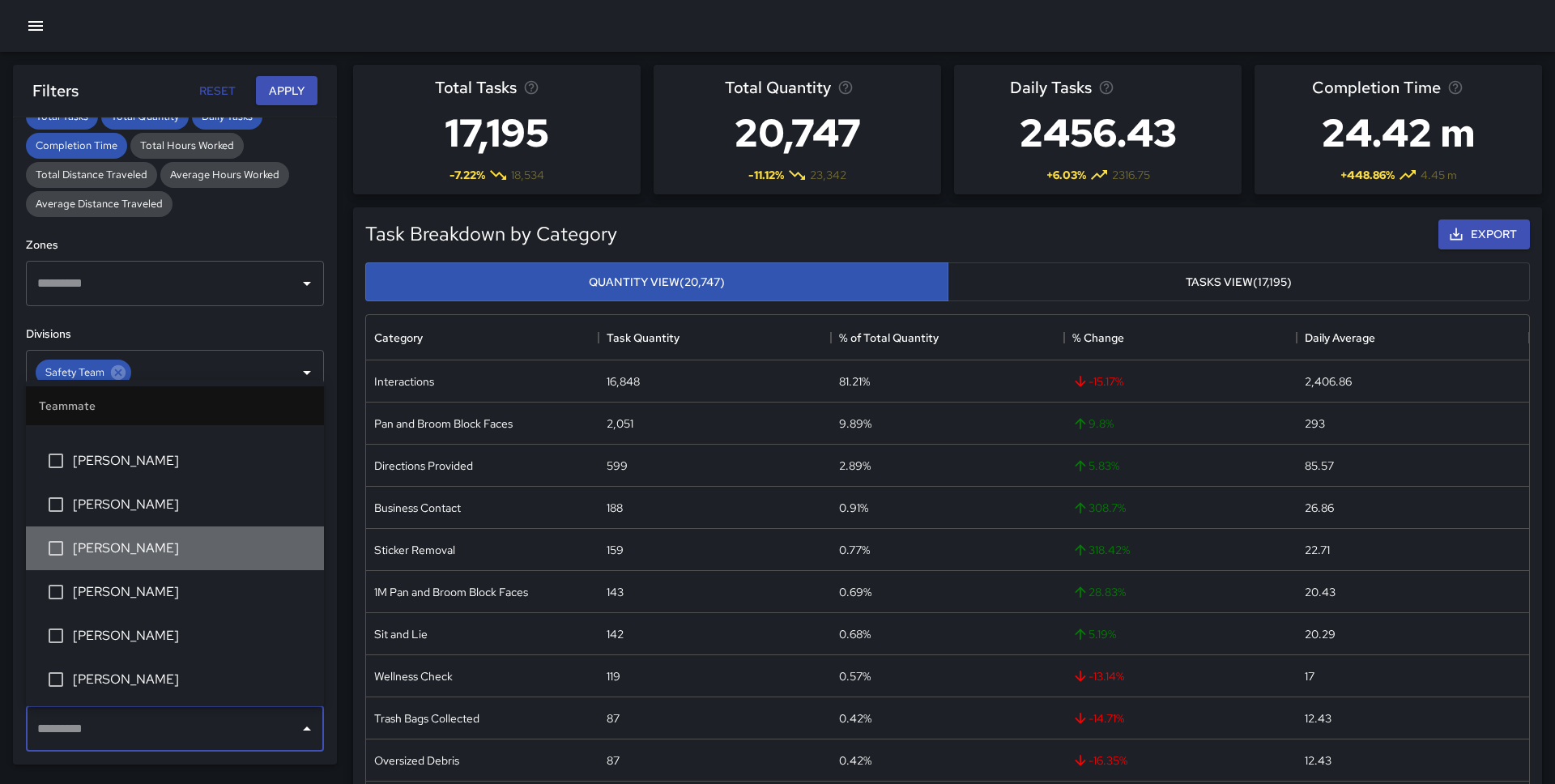
click at [178, 546] on span "[PERSON_NAME]" at bounding box center [192, 548] width 238 height 20
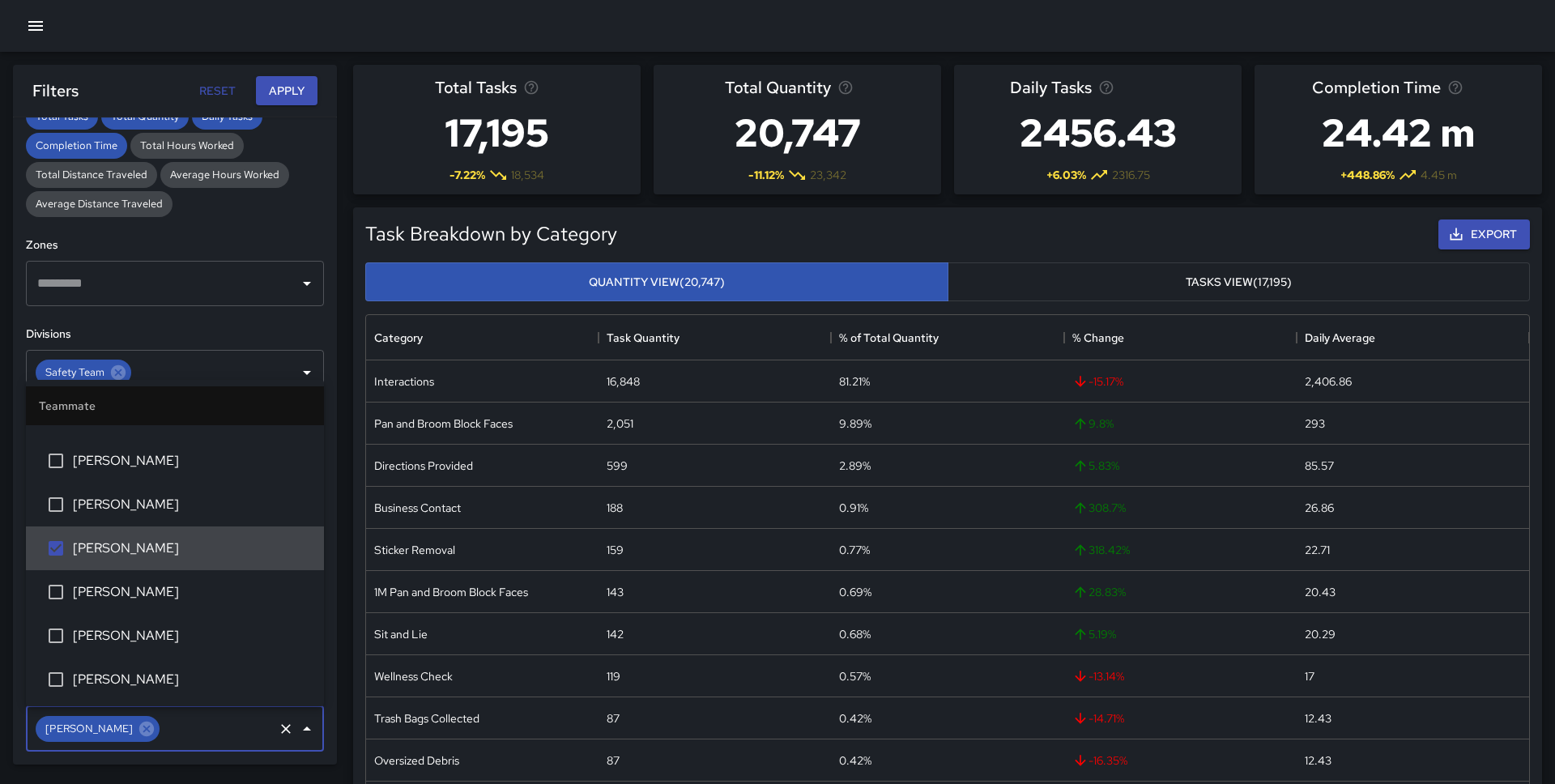
click at [176, 596] on span "[PERSON_NAME]" at bounding box center [192, 592] width 238 height 20
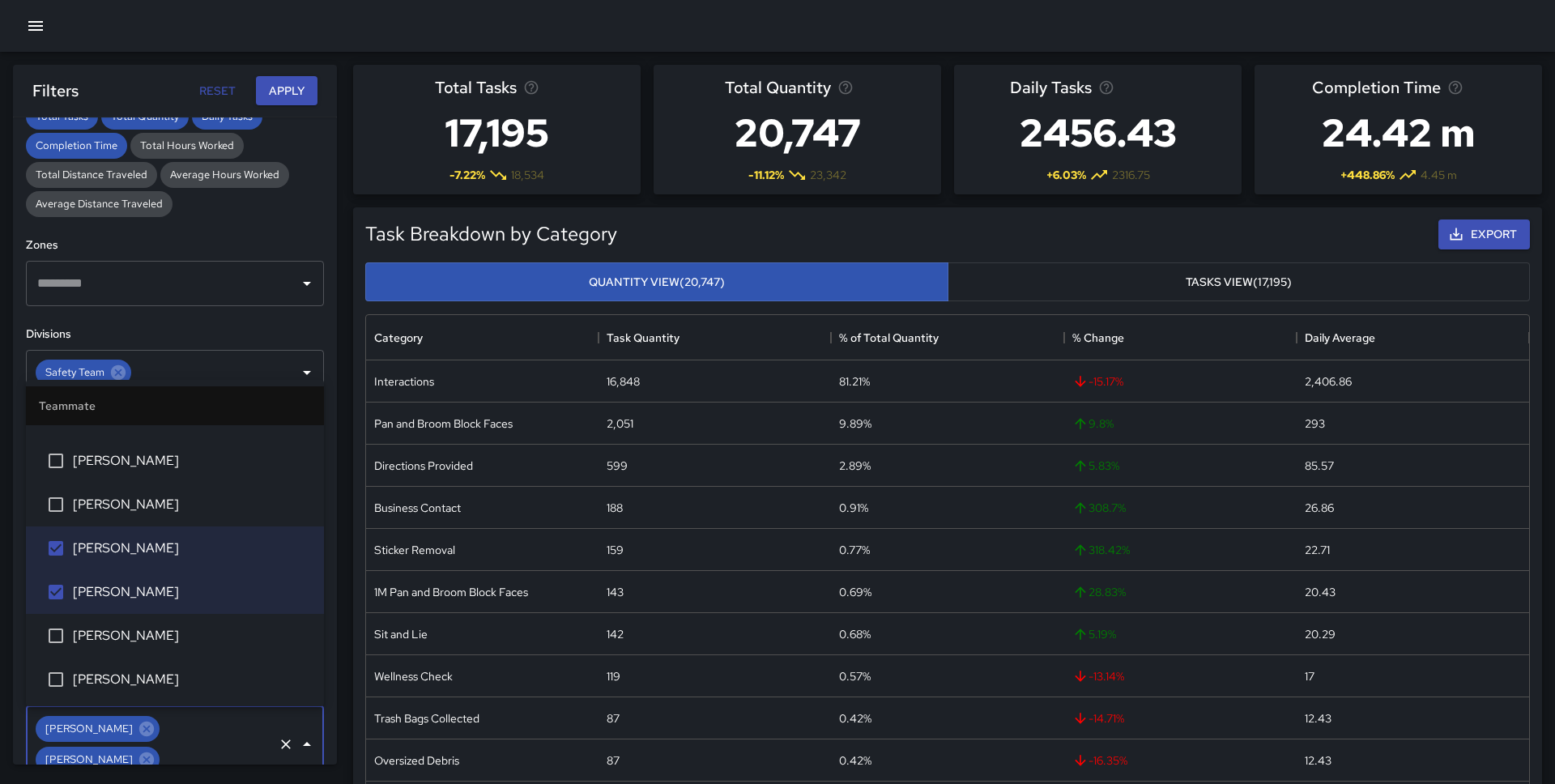
click at [173, 633] on span "[PERSON_NAME]" at bounding box center [192, 635] width 238 height 20
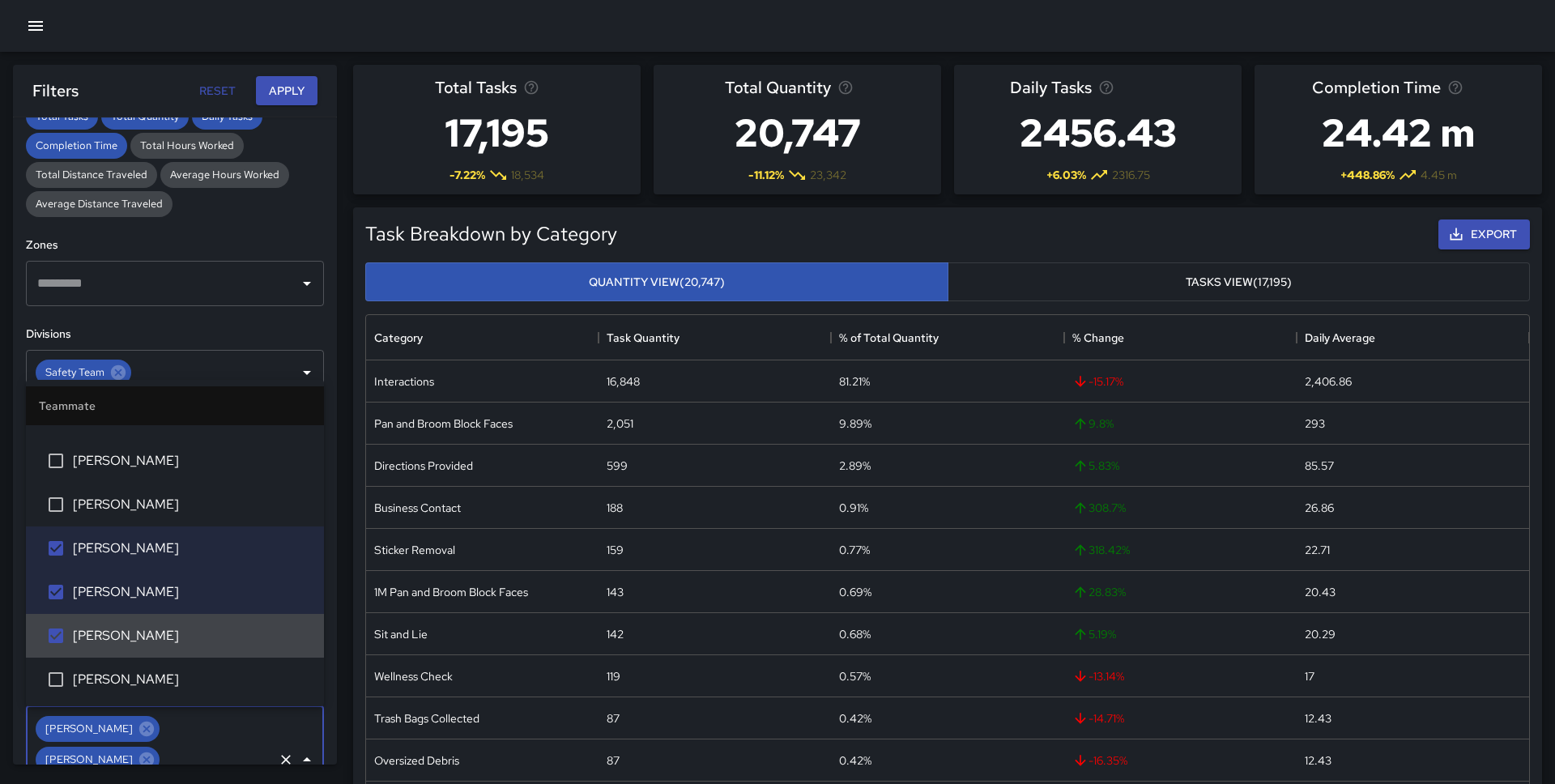
click at [170, 668] on li "[PERSON_NAME]" at bounding box center [175, 679] width 298 height 44
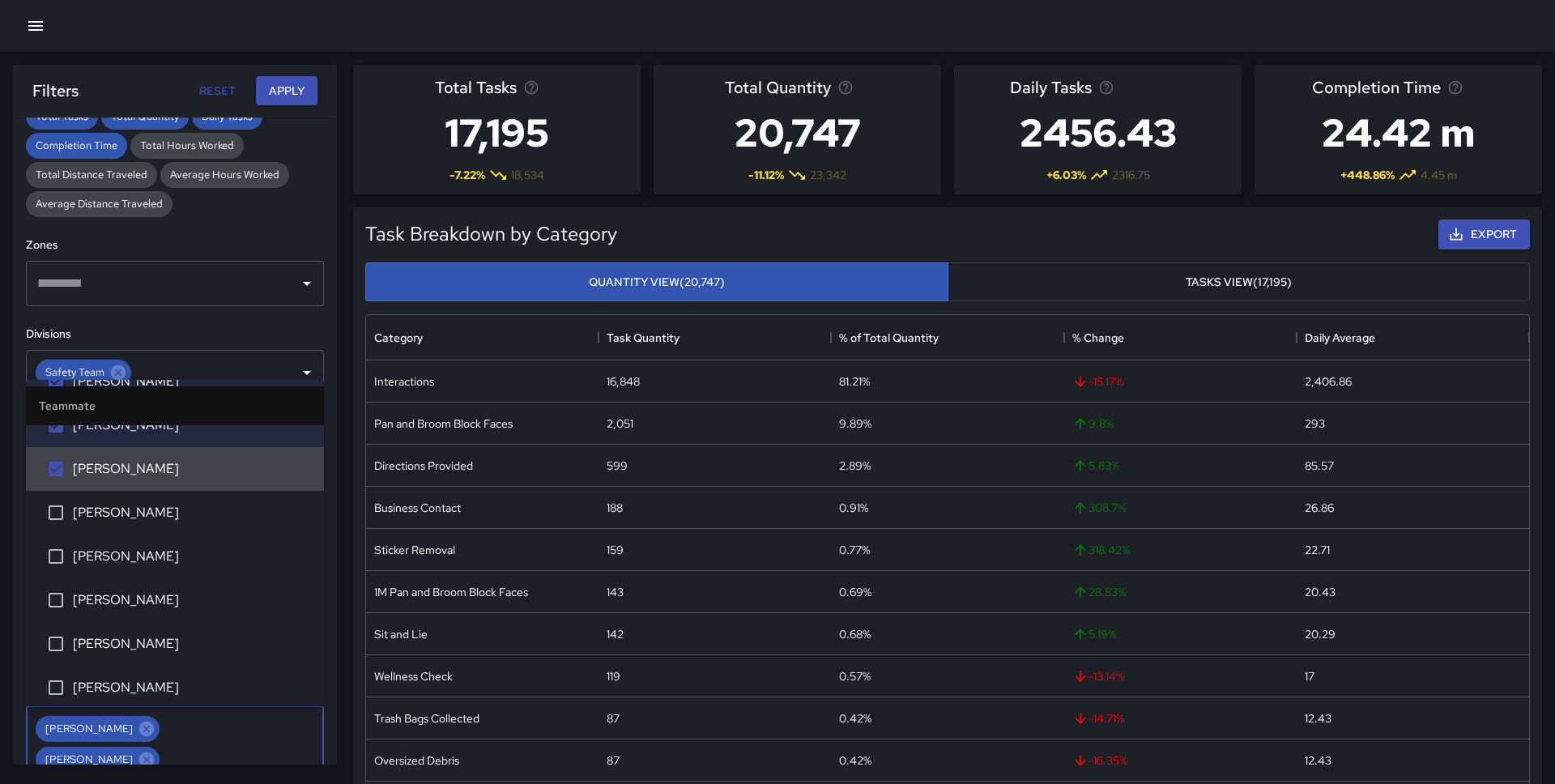
scroll to position [1047, 0]
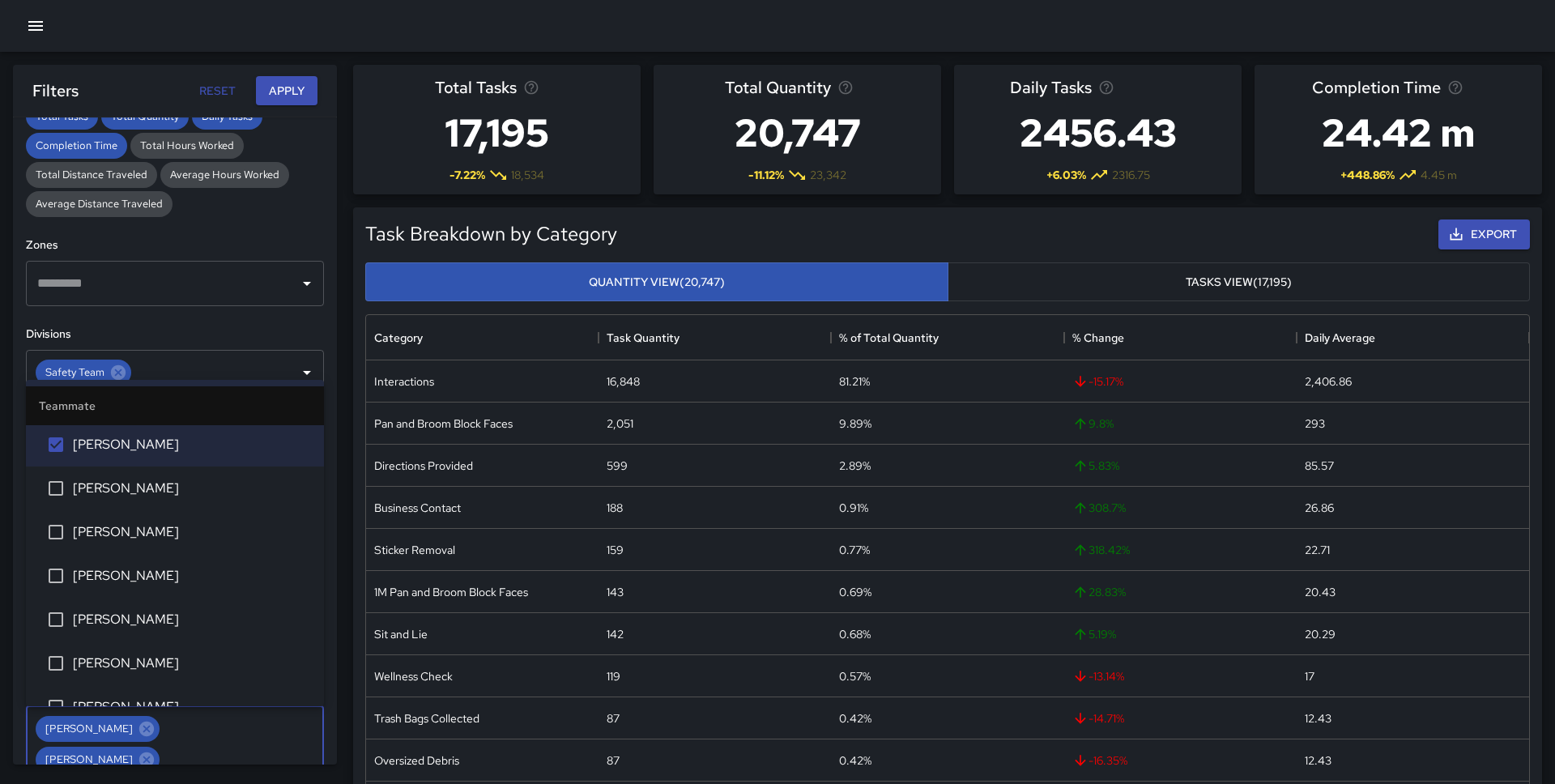
click at [174, 489] on span "[PERSON_NAME]" at bounding box center [192, 488] width 238 height 20
click at [163, 608] on li "[PERSON_NAME]" at bounding box center [175, 619] width 298 height 44
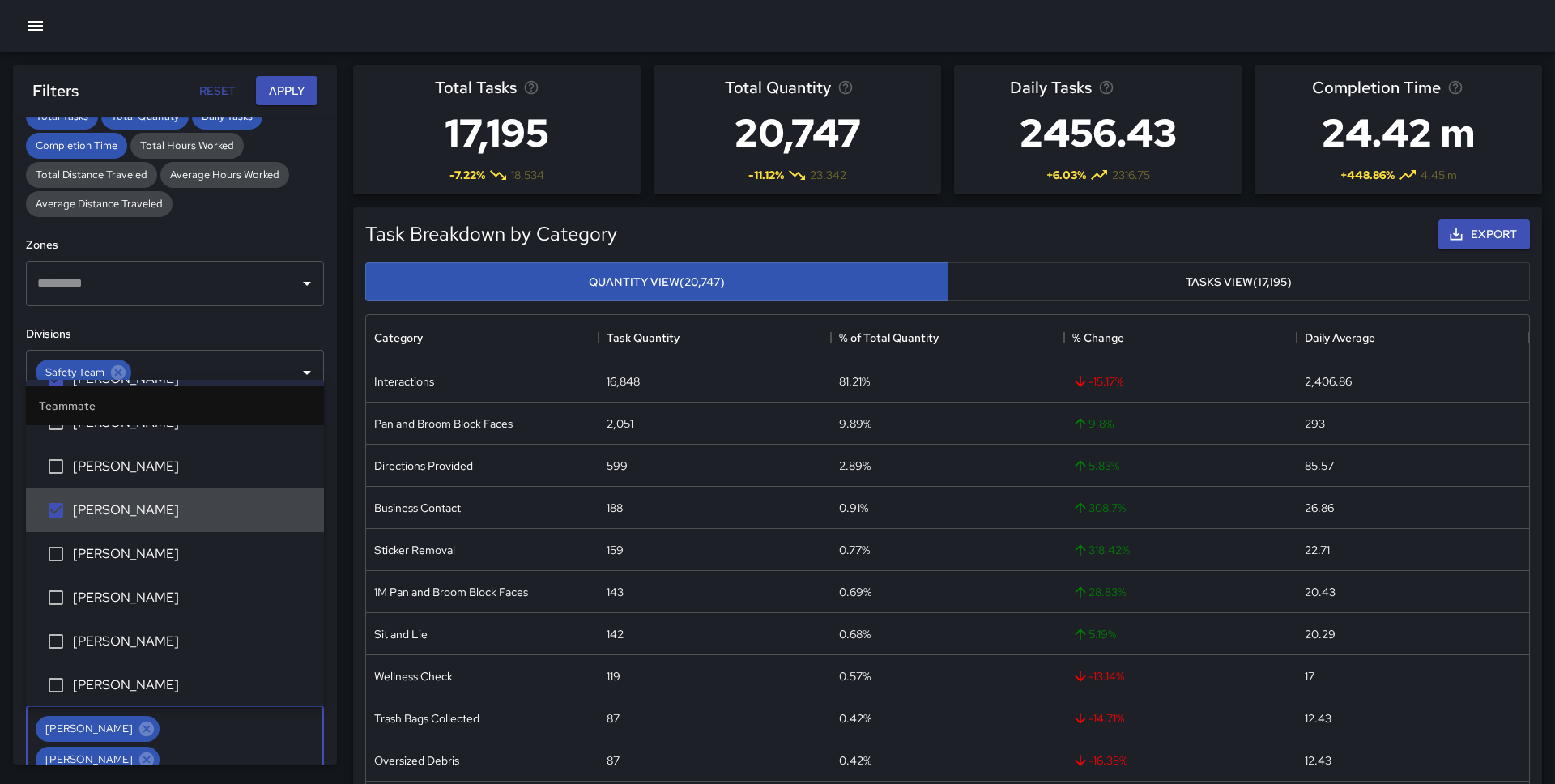
scroll to position [1159, 0]
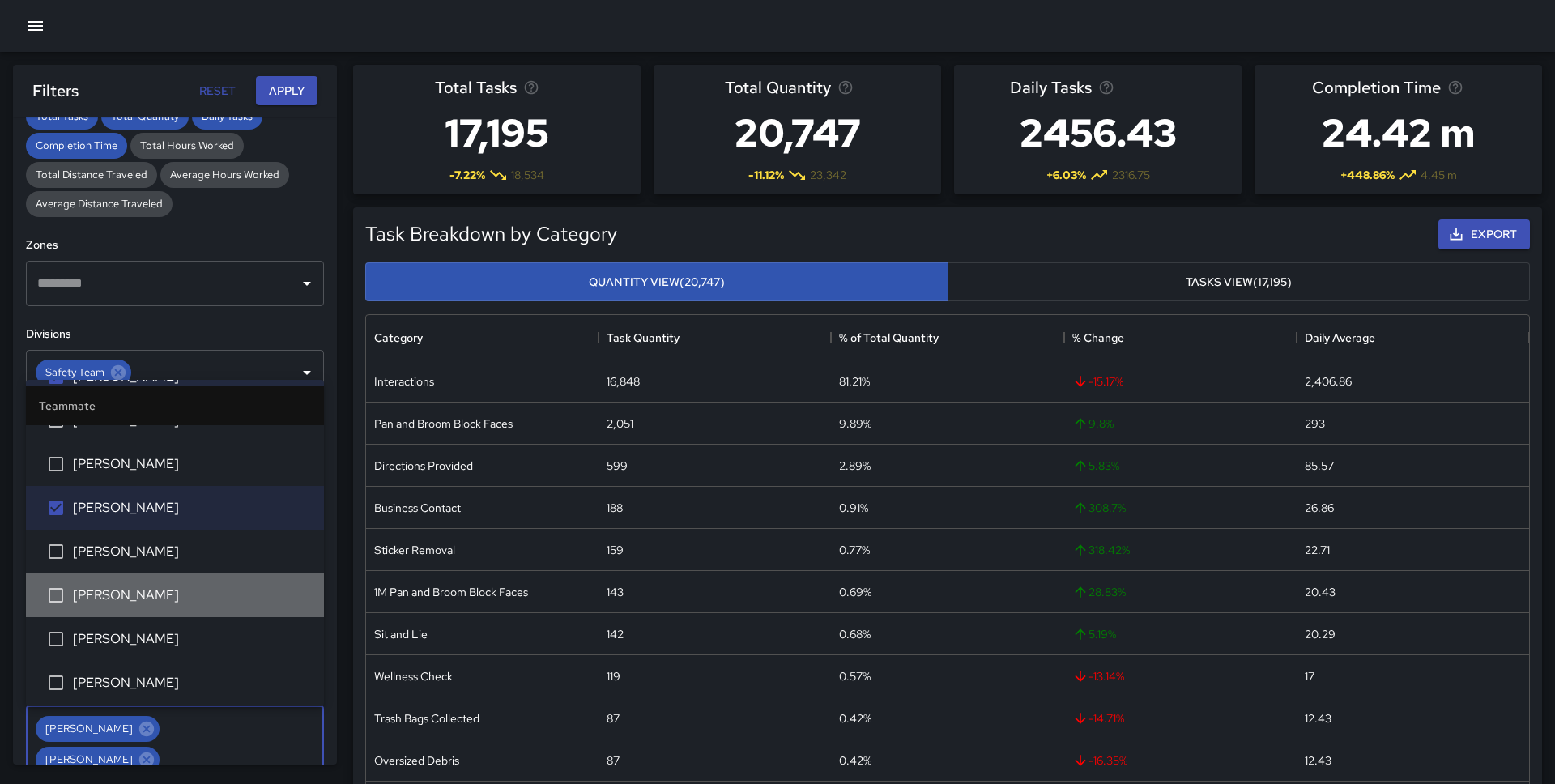
click at [164, 592] on span "[PERSON_NAME]" at bounding box center [192, 594] width 238 height 20
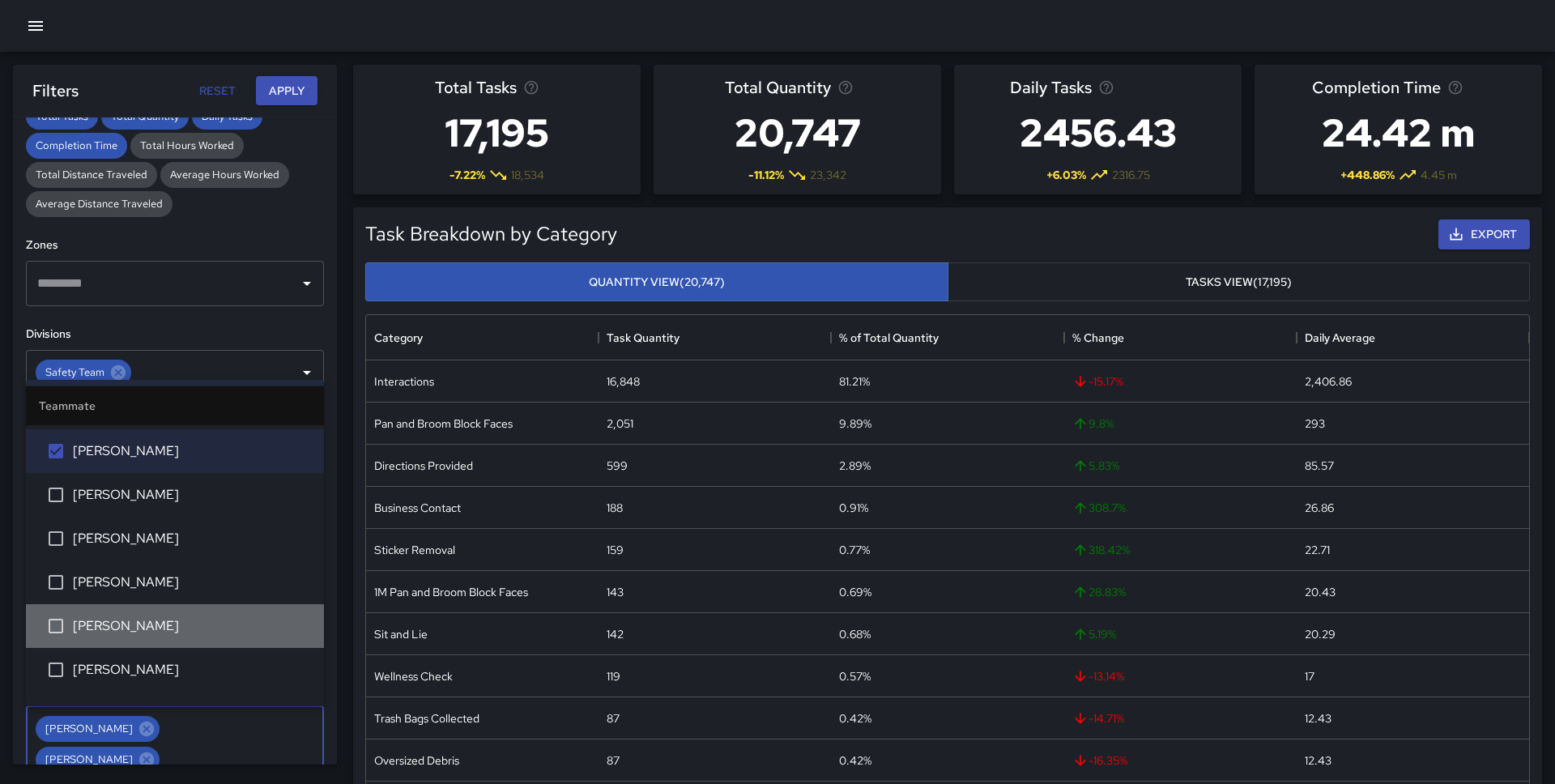
click at [158, 622] on span "[PERSON_NAME]" at bounding box center [192, 625] width 238 height 20
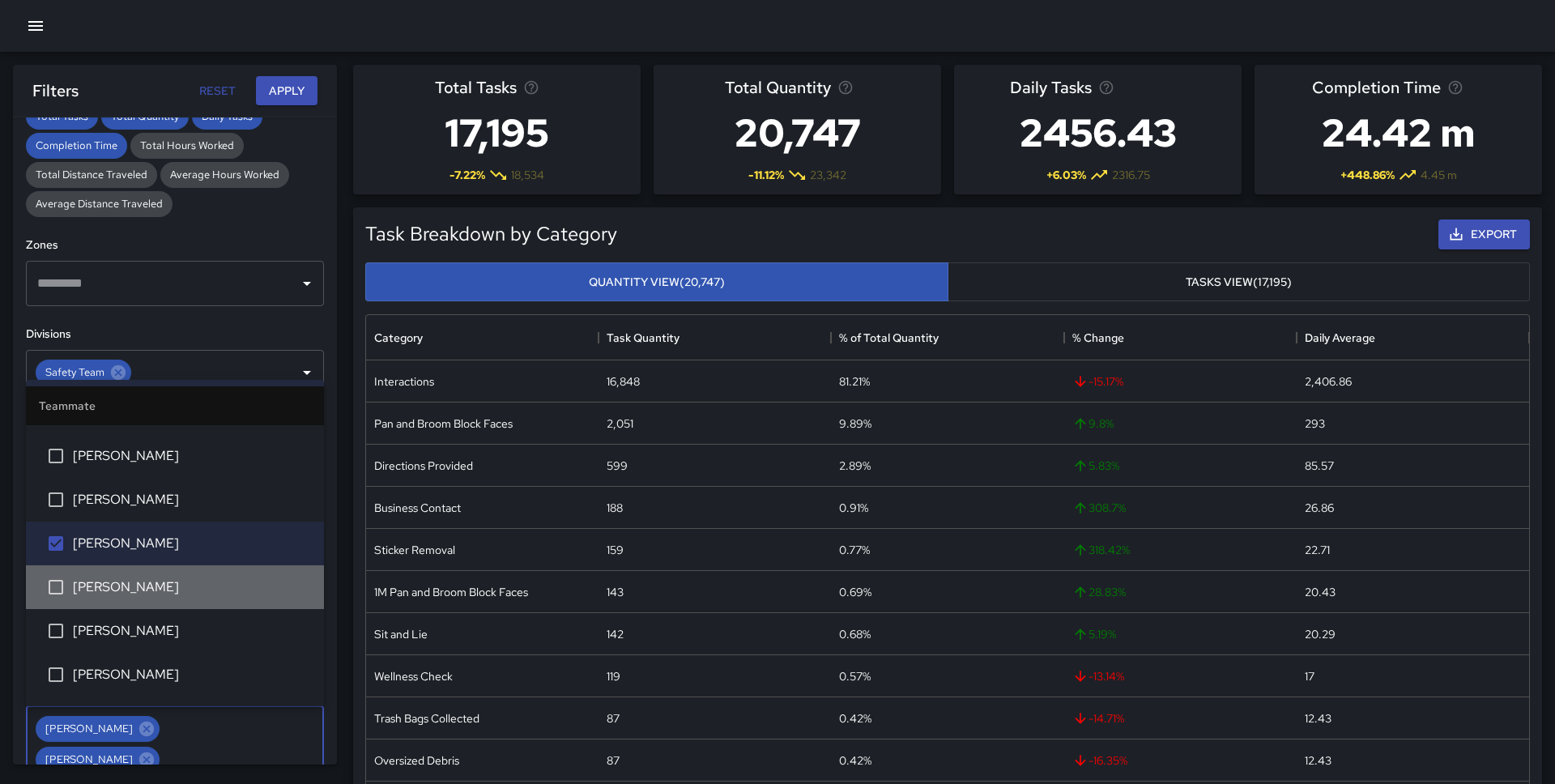
click at [159, 591] on span "[PERSON_NAME]" at bounding box center [192, 587] width 238 height 20
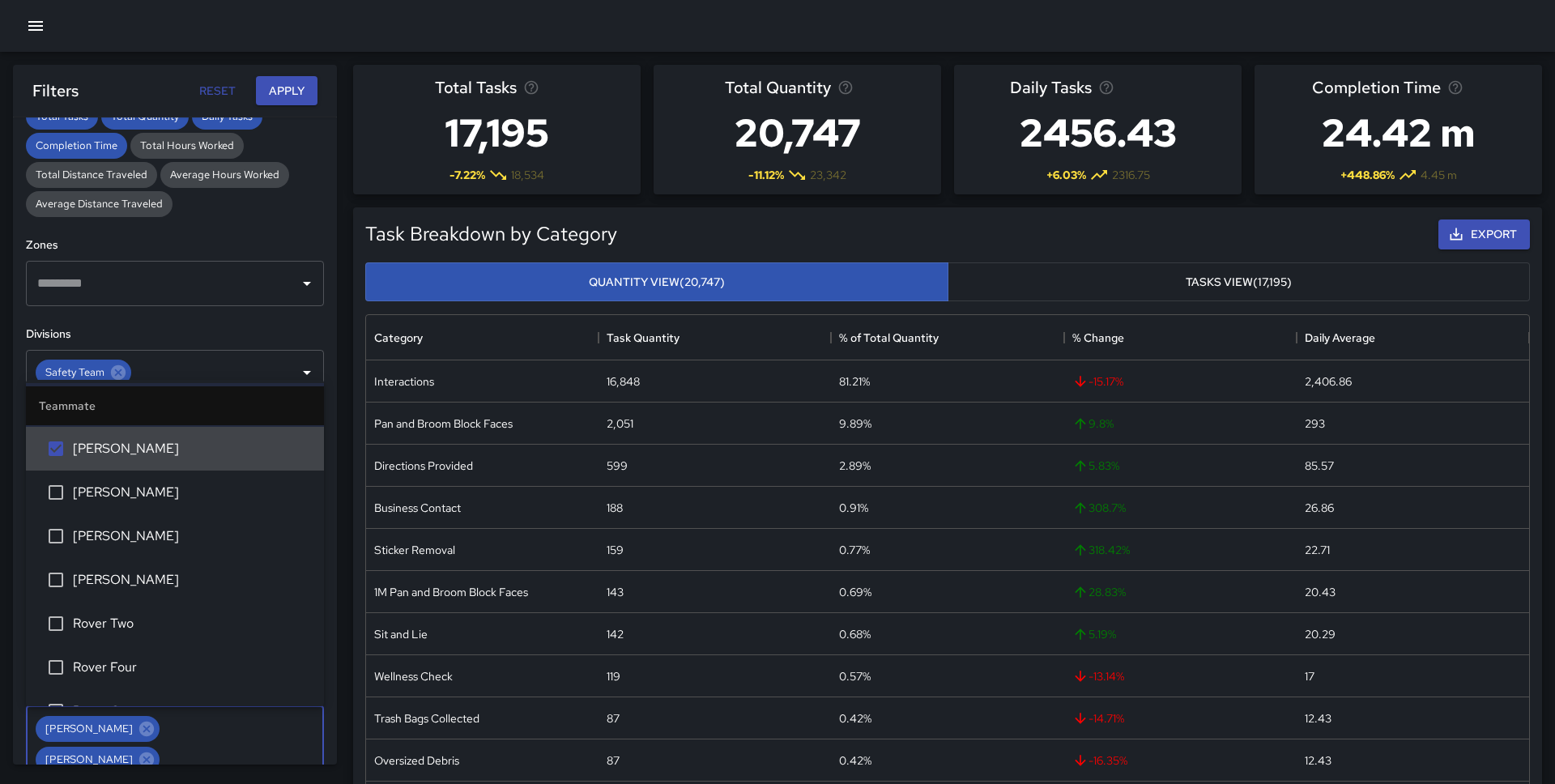
scroll to position [1573, 0]
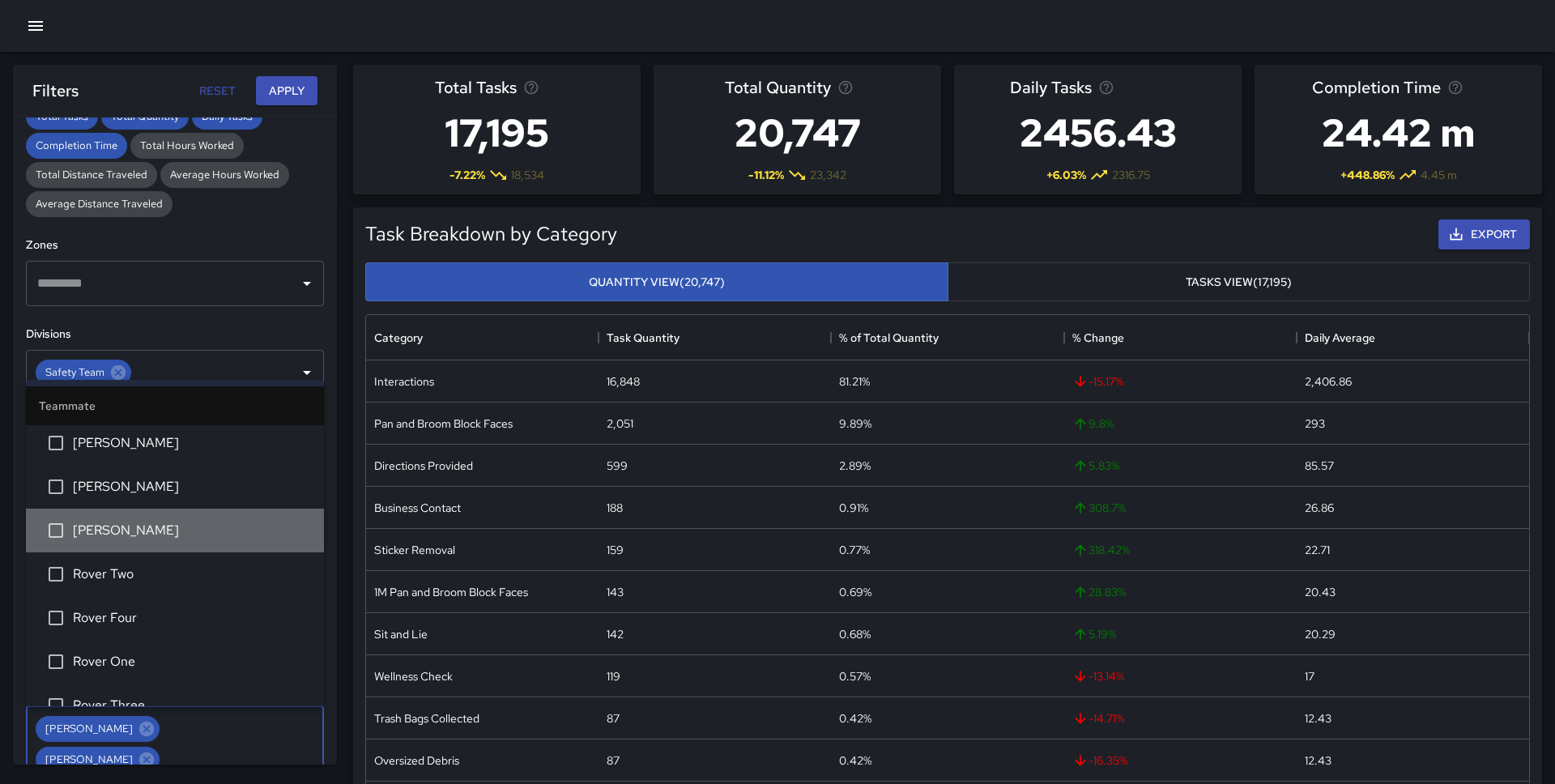
click at [159, 533] on span "[PERSON_NAME]" at bounding box center [192, 530] width 238 height 20
click at [157, 582] on span "Rover Two" at bounding box center [192, 574] width 238 height 20
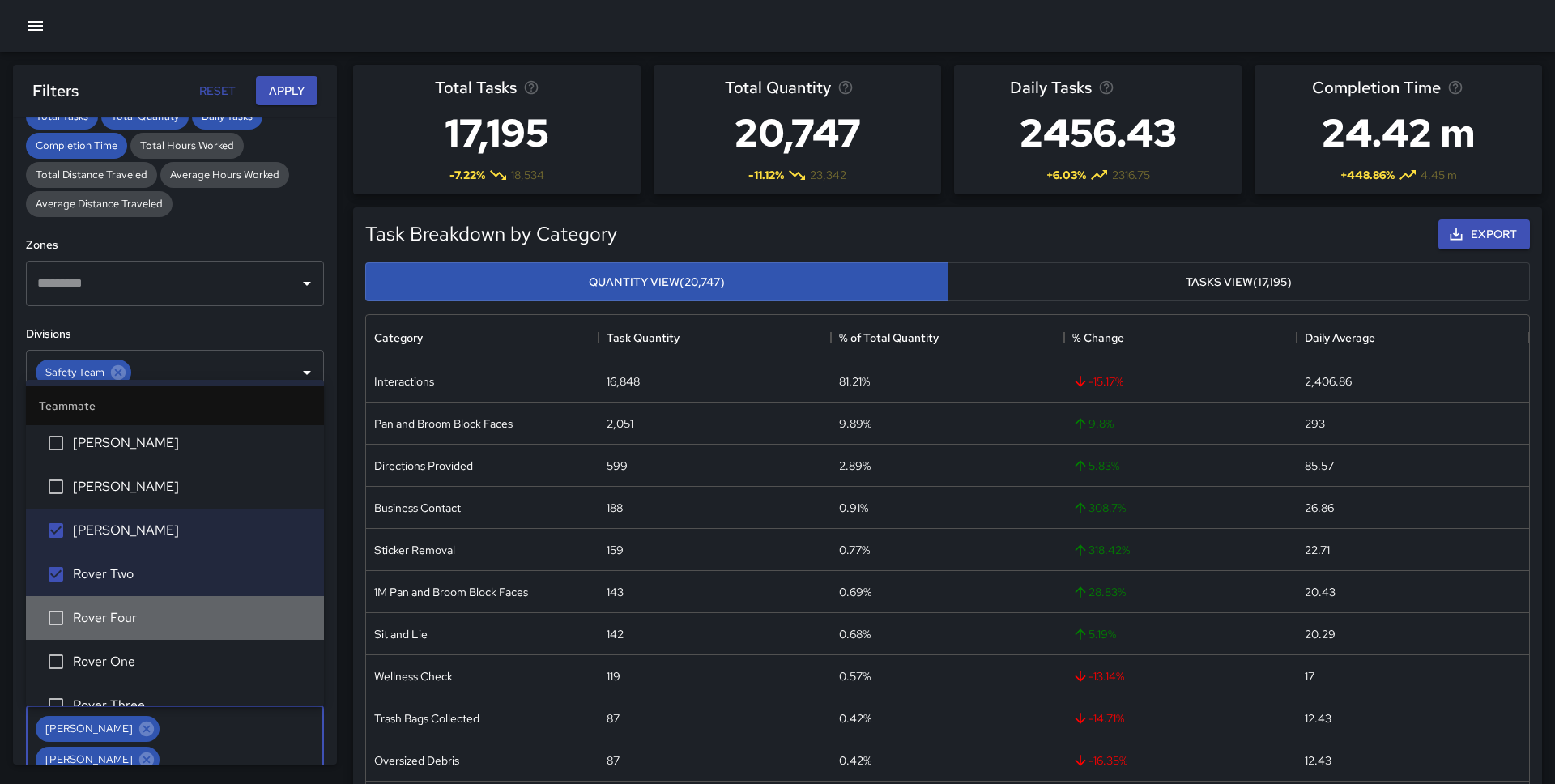
click at [157, 619] on span "Rover Four" at bounding box center [192, 618] width 238 height 20
click at [157, 666] on span "Rover One" at bounding box center [192, 661] width 238 height 20
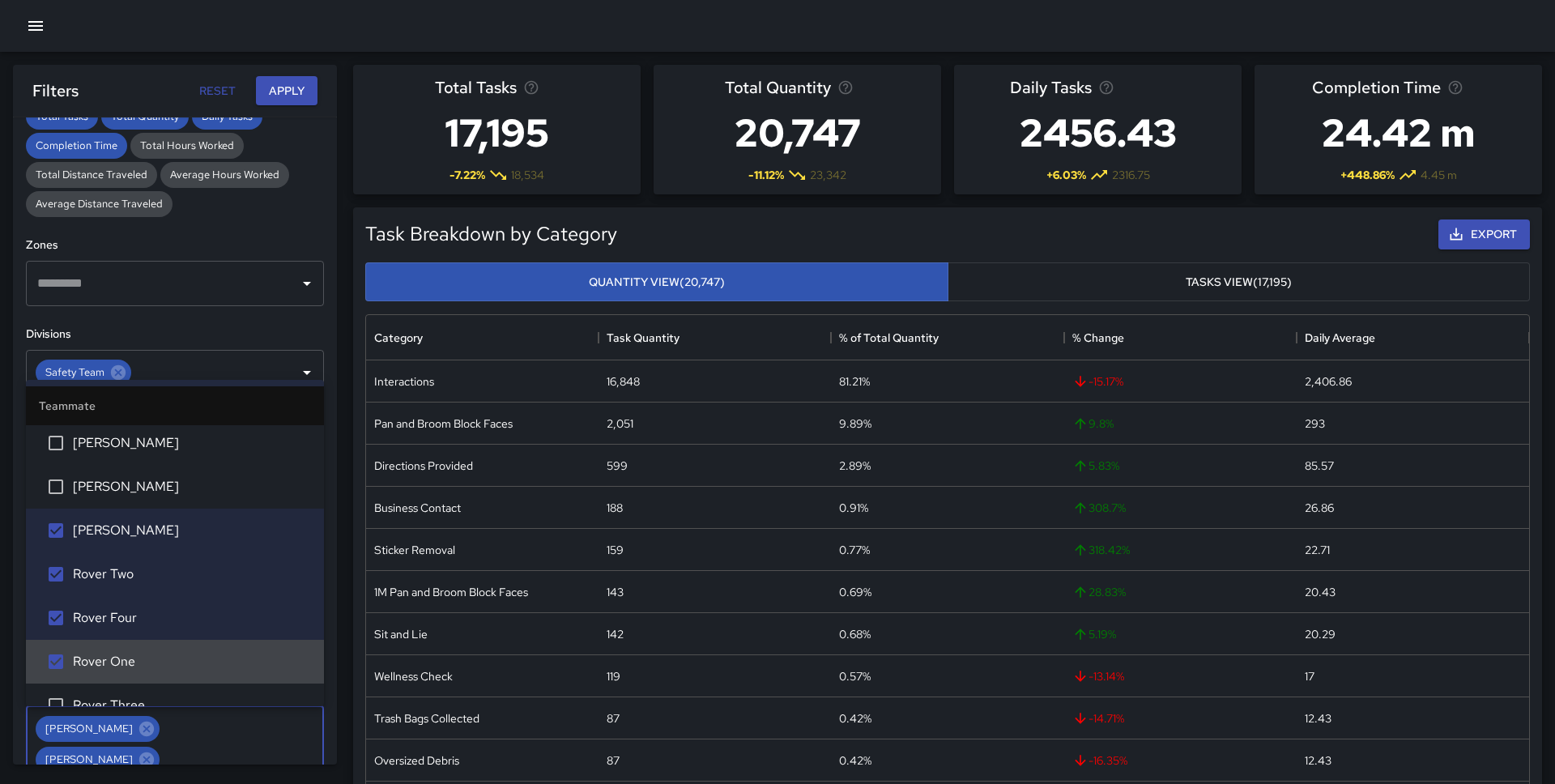
scroll to position [1731, 0]
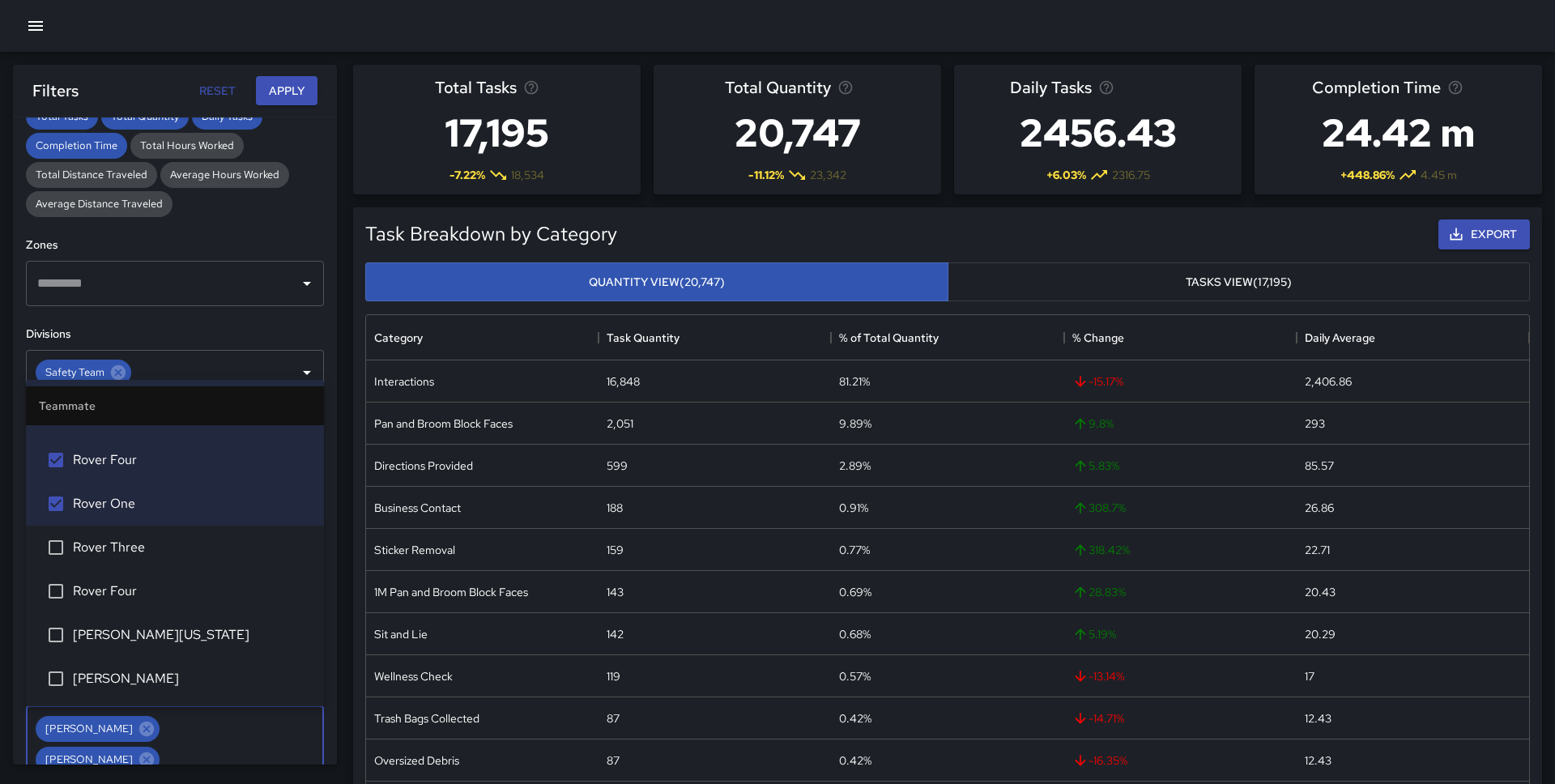
click at [171, 566] on li "Rover Three" at bounding box center [175, 547] width 298 height 44
click at [171, 594] on span "Rover Four" at bounding box center [192, 591] width 238 height 20
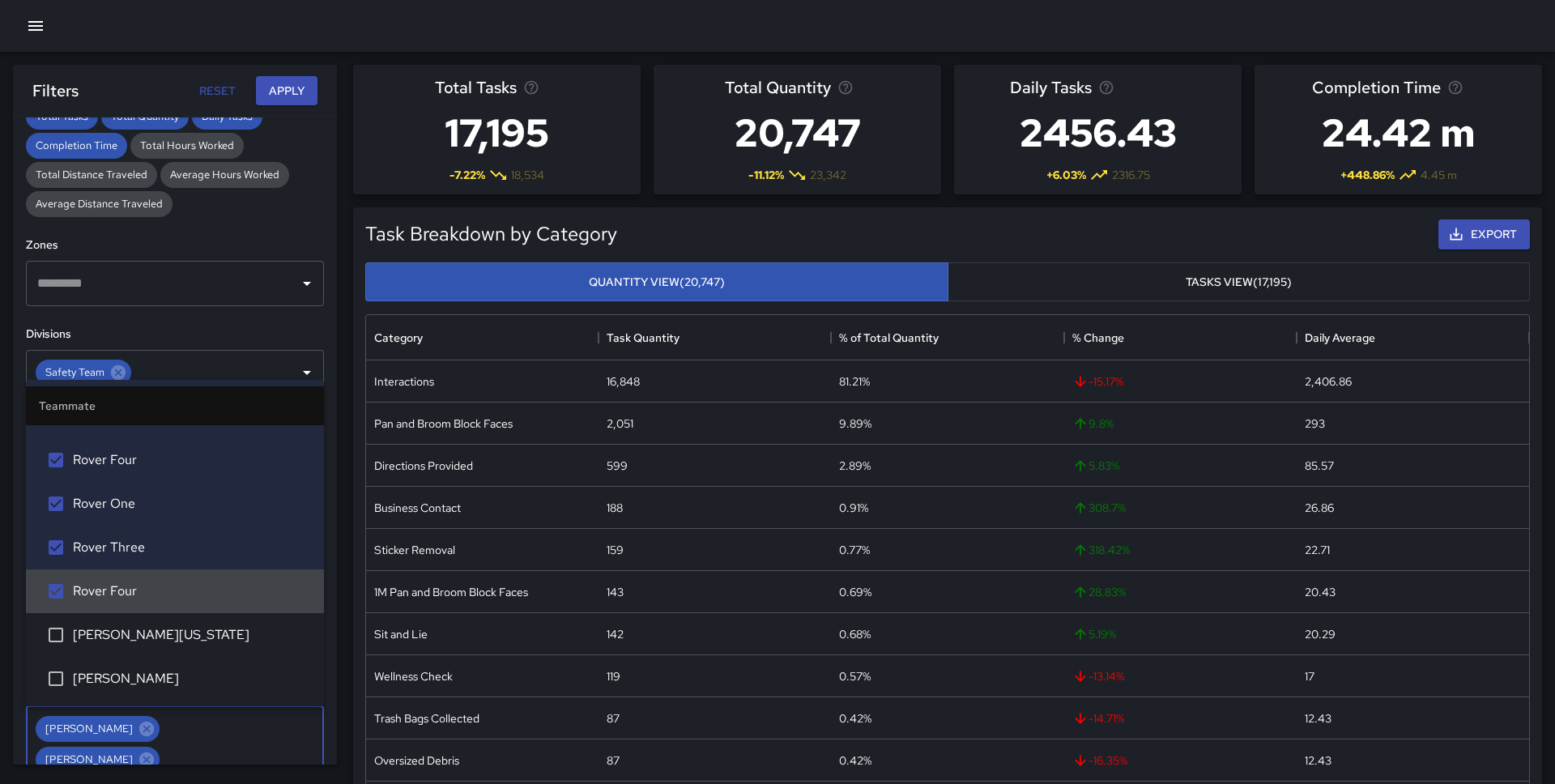
click at [171, 636] on span "[PERSON_NAME][US_STATE]" at bounding box center [192, 634] width 238 height 20
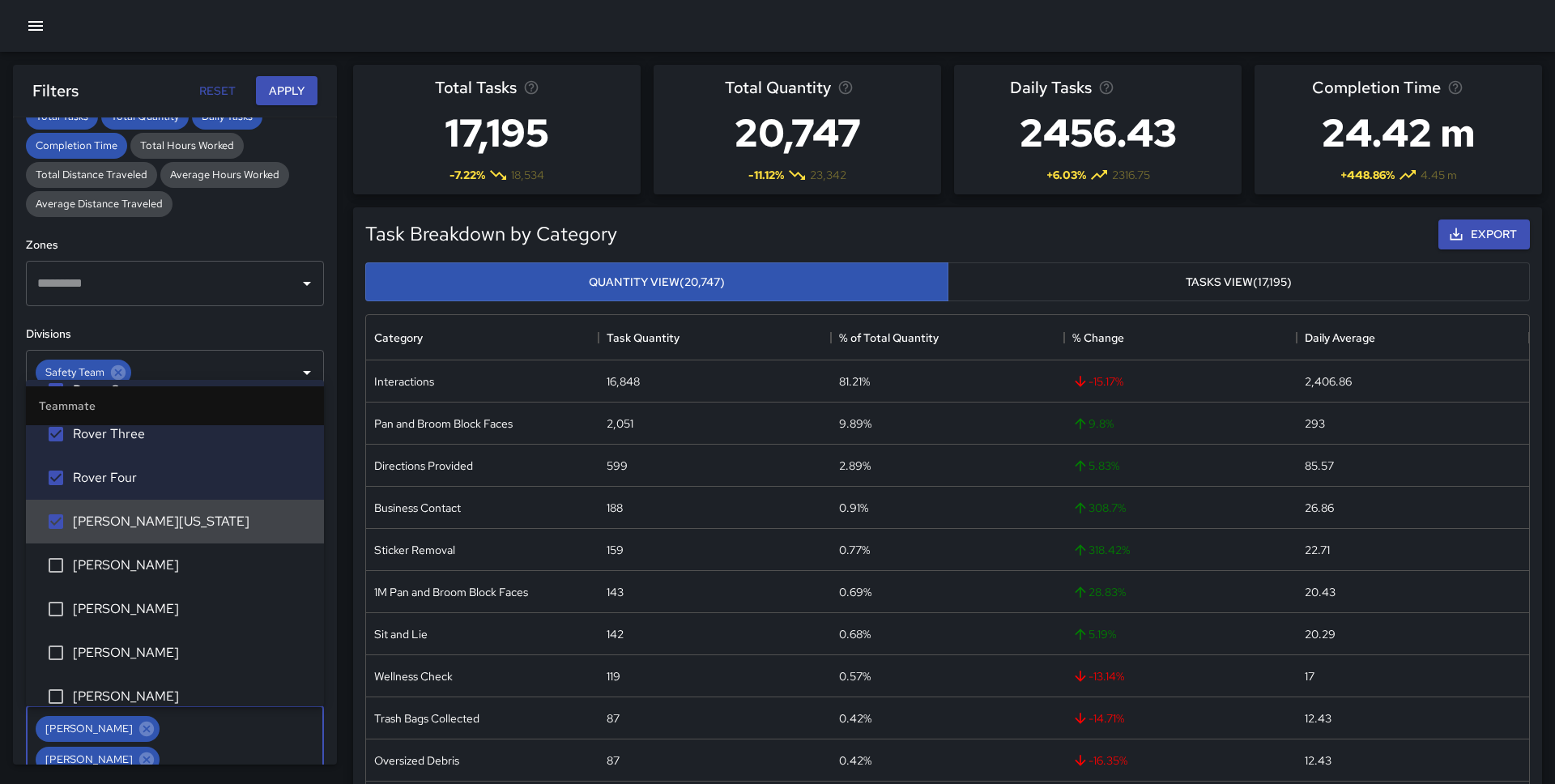
scroll to position [1845, 0]
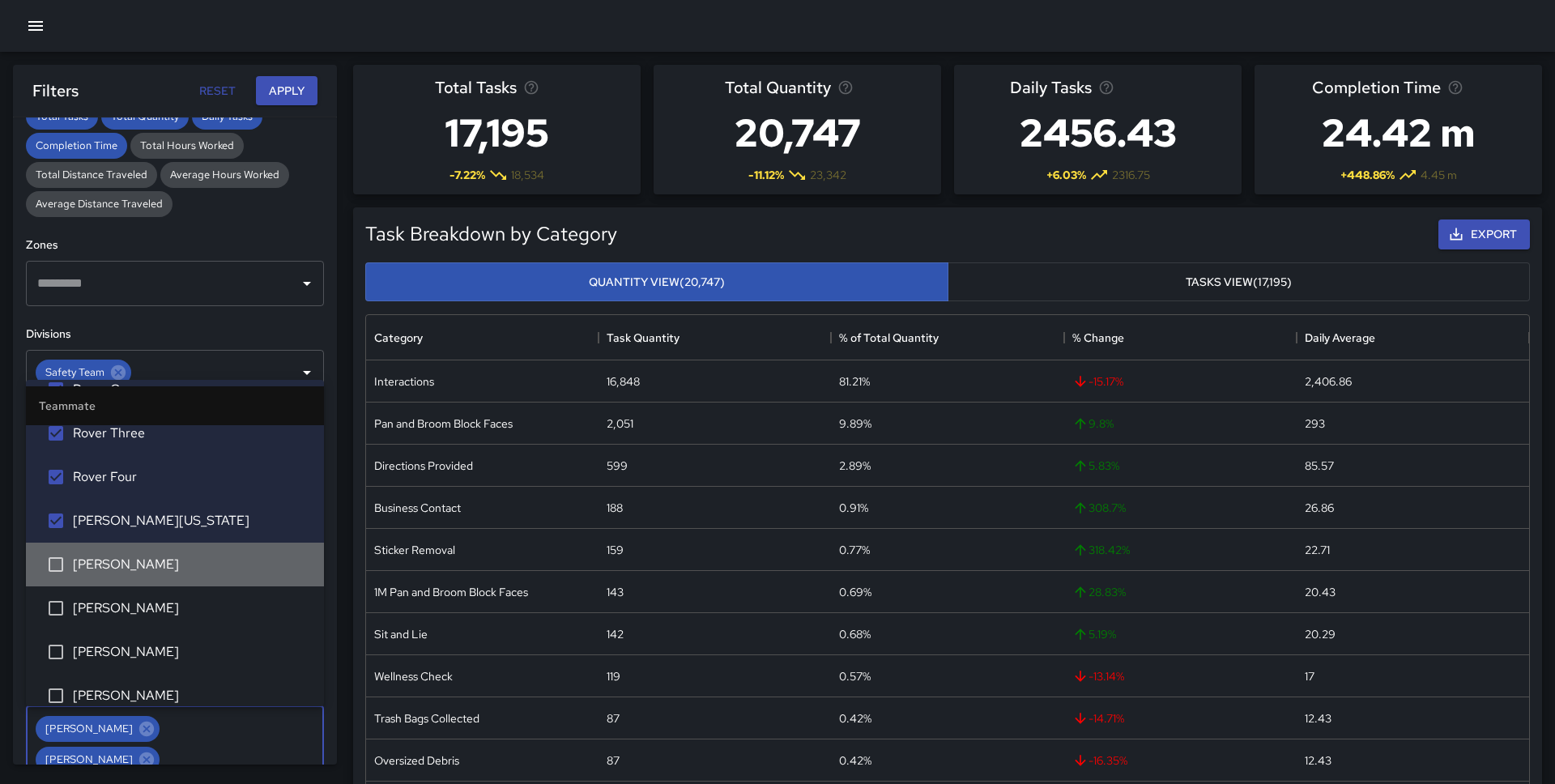
click at [172, 571] on span "[PERSON_NAME]" at bounding box center [192, 564] width 238 height 20
click at [172, 601] on span "[PERSON_NAME]" at bounding box center [192, 607] width 238 height 20
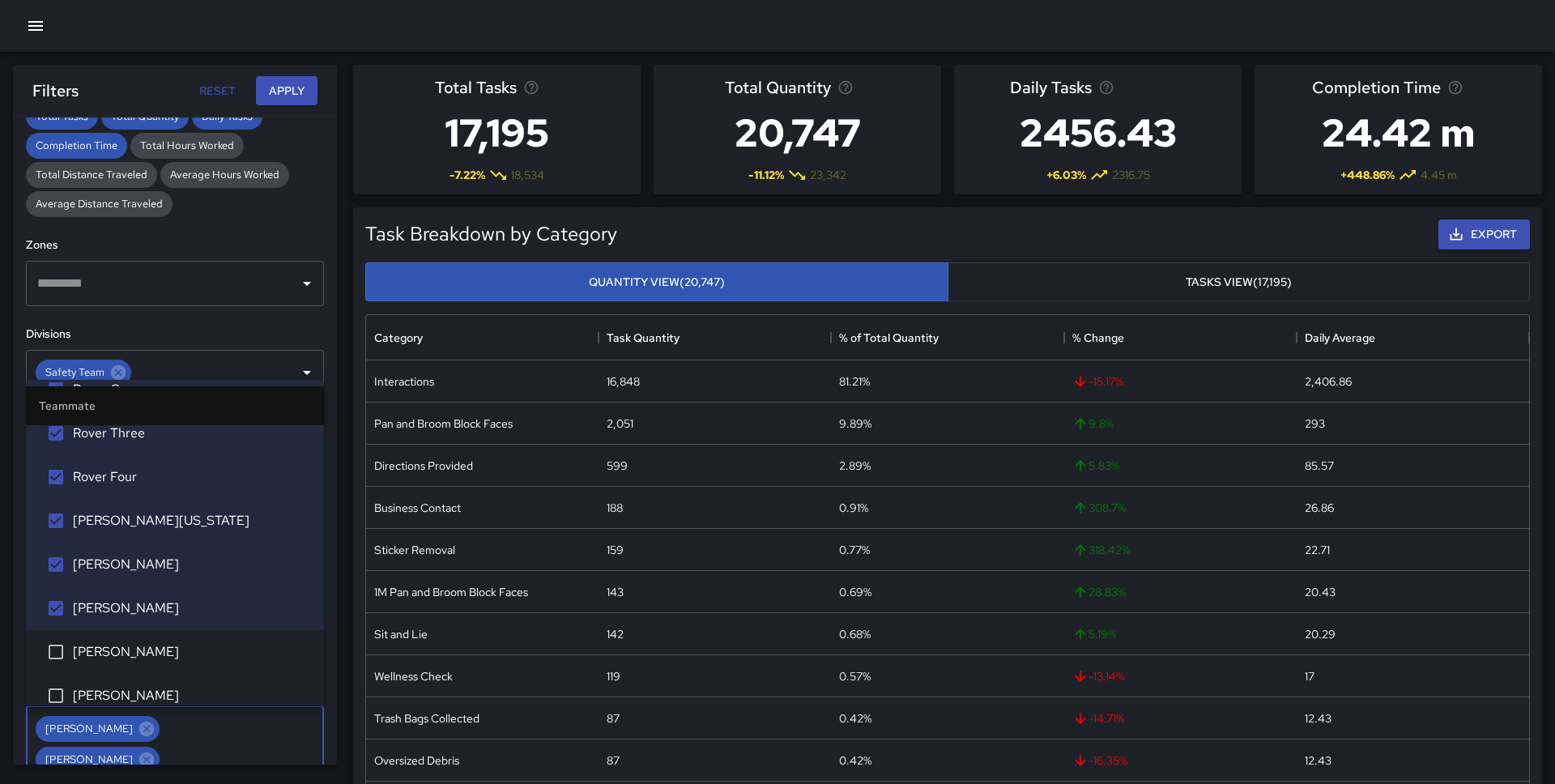
click at [170, 694] on span "[PERSON_NAME]" at bounding box center [192, 695] width 238 height 20
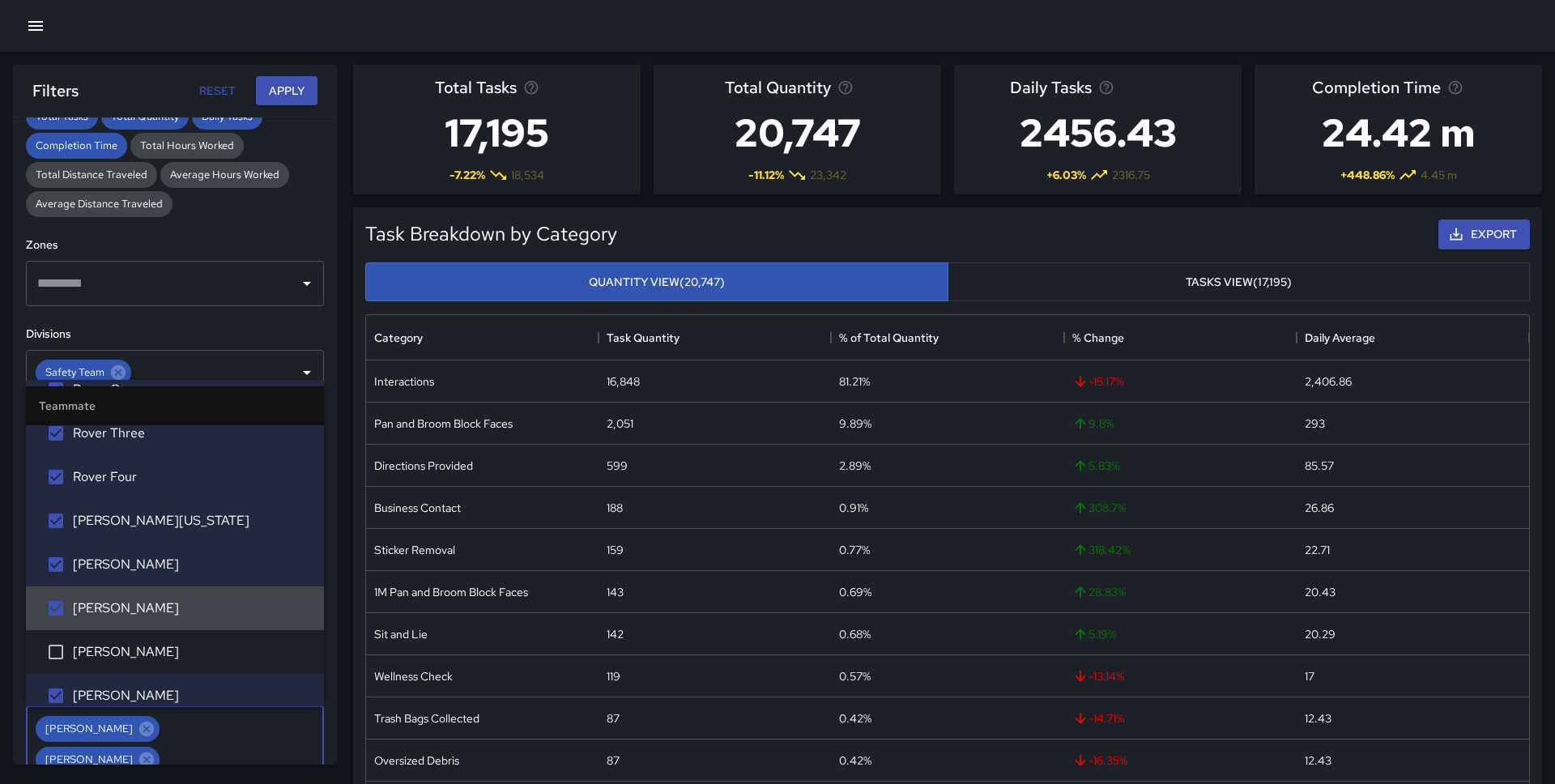
scroll to position [1907, 0]
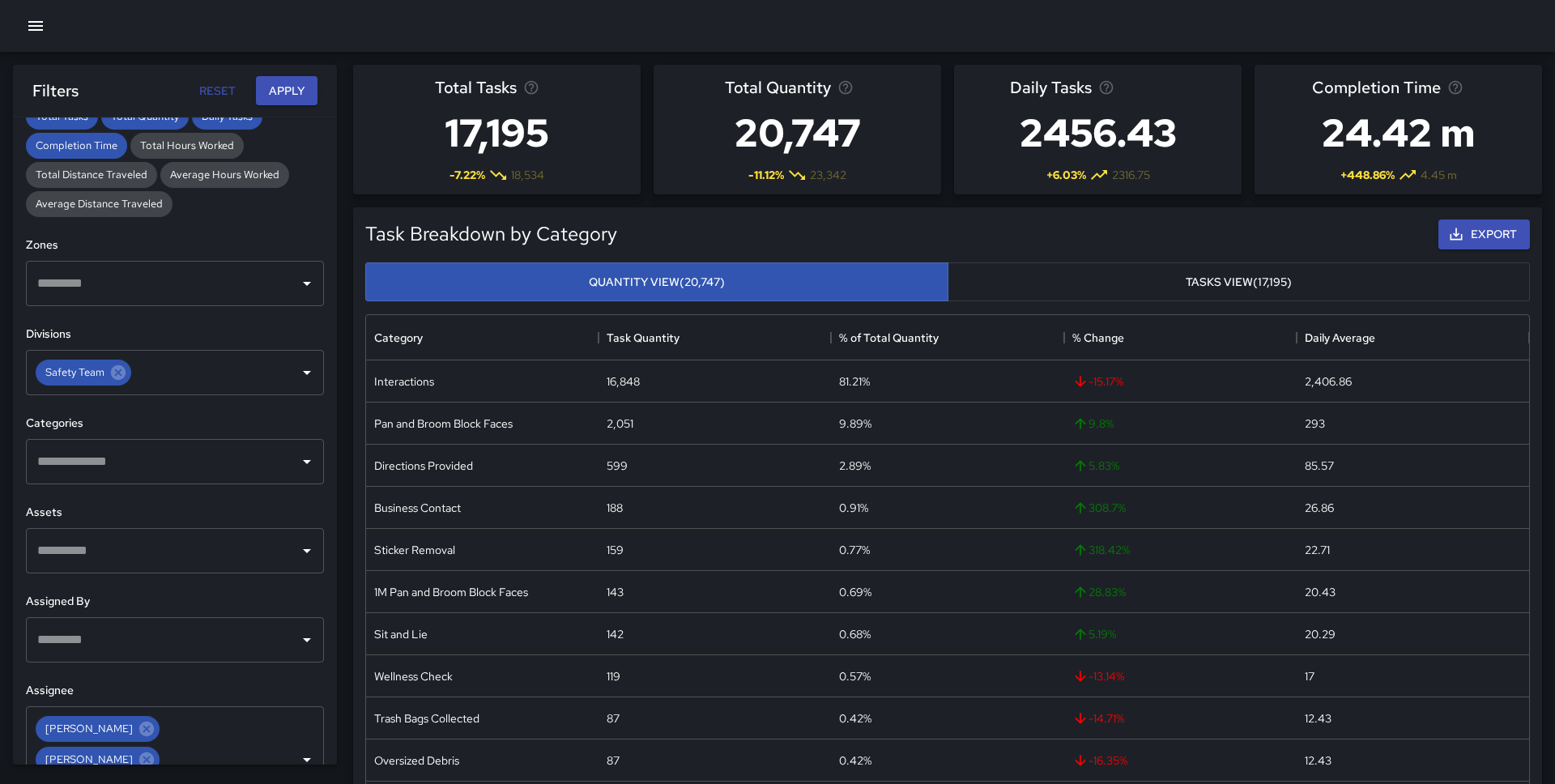
click at [235, 315] on div "**********" at bounding box center [175, 440] width 324 height 647
click at [303, 81] on button "Apply" at bounding box center [286, 90] width 61 height 30
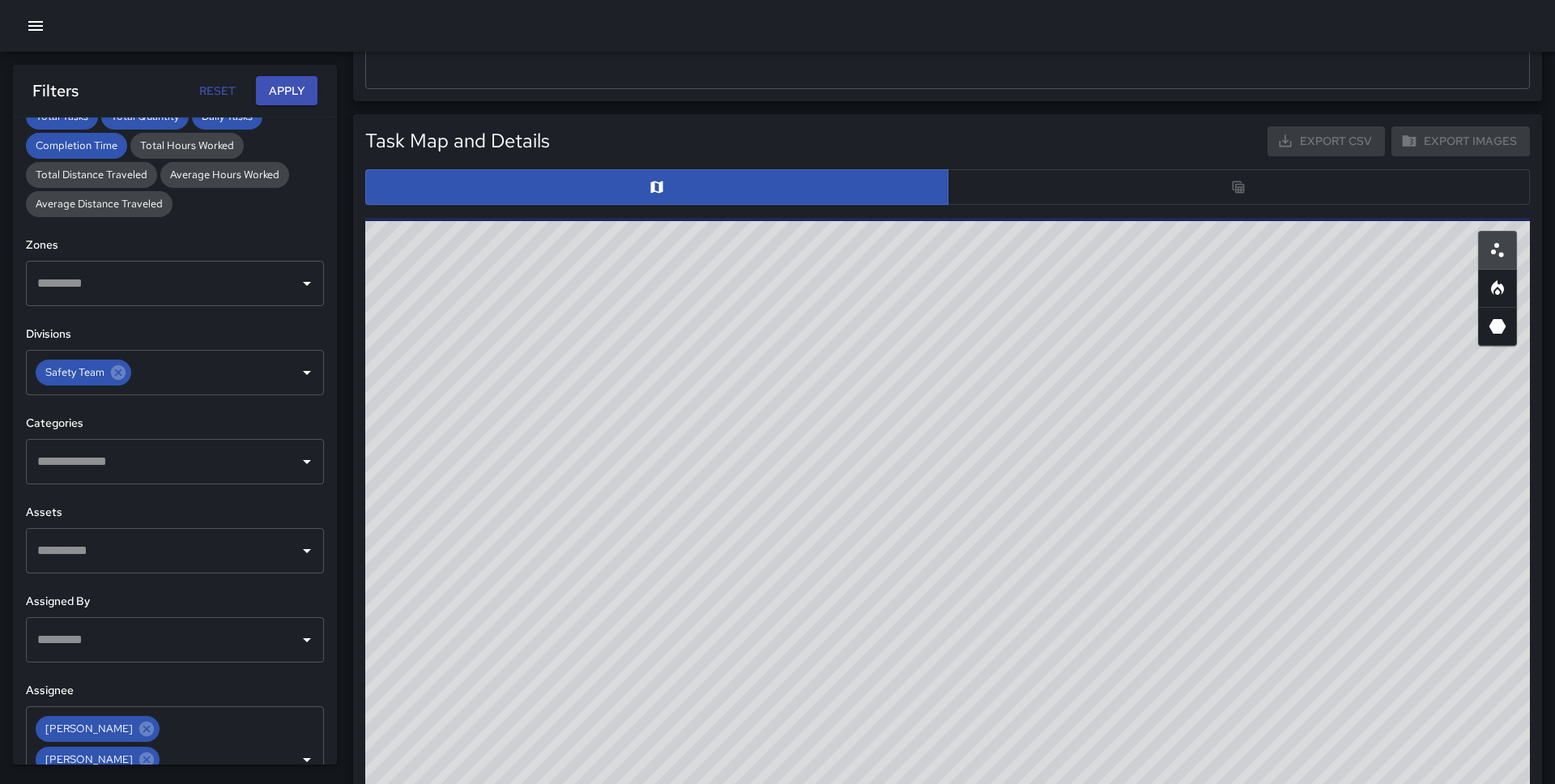
scroll to position [736, 0]
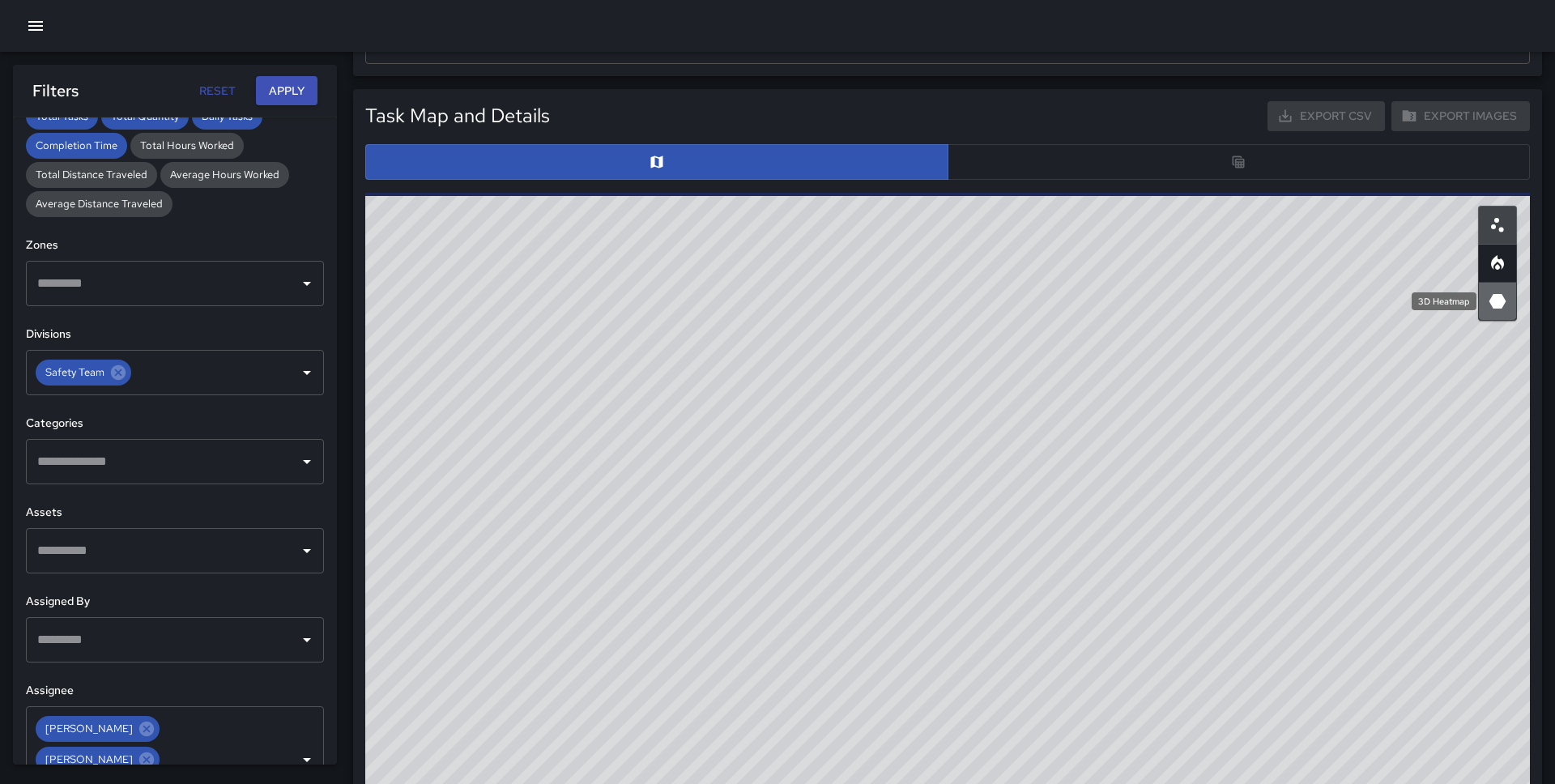
click at [1498, 298] on icon "3D Heatmap" at bounding box center [1498, 301] width 17 height 15
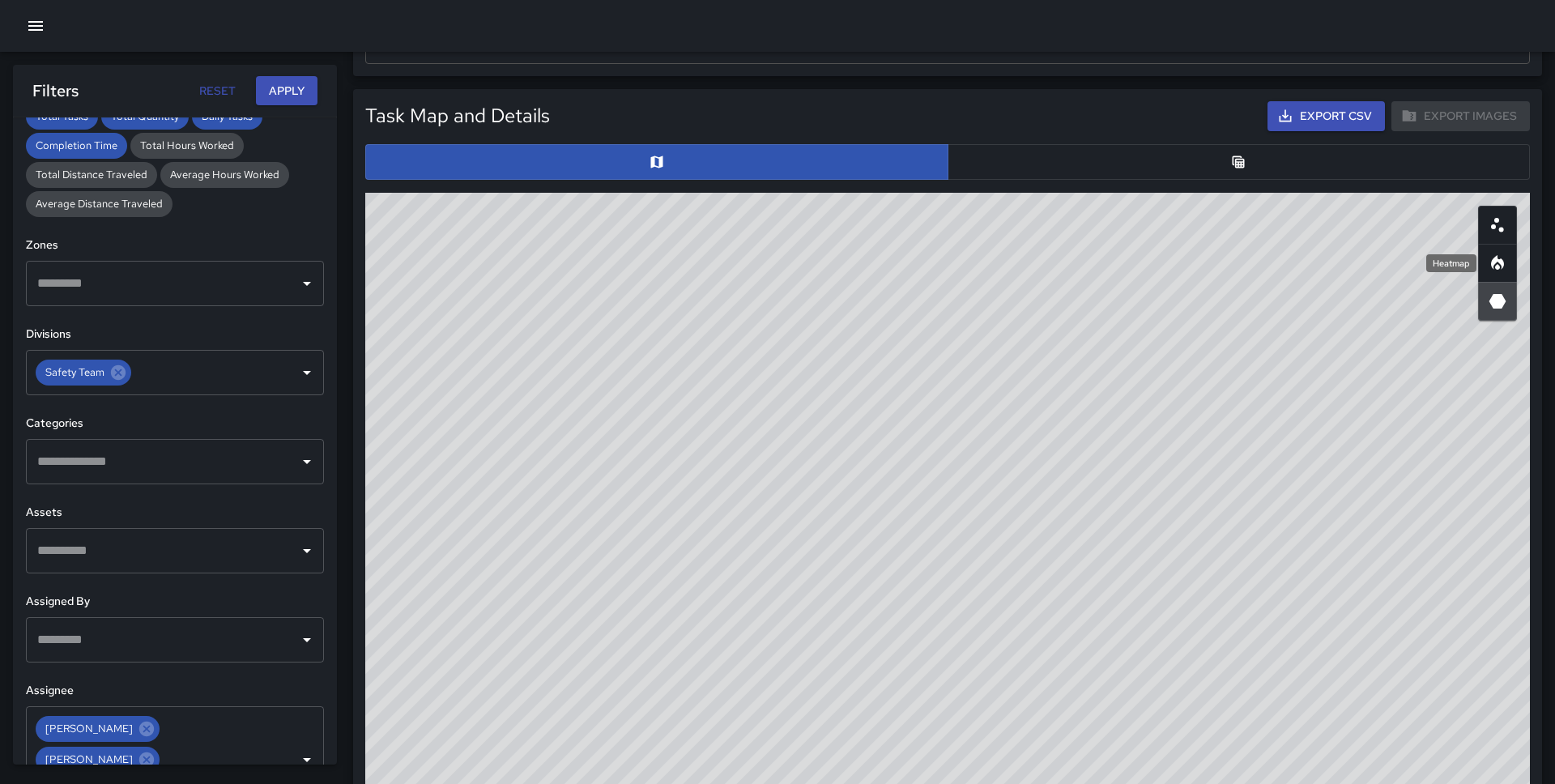
click at [1502, 262] on icon "Heatmap" at bounding box center [1497, 262] width 13 height 15
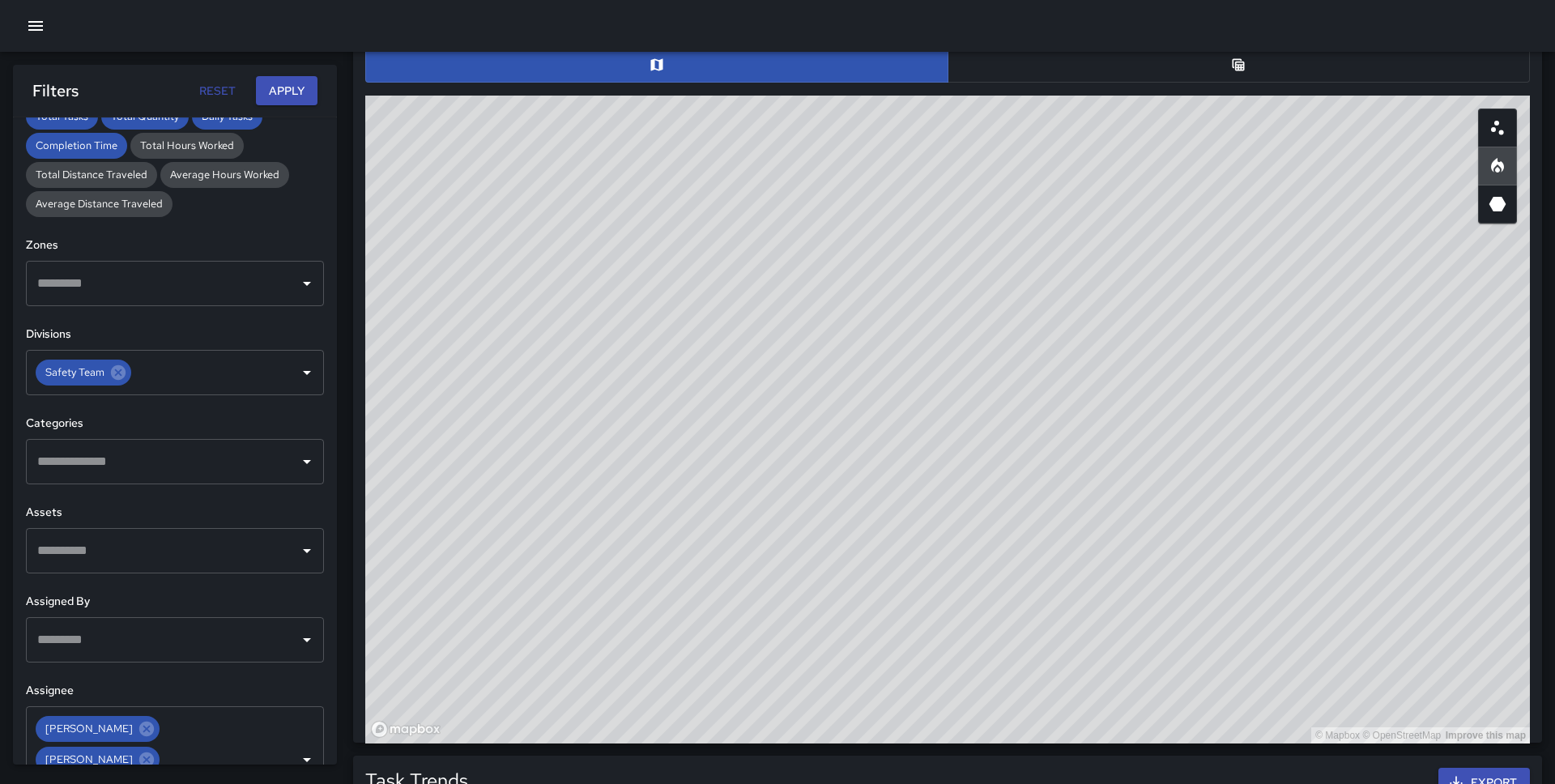
scroll to position [829, 0]
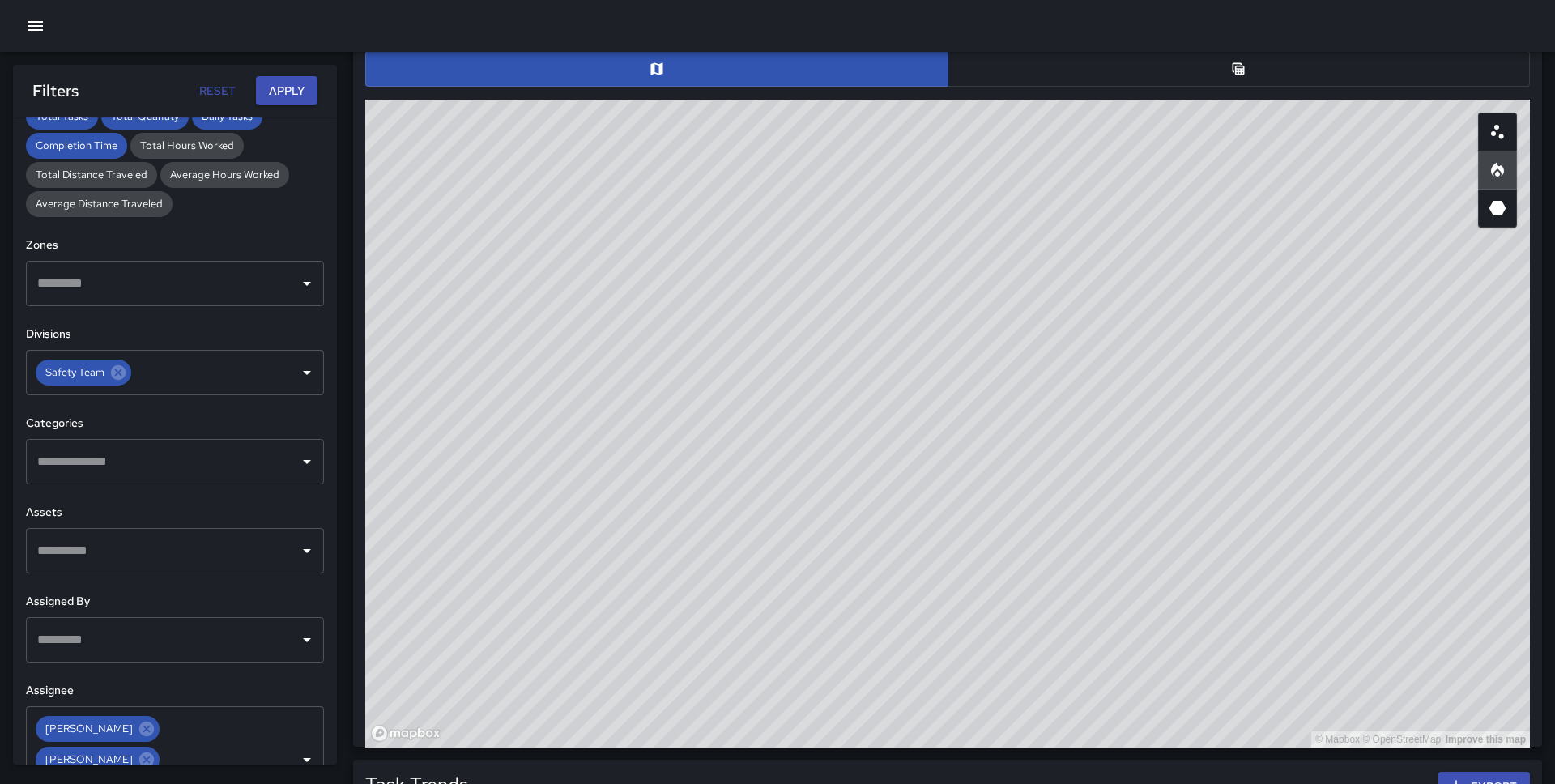
type button "heatmap"
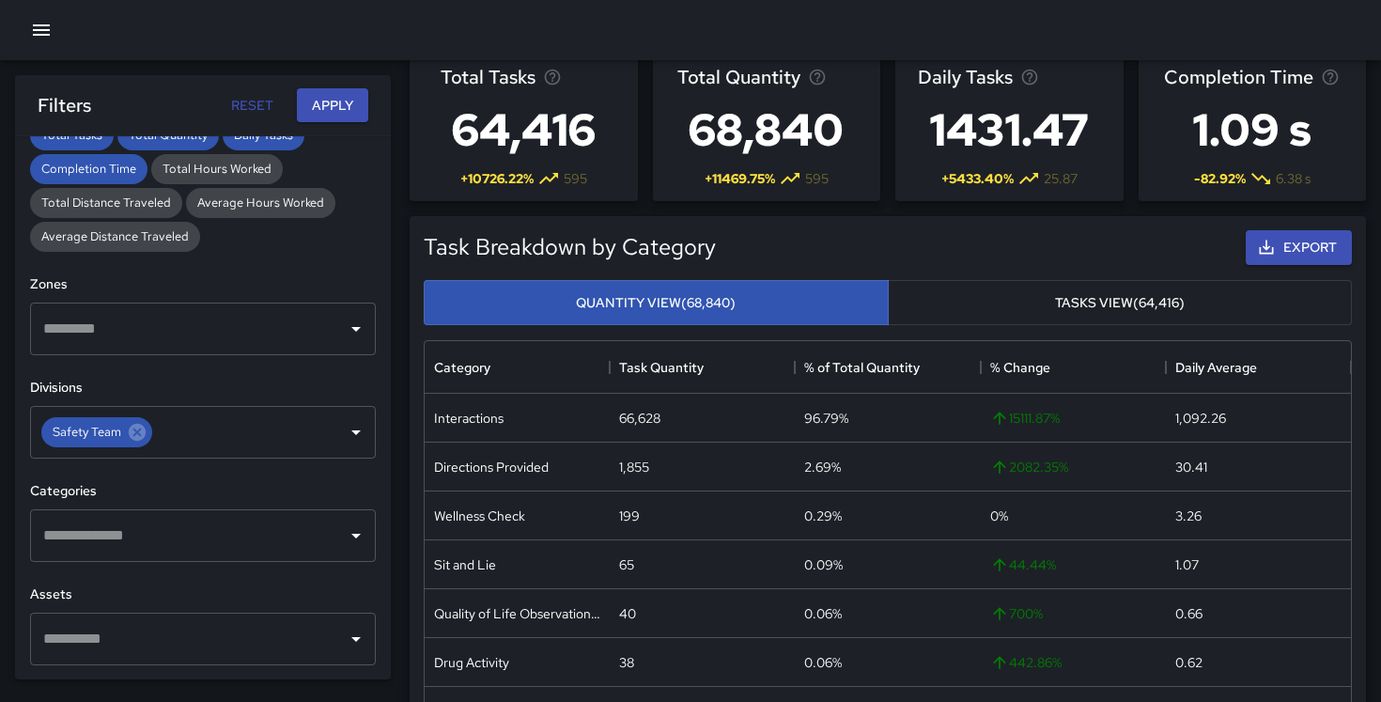
scroll to position [1, 1]
